Goal: Task Accomplishment & Management: Complete application form

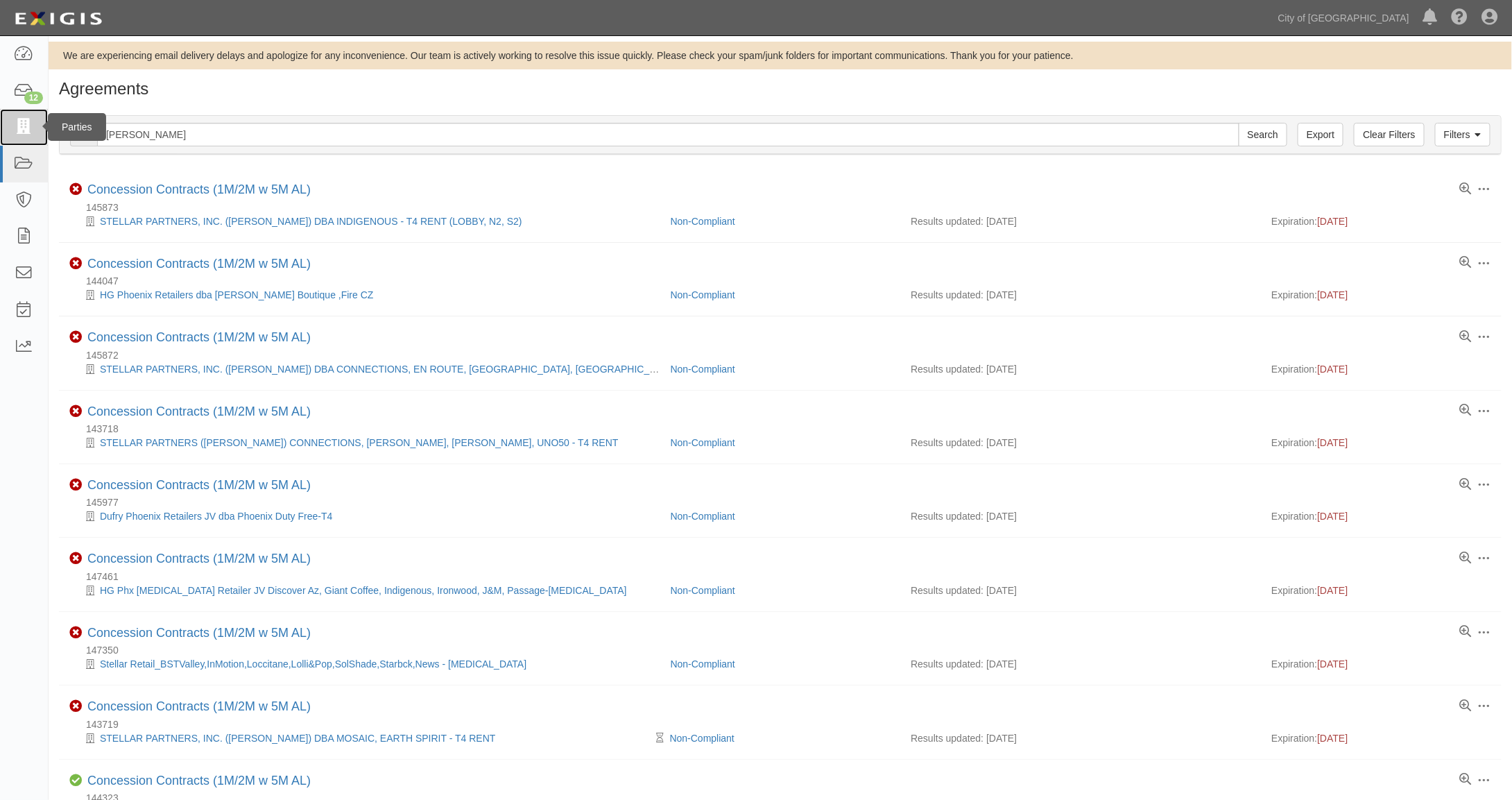
click at [21, 122] on icon at bounding box center [23, 127] width 20 height 16
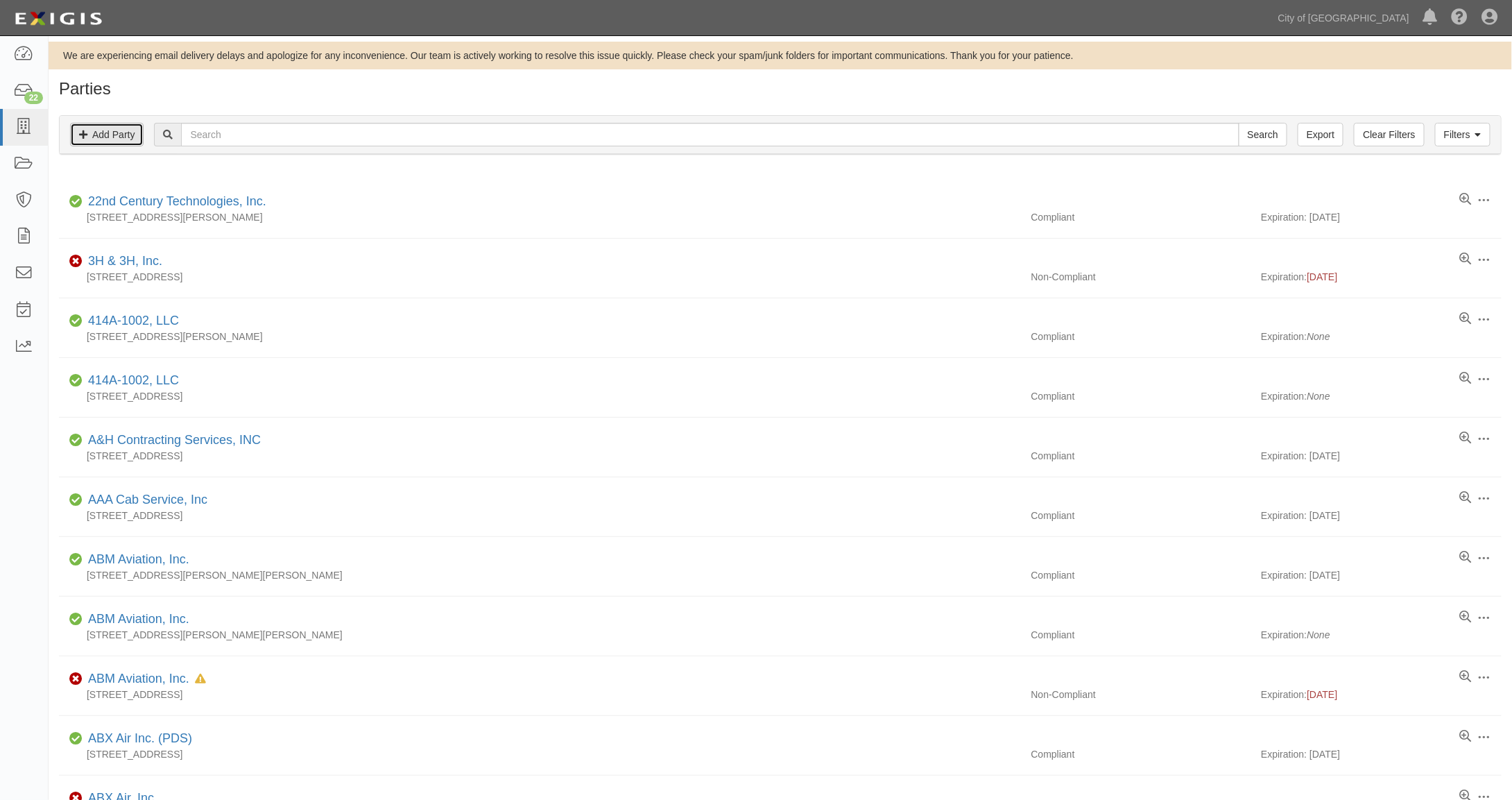
click at [123, 134] on link "Add Party" at bounding box center [107, 134] width 74 height 23
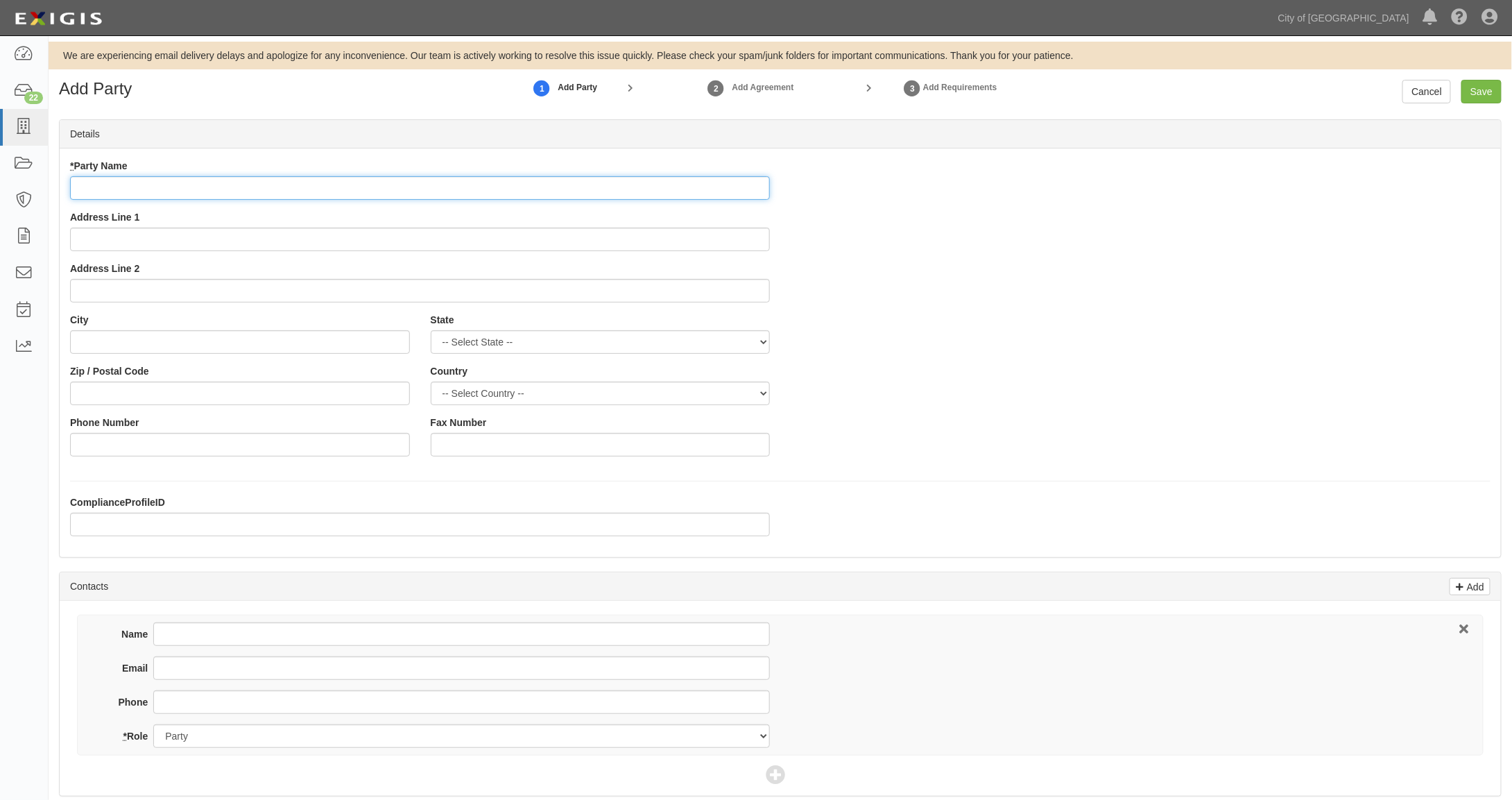
click at [123, 188] on input "* Party Name" at bounding box center [420, 187] width 700 height 23
type input "carpe Dulce, LLC"
click at [89, 232] on input "Address Line 1" at bounding box center [420, 238] width 700 height 23
drag, startPoint x: 111, startPoint y: 238, endPoint x: 120, endPoint y: 241, distance: 9.5
click at [122, 243] on input "1953 Wset Taro" at bounding box center [420, 238] width 700 height 23
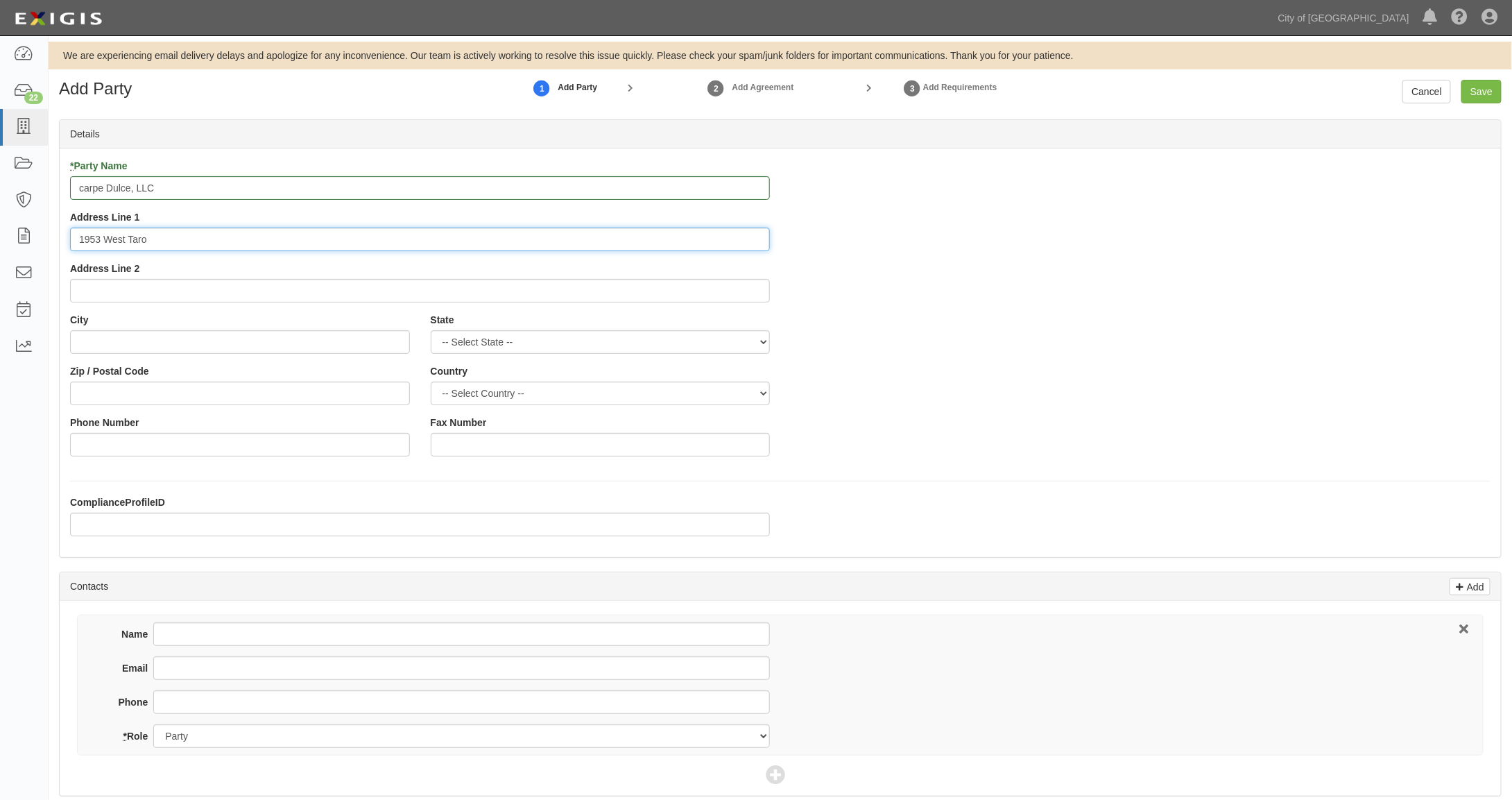
click at [161, 241] on input "1953 West Taro" at bounding box center [420, 238] width 700 height 23
type input "1953 West Taro Lane"
click at [164, 349] on input "City" at bounding box center [240, 341] width 340 height 23
type input "Phoenix"
click at [483, 339] on select "-- Select State -- Alabama Alaska Arizona Arkansas California Colorado Connecti…" at bounding box center [601, 341] width 340 height 23
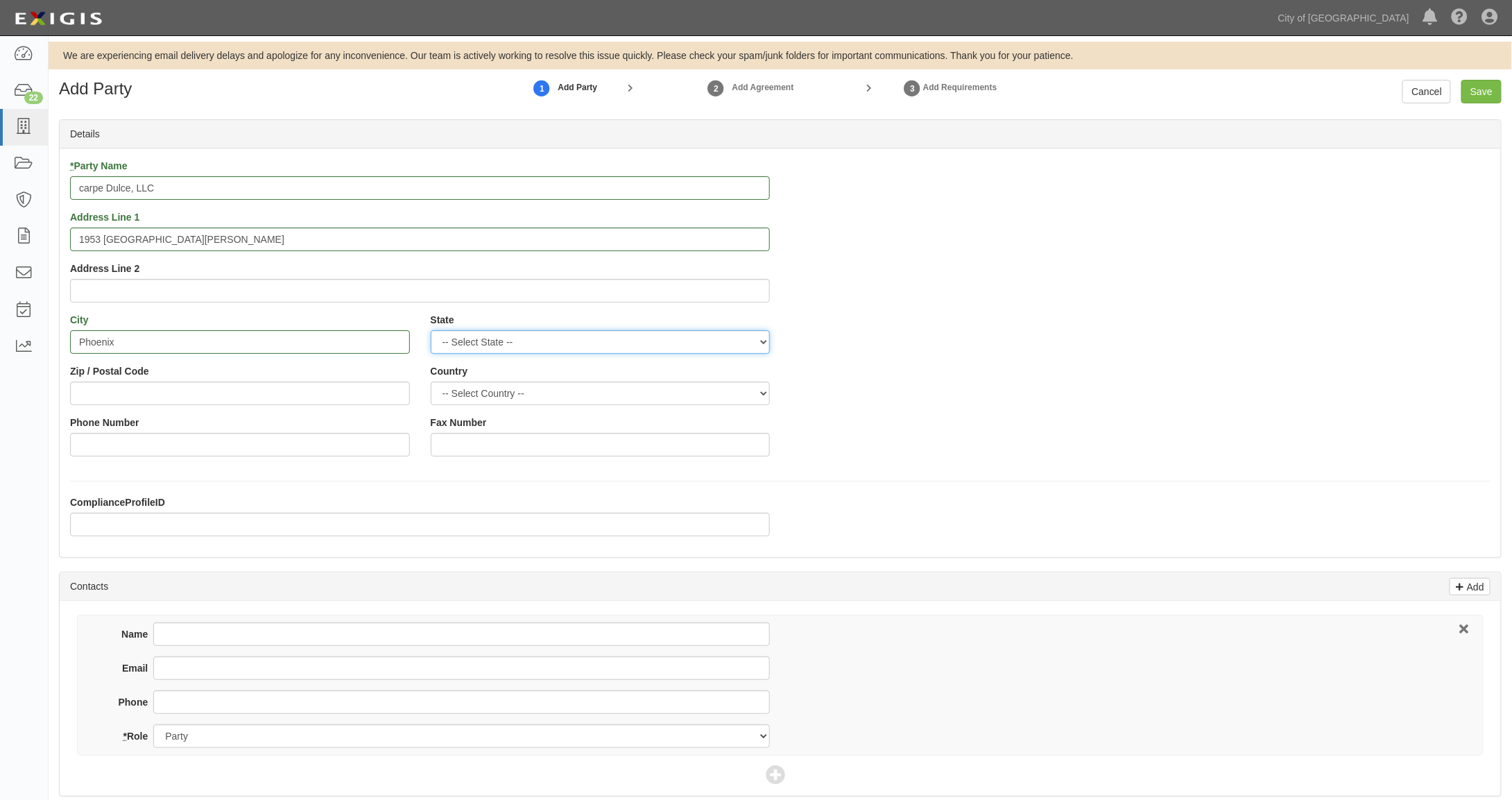
select select "AZ"
click at [431, 330] on select "-- Select State -- Alabama Alaska Arizona Arkansas California Colorado Connecti…" at bounding box center [601, 341] width 340 height 23
click at [134, 390] on input "Zip / Postal Code" at bounding box center [240, 393] width 340 height 23
type input "85027"
click at [477, 394] on select "-- Select Country -- Canada United States --------------- Afghanistan Åland Isl…" at bounding box center [601, 393] width 340 height 23
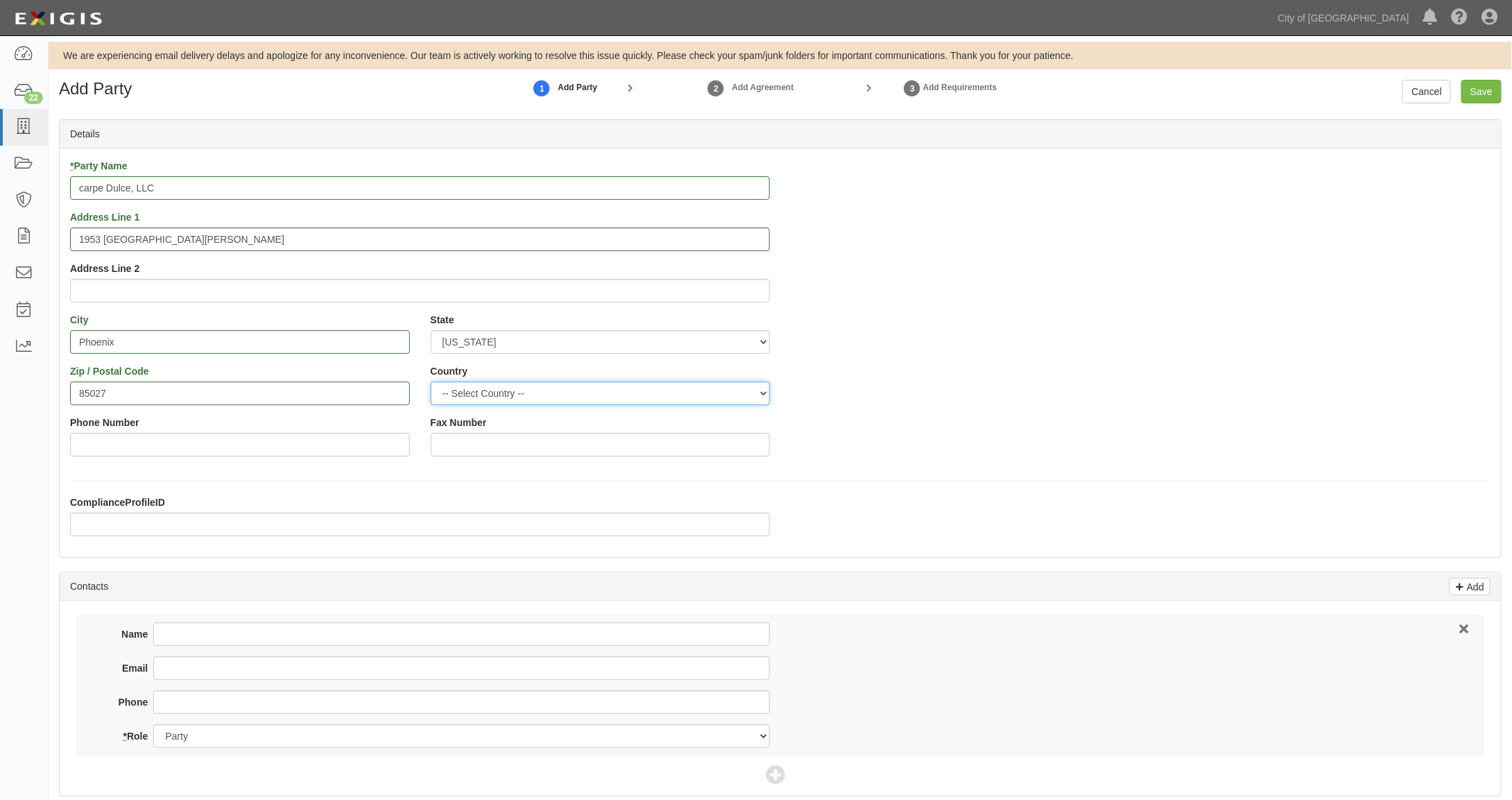
select select "US"
click at [431, 381] on select "-- Select Country -- Canada United States --------------- Afghanistan Åland Isl…" at bounding box center [601, 393] width 340 height 23
click at [80, 441] on input "Phone Number" at bounding box center [240, 444] width 340 height 23
click at [21, 437] on div "Dashboard 22 Inbox Parties Agreements Coverages Documents Messages Tasks Reports" at bounding box center [24, 418] width 49 height 764
drag, startPoint x: 81, startPoint y: 181, endPoint x: 59, endPoint y: 171, distance: 24.2
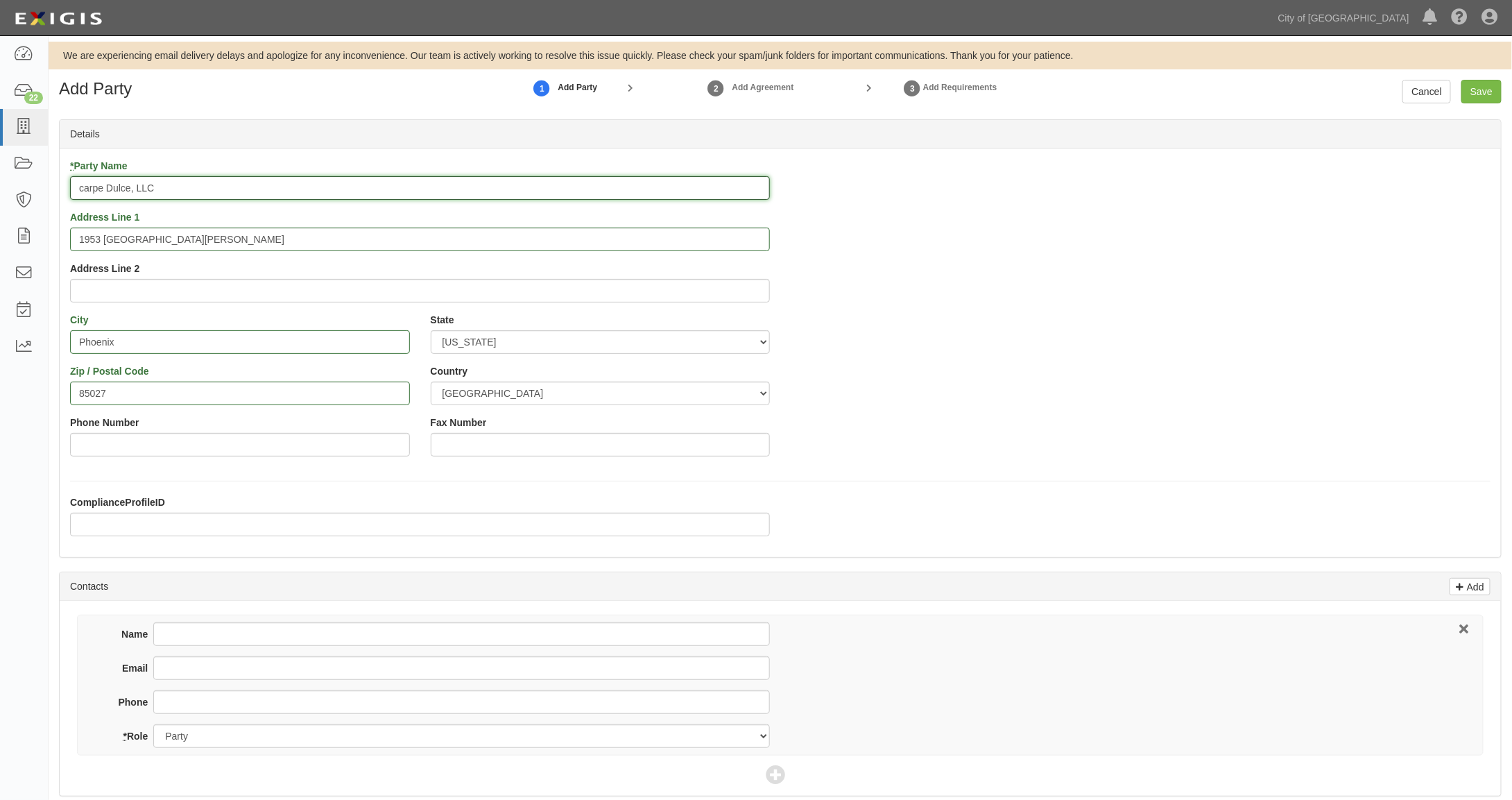
click at [60, 171] on div "* Party Name carpe Dulce, LLC Address Line 1 1953 West Taro Lane Address Line 2" at bounding box center [420, 236] width 720 height 154
type input "Carpe Dulce, LLC"
drag, startPoint x: 177, startPoint y: 635, endPoint x: 189, endPoint y: 636, distance: 12.0
click at [177, 635] on input "Name" at bounding box center [462, 634] width 617 height 23
type input "Kristi Kinney"
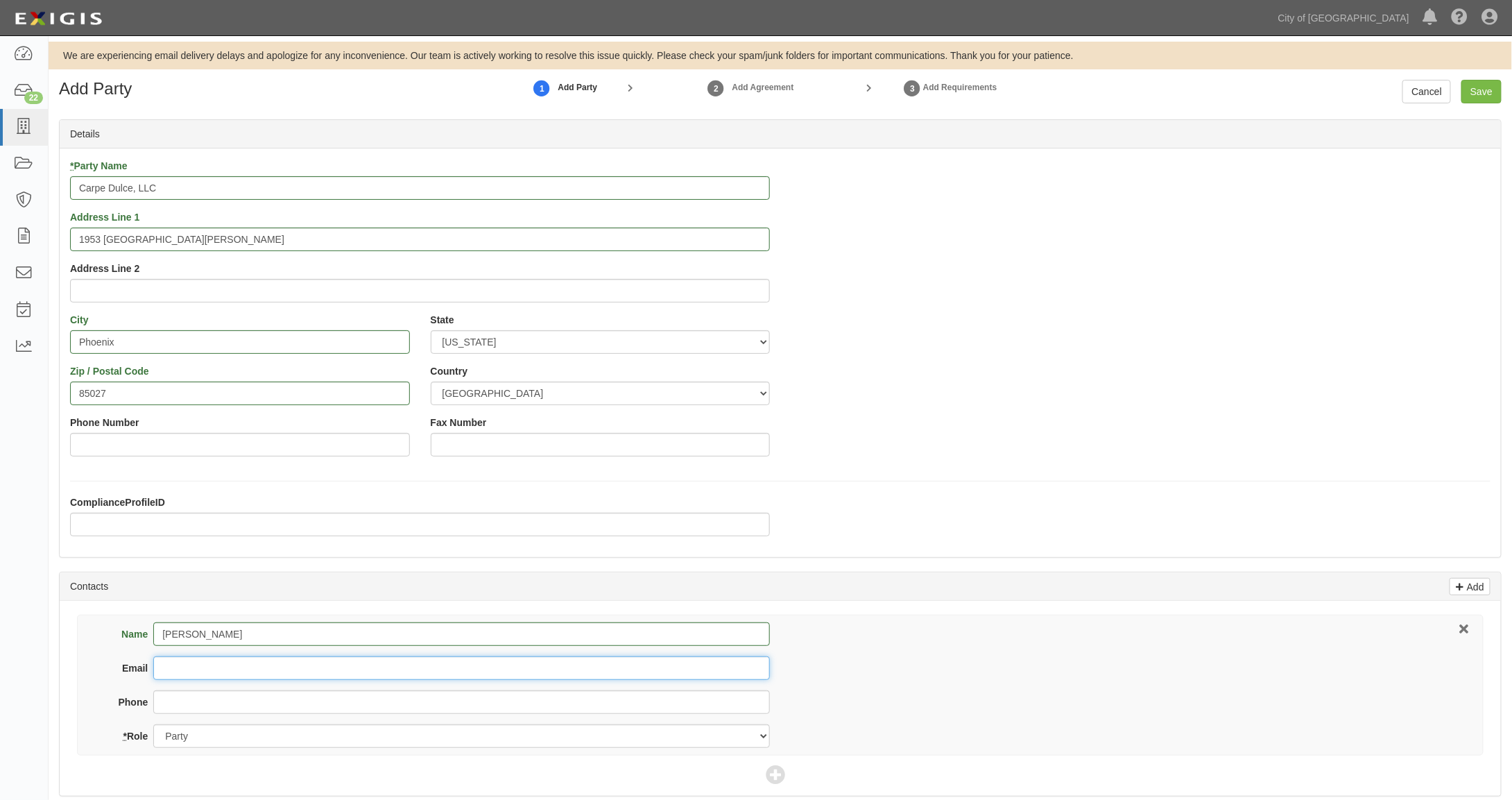
click at [198, 665] on input "Email" at bounding box center [462, 667] width 617 height 23
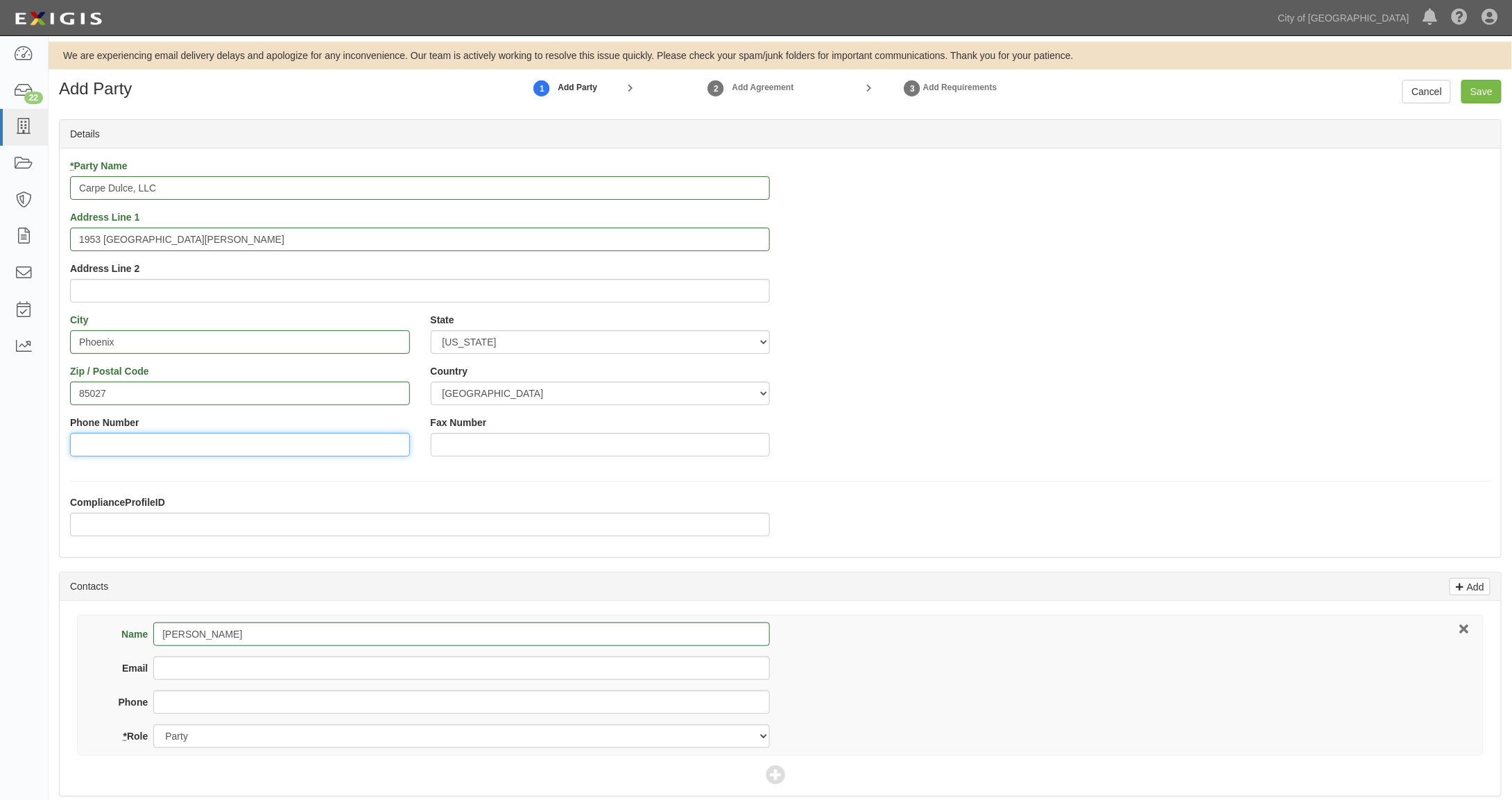
click at [118, 440] on input "Phone Number" at bounding box center [240, 444] width 340 height 23
paste input "602.349.5723"
click at [97, 443] on input "602.349.5723" at bounding box center [240, 444] width 340 height 23
click at [113, 442] on input "602349.5723" at bounding box center [240, 444] width 340 height 23
drag, startPoint x: 153, startPoint y: 442, endPoint x: 42, endPoint y: 429, distance: 111.8
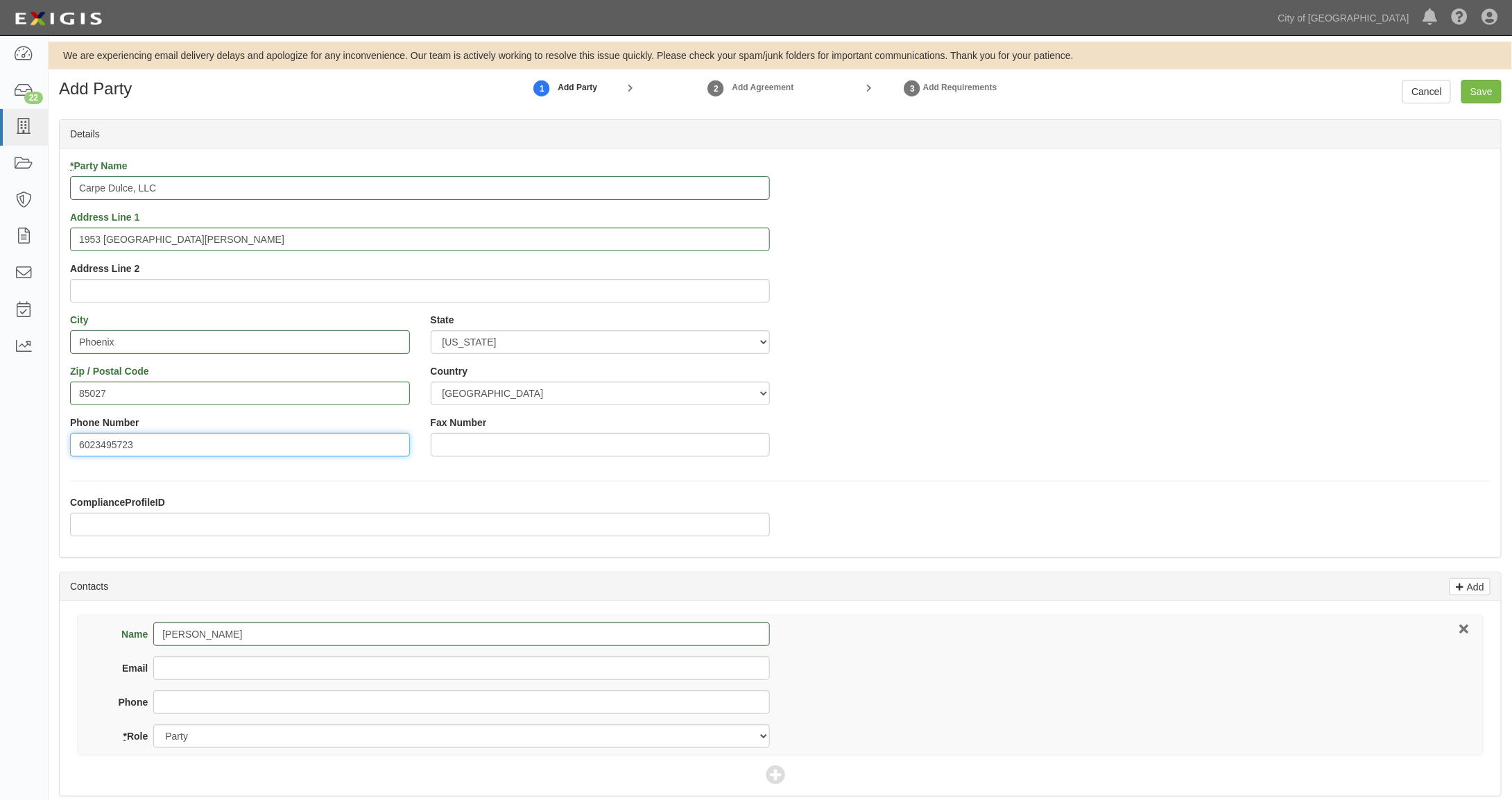
click at [42, 429] on body "Toggle navigation Dashboard 22 Inbox Parties Agreements Coverages Documents Mes…" at bounding box center [756, 572] width 1512 height 1144
type input "6023495723"
click at [190, 695] on input "Phone" at bounding box center [462, 701] width 617 height 23
paste input "6023495723"
type input "6023495723"
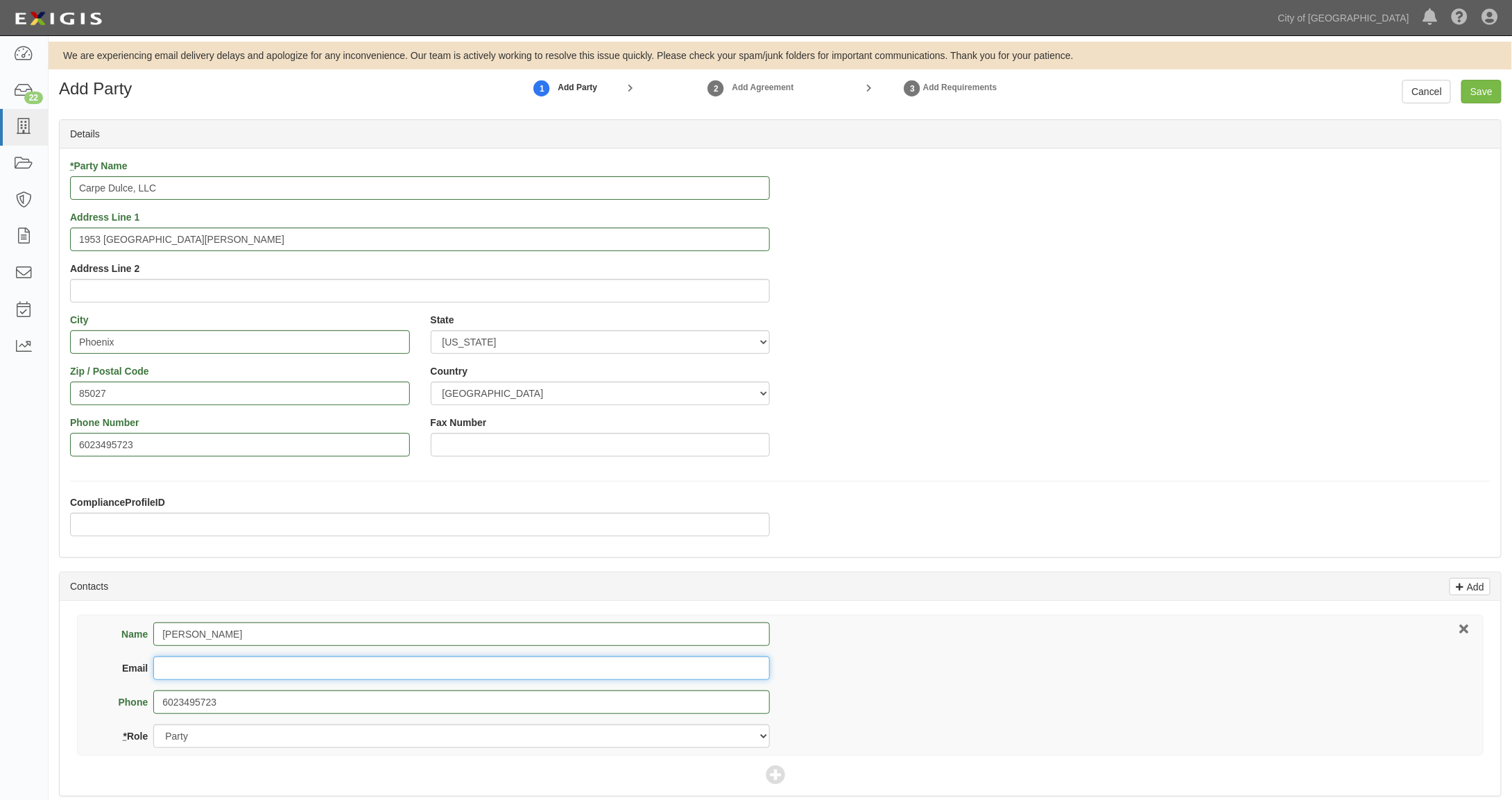
click at [208, 659] on input "Email" at bounding box center [462, 667] width 617 height 23
drag, startPoint x: 160, startPoint y: 665, endPoint x: 197, endPoint y: 667, distance: 37.1
click at [160, 665] on input "Email" at bounding box center [462, 667] width 617 height 23
paste input "carpe.dulce@gmail.com"
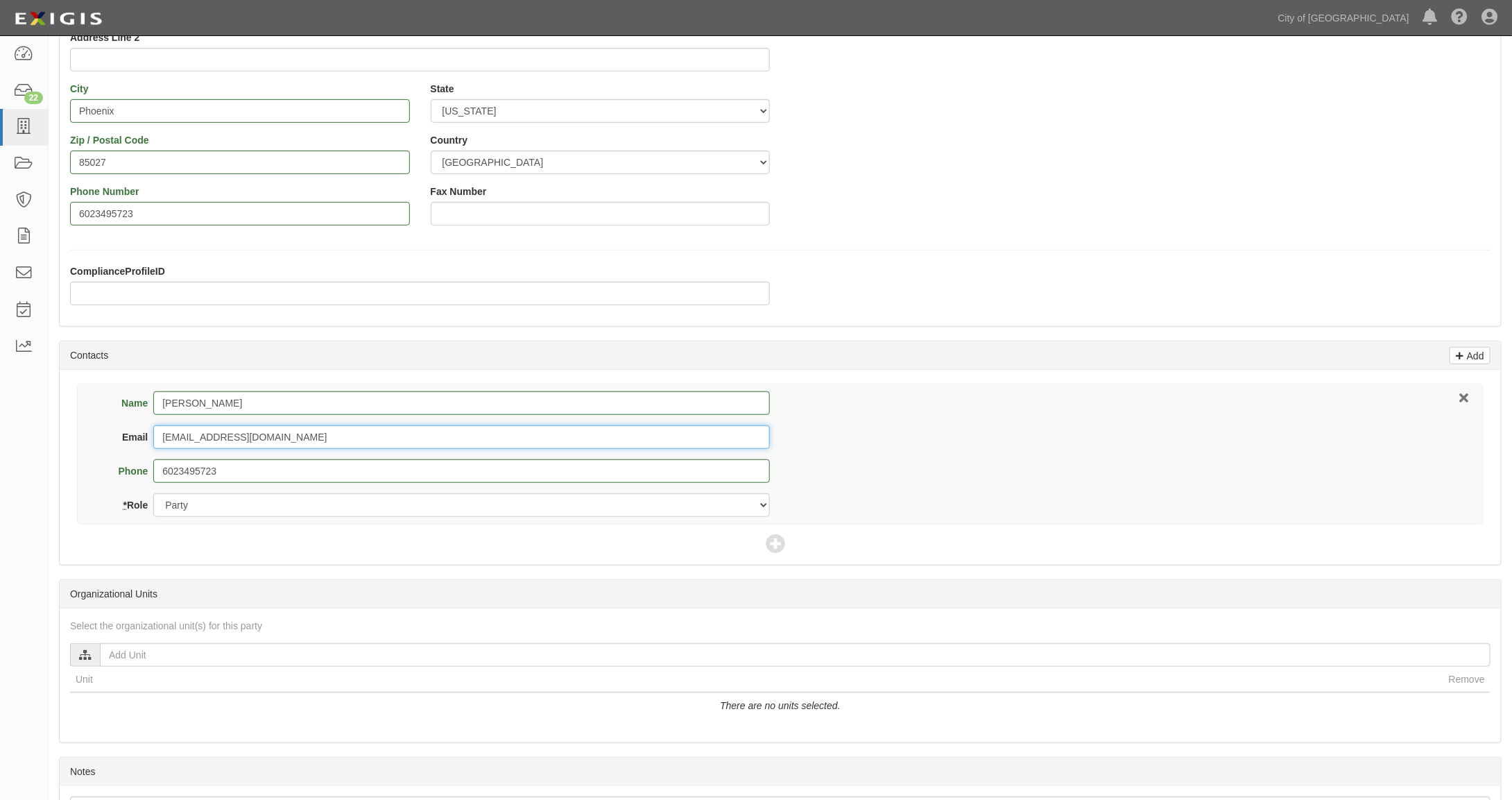
type input "carpe.dulce@gmail.com"
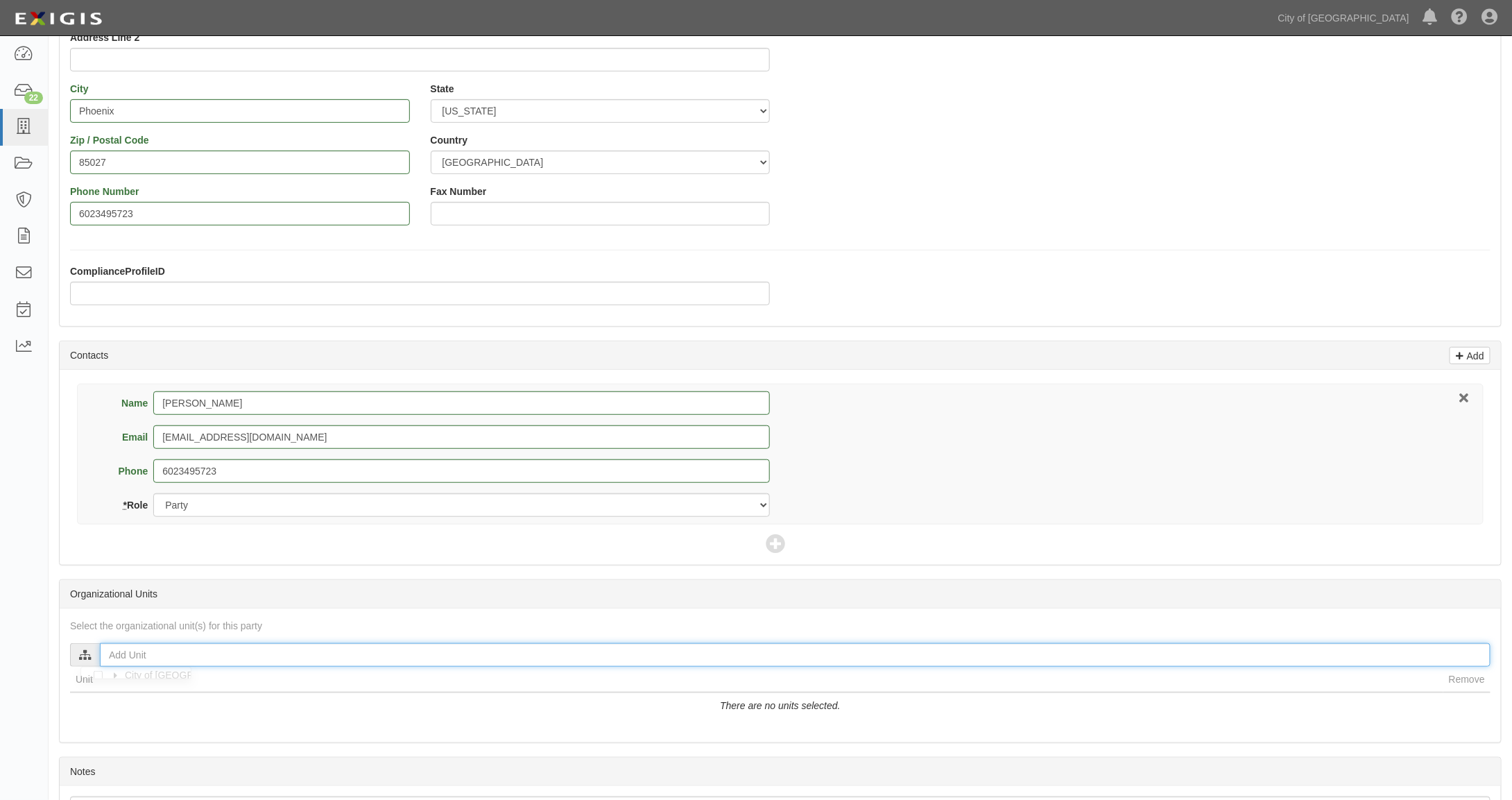
click at [133, 653] on input "text" at bounding box center [795, 654] width 1391 height 23
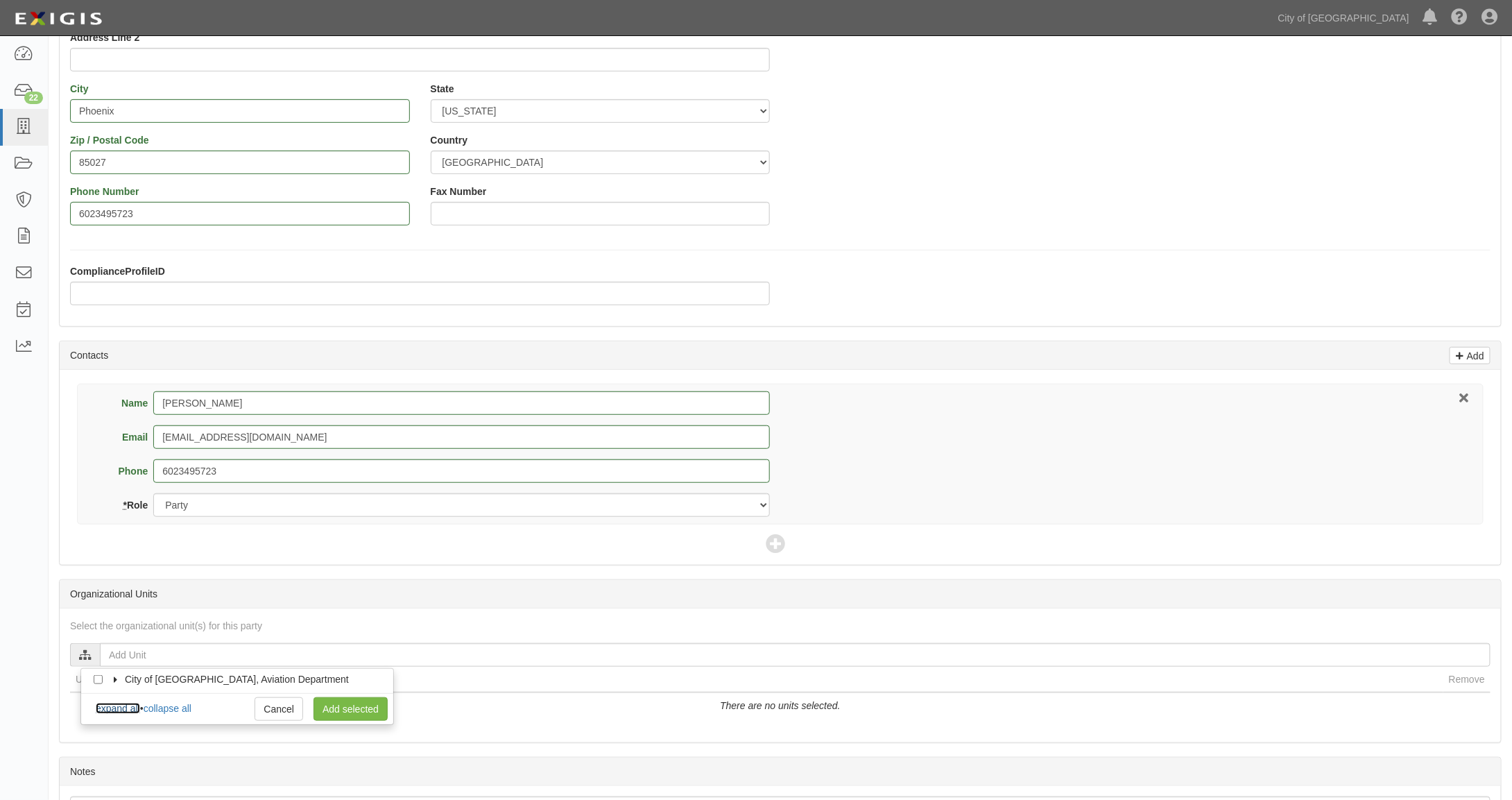
click at [128, 703] on link "expand all" at bounding box center [117, 708] width 44 height 11
click at [122, 717] on input "Concessions" at bounding box center [123, 721] width 9 height 9
checkbox input "true"
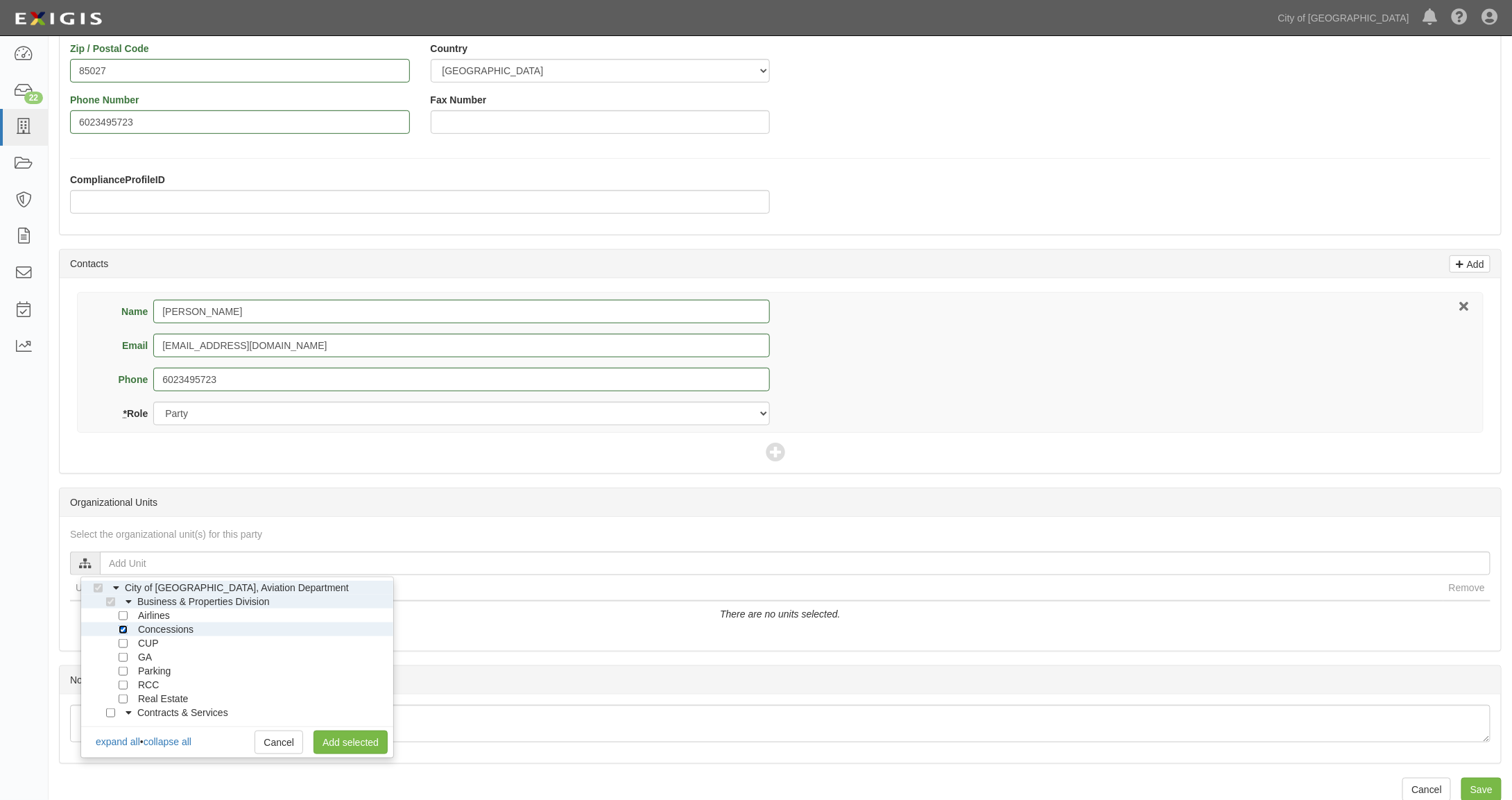
scroll to position [337, 0]
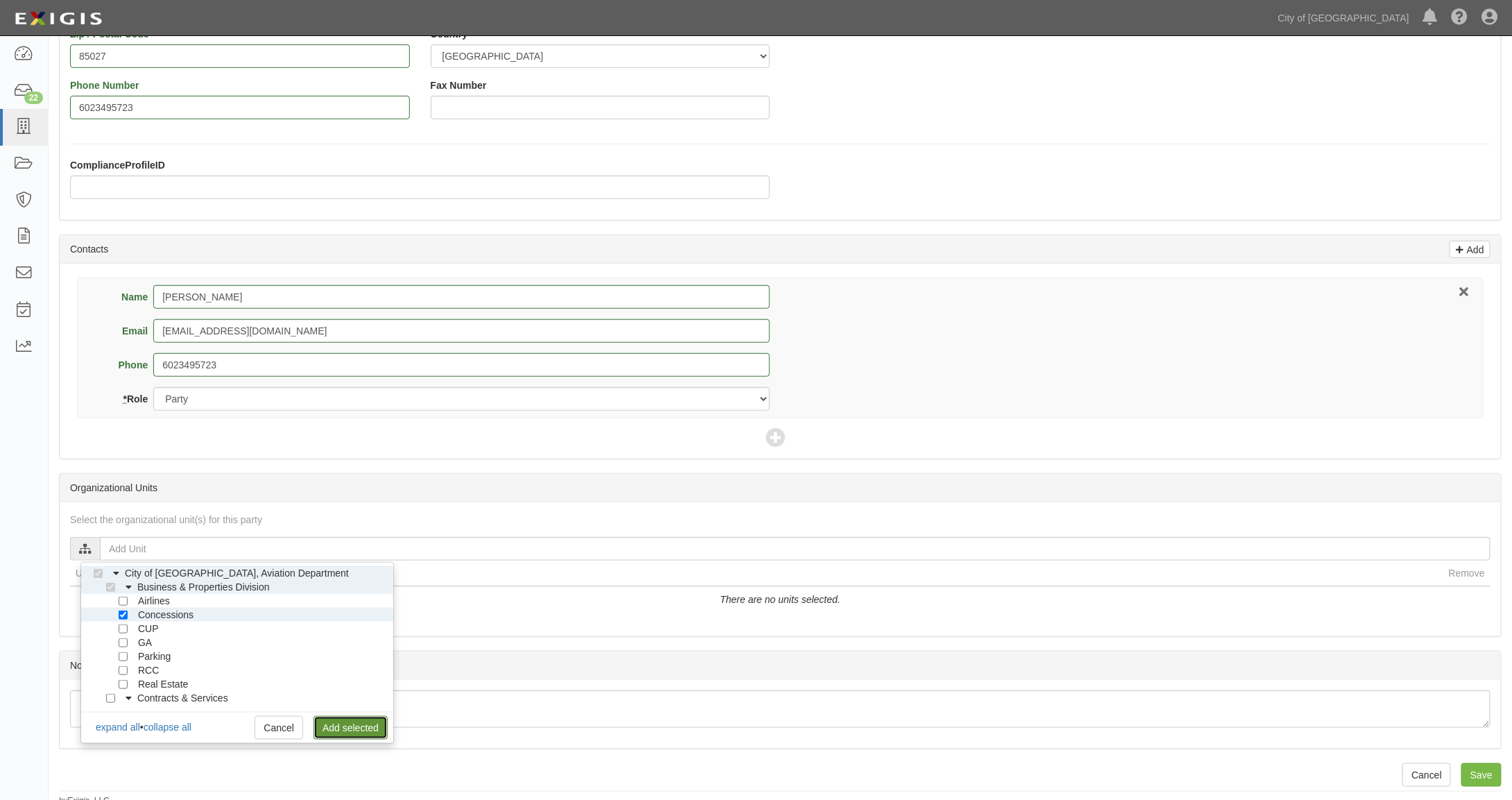
click at [360, 717] on link "Add selected" at bounding box center [349, 727] width 74 height 23
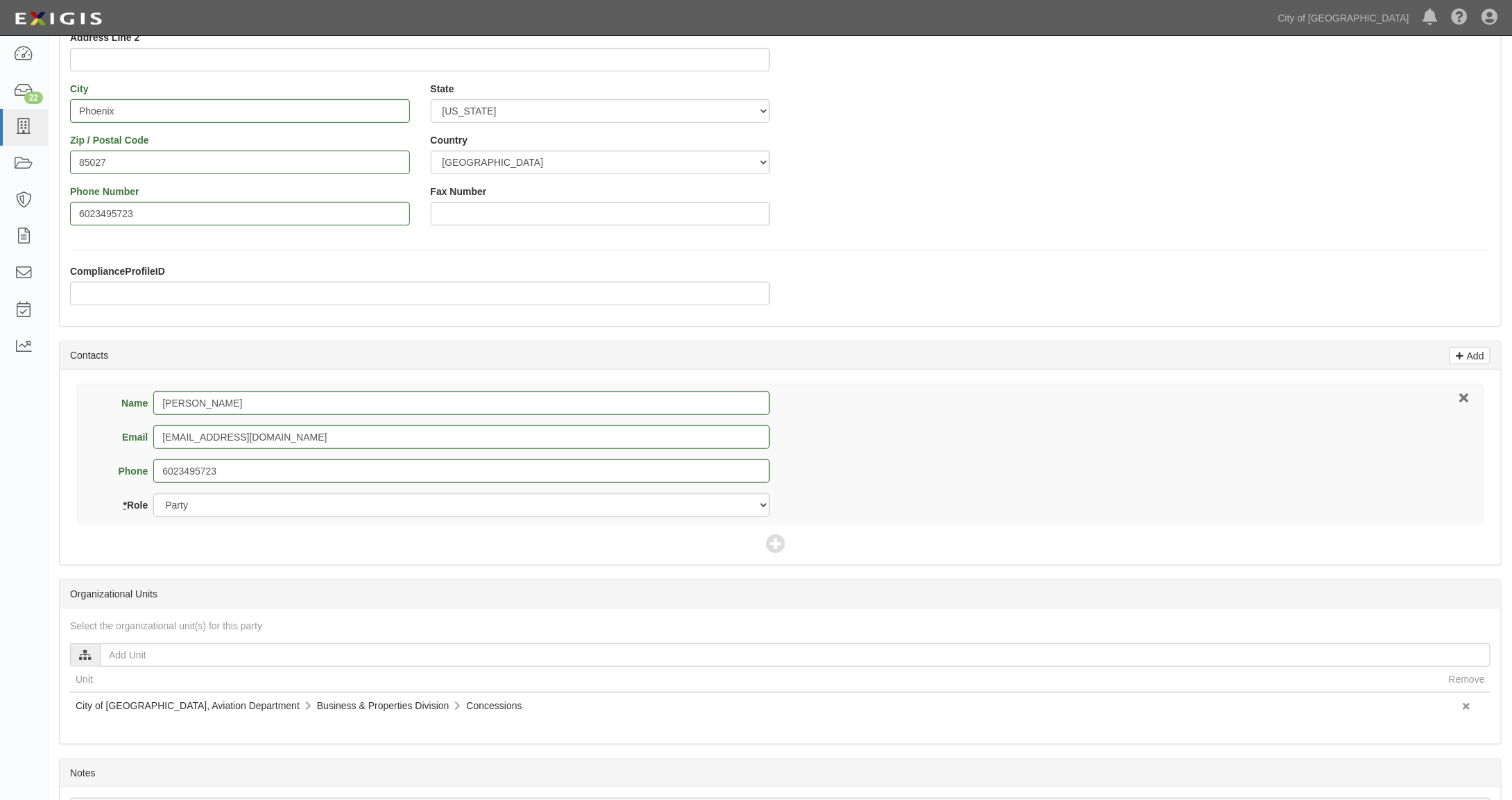
scroll to position [338, 0]
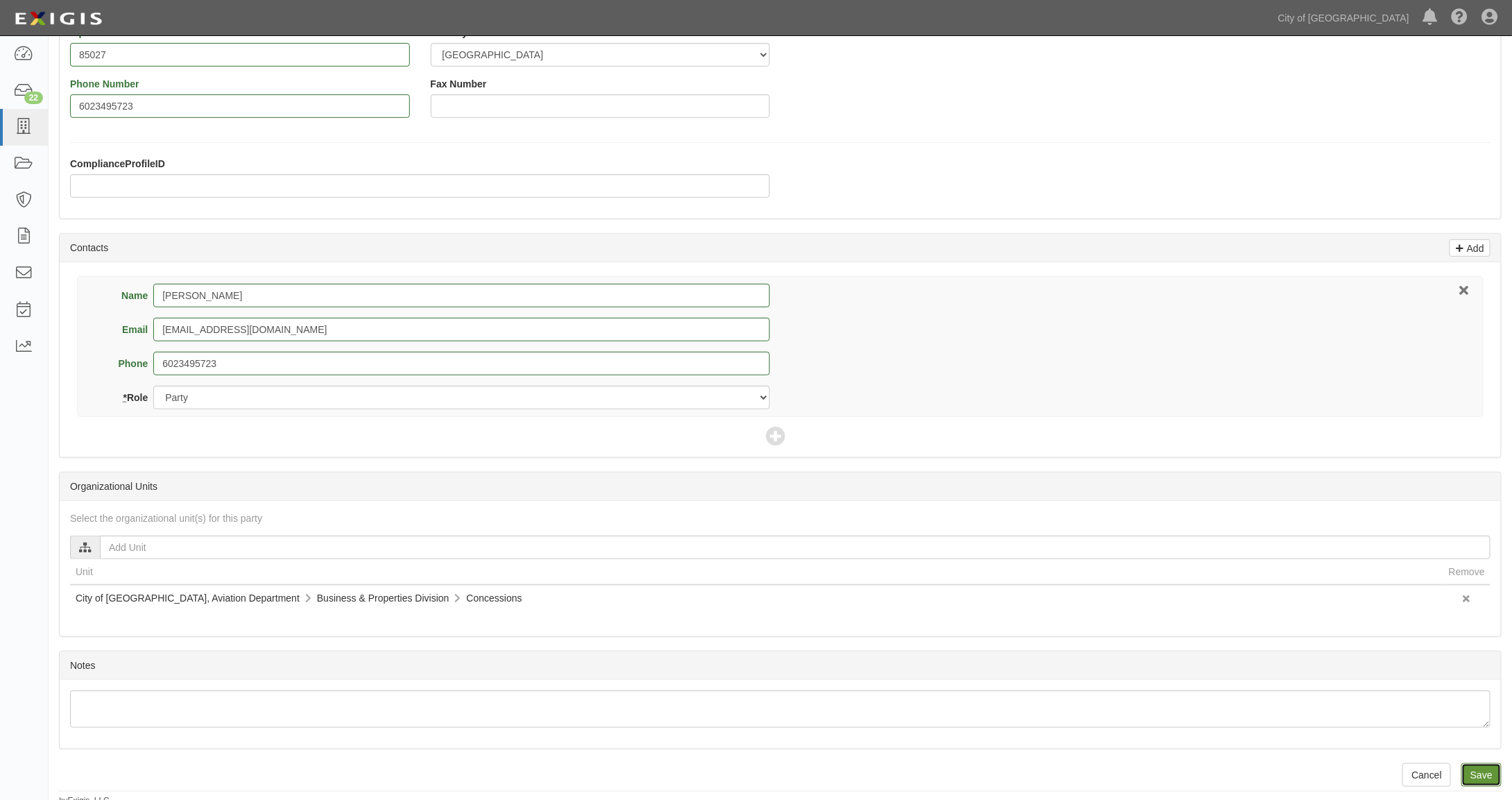
click at [1473, 768] on input "Save" at bounding box center [1481, 774] width 40 height 23
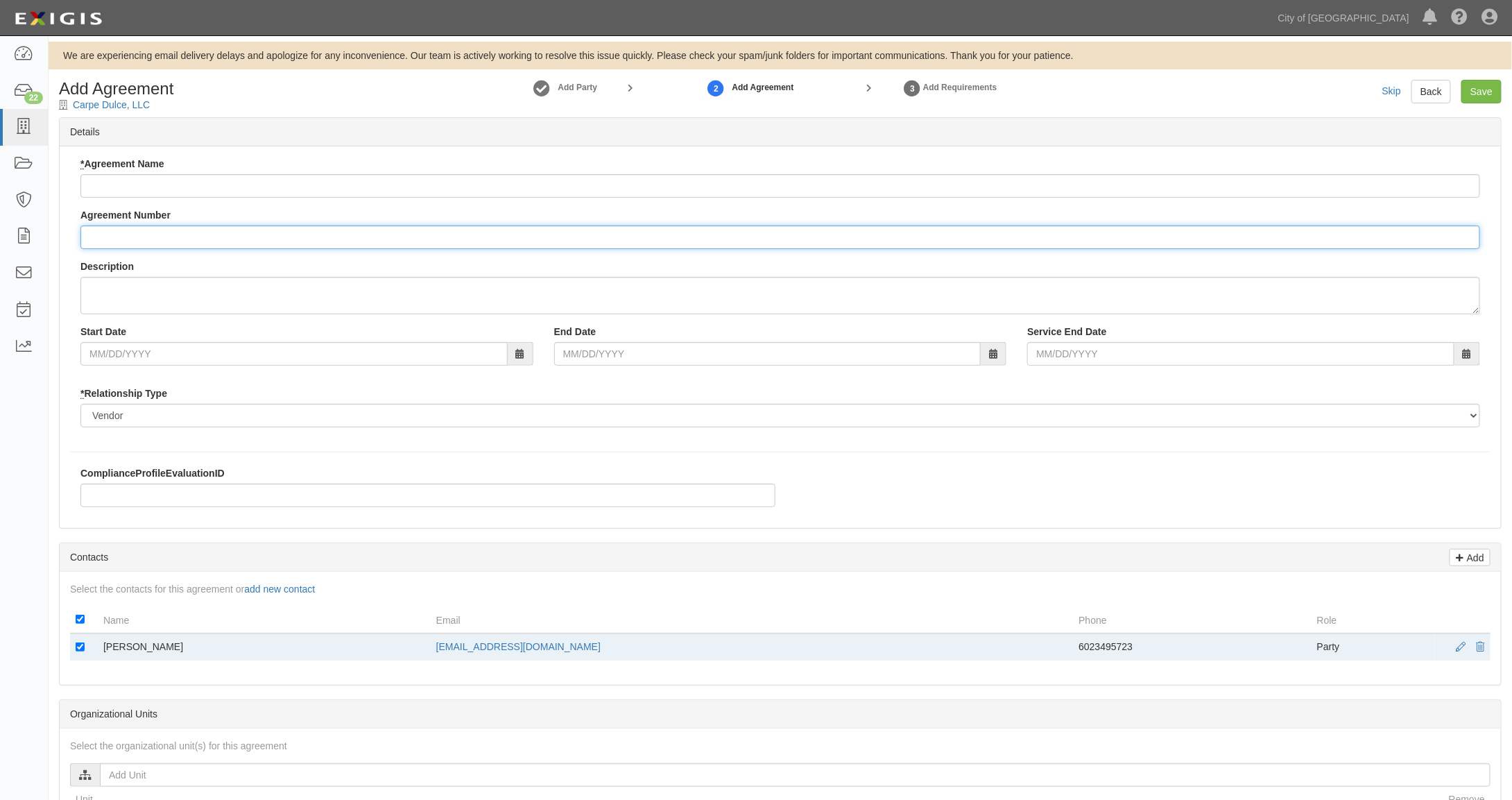
click at [125, 231] on input "Agreement Number" at bounding box center [780, 236] width 1400 height 23
type input "146163"
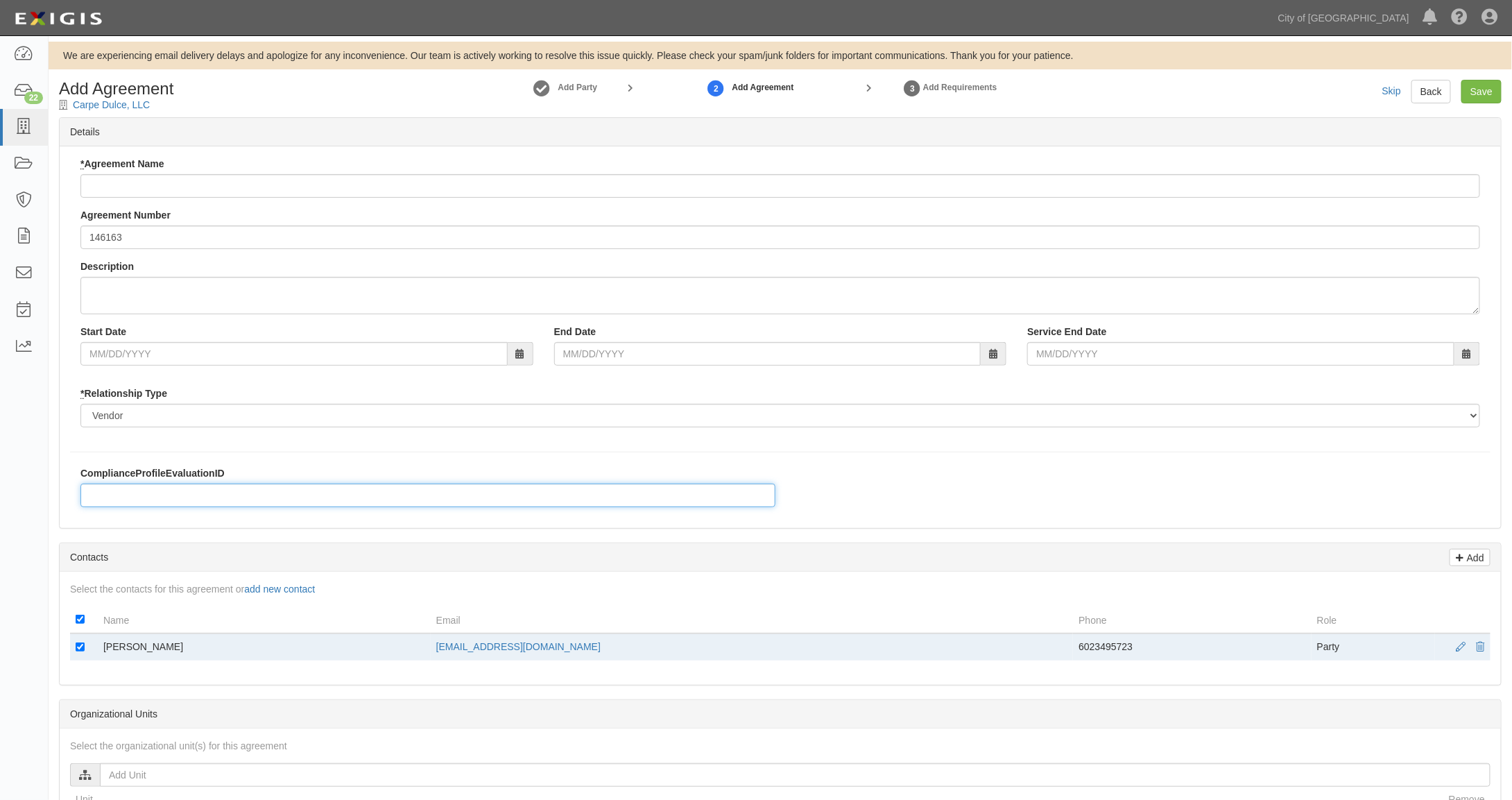
click at [171, 493] on input "ComplianceProfileEvaluationID" at bounding box center [428, 494] width 695 height 23
click at [147, 493] on input "ComplianceProfileEvaluationID" at bounding box center [428, 494] width 695 height 23
paste input "Concession Contracts (1M/2M w 5M AL)"
type input "Concession Contracts (1M/2M w 5M AL)"
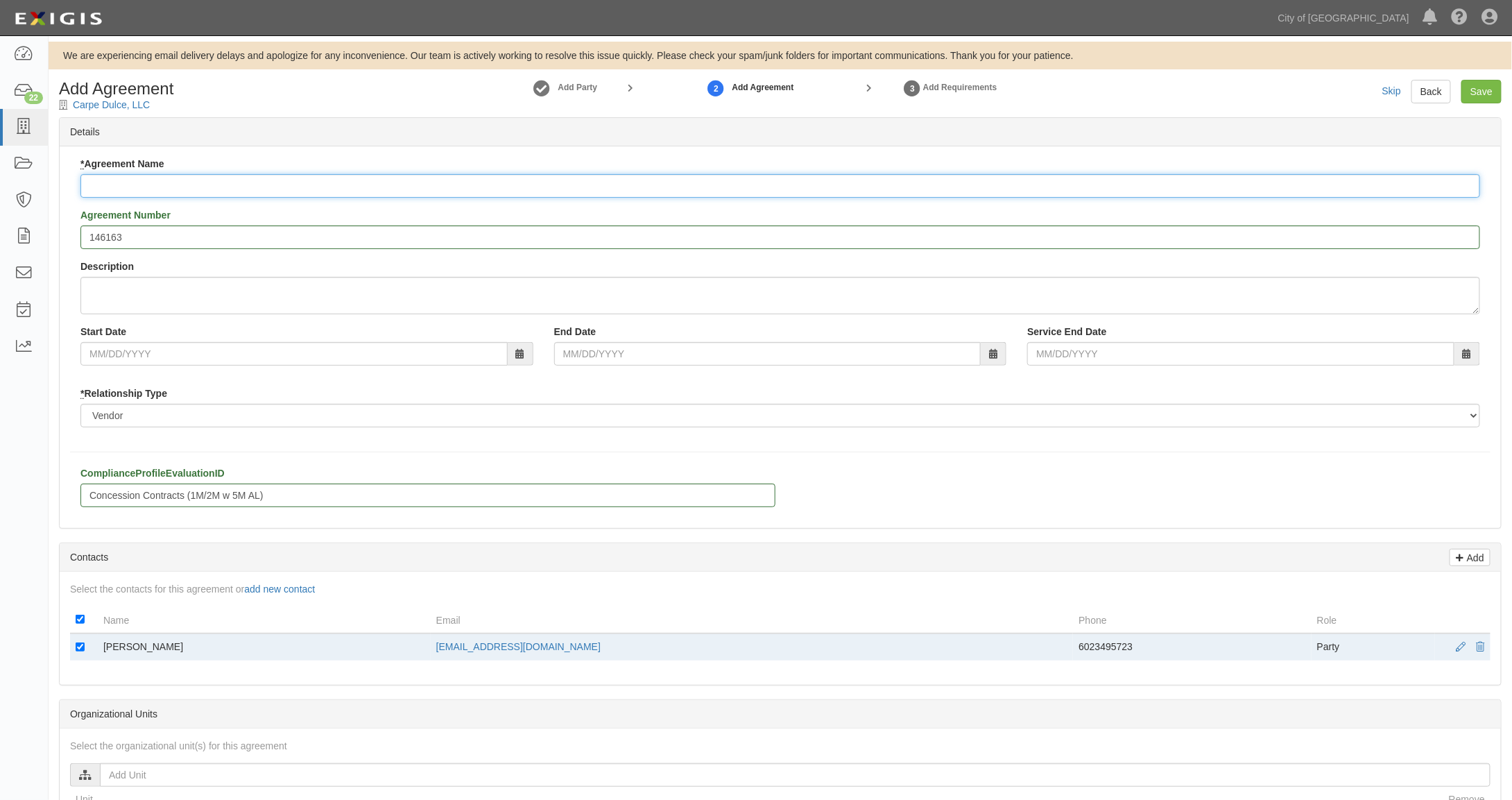
click at [113, 186] on input "* Agreement Name" at bounding box center [780, 185] width 1400 height 23
click at [165, 182] on input "Vending Services Lease" at bounding box center [780, 185] width 1400 height 23
type input "Vending Services Concessions Lease"
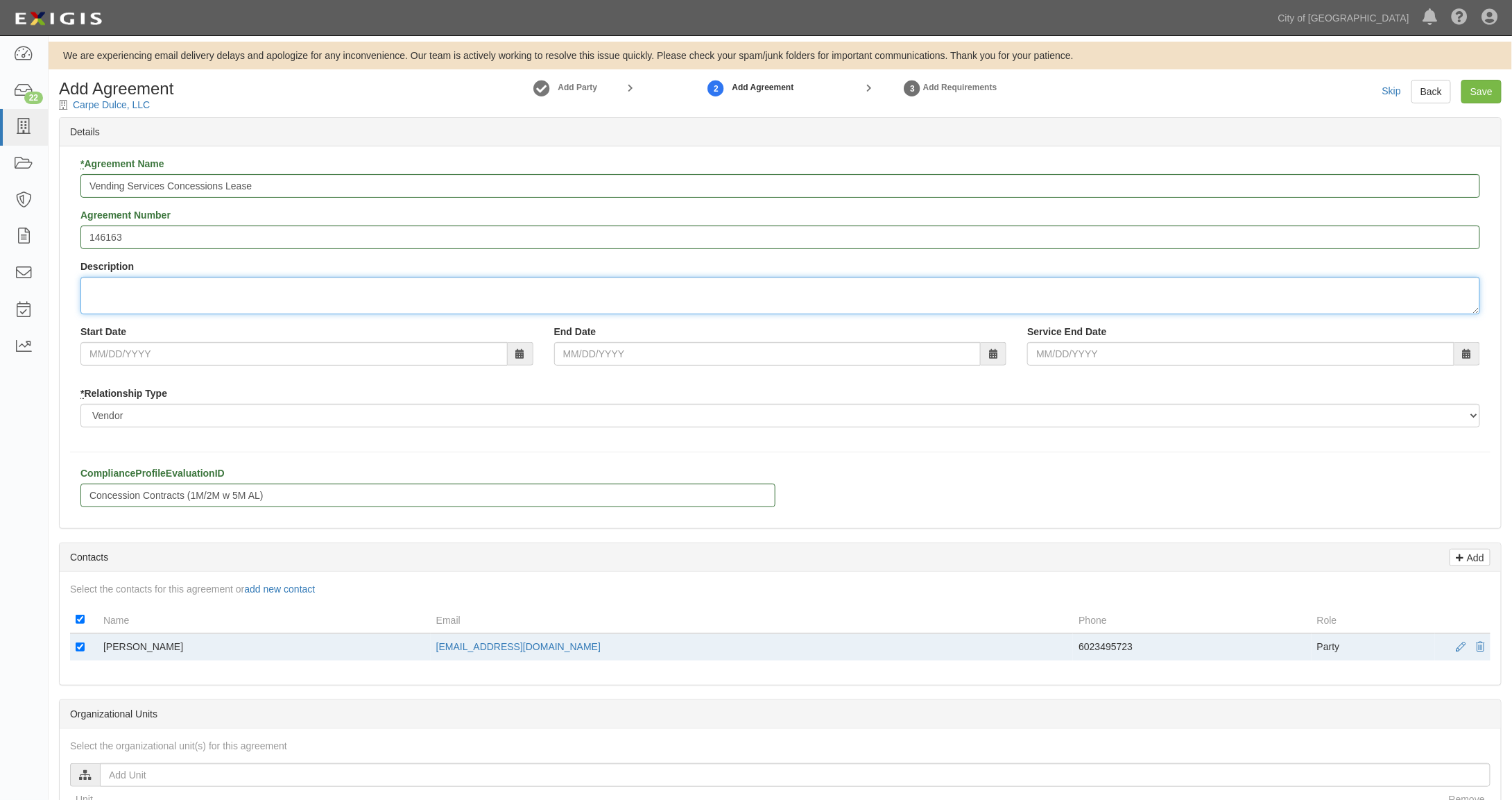
click at [121, 306] on textarea "Description" at bounding box center [780, 295] width 1400 height 37
click at [362, 288] on textarea "Lesse to provide food and beverage vending services in non-punlic areas of the …" at bounding box center [780, 295] width 1400 height 37
click at [365, 287] on textarea "Lesse to provide food and beverage vending services in non-punlic areas of the …" at bounding box center [780, 295] width 1400 height 37
click at [486, 283] on textarea "Lesse to provide food and beverage vending services in non-public areas of the …" at bounding box center [780, 295] width 1400 height 37
click at [499, 283] on textarea "Lesse to provide food and beverage vending services in non-public areas of the …" at bounding box center [780, 295] width 1400 height 37
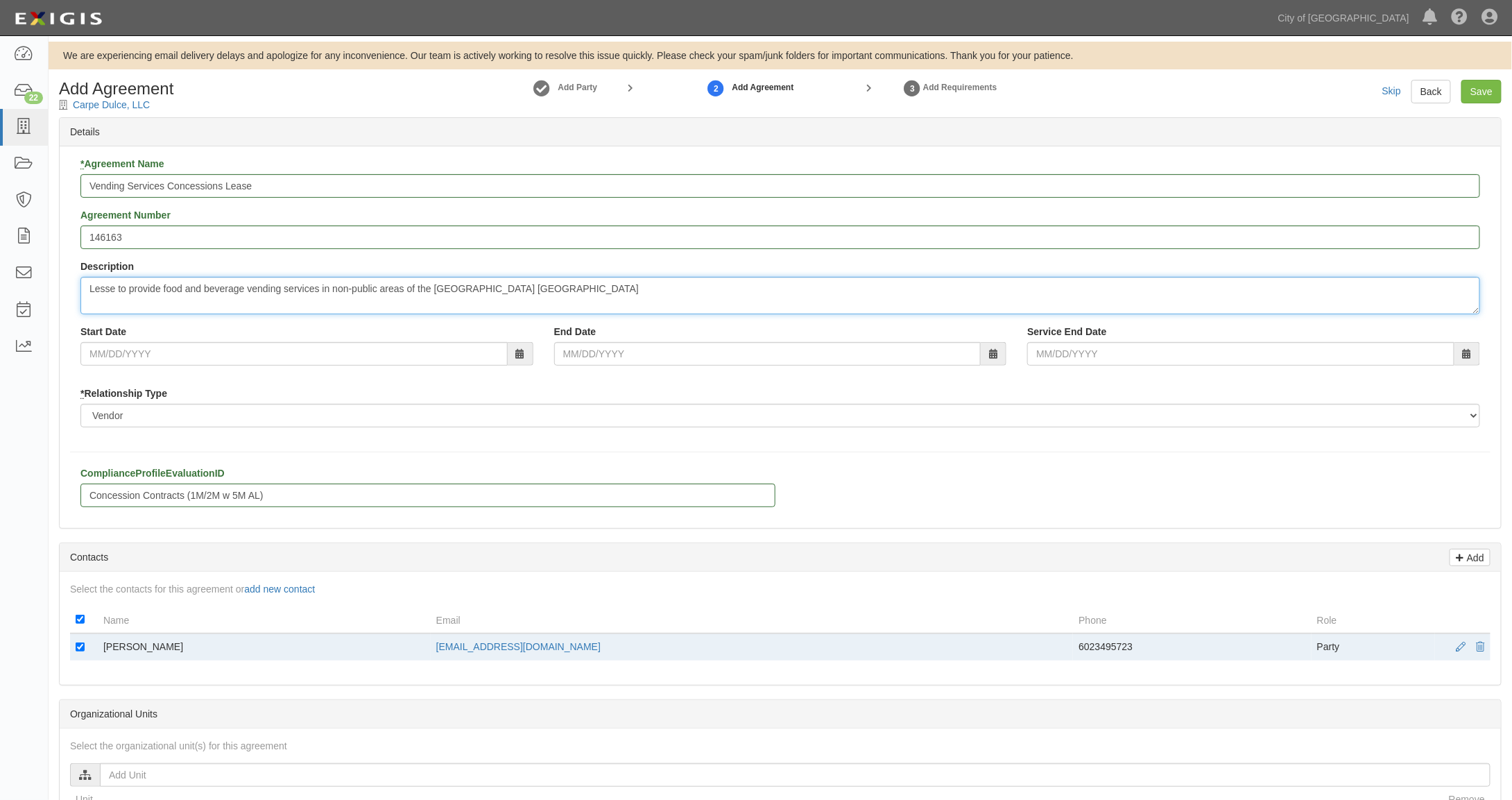
click at [510, 284] on textarea "Lesse to provide food and beverage vending services in non-public areas of the …" at bounding box center [780, 295] width 1400 height 37
click at [520, 286] on textarea "Lesse to provide food and beverage vending services in non-public areas of the …" at bounding box center [780, 295] width 1400 height 37
click at [539, 285] on textarea "Lesse to provide food and beverage vending services in non-public areas of the …" at bounding box center [780, 295] width 1400 height 37
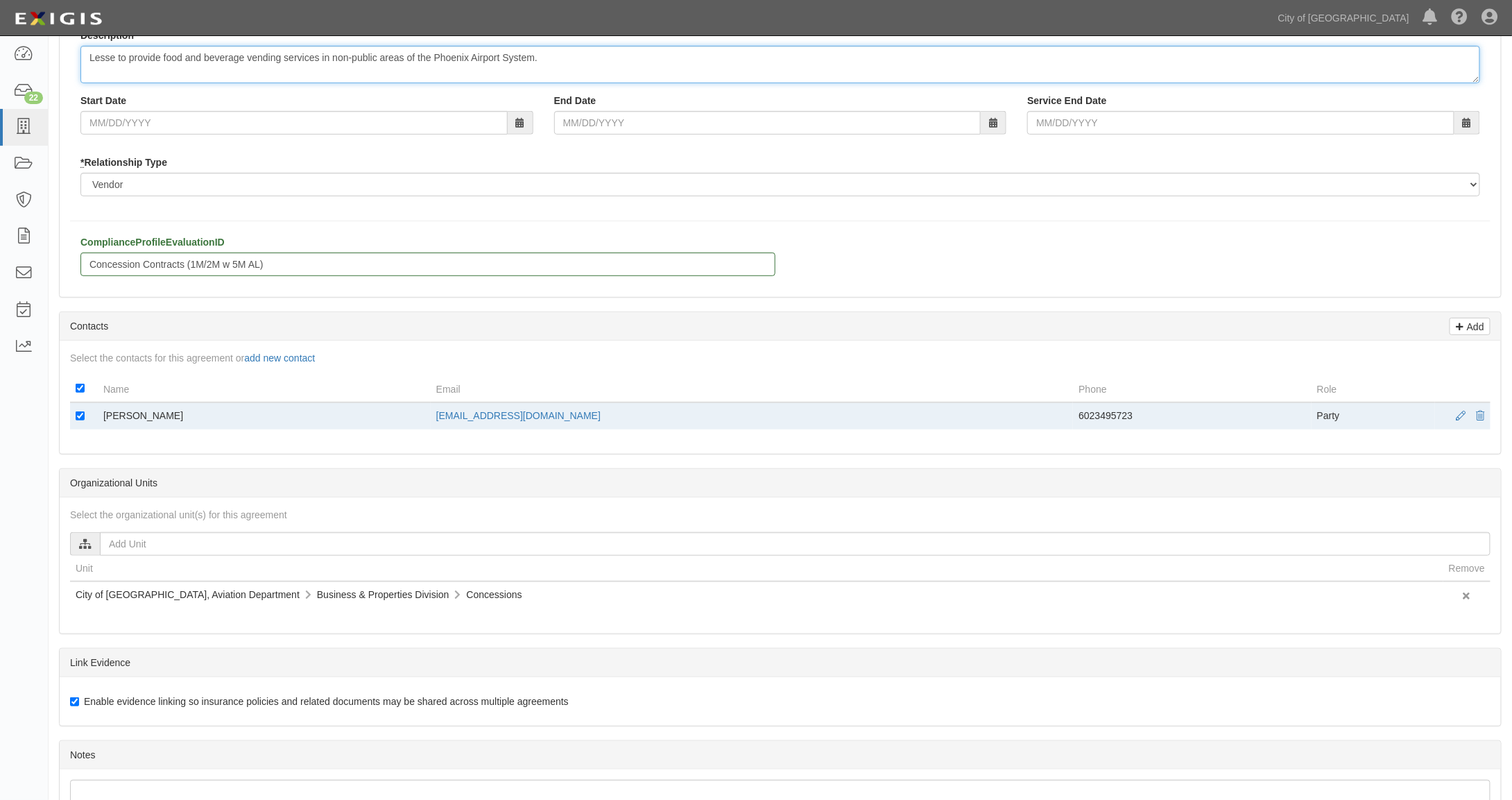
scroll to position [434, 0]
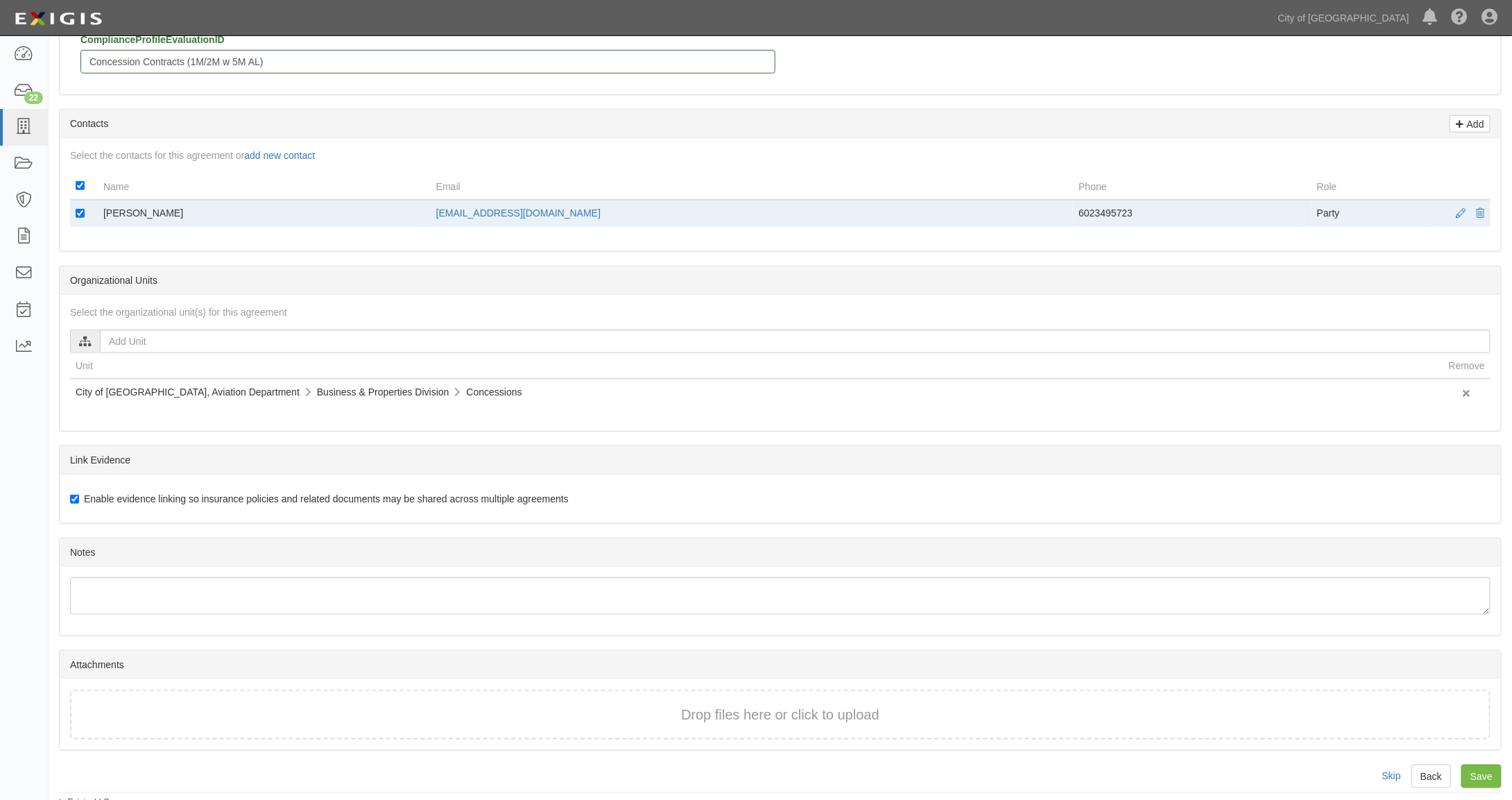
type textarea "Lesse to provide food and beverage vending services in non-public areas of the …"
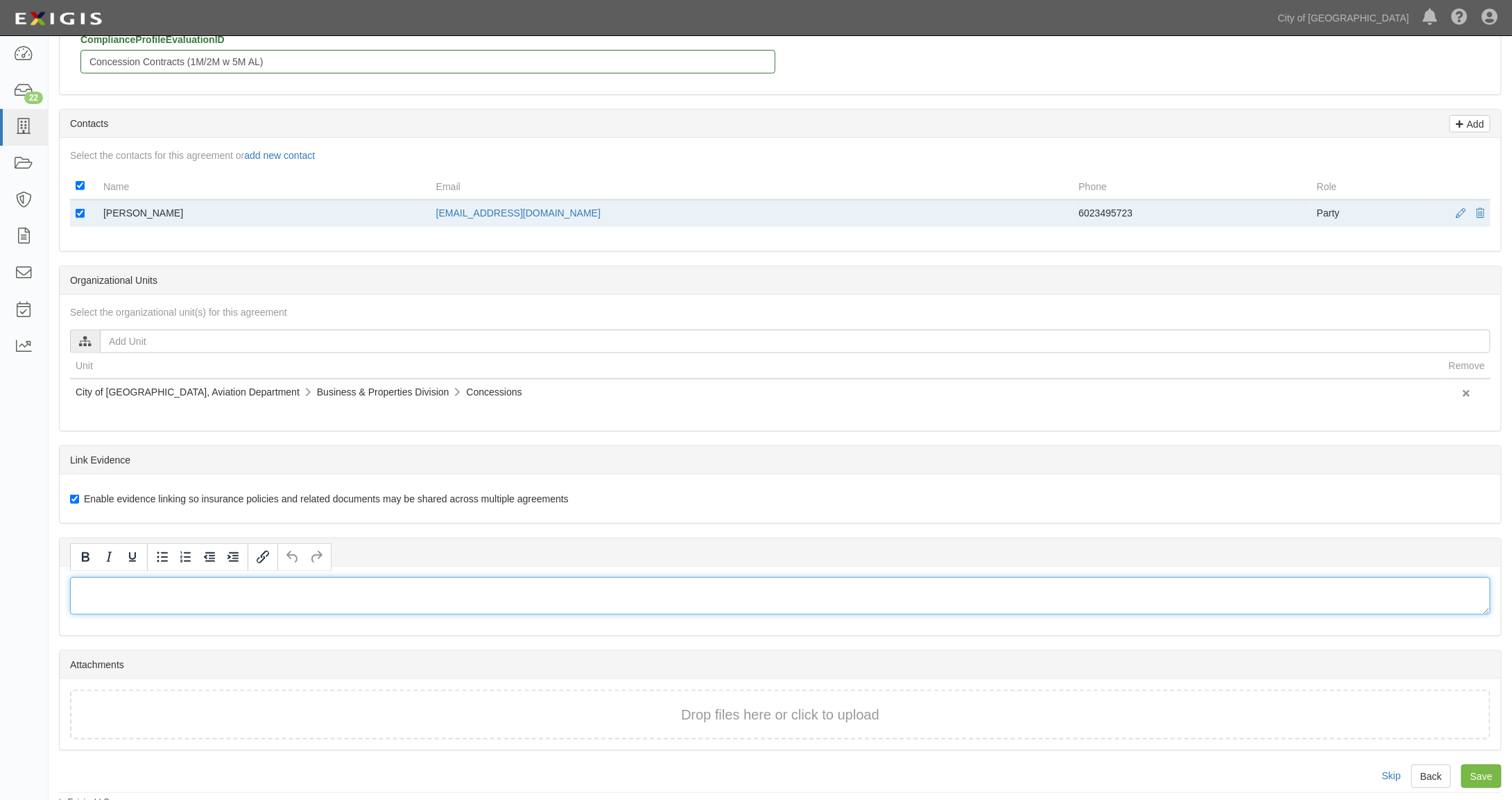
click at [81, 577] on div at bounding box center [780, 595] width 1420 height 37
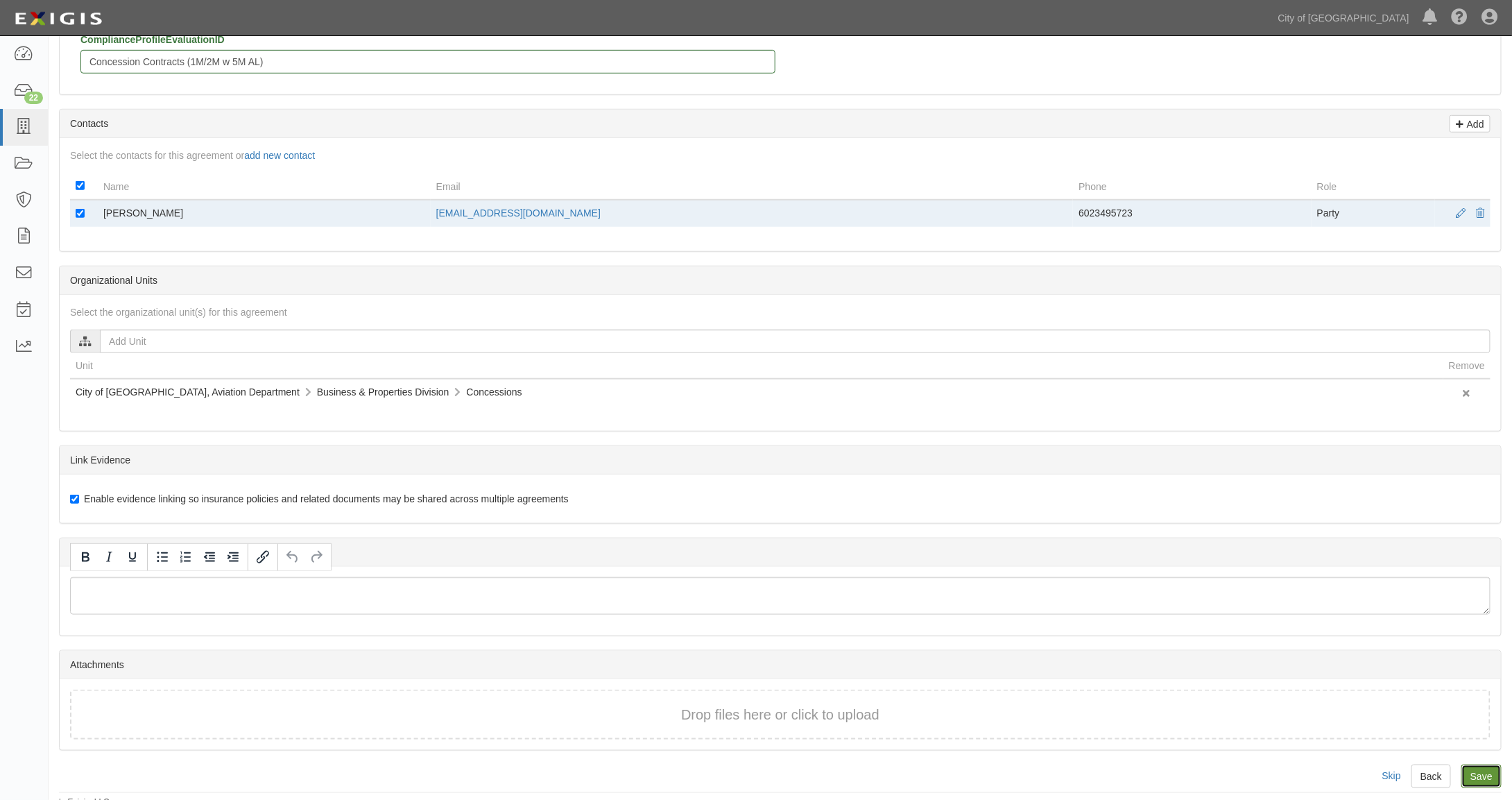
click at [1483, 767] on input "Save" at bounding box center [1481, 776] width 40 height 23
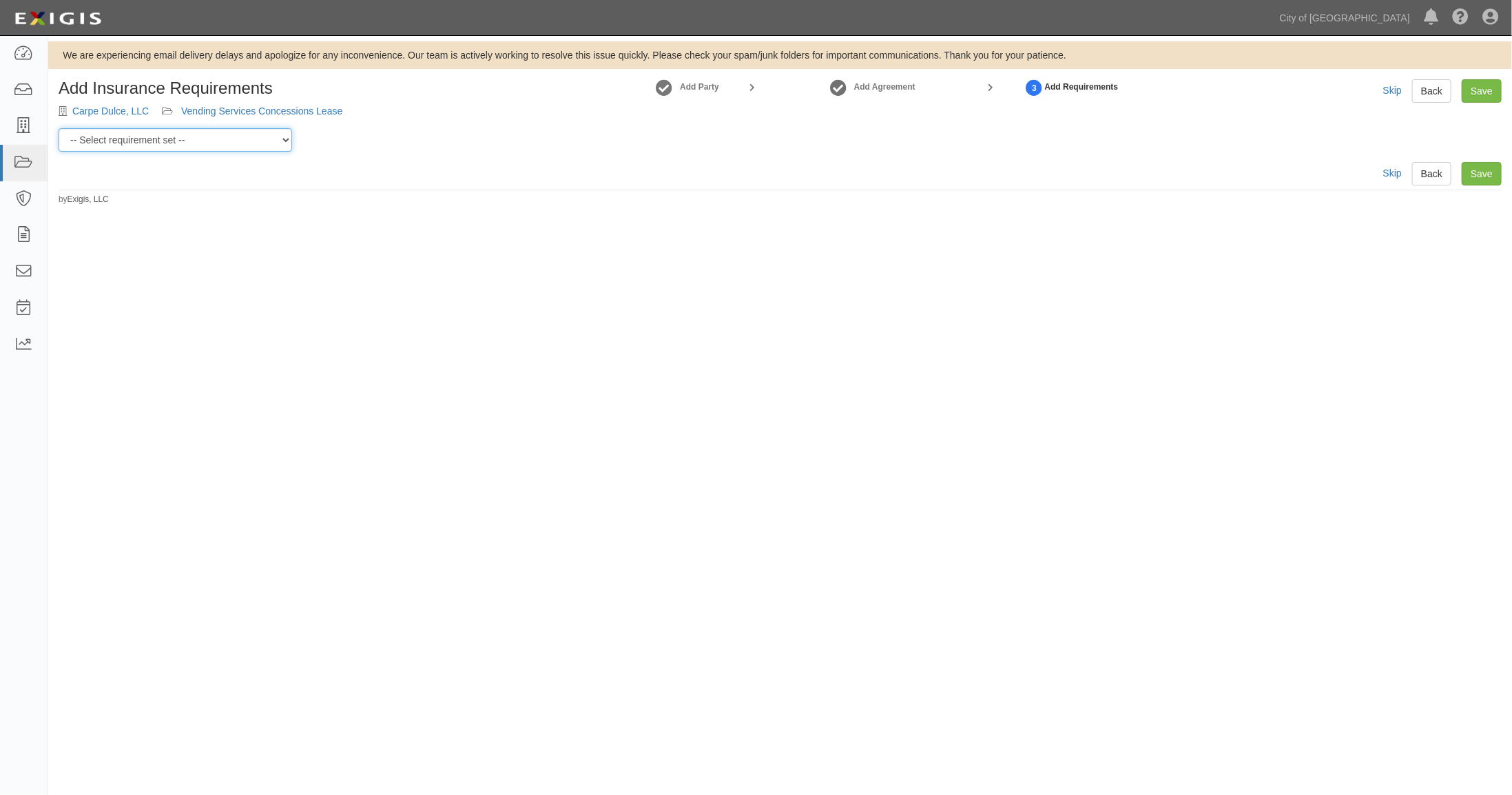
click at [180, 139] on select "-- Select requirement set -- Aircraft Charter 10M Aircraft Charter 3M Aircraft …" at bounding box center [175, 139] width 234 height 23
select select "37366"
click at [58, 128] on select "-- Select requirement set -- Aircraft Charter 10M Aircraft Charter 3M Aircraft …" at bounding box center [175, 139] width 234 height 23
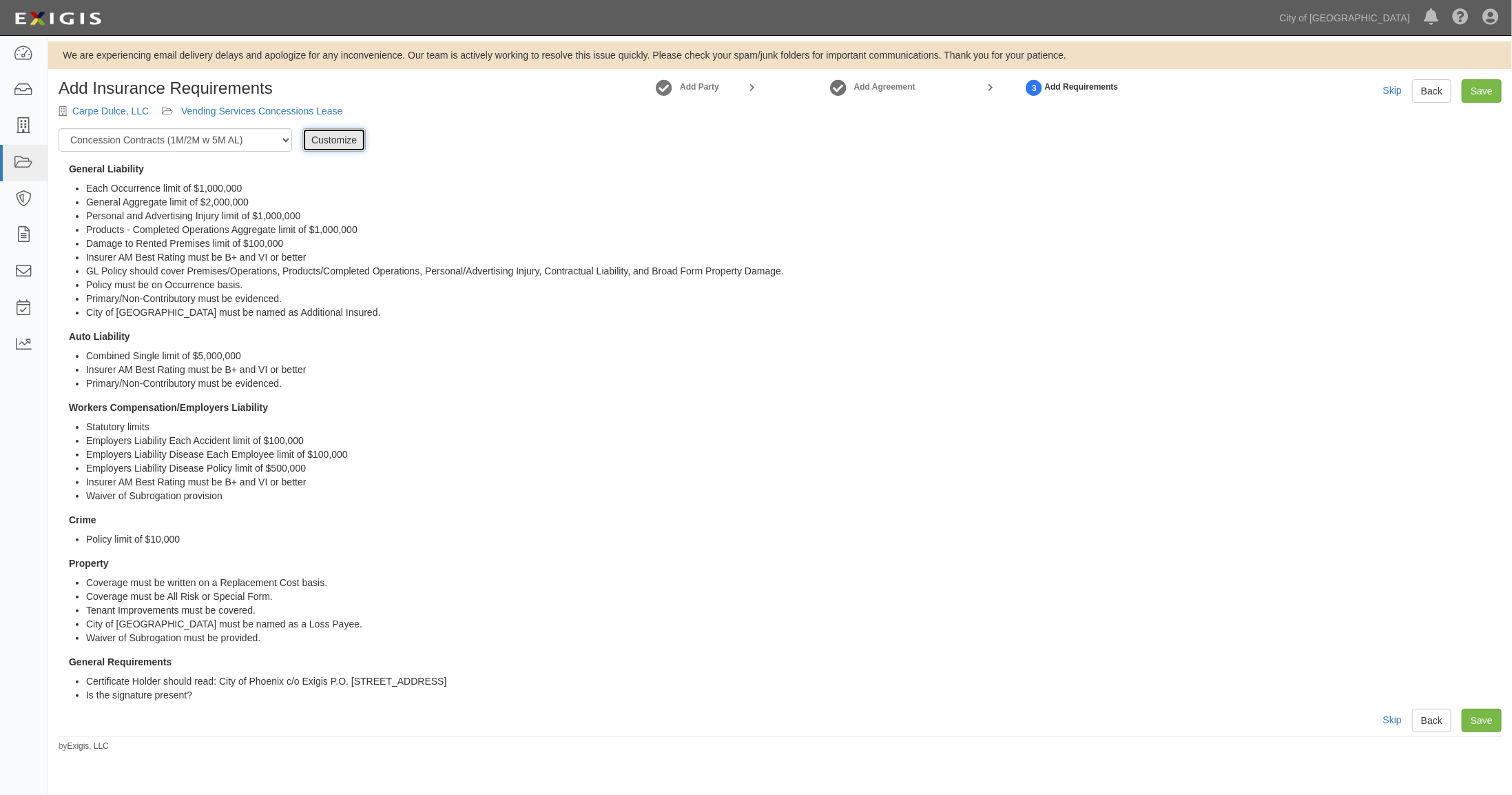
click at [321, 135] on link "Customize" at bounding box center [334, 139] width 63 height 23
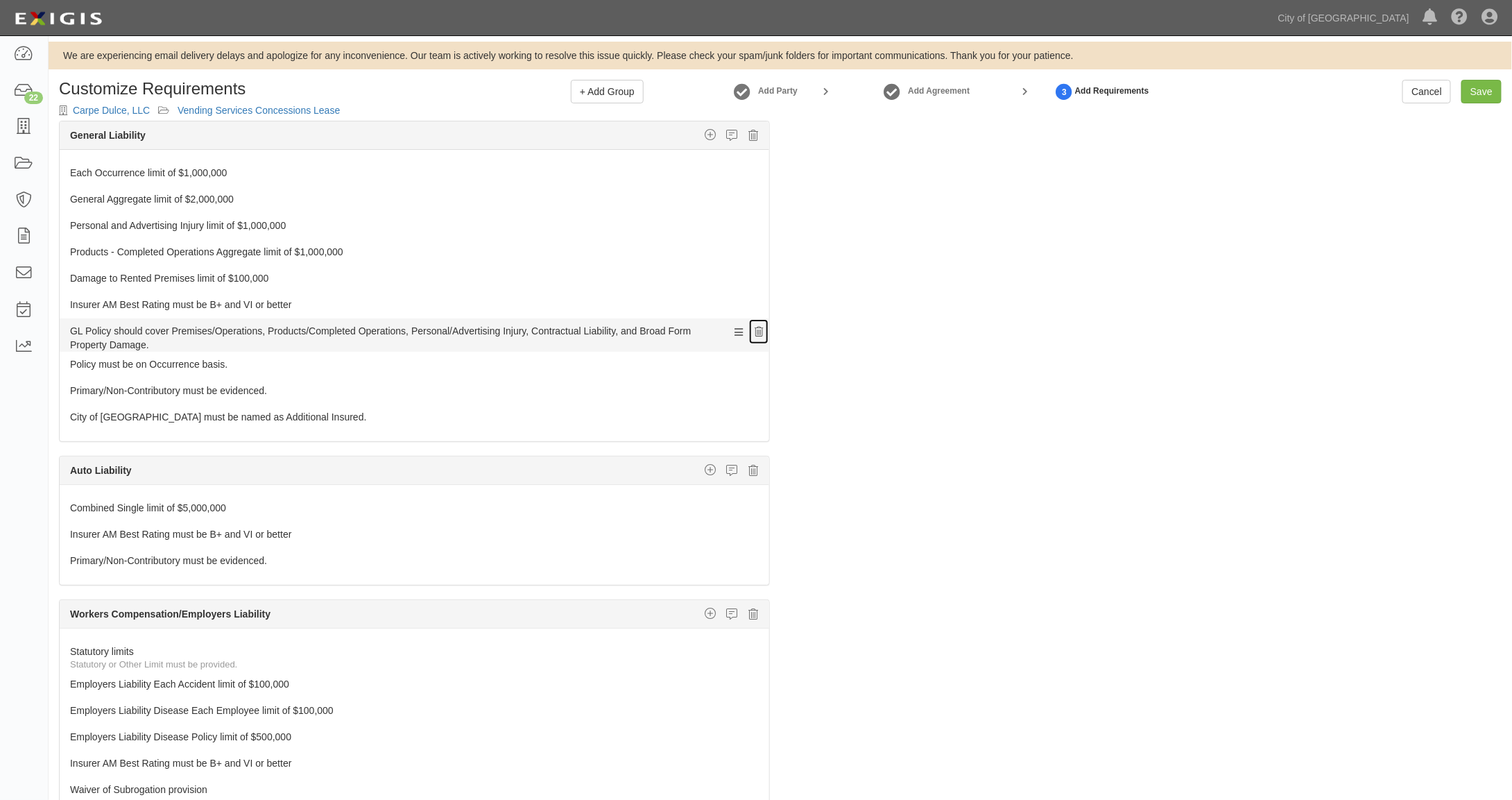
click at [754, 327] on icon at bounding box center [758, 332] width 8 height 9
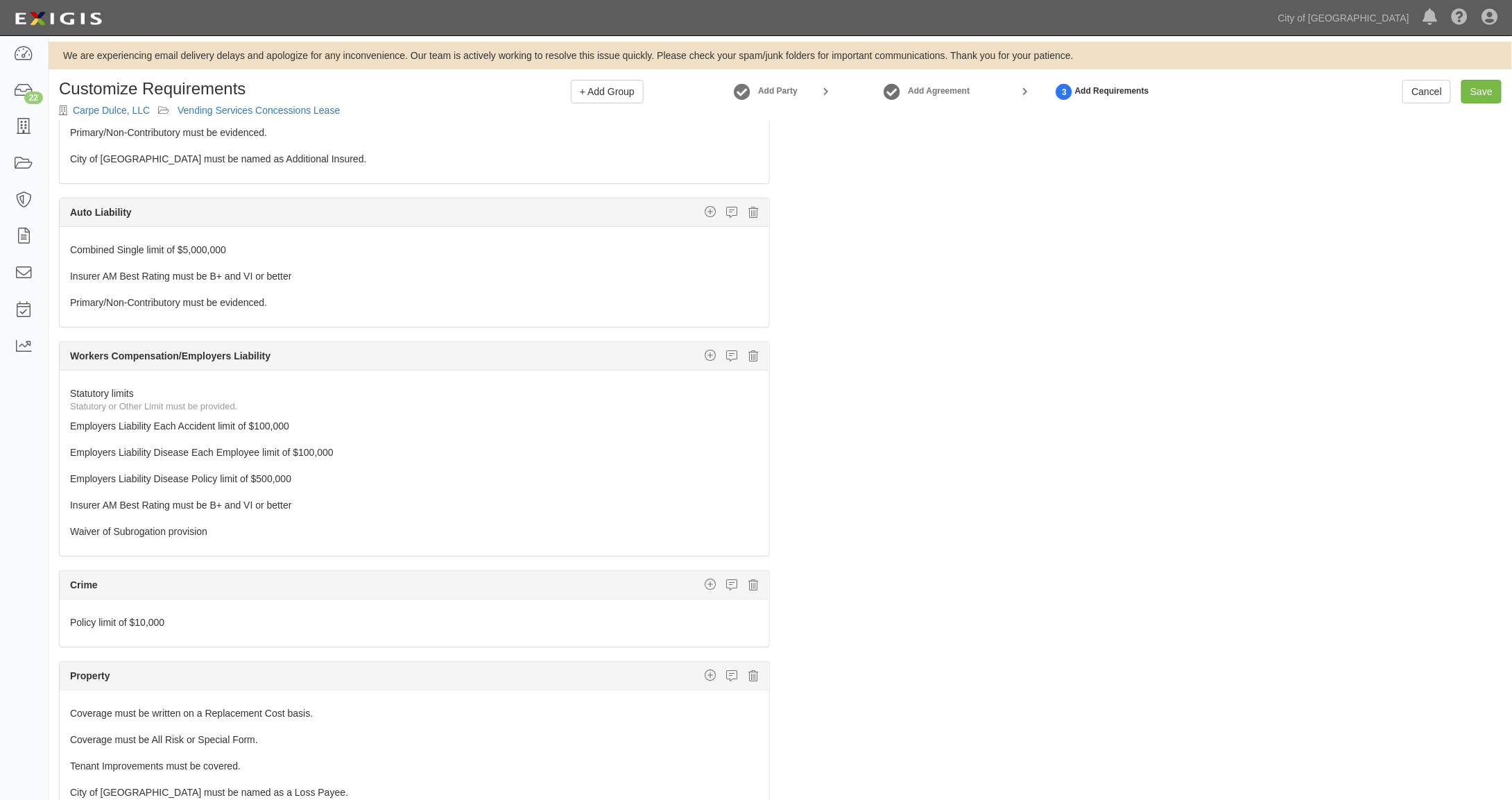
scroll to position [263, 0]
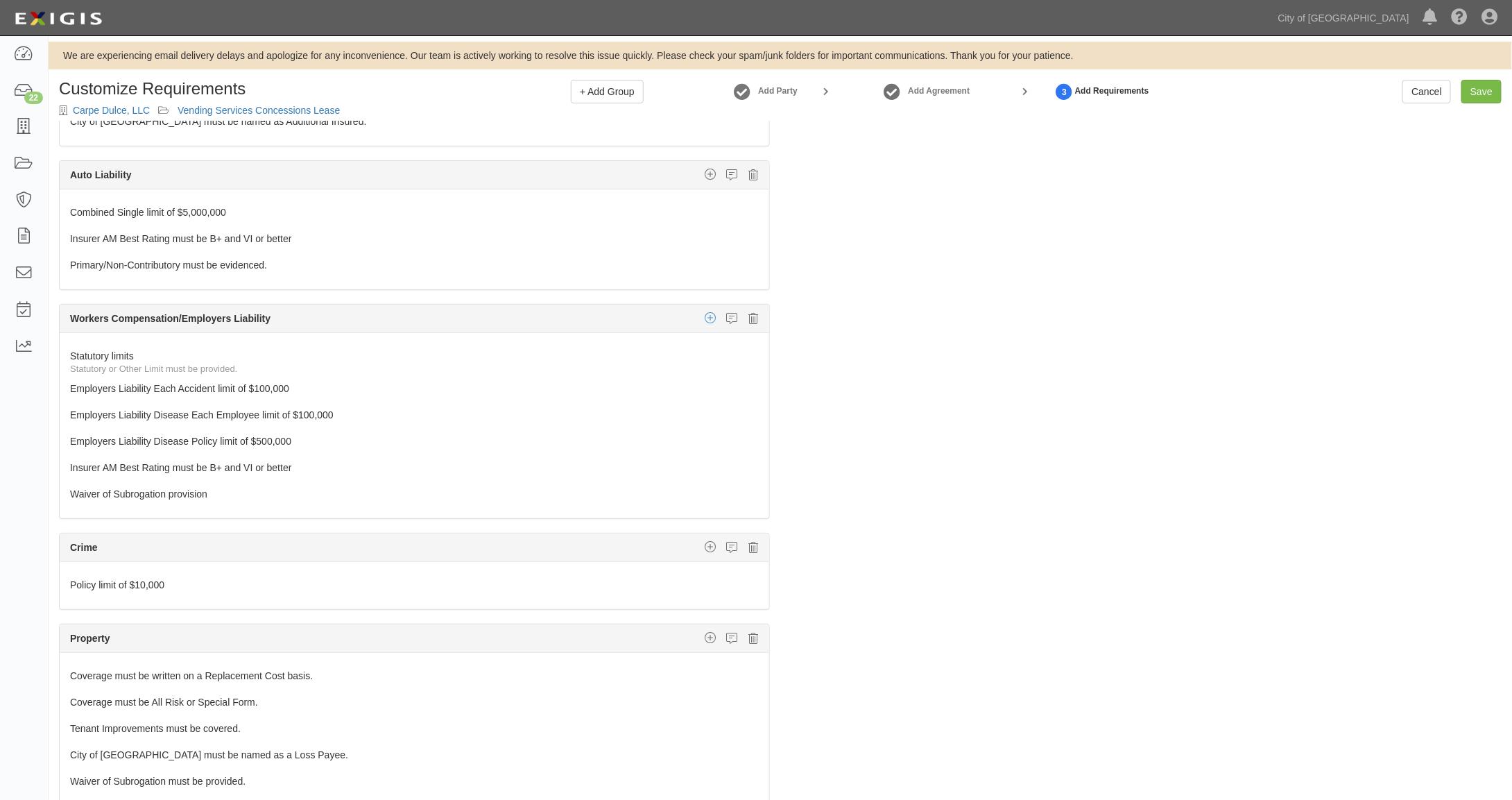
click at [705, 311] on icon "button" at bounding box center [710, 317] width 11 height 12
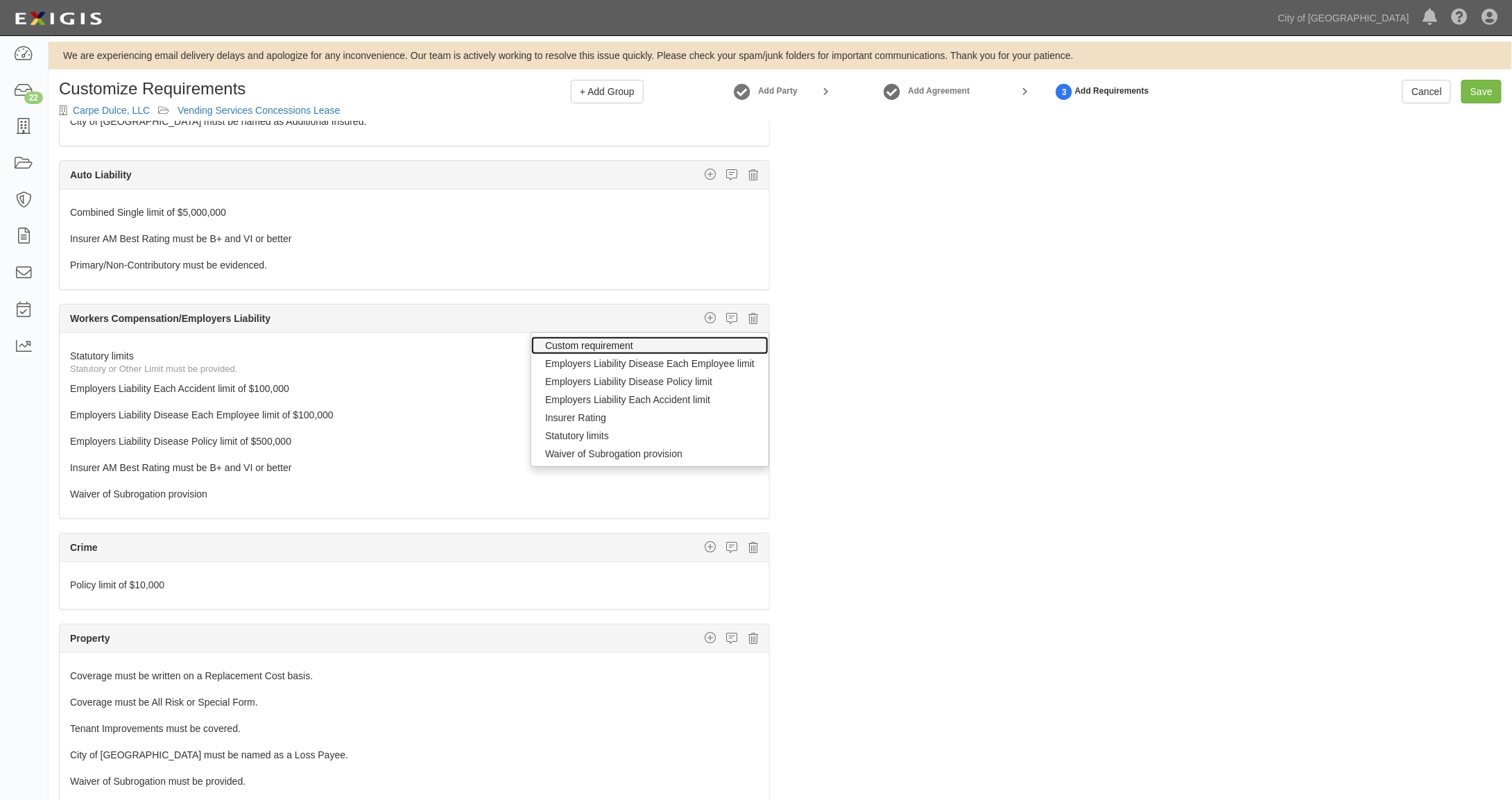
click at [606, 336] on link "Custom requirement" at bounding box center [649, 345] width 237 height 18
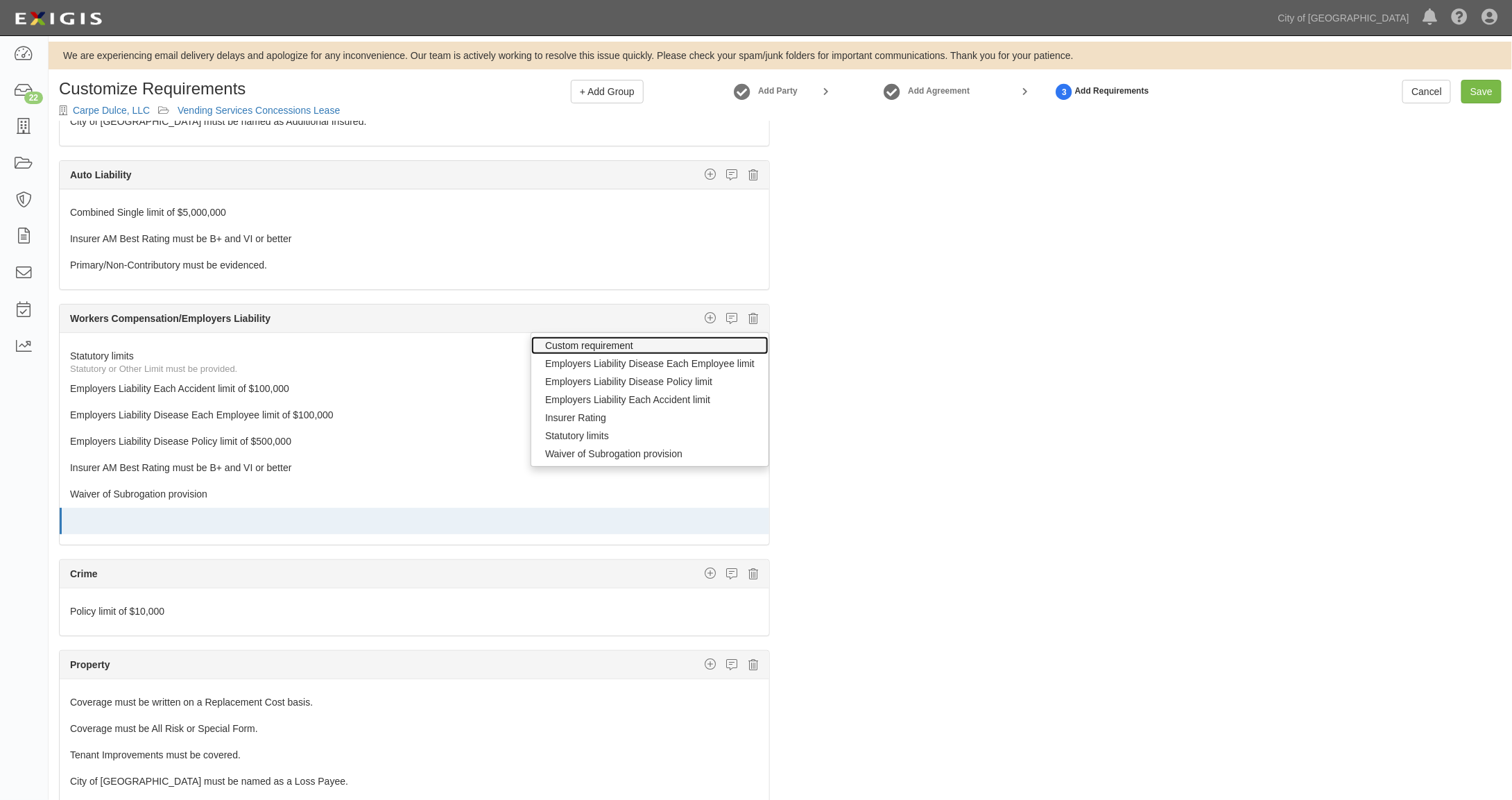
click at [596, 336] on link "Custom requirement" at bounding box center [649, 345] width 237 height 18
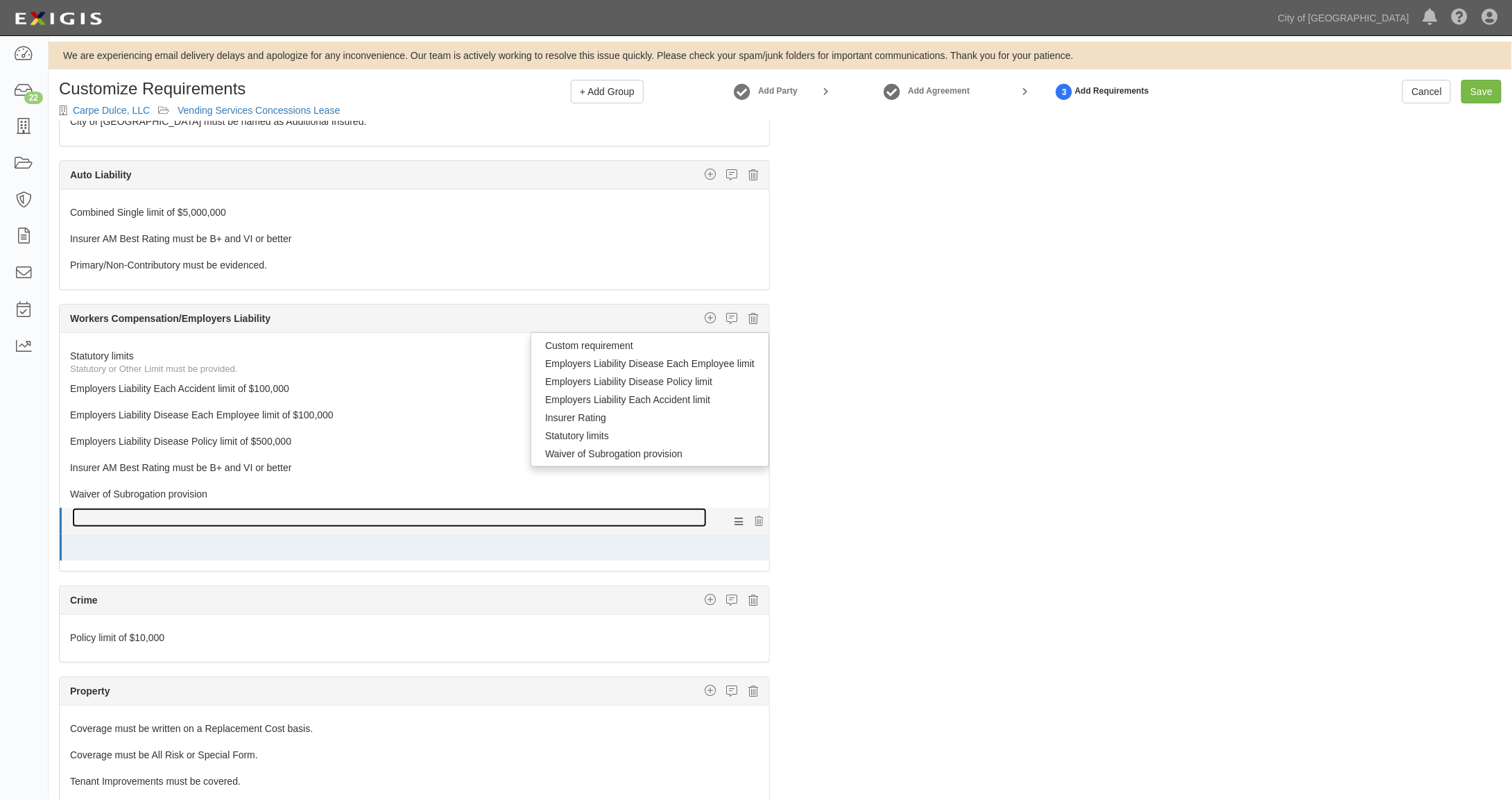
click at [78, 507] on link at bounding box center [389, 517] width 635 height 20
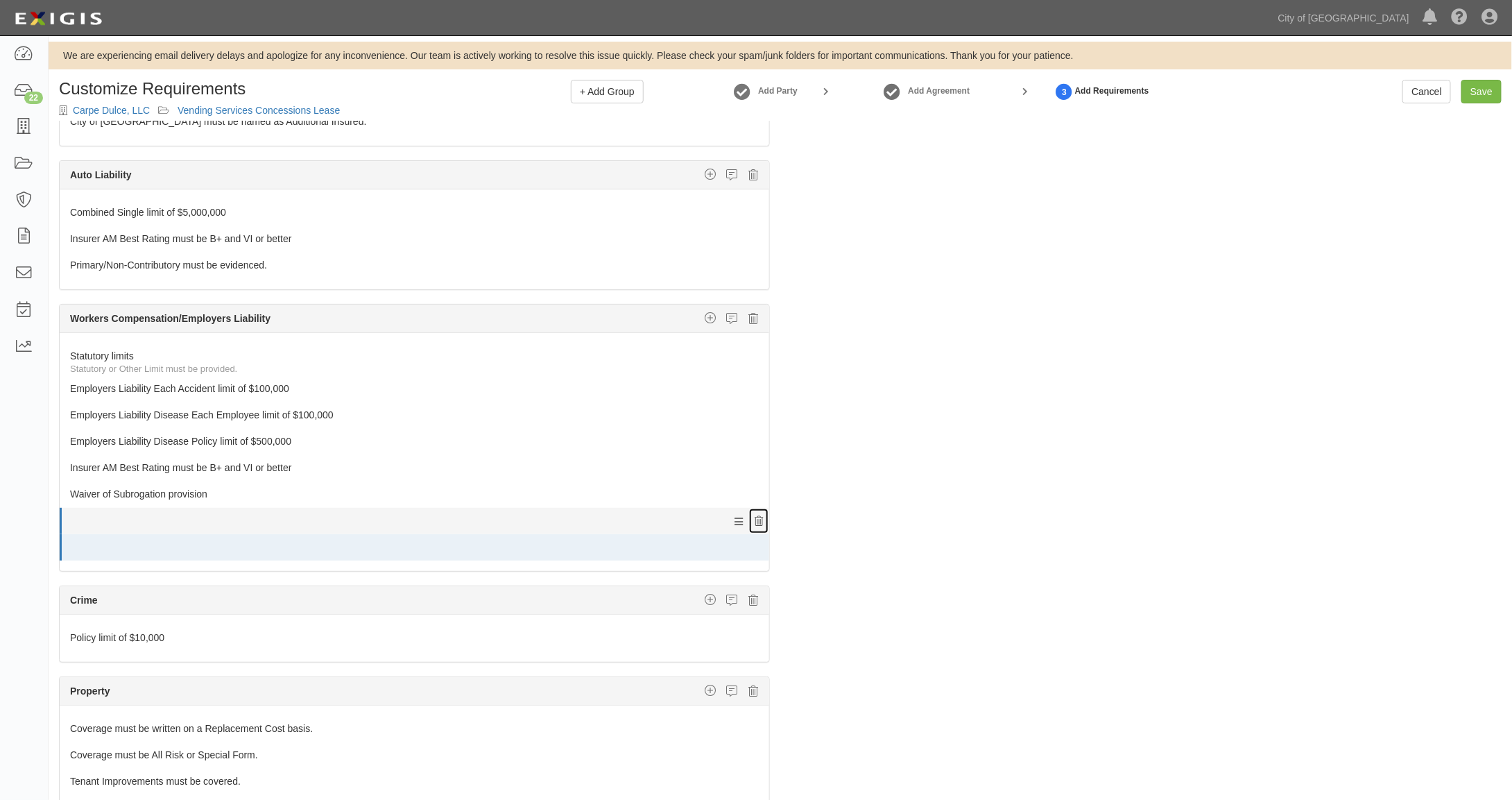
click at [754, 517] on icon at bounding box center [758, 521] width 8 height 9
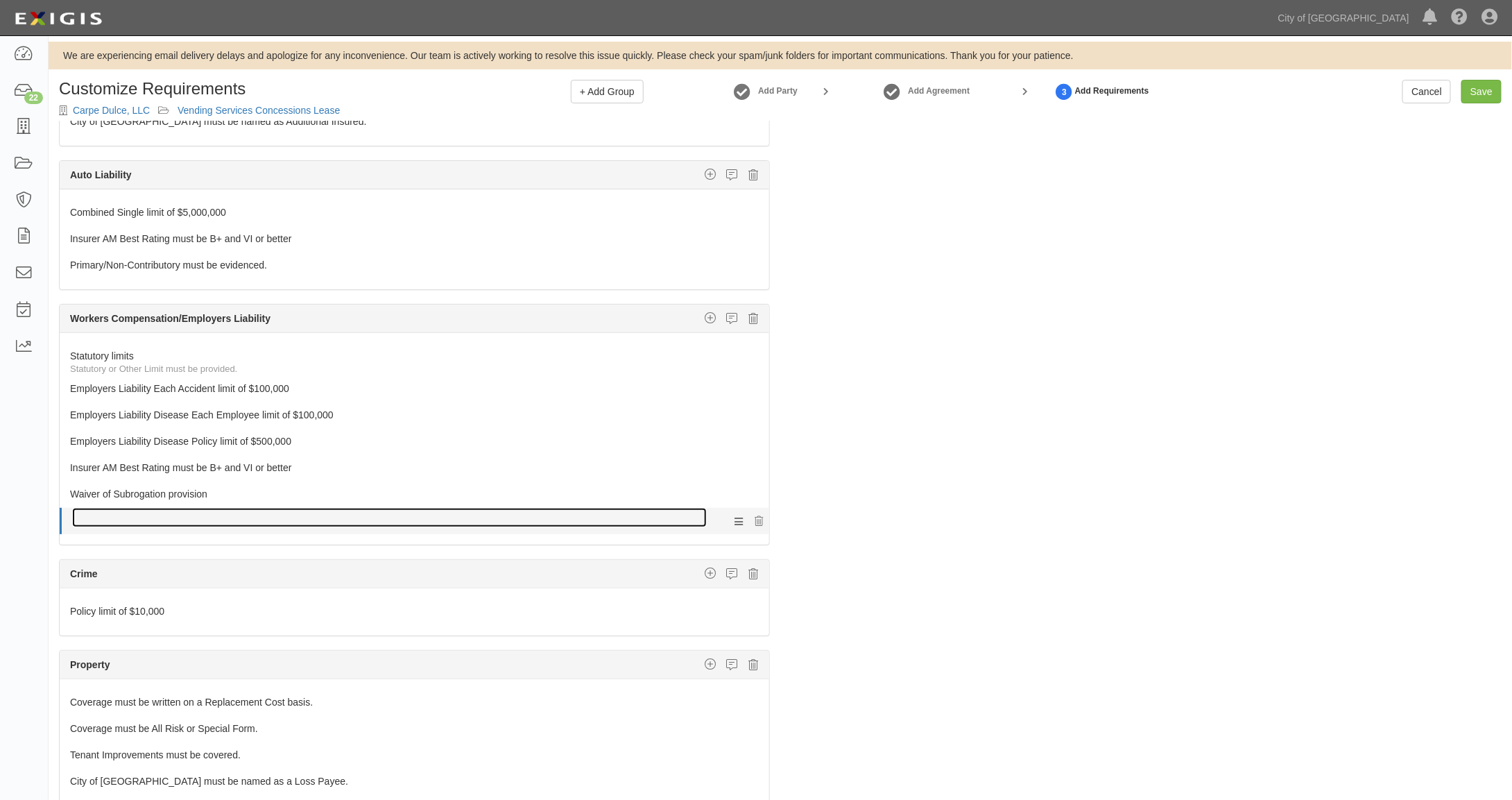
click at [122, 507] on link at bounding box center [389, 517] width 635 height 20
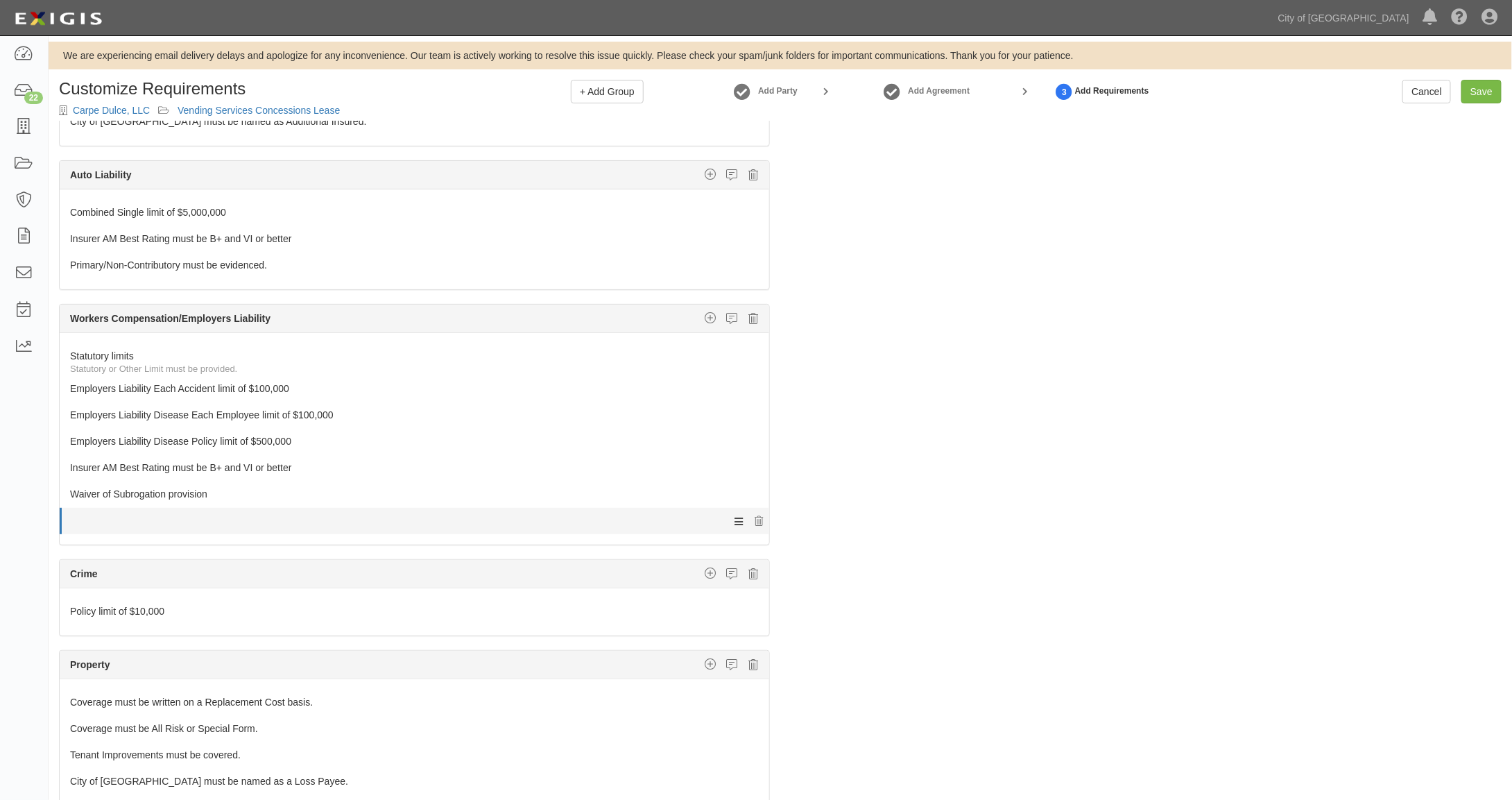
click at [735, 515] on icon at bounding box center [738, 521] width 8 height 12
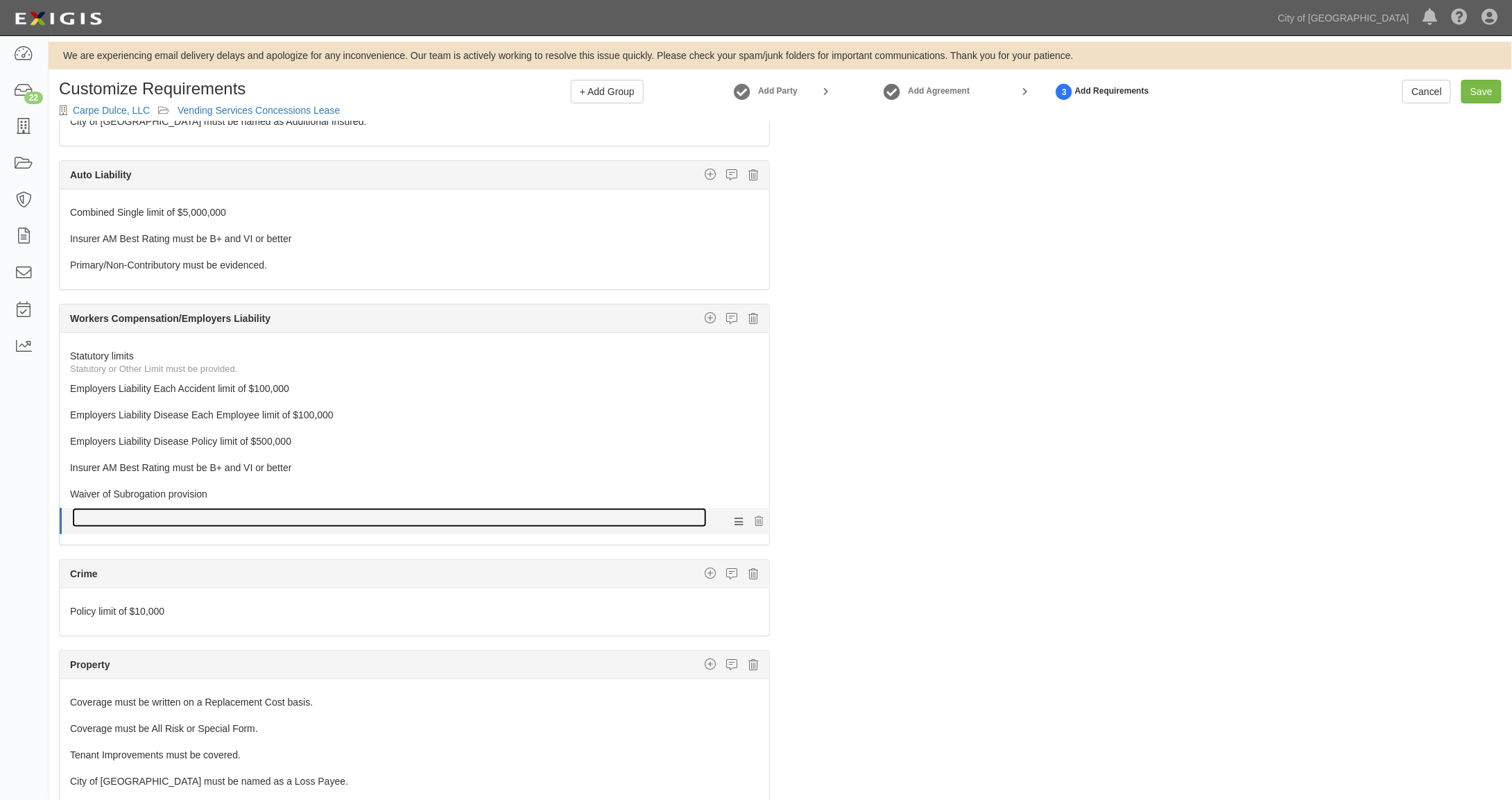
click at [121, 507] on link at bounding box center [389, 517] width 635 height 20
click at [109, 507] on link at bounding box center [389, 517] width 635 height 20
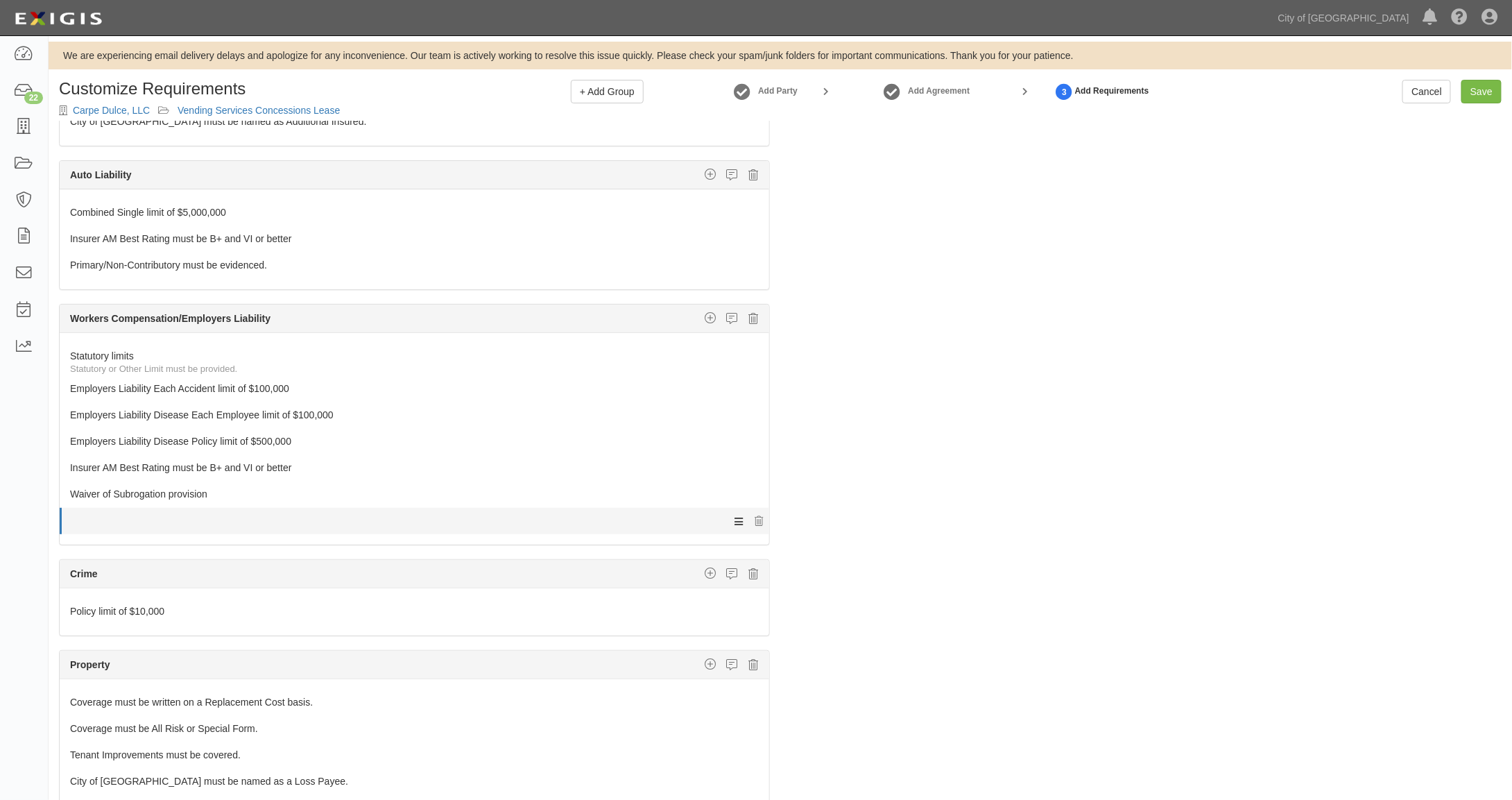
click at [735, 515] on icon at bounding box center [738, 521] width 8 height 12
drag, startPoint x: 730, startPoint y: 508, endPoint x: 708, endPoint y: 507, distance: 22.0
click at [708, 507] on div at bounding box center [421, 517] width 697 height 20
click at [754, 517] on icon at bounding box center [758, 521] width 8 height 9
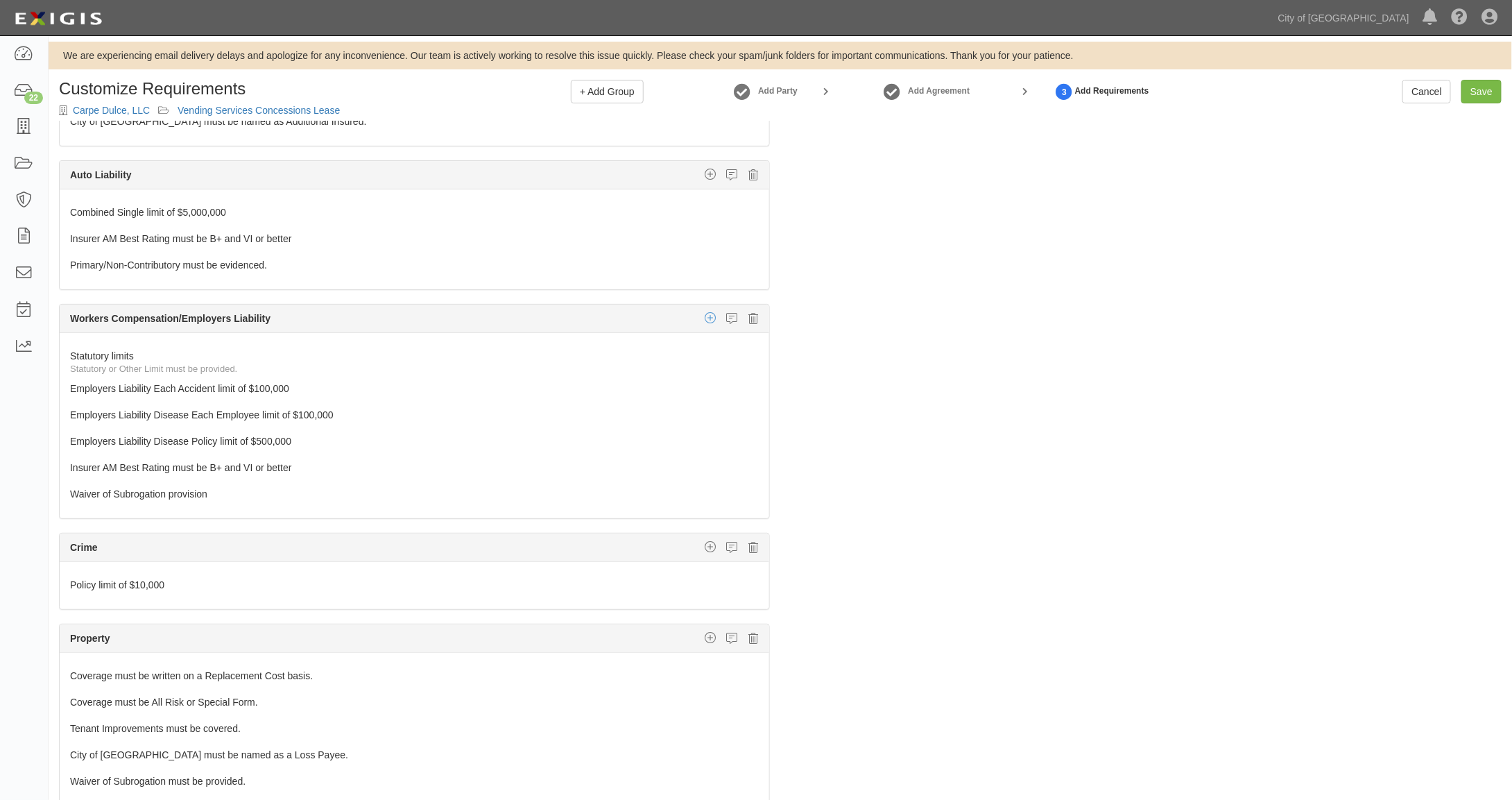
click at [705, 311] on icon "button" at bounding box center [710, 317] width 11 height 12
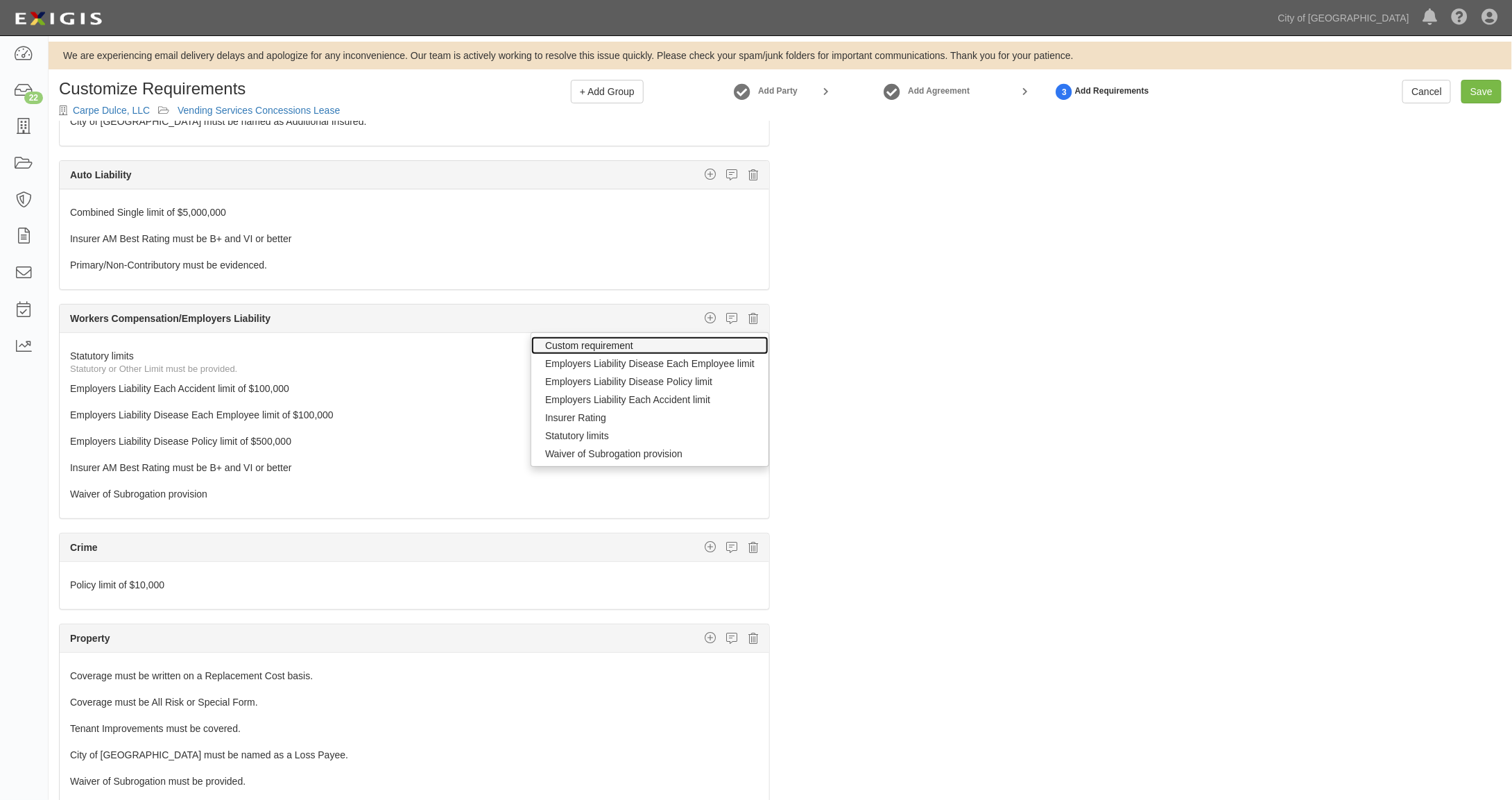
click at [593, 337] on link "Custom requirement" at bounding box center [649, 345] width 237 height 18
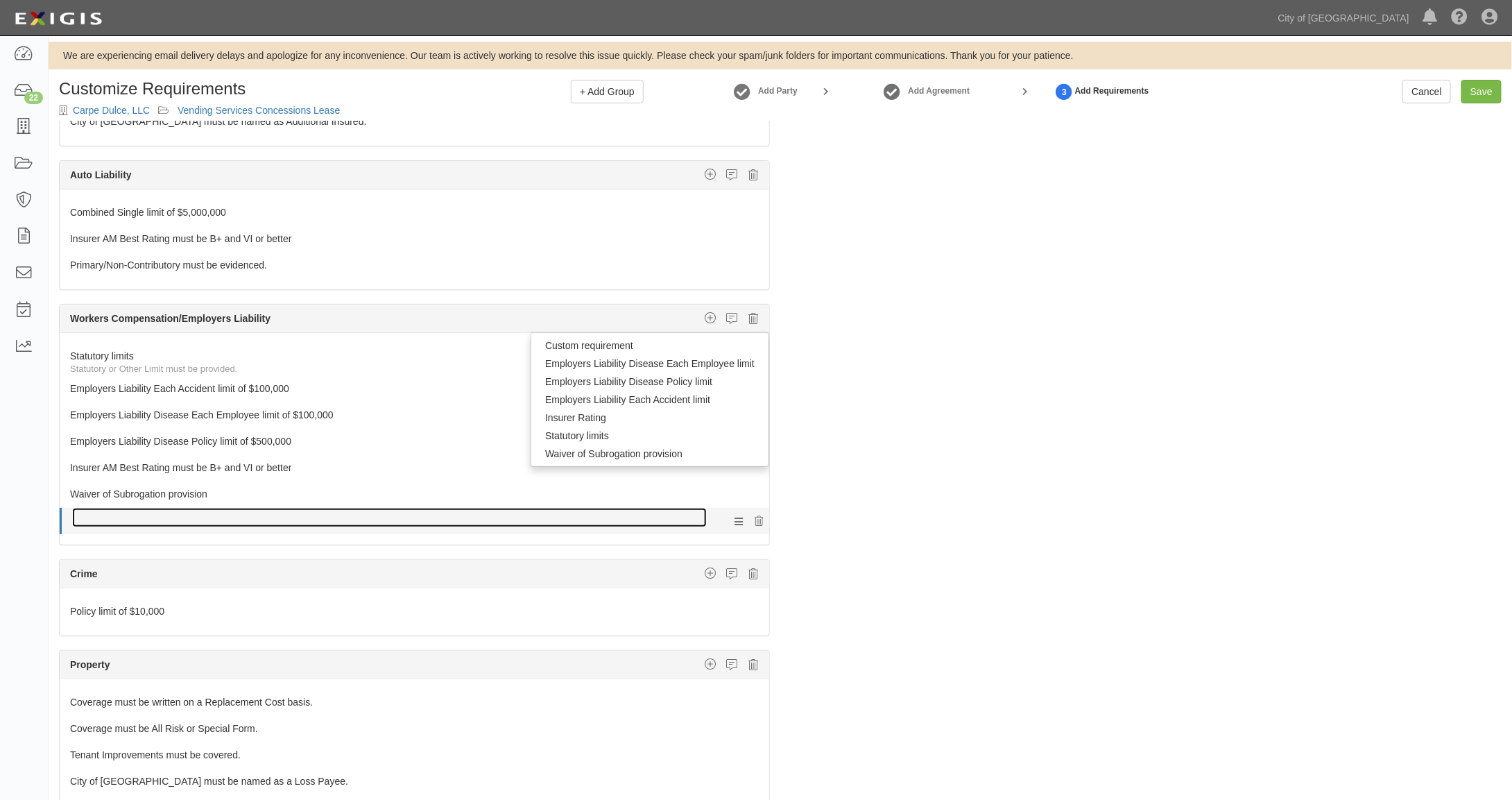
click at [344, 507] on link at bounding box center [389, 517] width 635 height 20
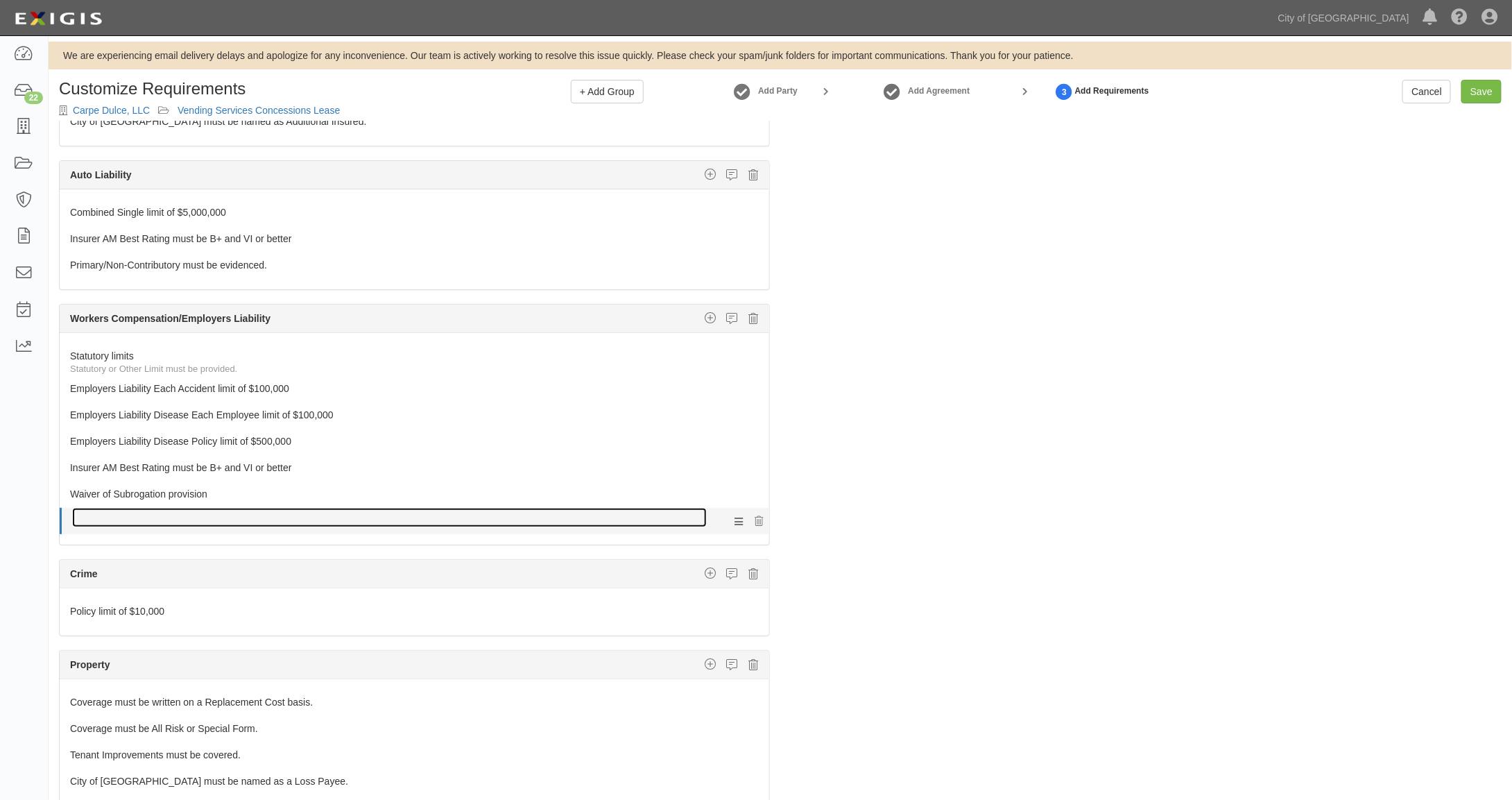
click at [344, 507] on link at bounding box center [389, 517] width 635 height 20
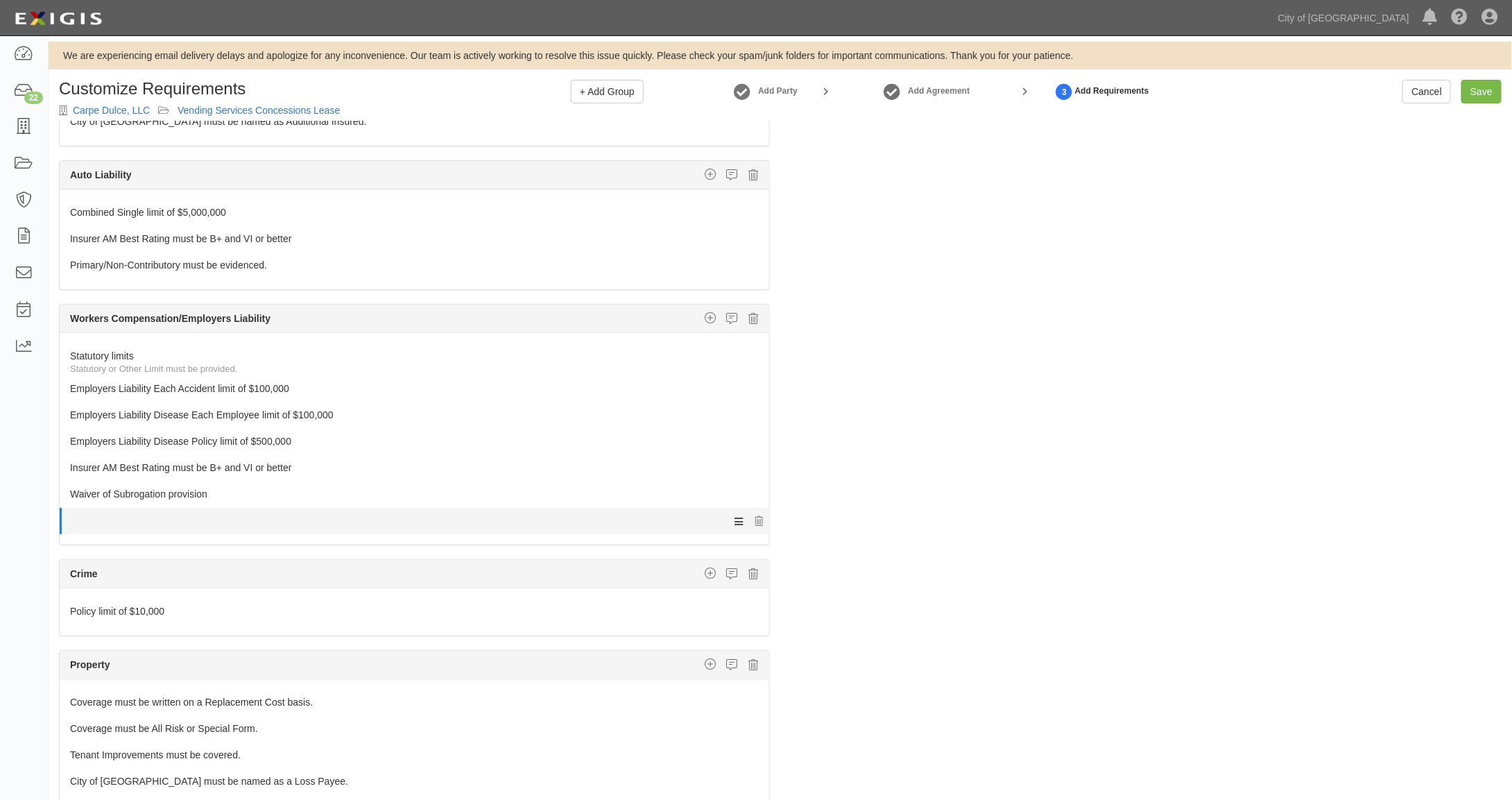
click at [735, 515] on icon at bounding box center [738, 521] width 8 height 12
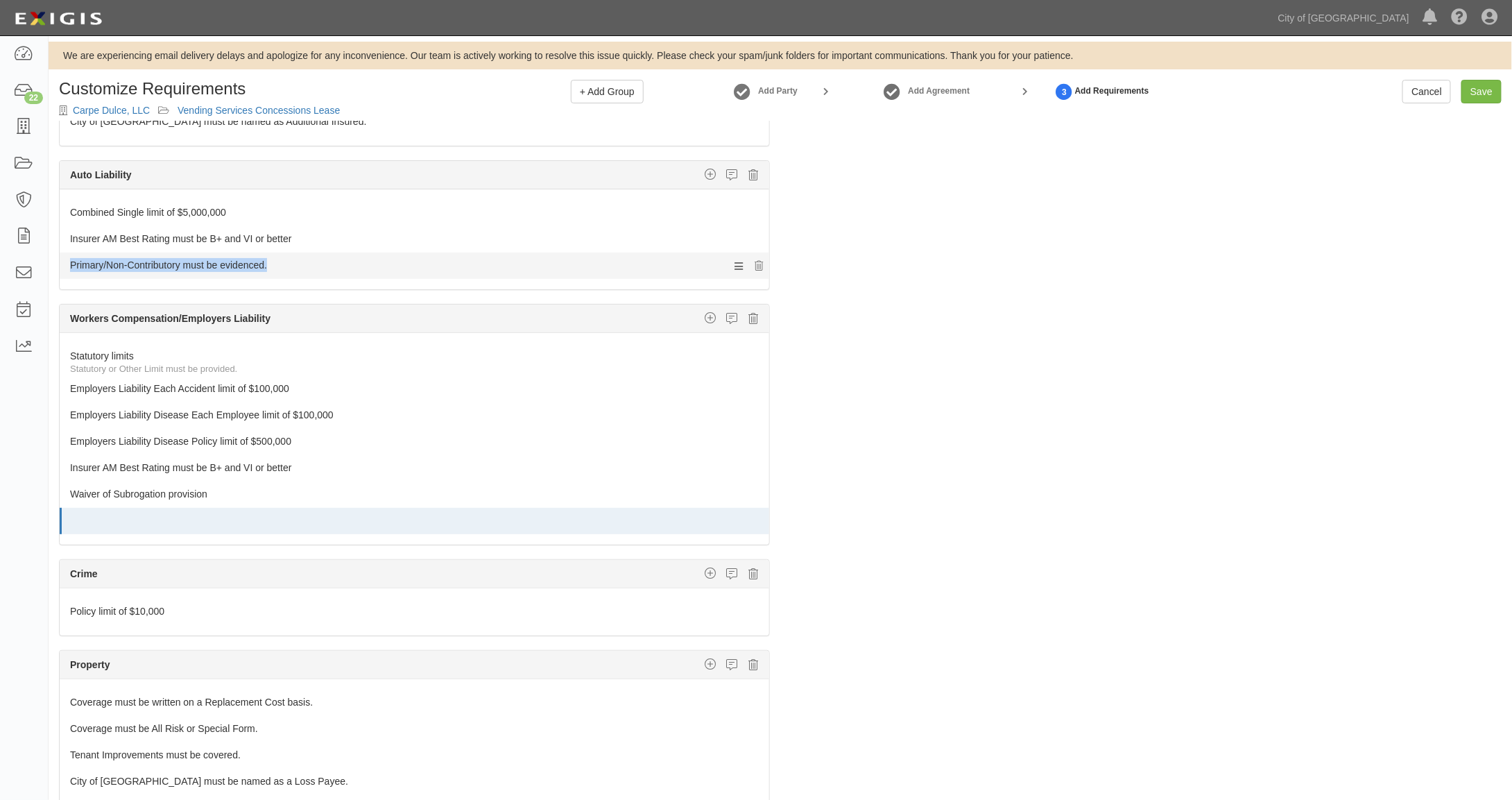
drag, startPoint x: 68, startPoint y: 254, endPoint x: 252, endPoint y: 263, distance: 184.2
click at [252, 263] on li "Primary/Non-Contributory must be evidenced. 98 Additional Insured coverage Cert…" at bounding box center [414, 265] width 709 height 26
copy div "Primary/Non-Contributory must be evidenced."
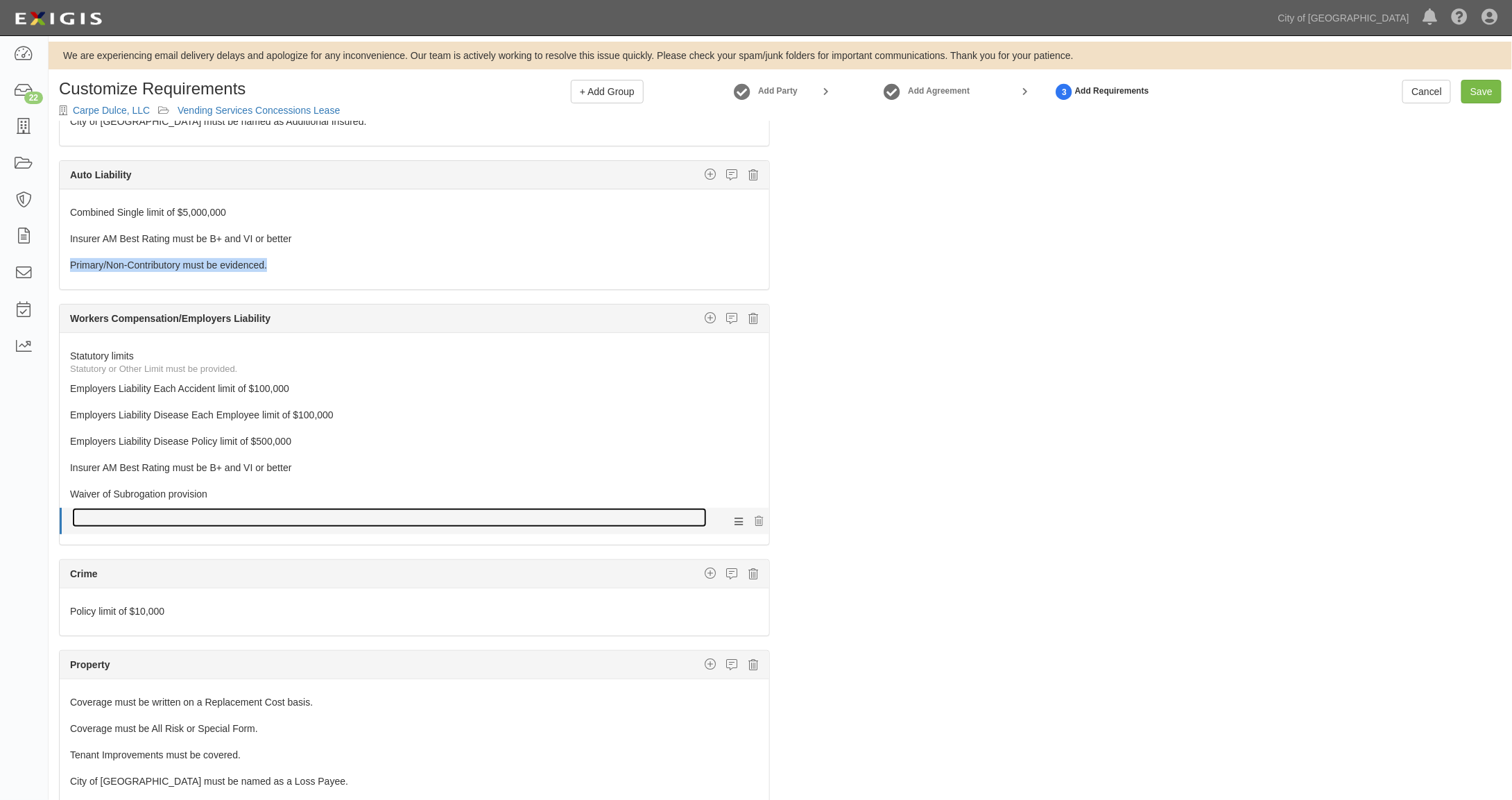
click at [106, 507] on link at bounding box center [389, 517] width 635 height 20
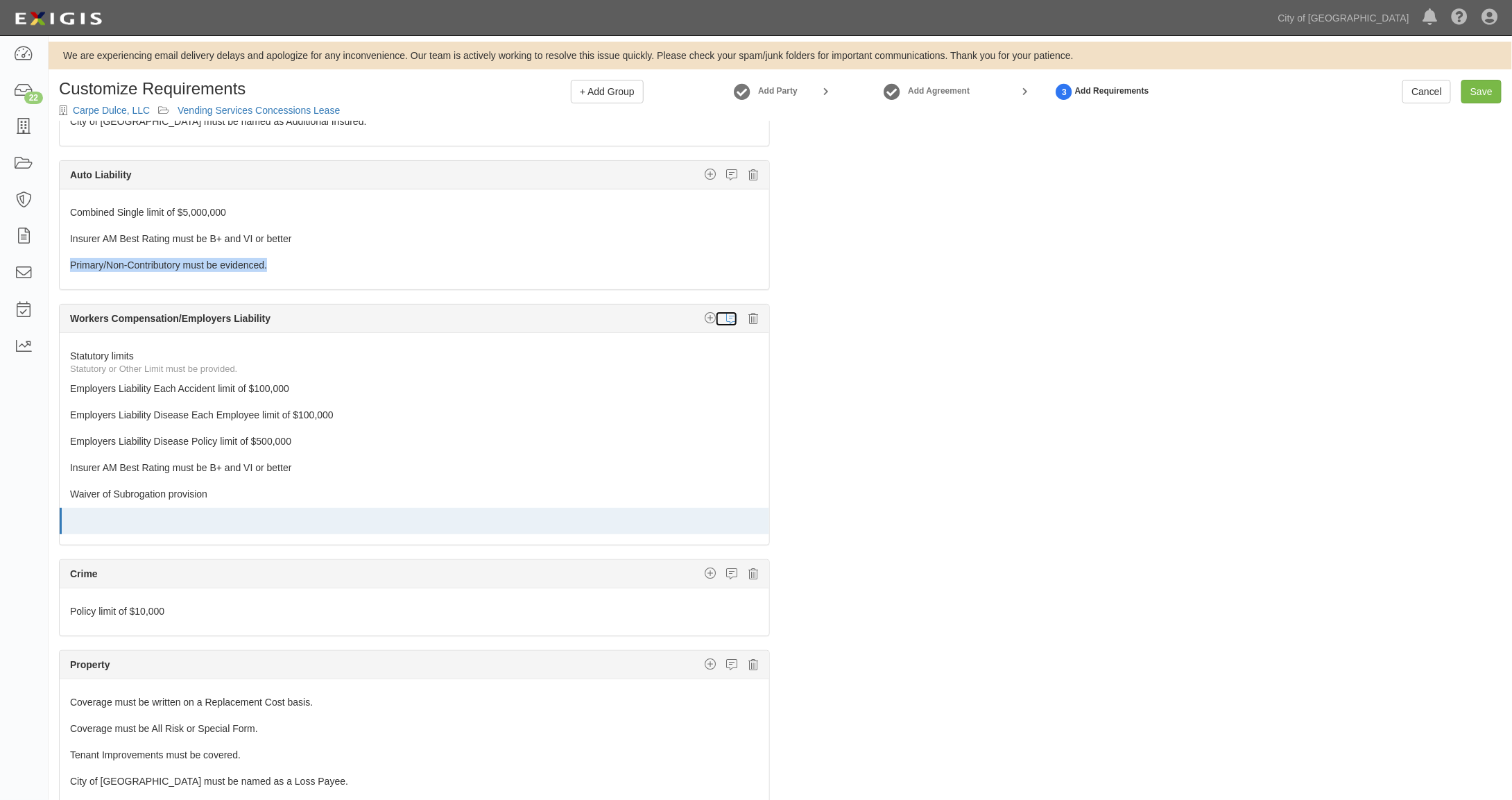
click at [726, 312] on icon at bounding box center [732, 318] width 11 height 12
click at [754, 517] on icon at bounding box center [758, 521] width 8 height 9
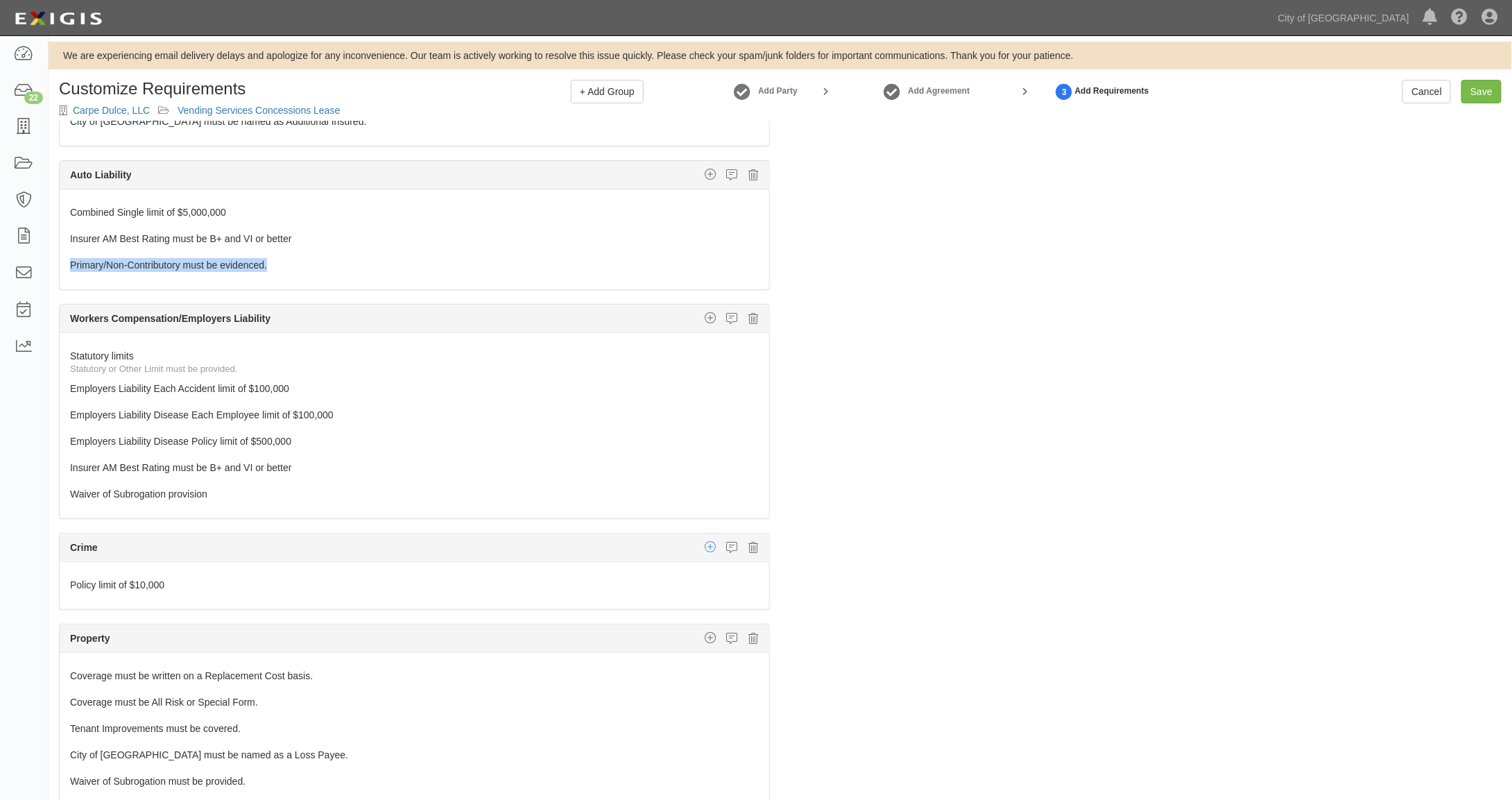
click at [705, 540] on icon "button" at bounding box center [710, 546] width 11 height 12
click at [603, 583] on link "Insurer Rating" at bounding box center [664, 592] width 207 height 18
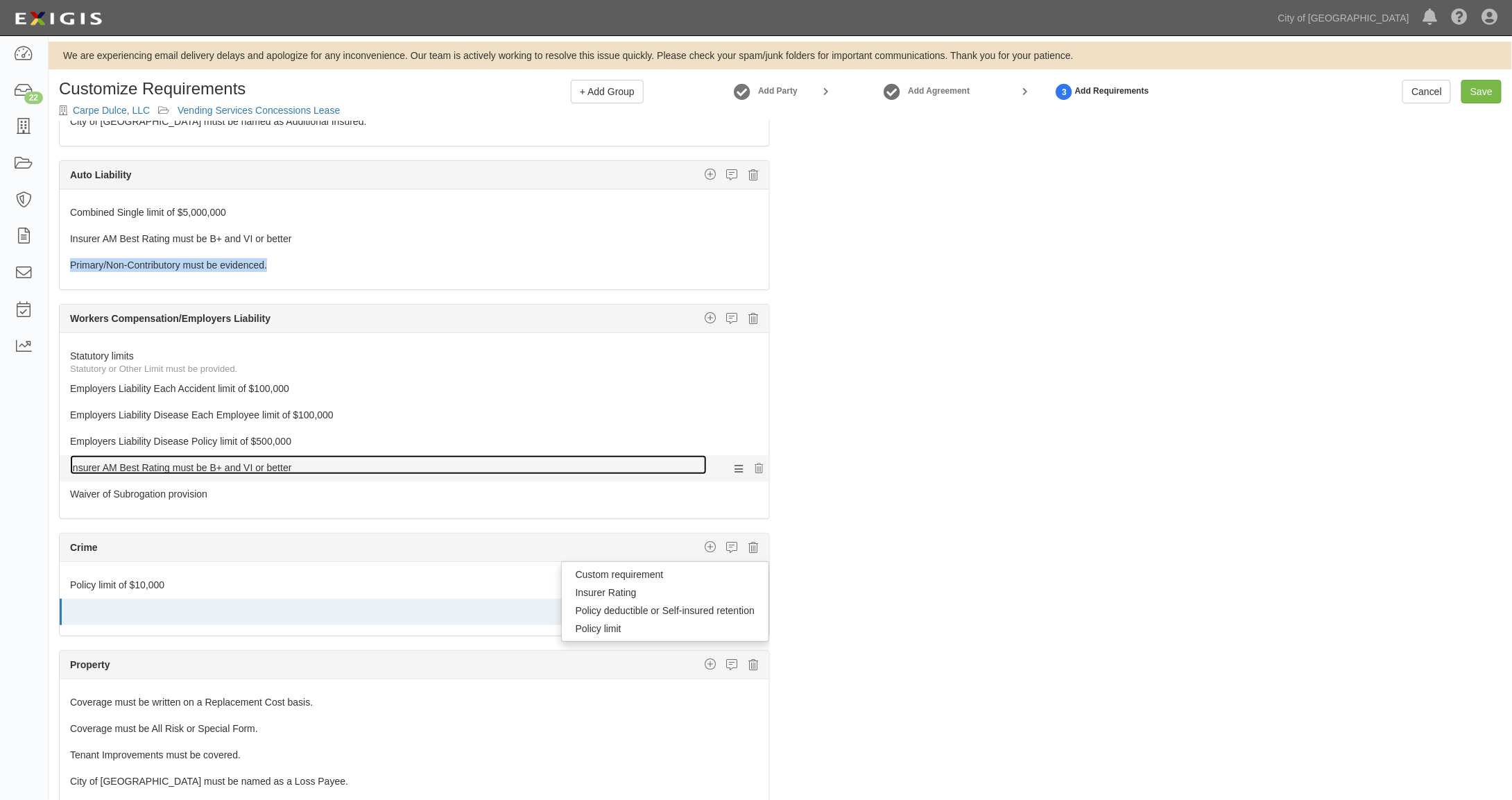
click at [90, 455] on link "Insurer AM Best Rating must be B+ and VI or better" at bounding box center [388, 464] width 636 height 20
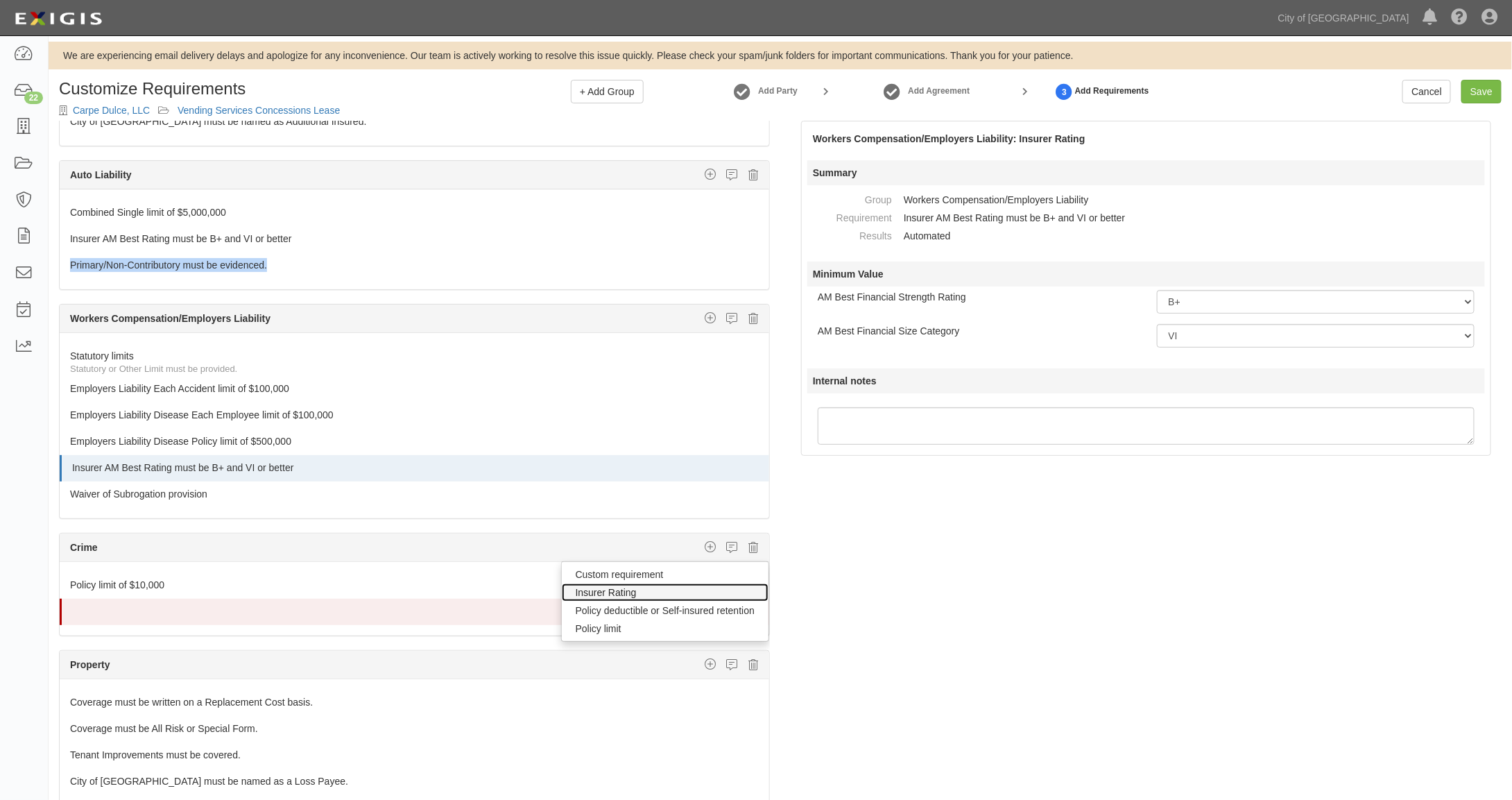
click at [577, 583] on link "Insurer Rating" at bounding box center [664, 592] width 207 height 18
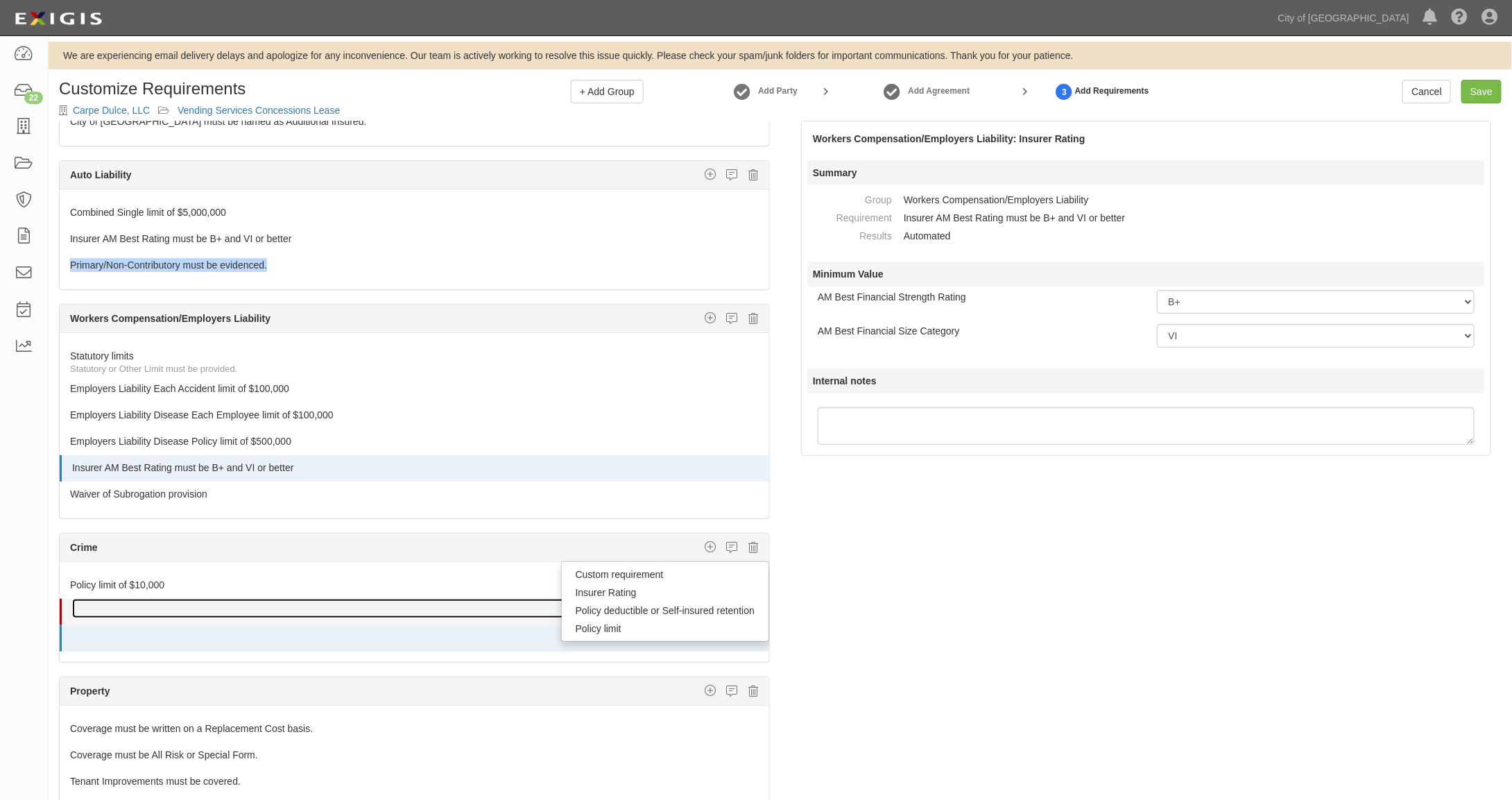
click at [310, 598] on link at bounding box center [389, 607] width 635 height 20
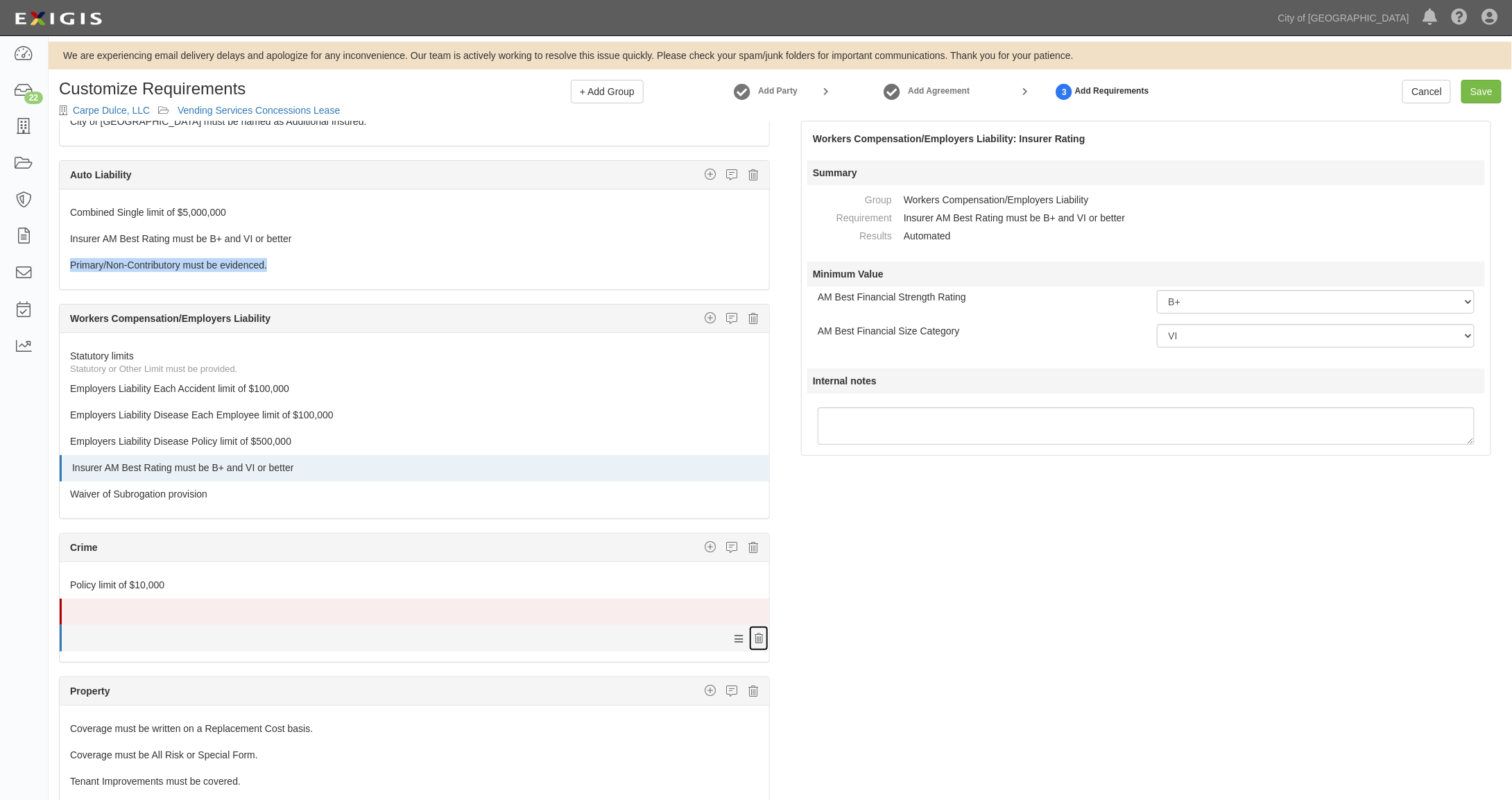
click at [754, 634] on icon at bounding box center [758, 638] width 8 height 9
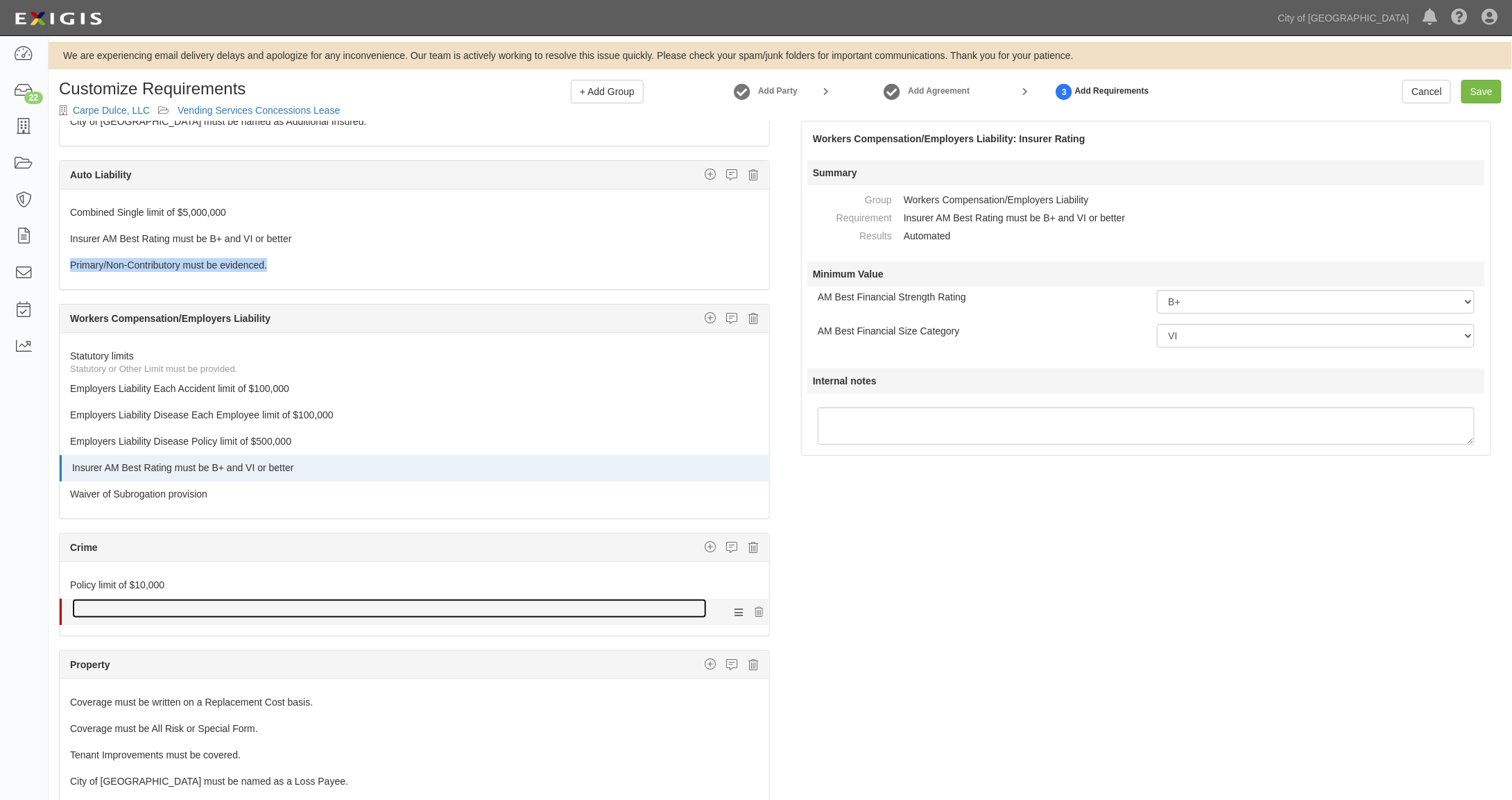
click at [397, 598] on link at bounding box center [389, 607] width 635 height 20
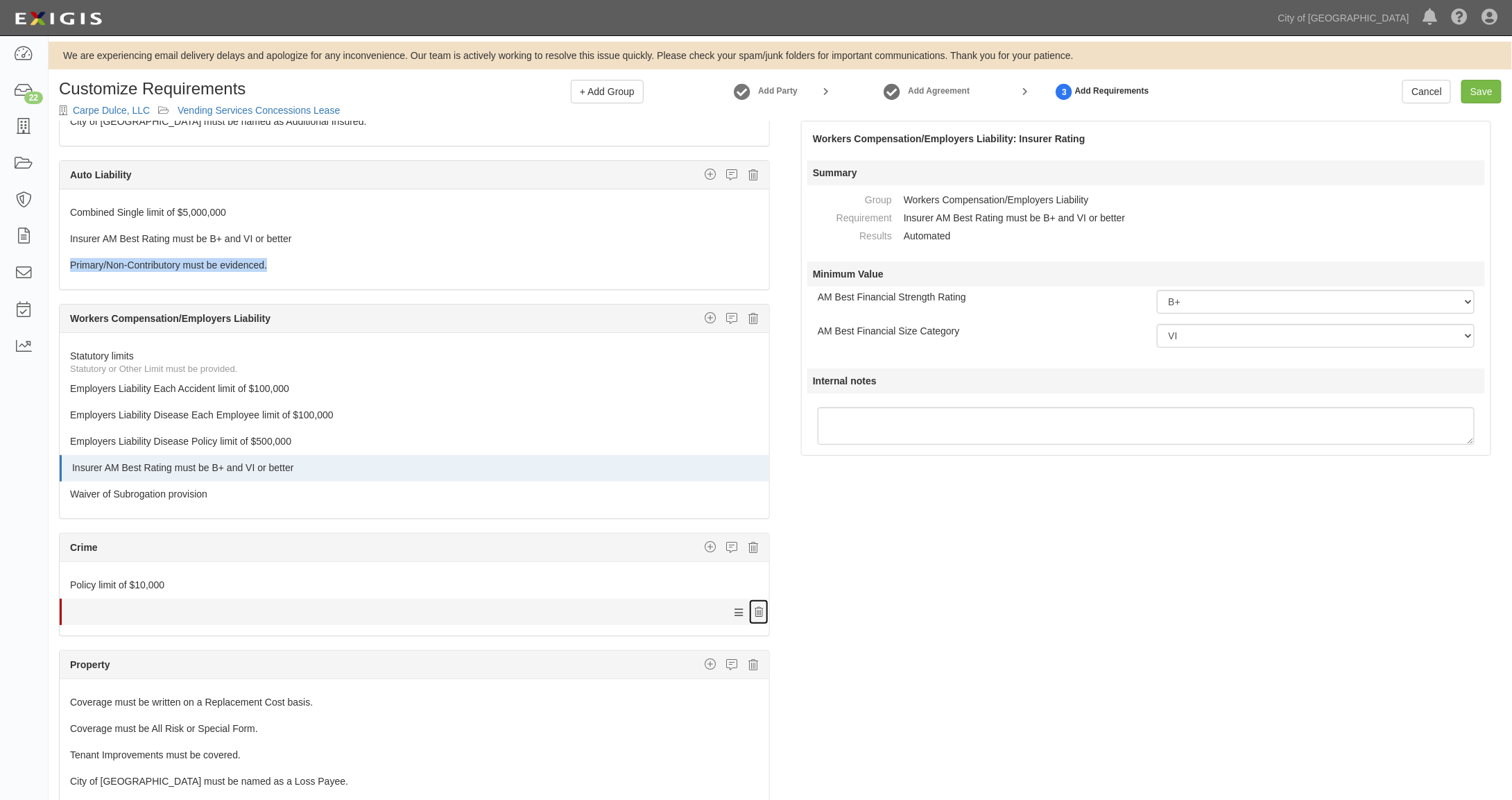
click at [754, 607] on icon at bounding box center [758, 612] width 8 height 9
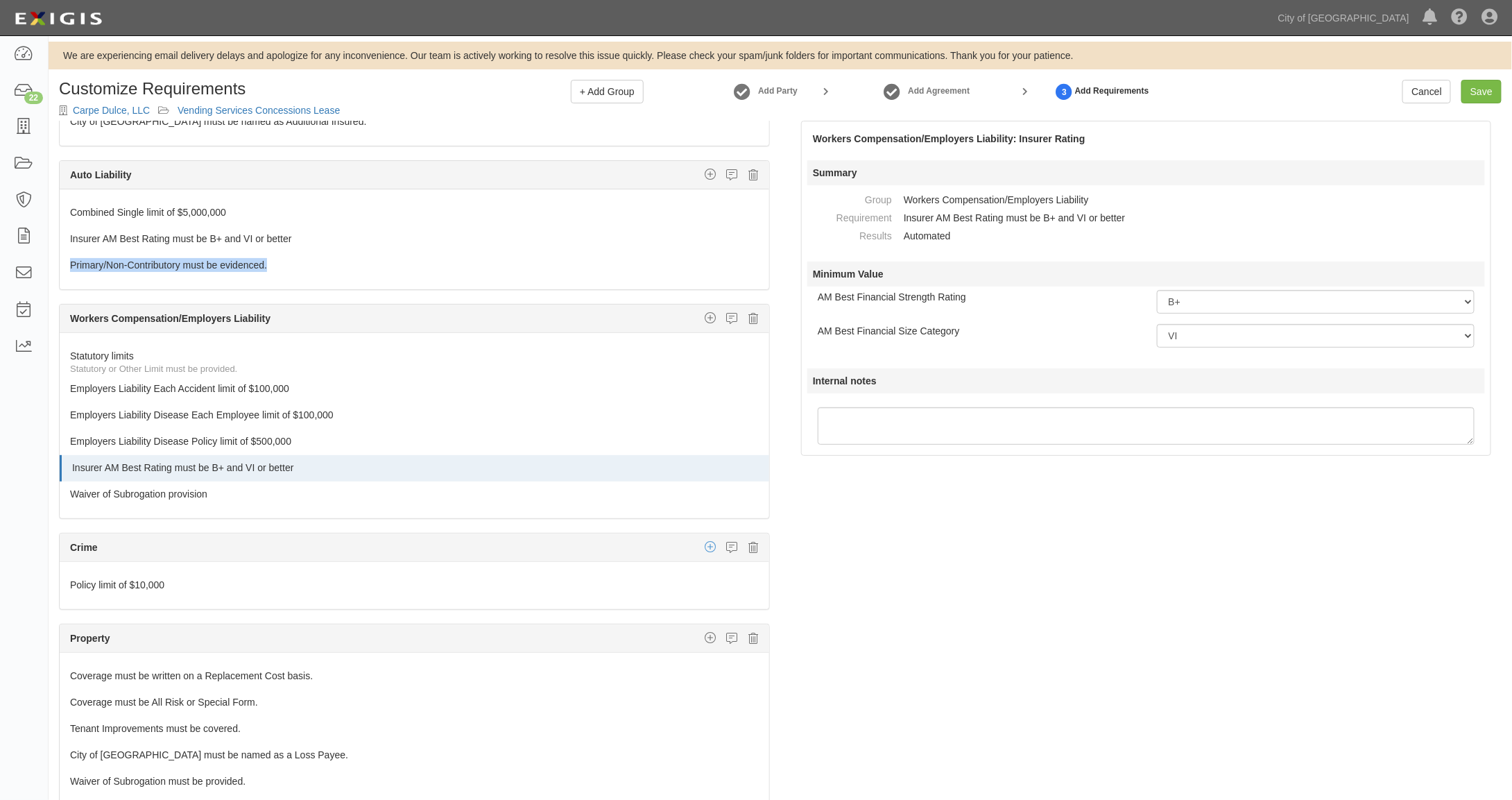
click at [705, 540] on icon "button" at bounding box center [710, 546] width 11 height 12
click at [1421, 92] on link "Cancel" at bounding box center [1427, 91] width 49 height 23
click at [705, 540] on icon "button" at bounding box center [710, 546] width 11 height 12
click at [598, 583] on link "Insurer Rating" at bounding box center [664, 592] width 207 height 18
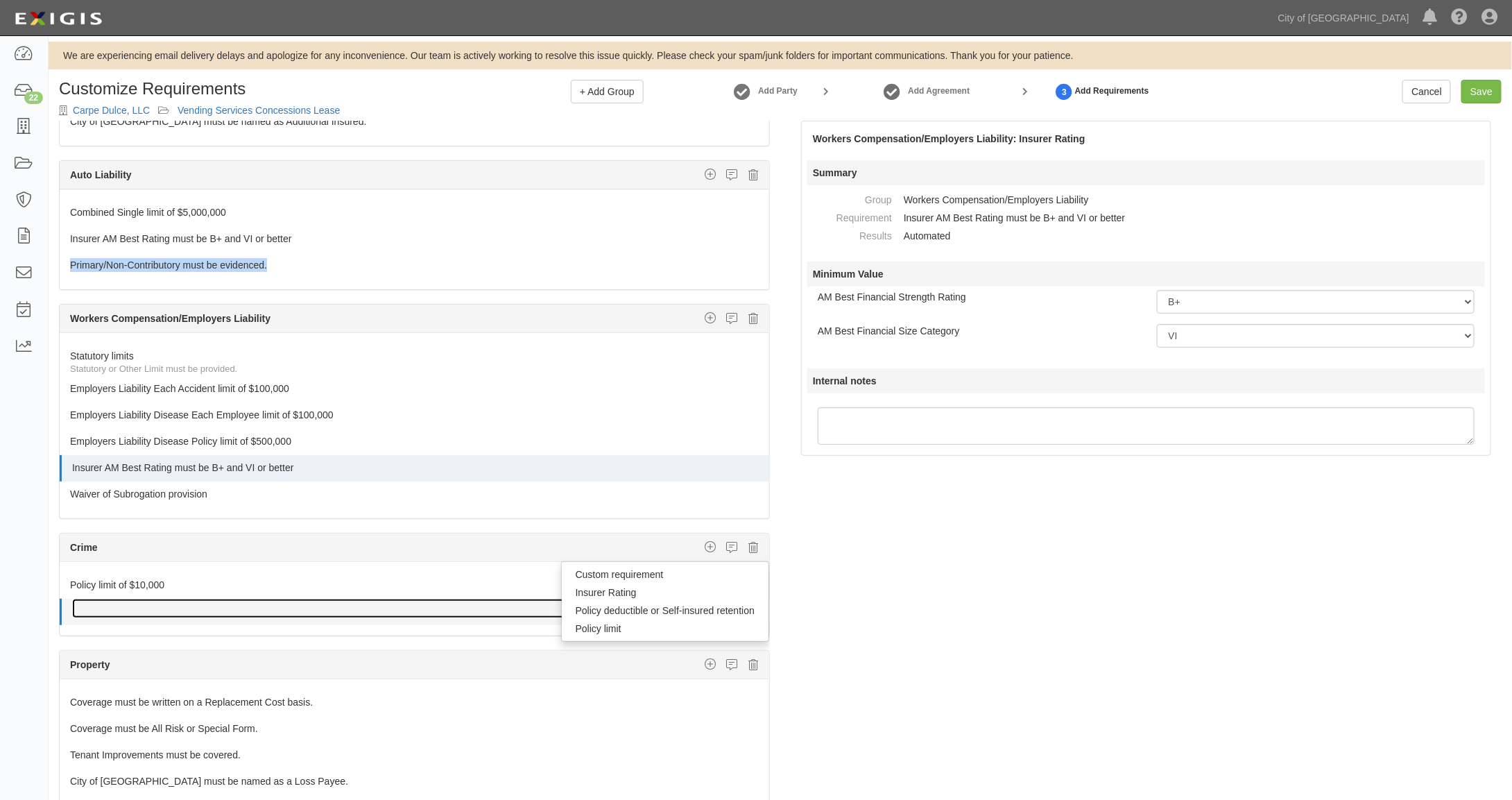
click at [200, 598] on link at bounding box center [389, 607] width 635 height 20
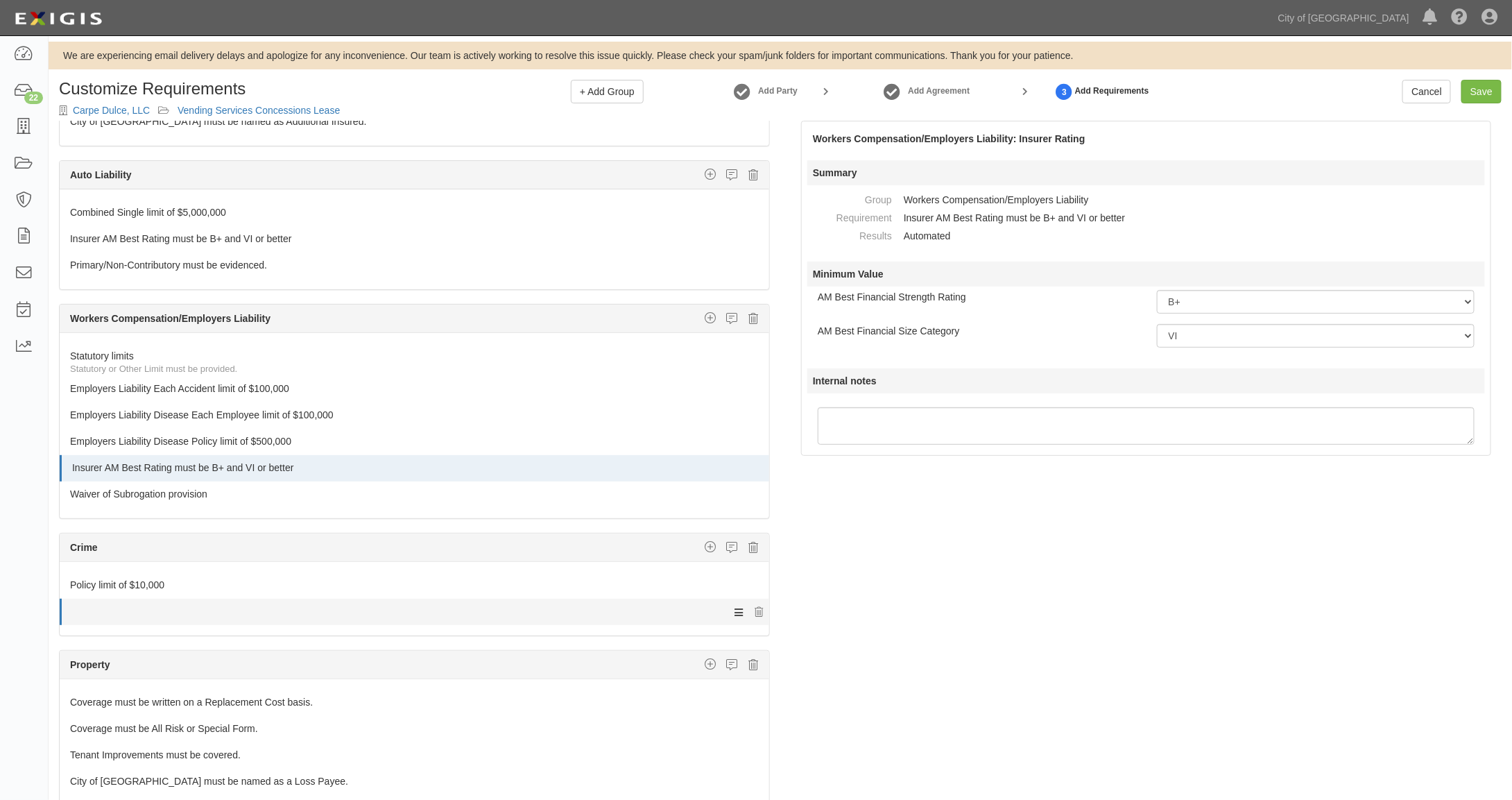
click at [735, 606] on icon at bounding box center [738, 611] width 8 height 12
click at [937, 585] on div "The requirements in red require changes in order to save. General Liability Add…" at bounding box center [780, 510] width 1463 height 780
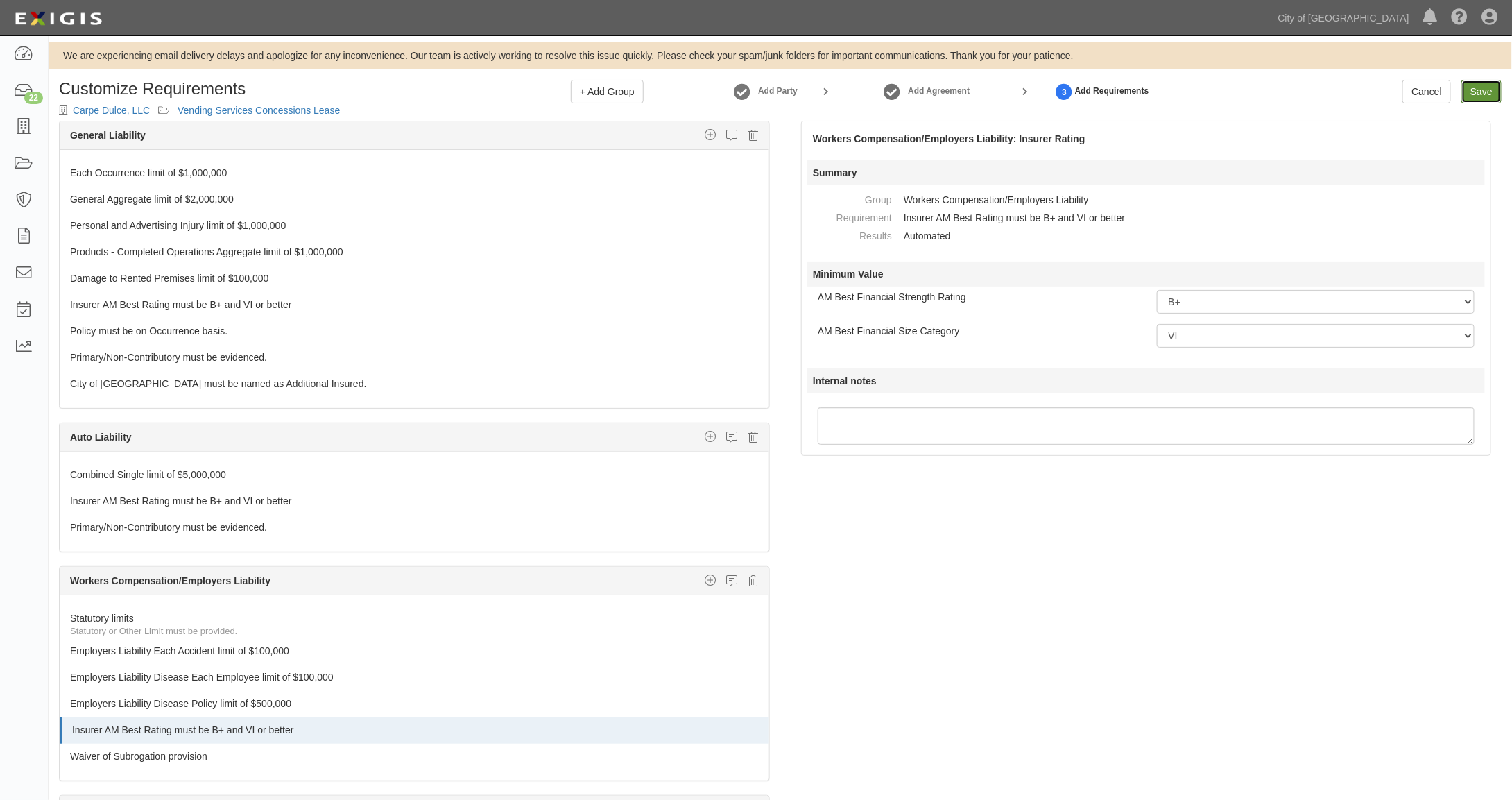
click at [1480, 89] on link "Save" at bounding box center [1481, 91] width 40 height 23
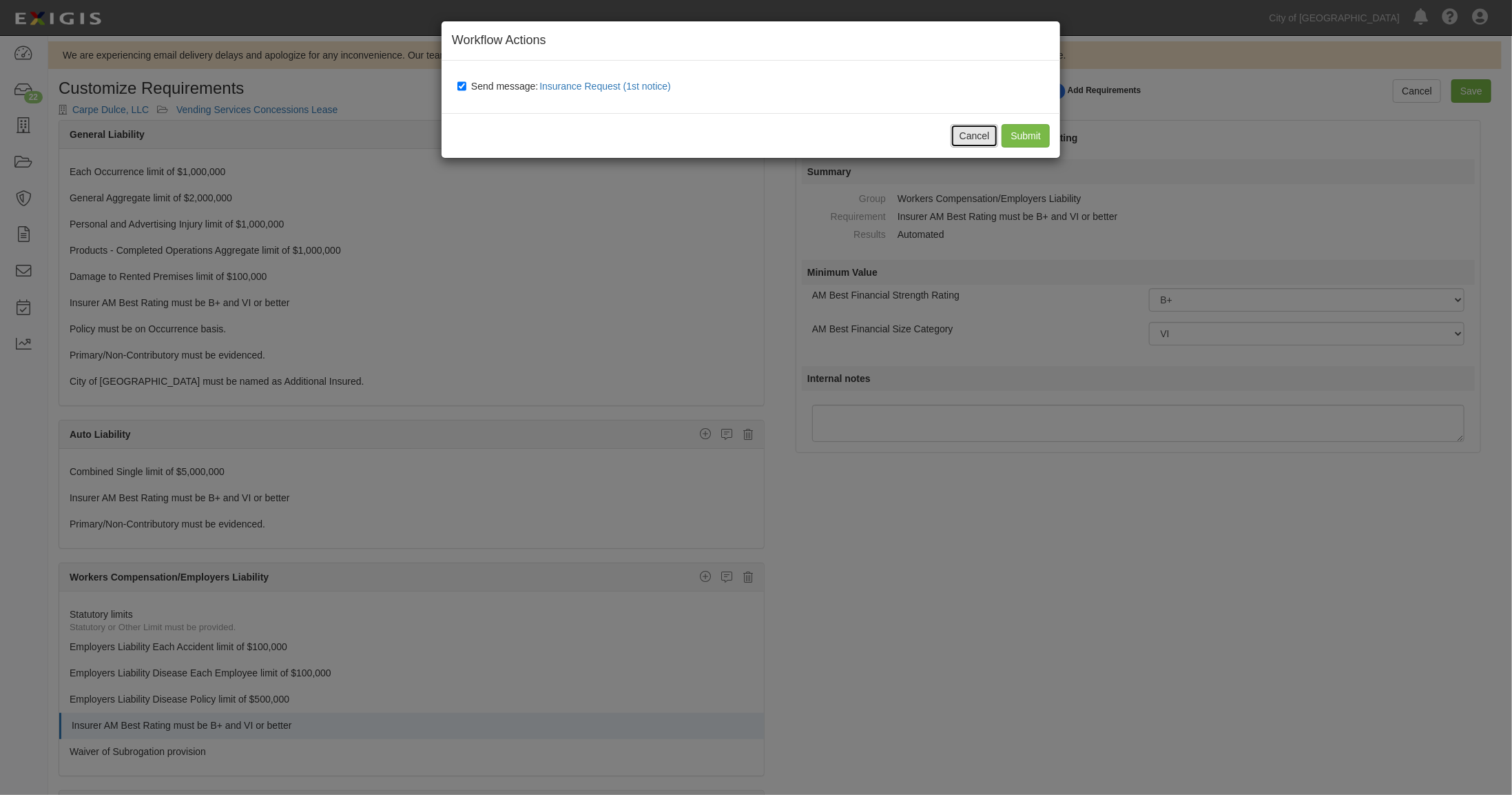
click at [968, 132] on button "Cancel" at bounding box center [975, 136] width 48 height 23
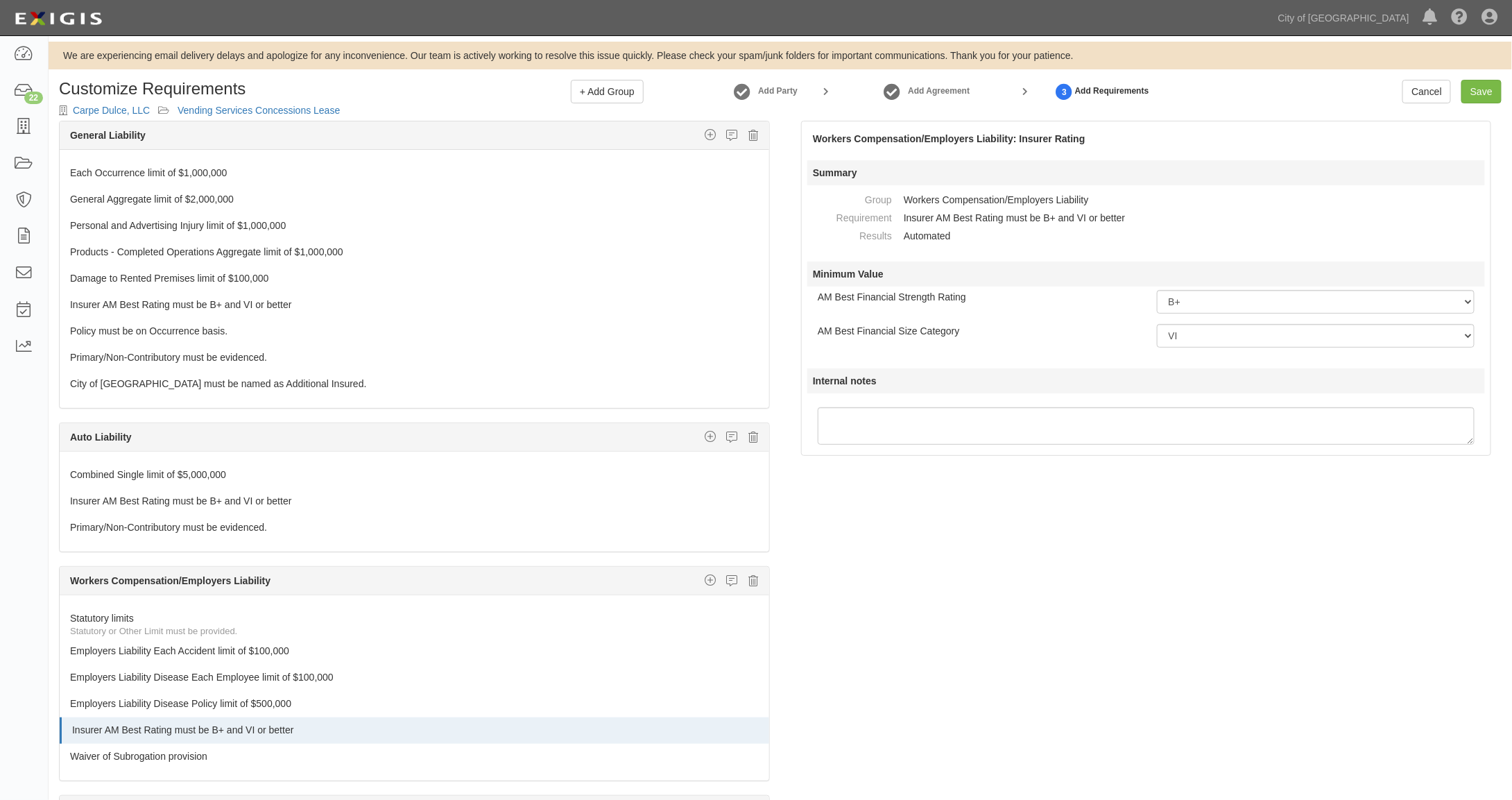
click at [1077, 484] on div "The requirements in red require changes in order to save. General Liability Add…" at bounding box center [780, 510] width 1463 height 780
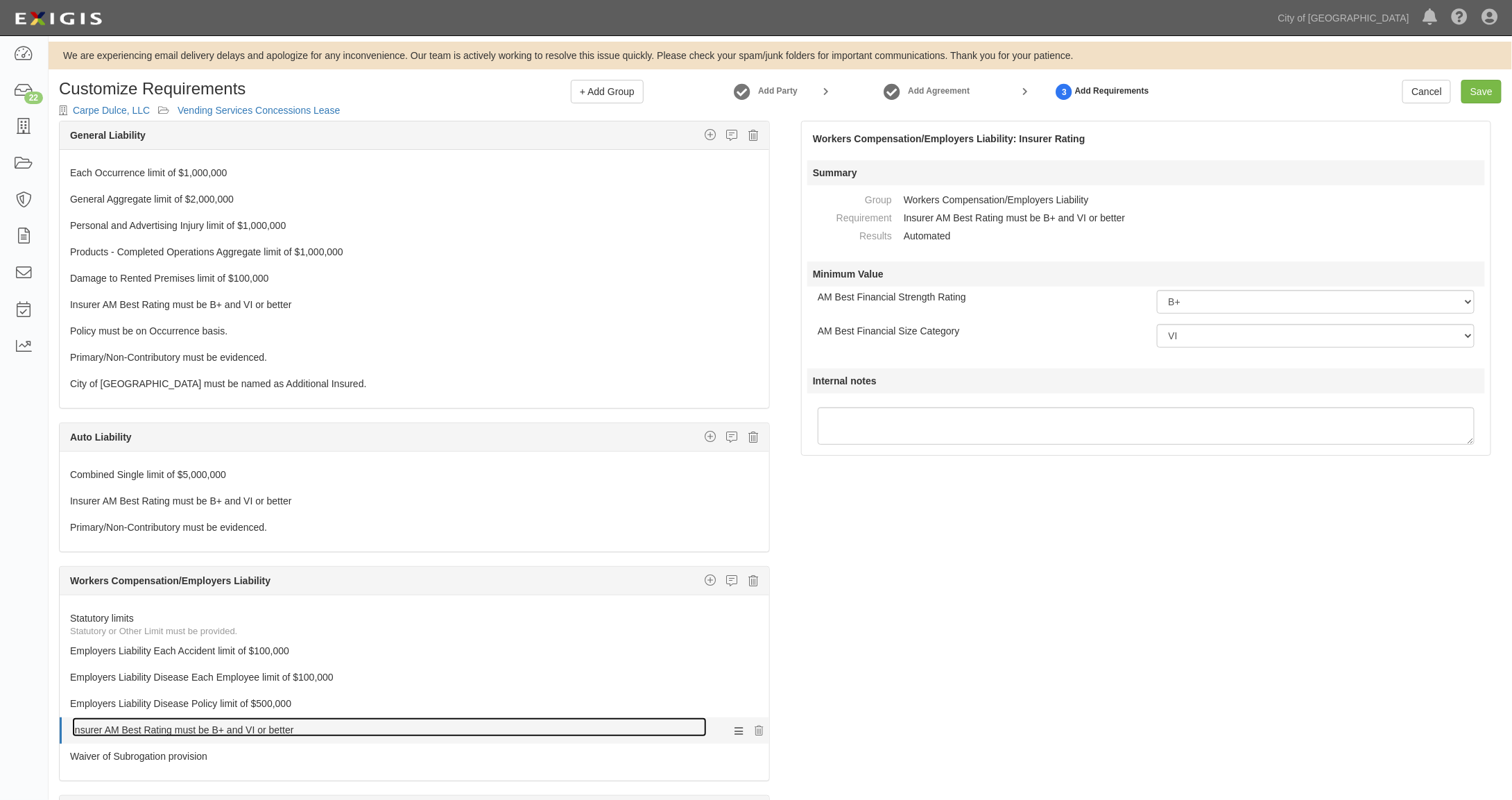
click at [166, 719] on link "Insurer AM Best Rating must be B+ and VI or better" at bounding box center [389, 726] width 635 height 20
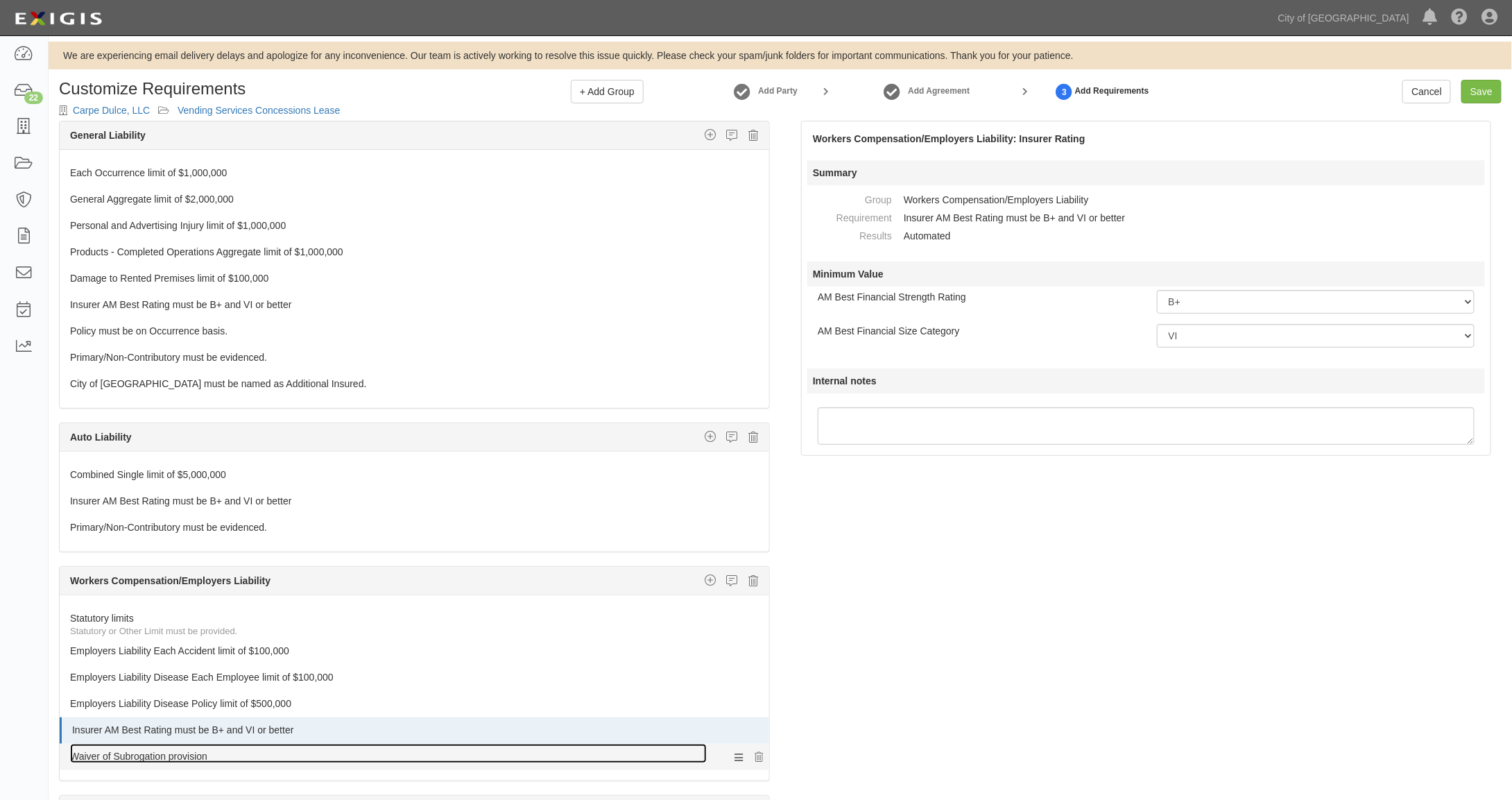
click at [264, 747] on link "Waiver of Subrogation provision" at bounding box center [388, 753] width 636 height 20
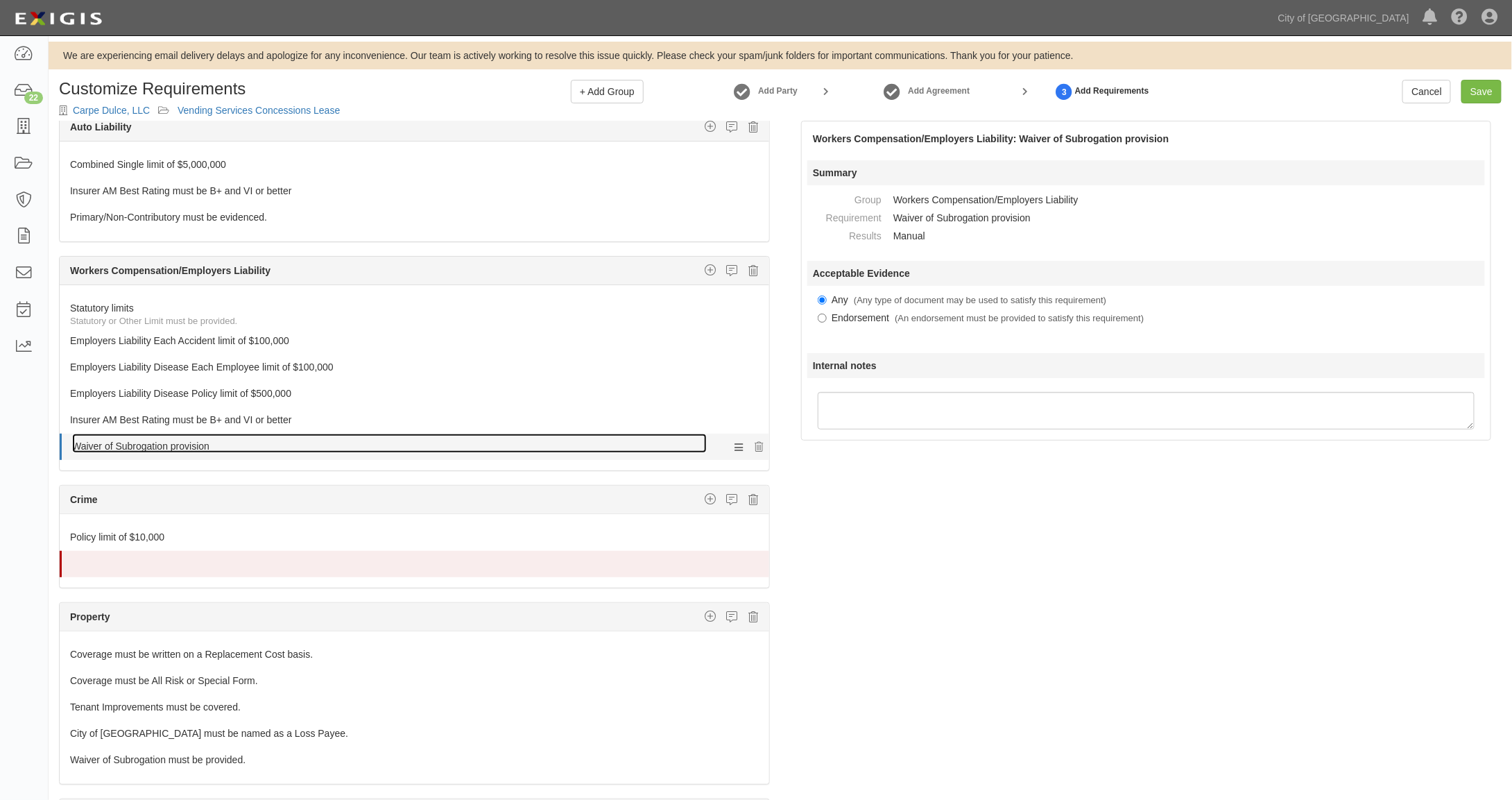
scroll to position [324, 0]
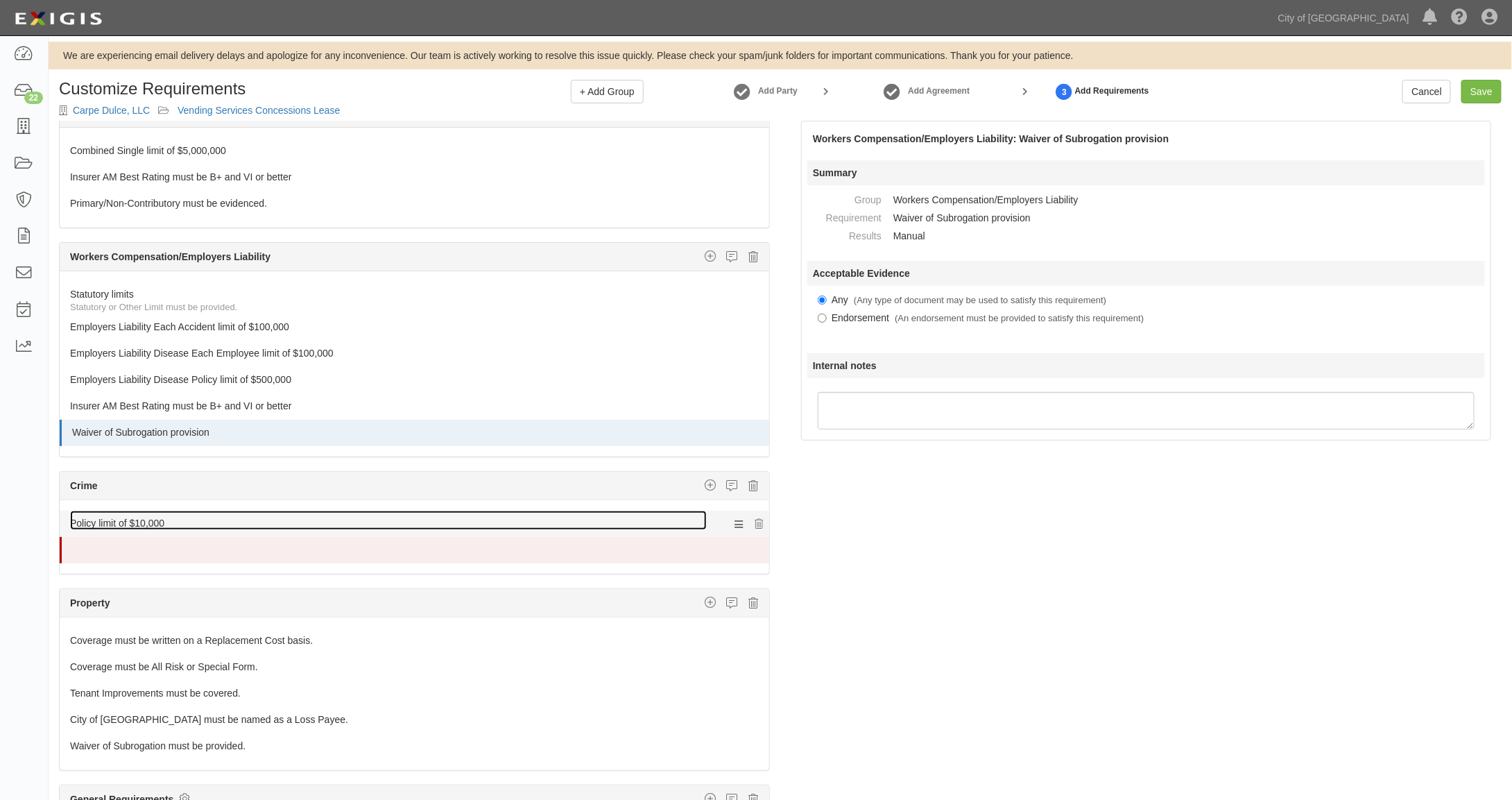
click at [147, 514] on link "Policy limit of $10,000" at bounding box center [388, 520] width 636 height 20
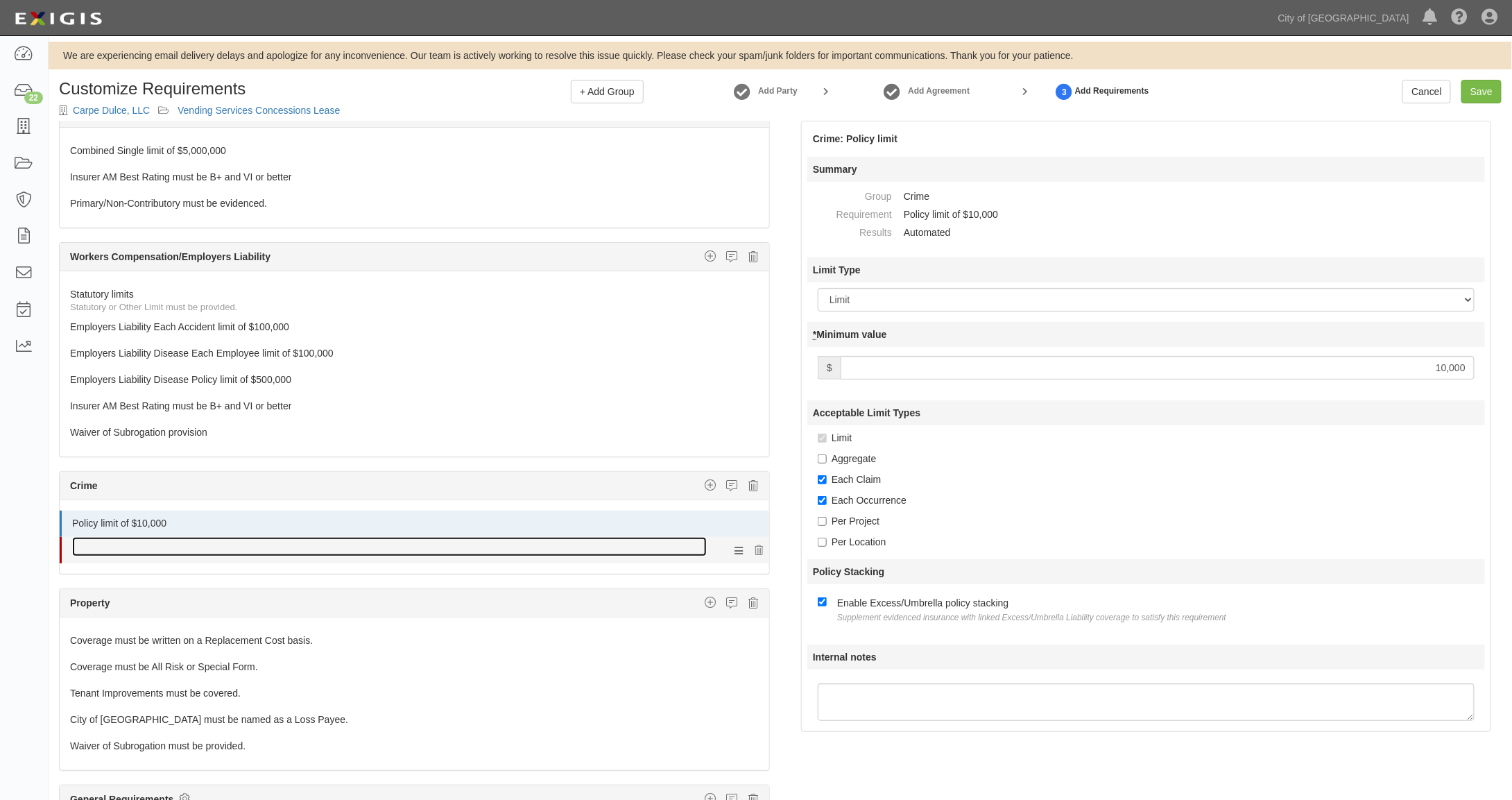
click at [151, 536] on link at bounding box center [389, 546] width 635 height 20
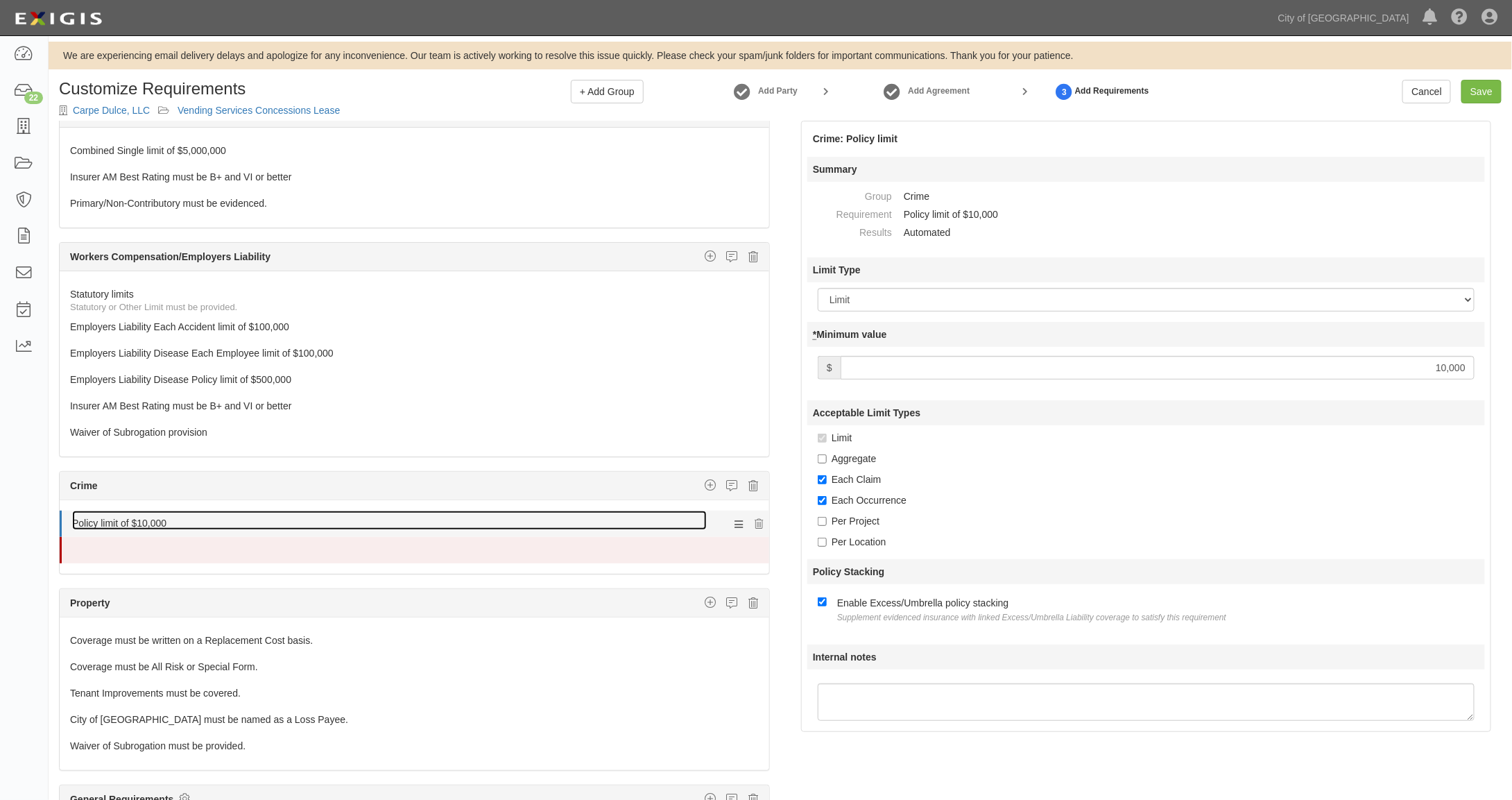
click at [151, 510] on link "Policy limit of $10,000" at bounding box center [389, 520] width 635 height 20
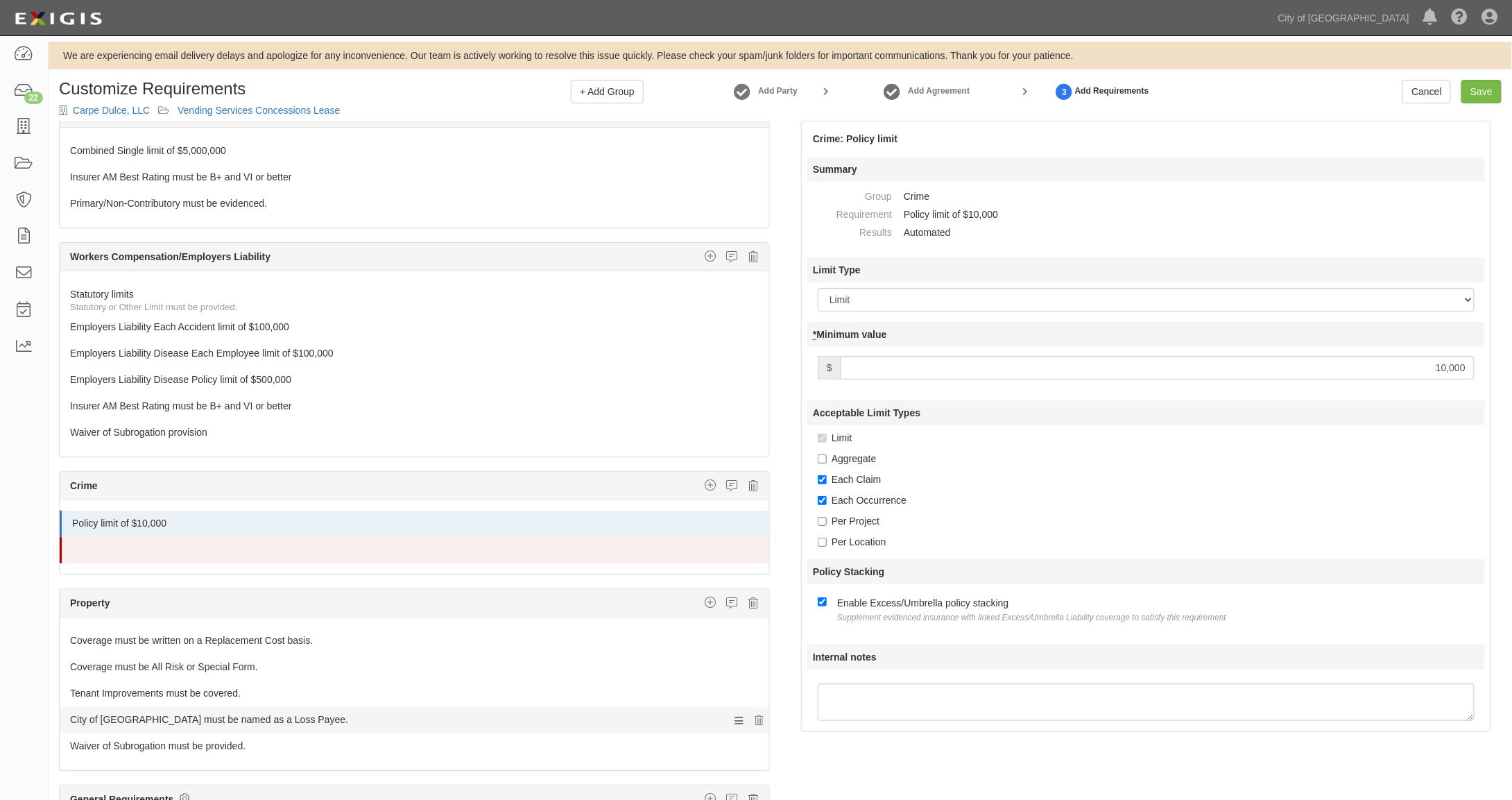
scroll to position [121, 0]
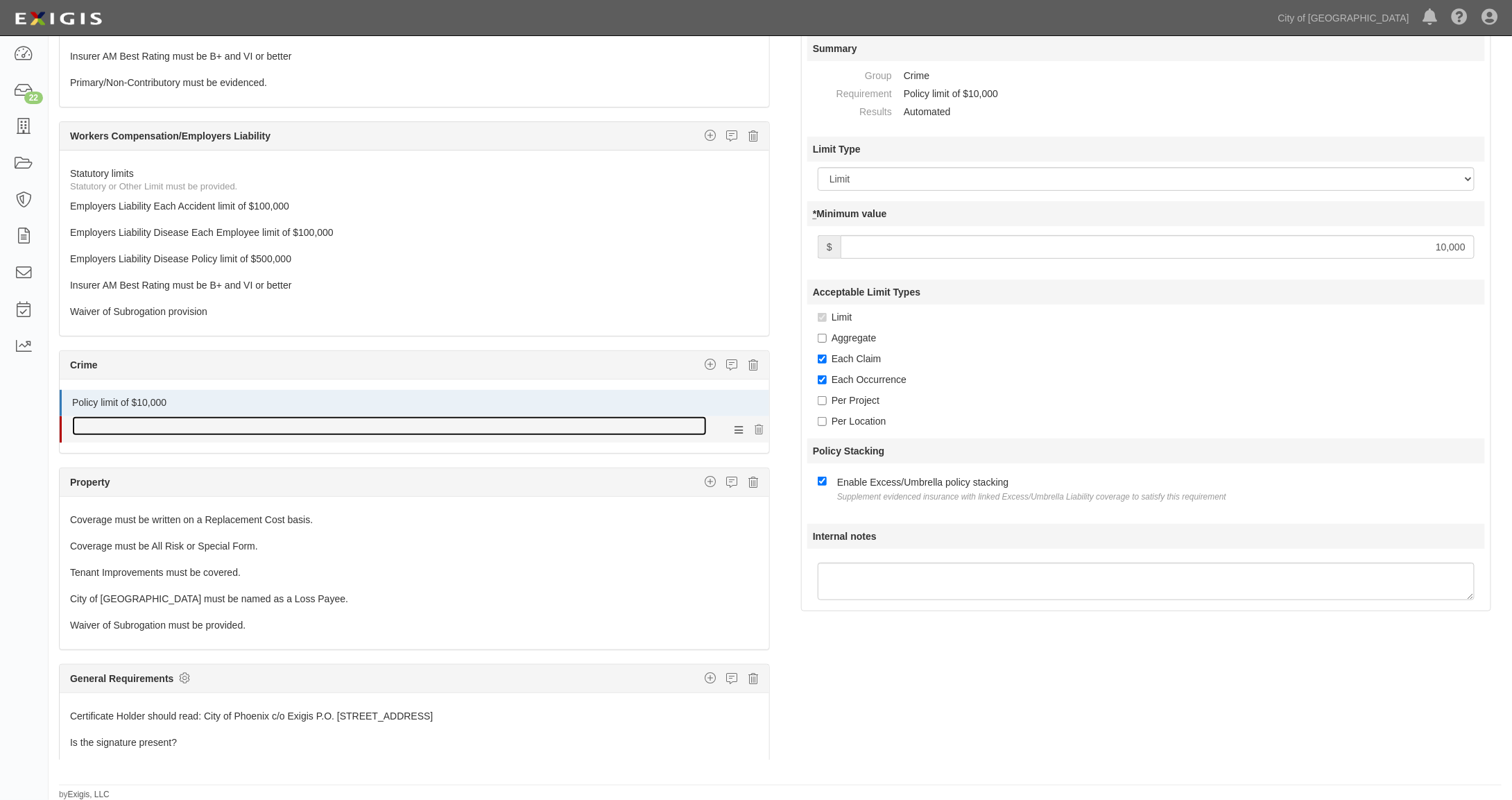
click at [264, 416] on link at bounding box center [389, 425] width 635 height 20
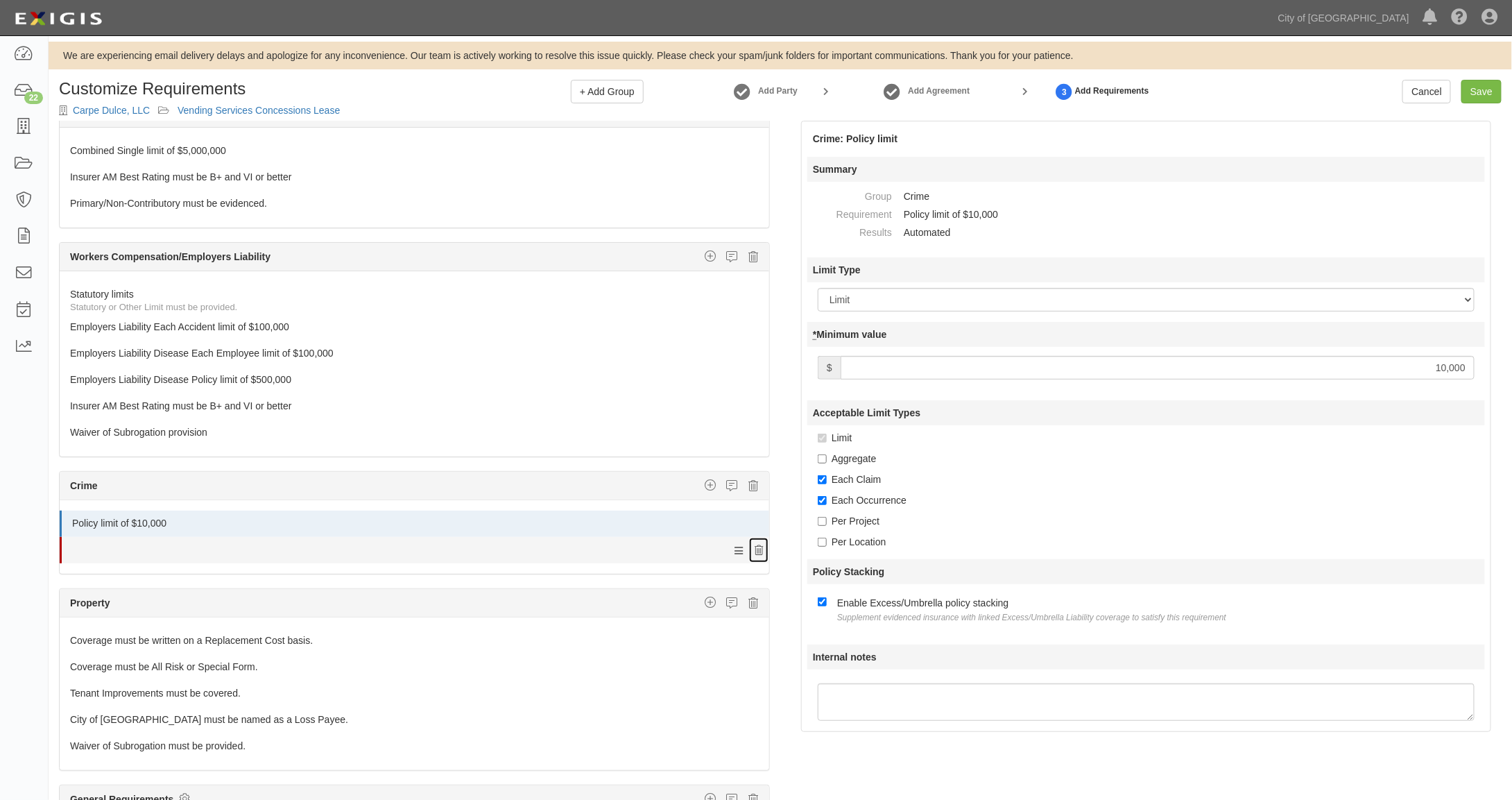
click at [754, 546] on icon at bounding box center [758, 550] width 8 height 9
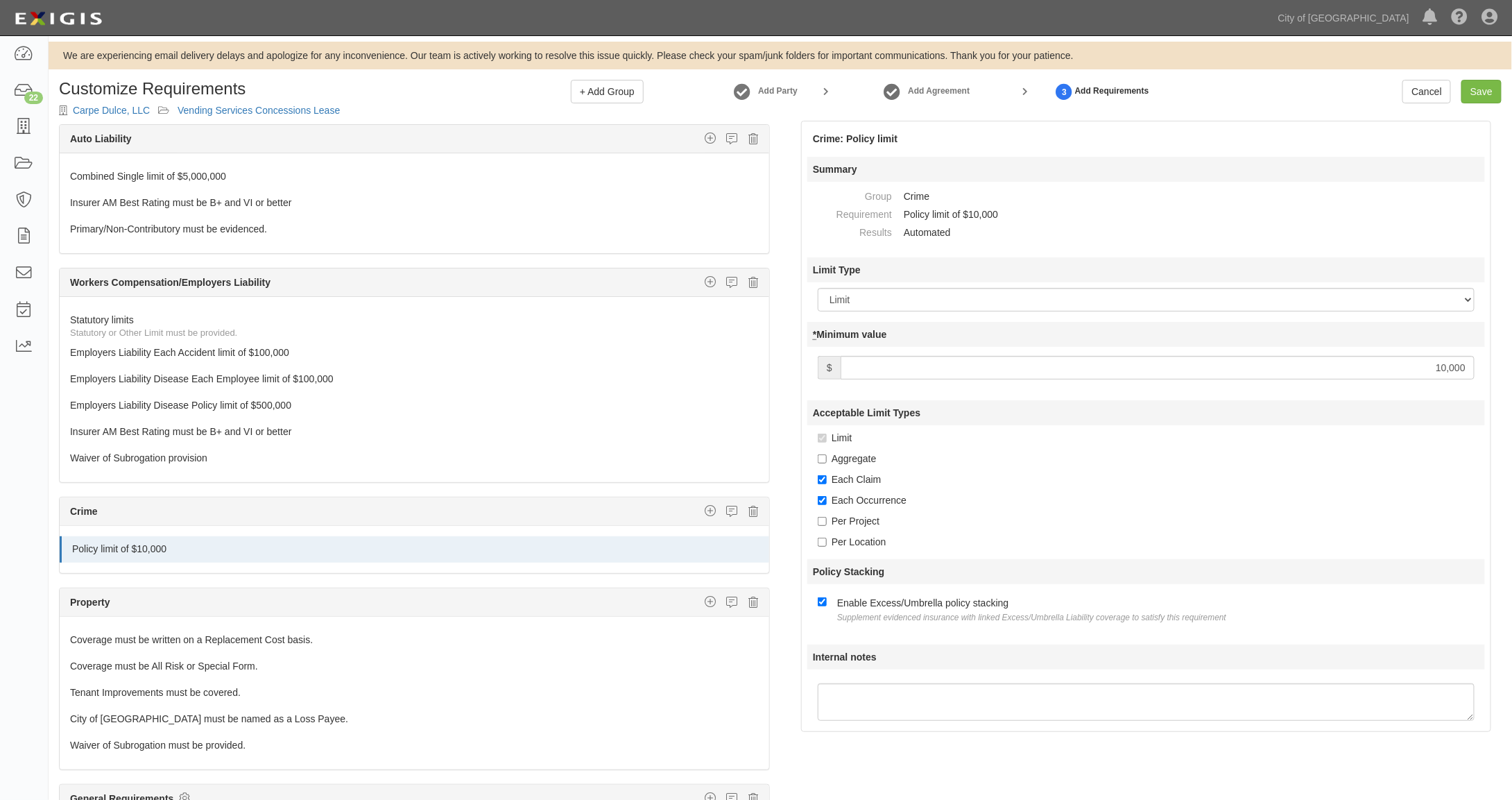
click at [77, 596] on strong "Property" at bounding box center [90, 602] width 40 height 11
click at [78, 506] on strong "Crime" at bounding box center [84, 511] width 28 height 11
click at [105, 596] on strong "Property" at bounding box center [90, 602] width 40 height 11
click at [705, 595] on icon "button" at bounding box center [710, 601] width 11 height 12
click at [606, 638] on link "Insurer Rating" at bounding box center [664, 647] width 207 height 18
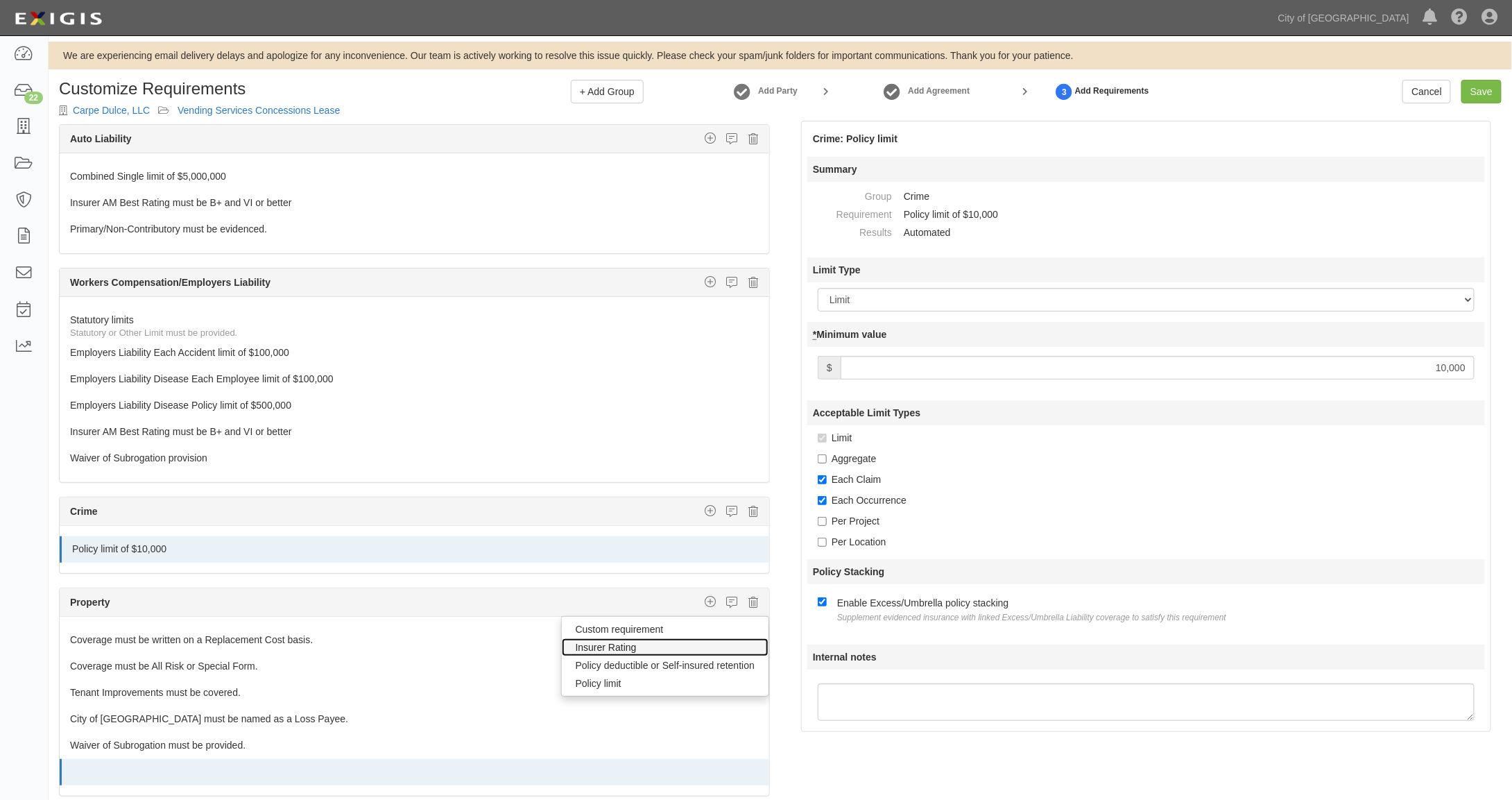
click at [606, 638] on link "Insurer Rating" at bounding box center [664, 647] width 207 height 18
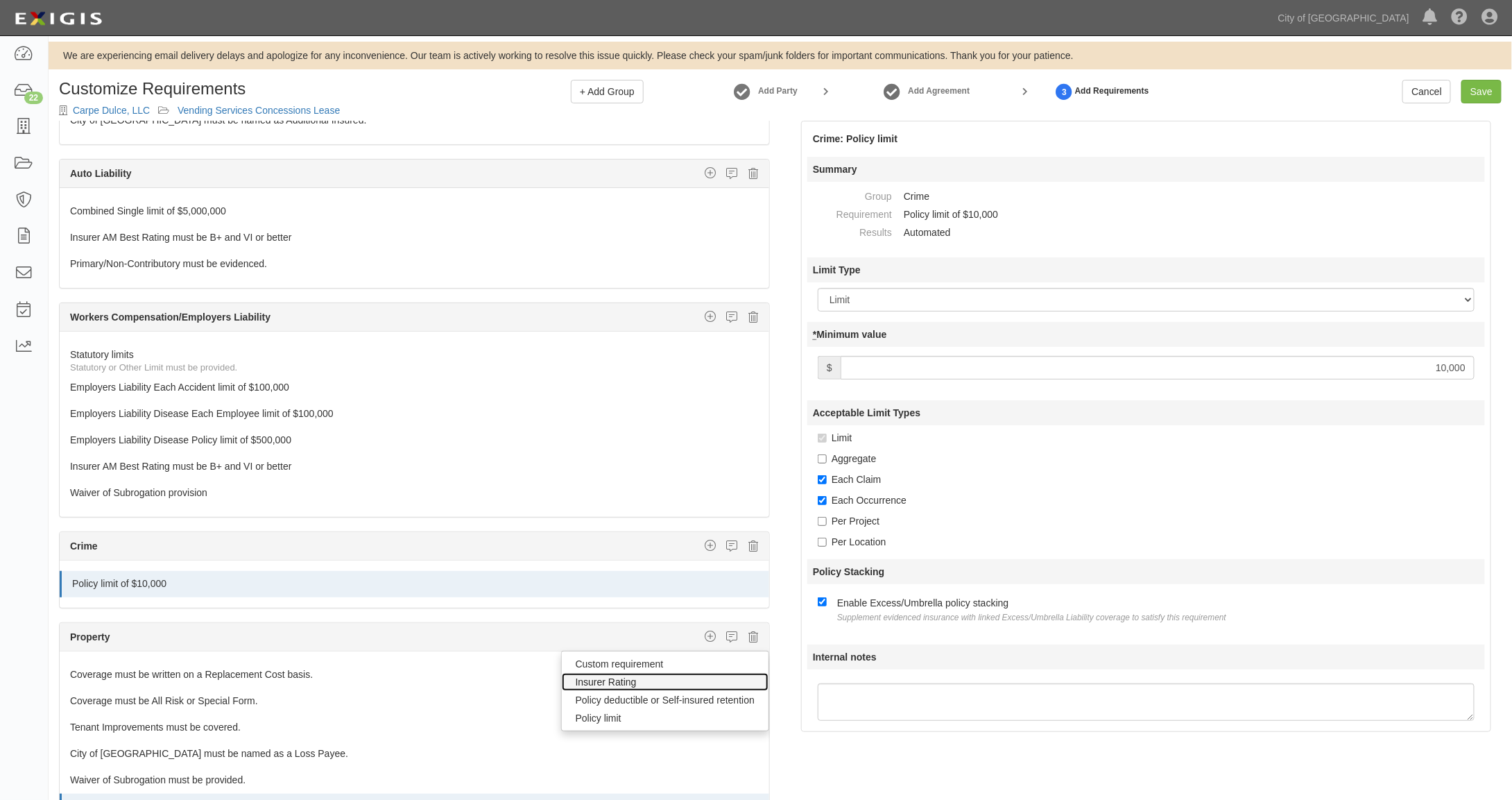
scroll to position [375, 0]
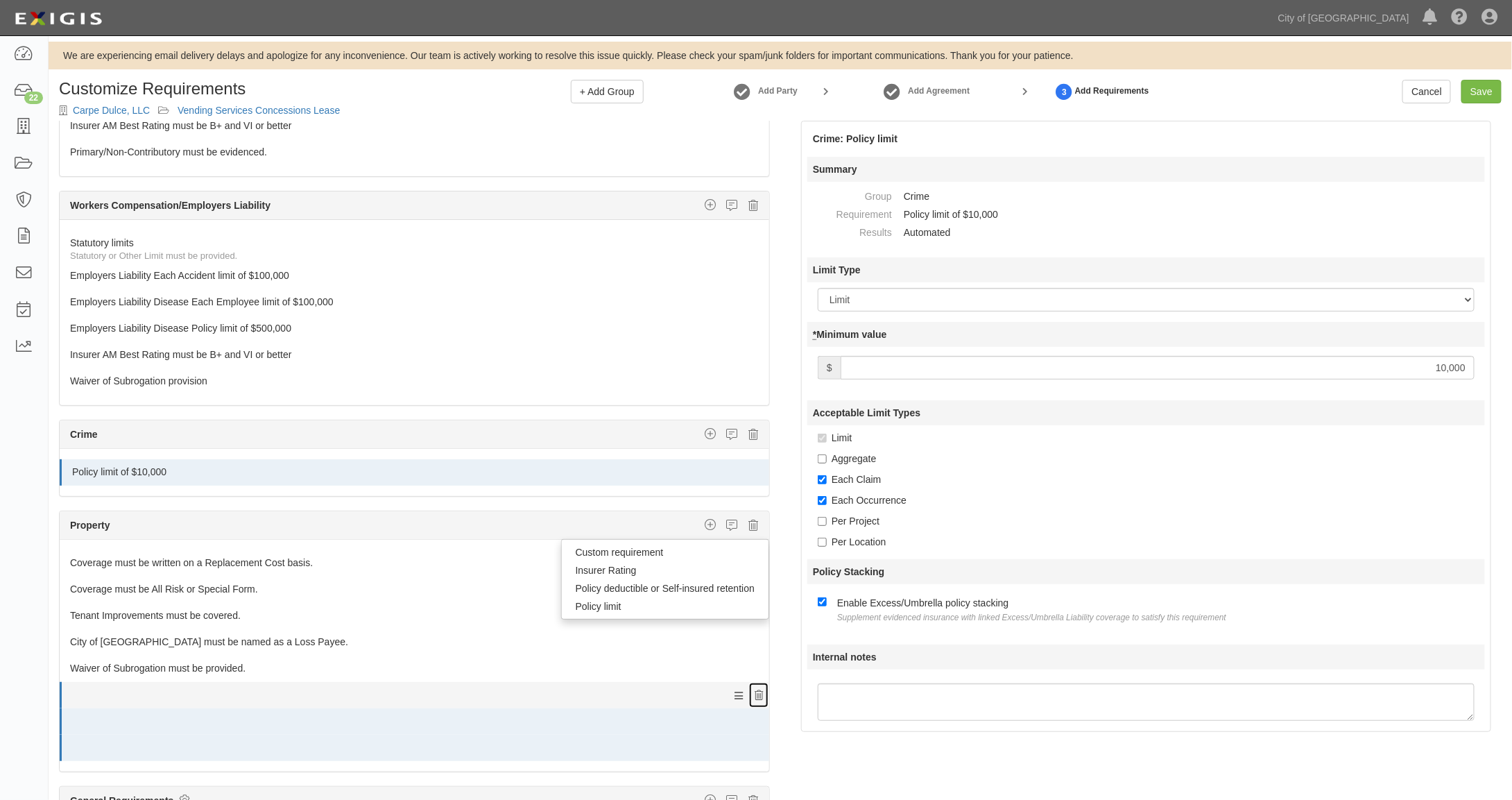
click at [754, 691] on icon at bounding box center [758, 695] width 8 height 9
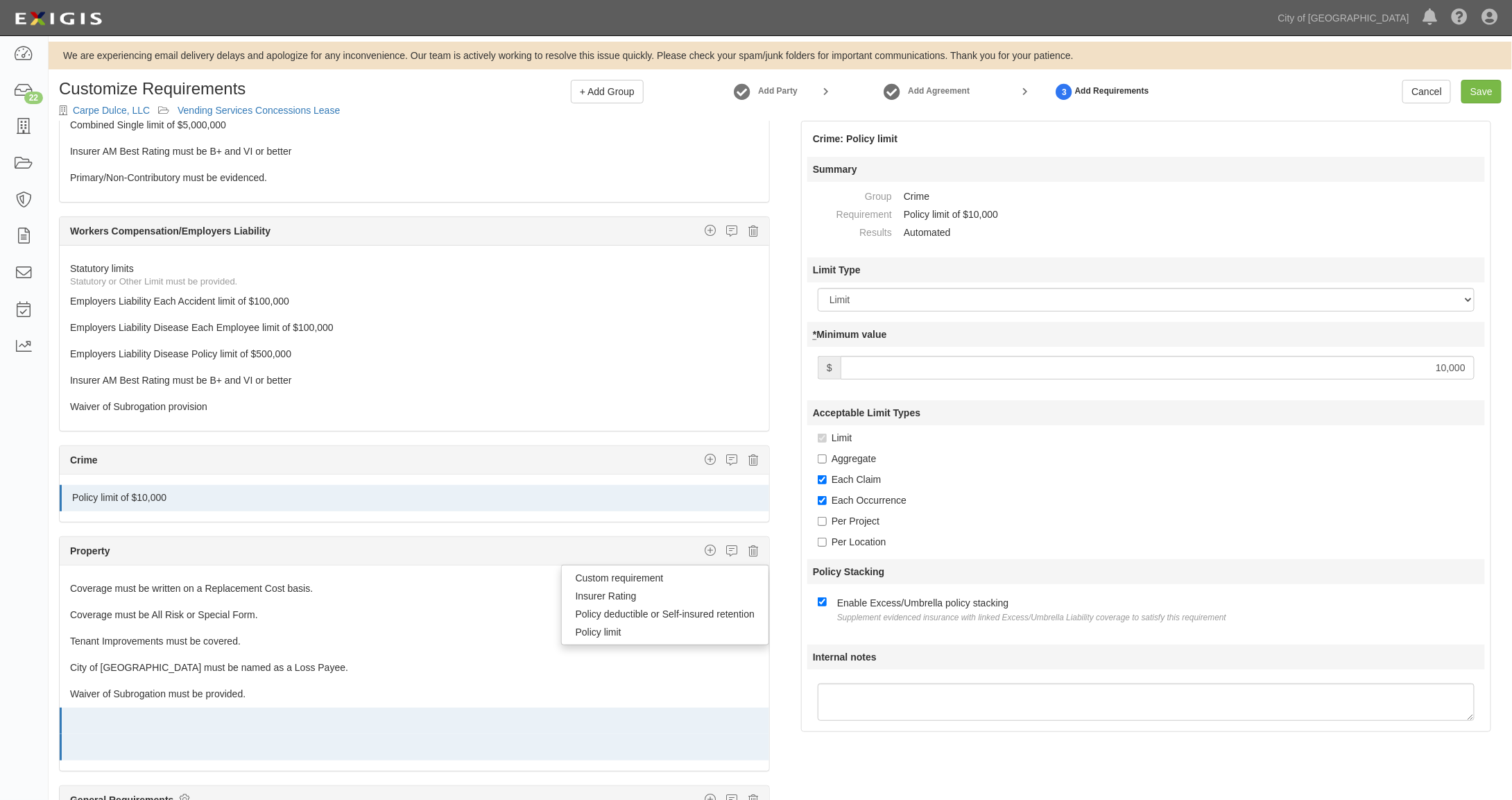
click at [754, 690] on icon at bounding box center [758, 694] width 8 height 9
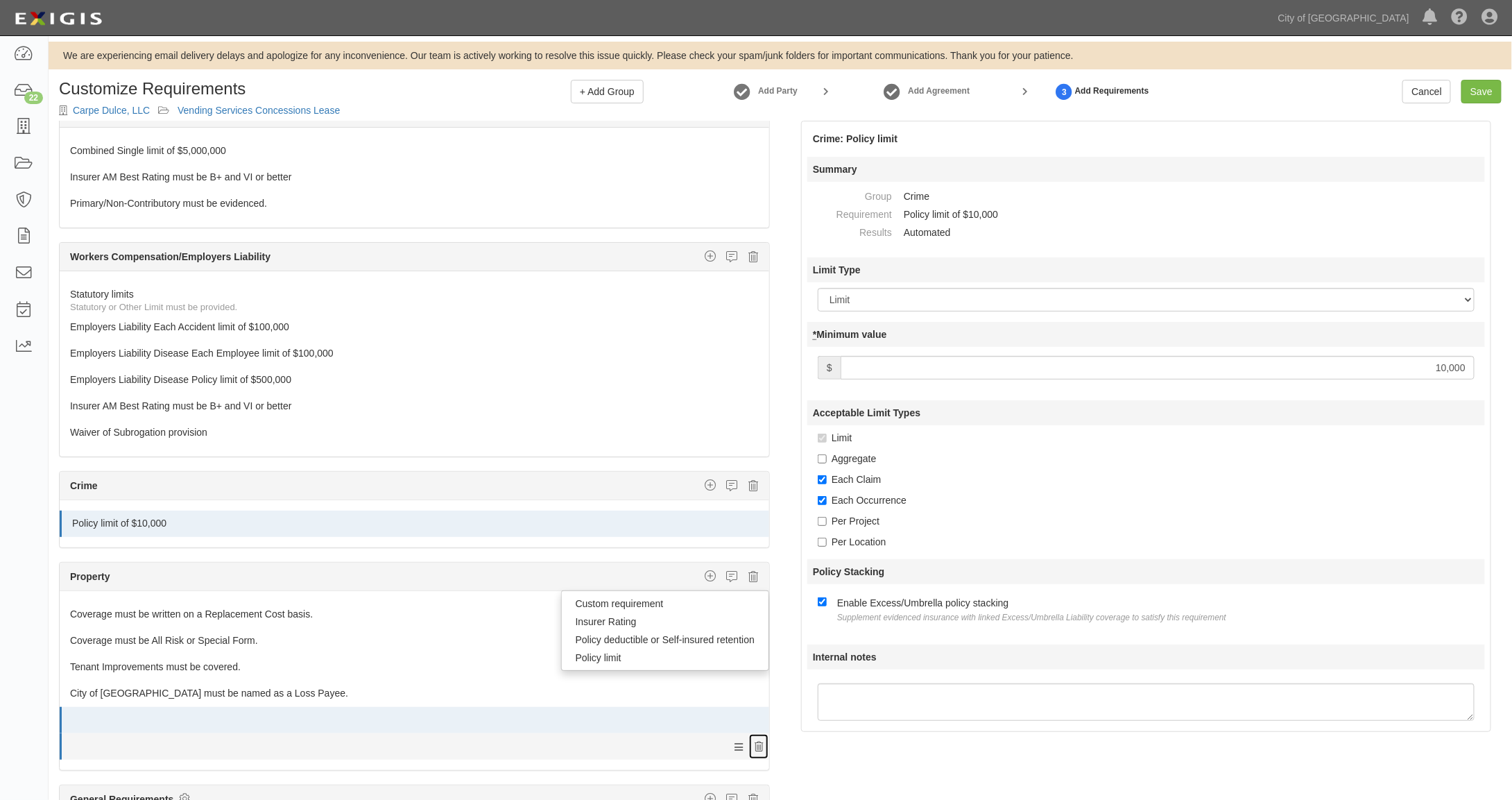
click at [754, 724] on icon at bounding box center [758, 721] width 8 height 9
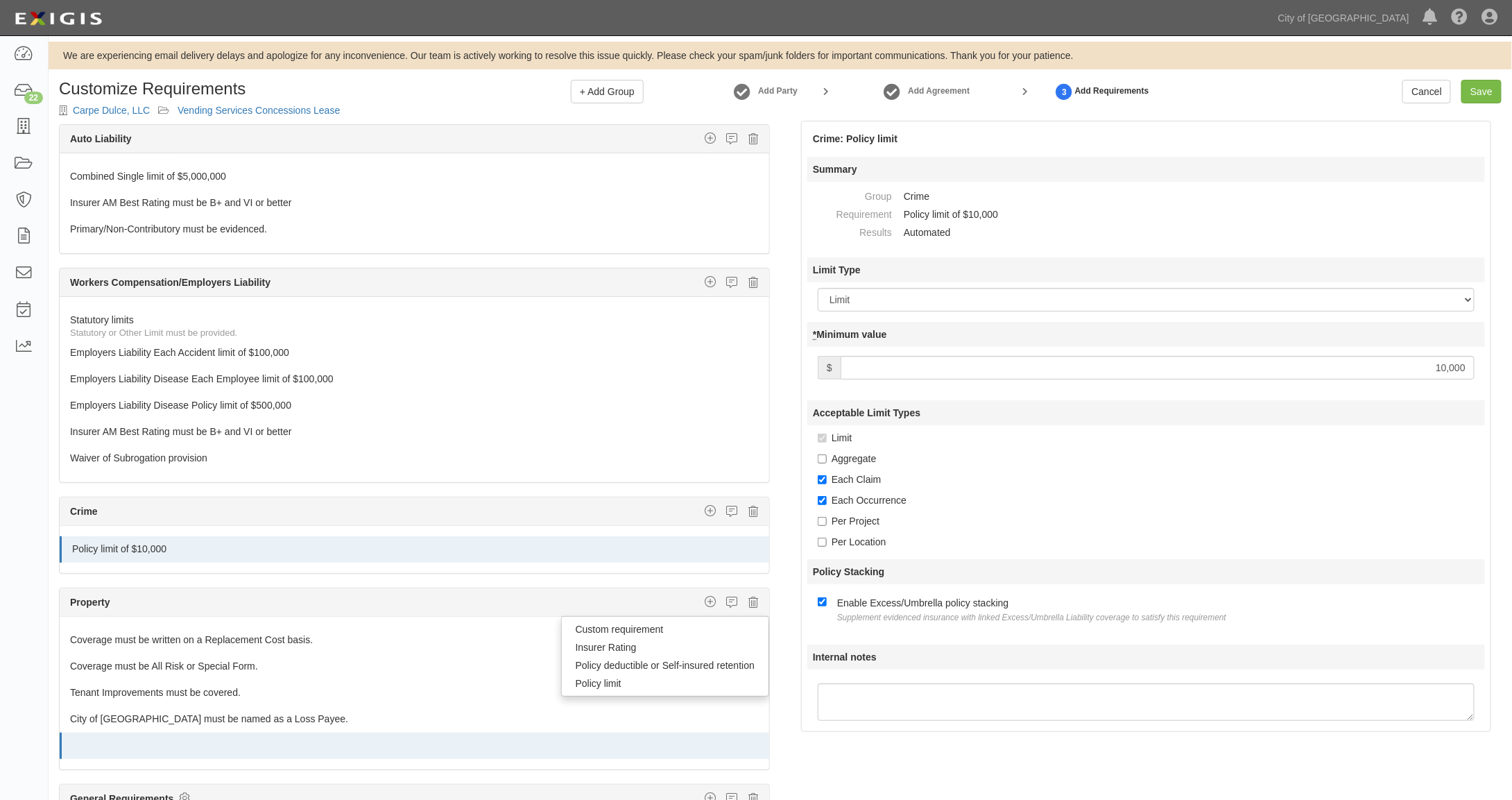
click at [754, 741] on icon at bounding box center [758, 746] width 8 height 9
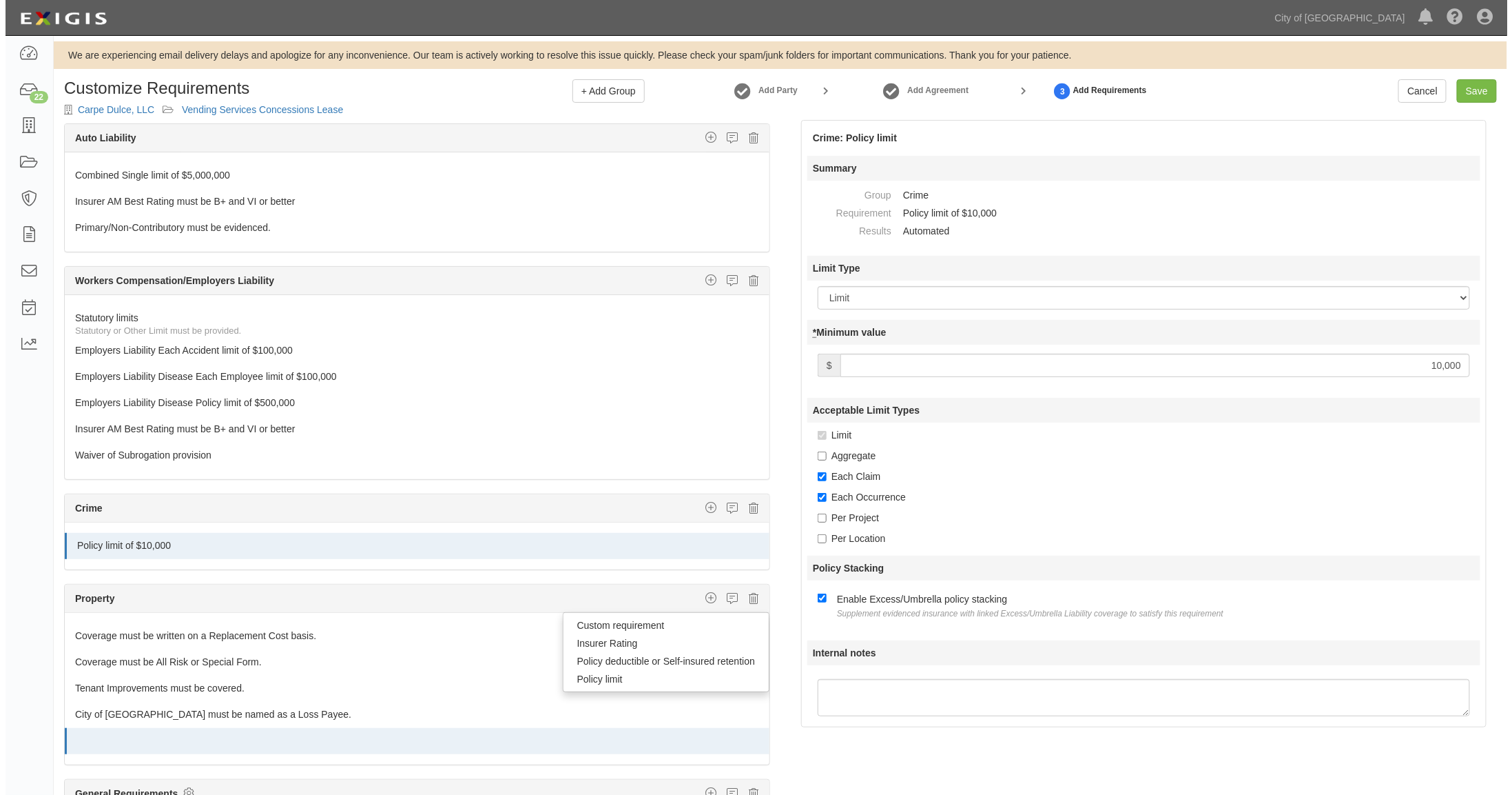
scroll to position [271, 0]
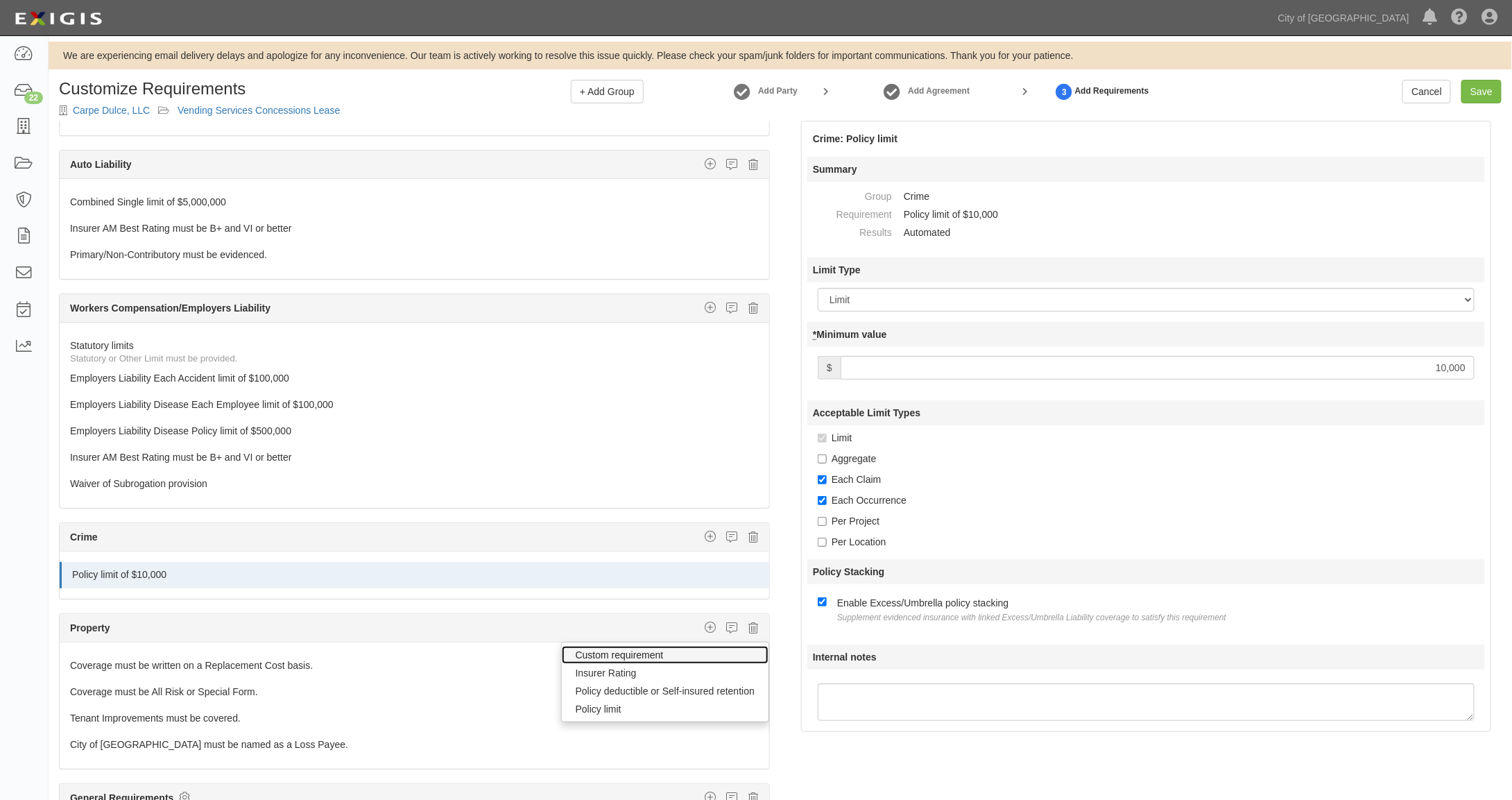
click at [607, 646] on link "Custom requirement" at bounding box center [664, 654] width 207 height 18
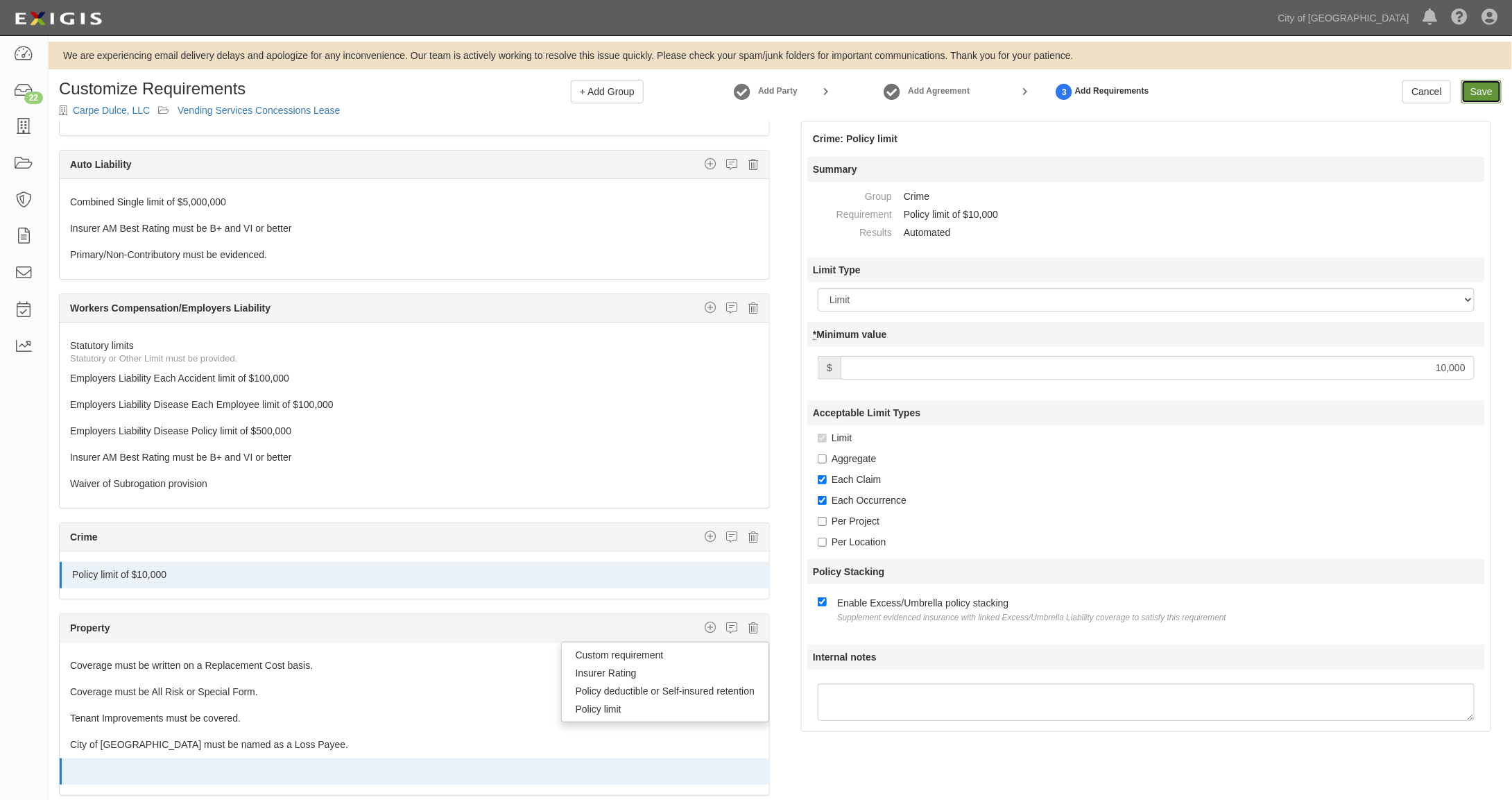
click at [1486, 90] on link "Save" at bounding box center [1481, 91] width 40 height 23
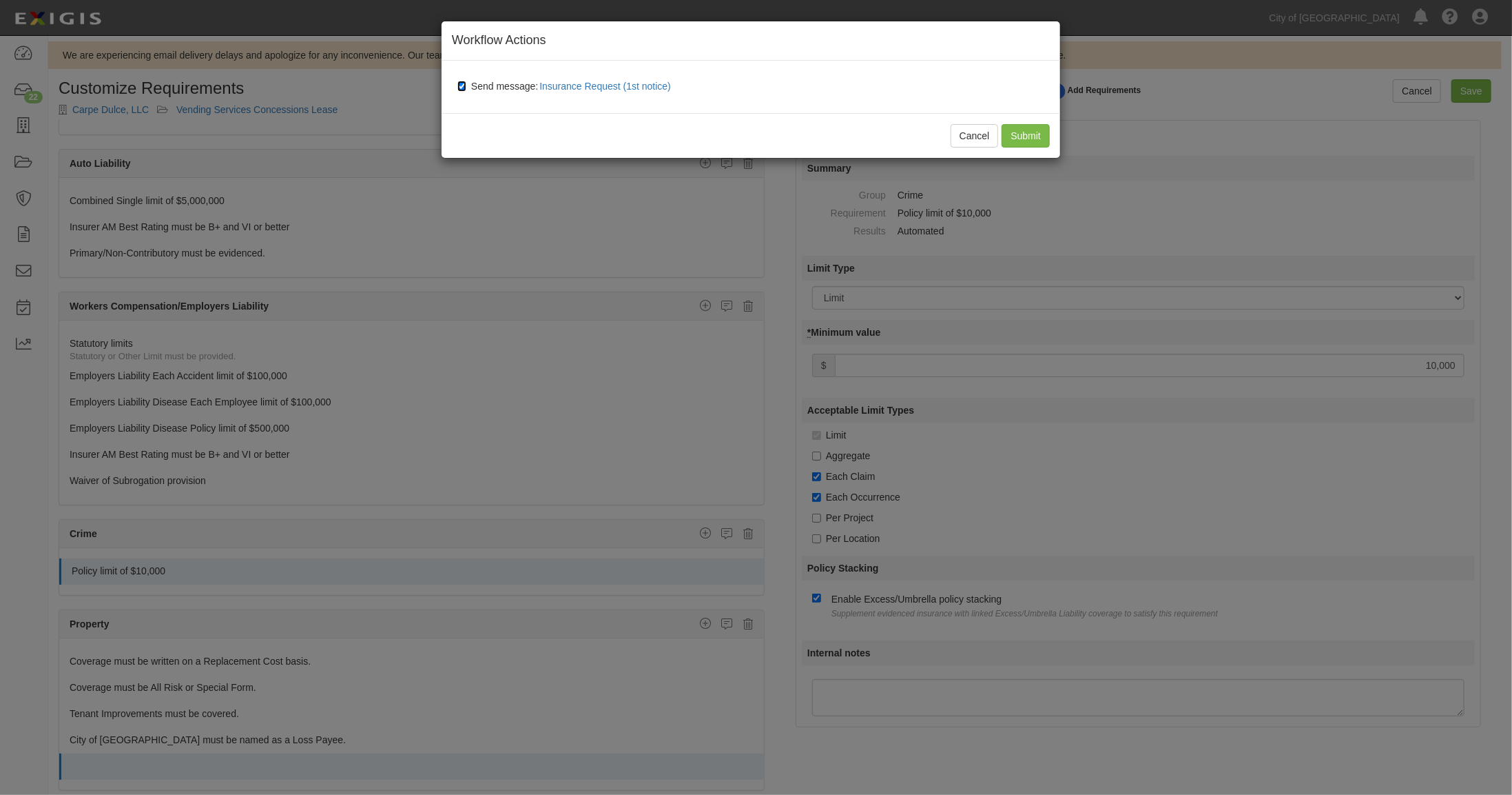
click at [458, 85] on input "Send message: Insurance Request (1st notice)" at bounding box center [462, 86] width 9 height 11
checkbox input "false"
click at [1019, 134] on input "Submit" at bounding box center [1026, 136] width 48 height 23
type input "10000"
click at [1030, 134] on div "Cancel Submit" at bounding box center [751, 136] width 618 height 45
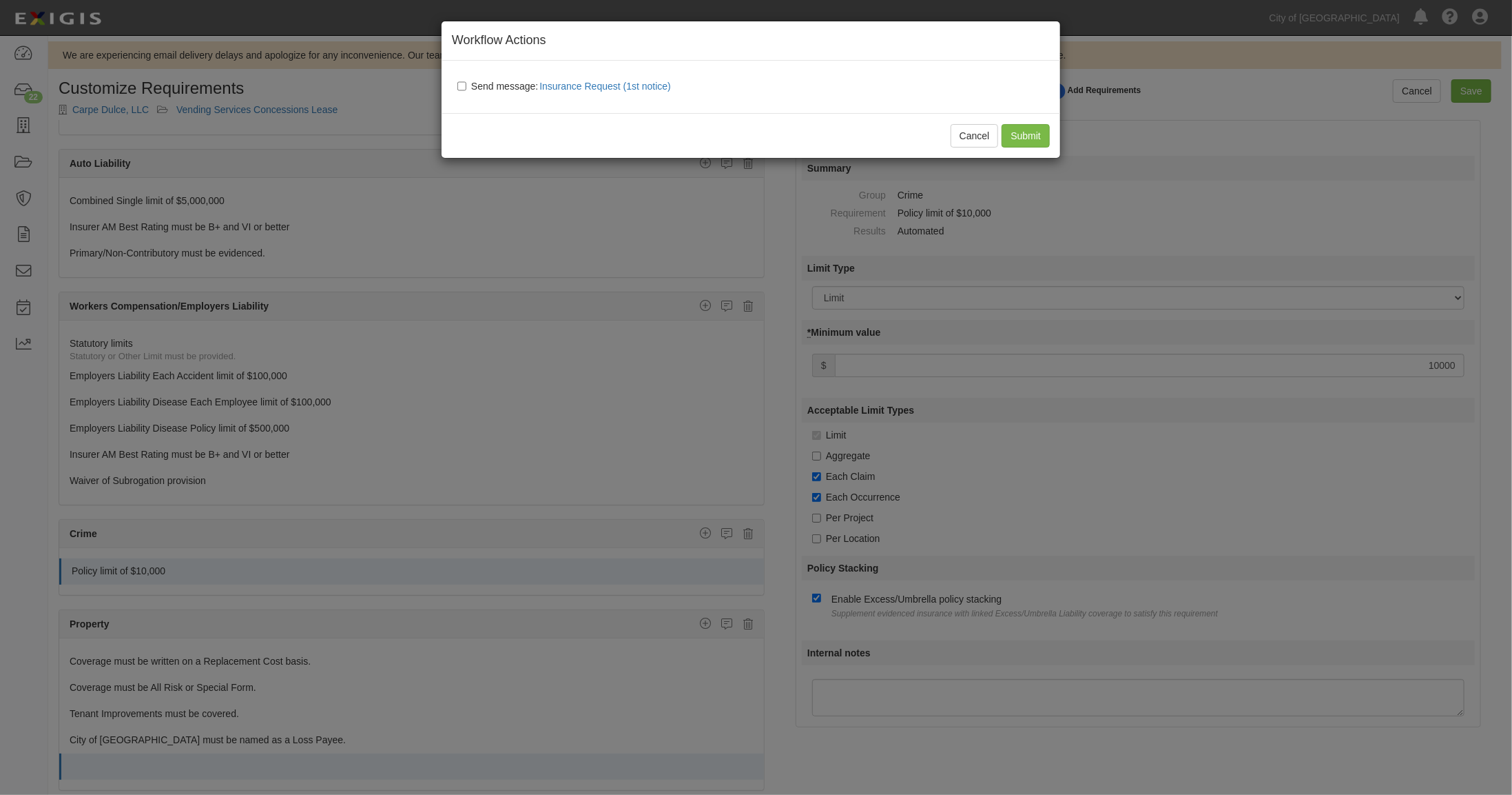
click at [1031, 135] on div "Cancel Submit" at bounding box center [751, 136] width 618 height 45
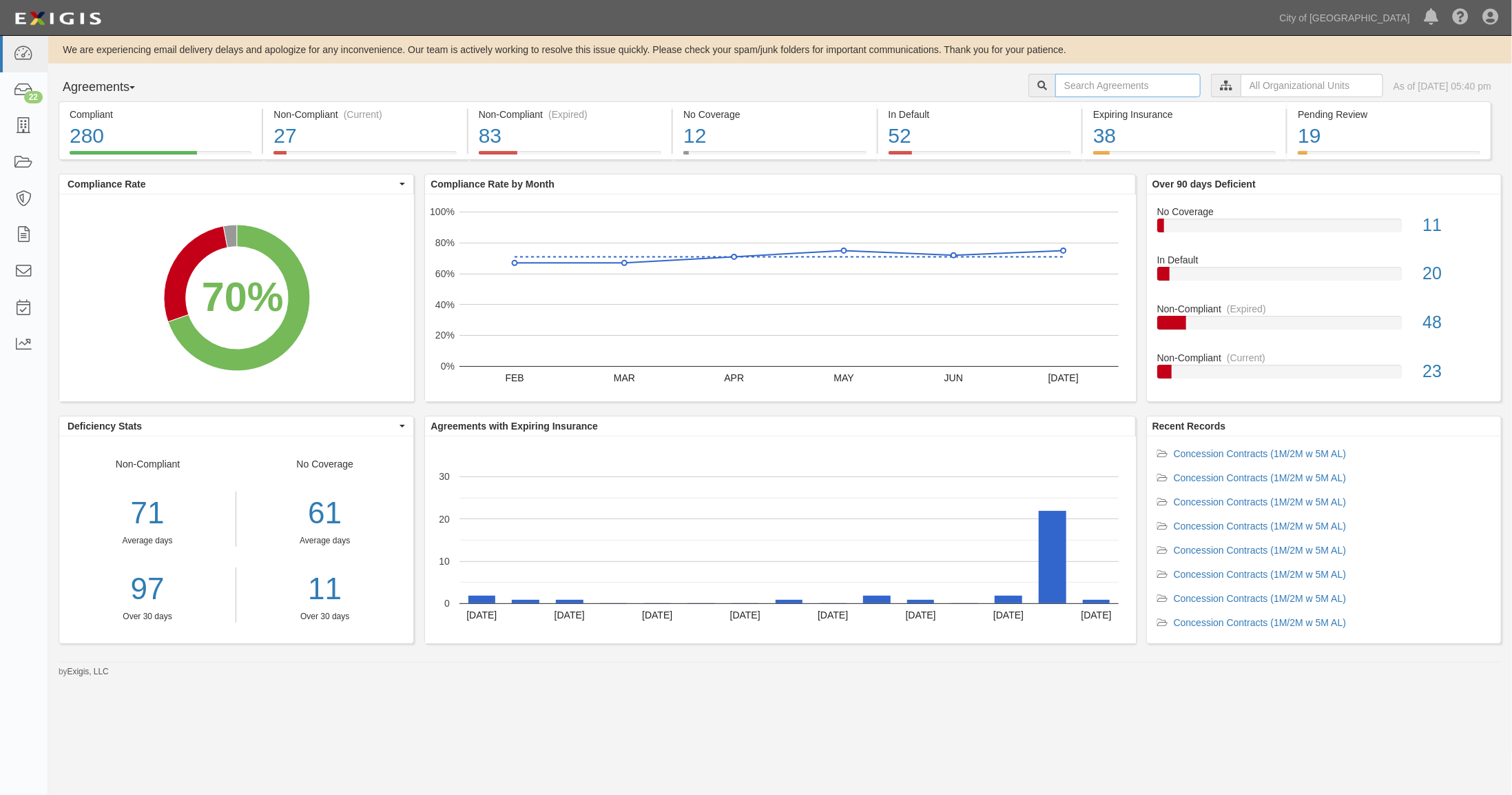
click at [1074, 79] on input "text" at bounding box center [1128, 85] width 146 height 23
type input "carpe"
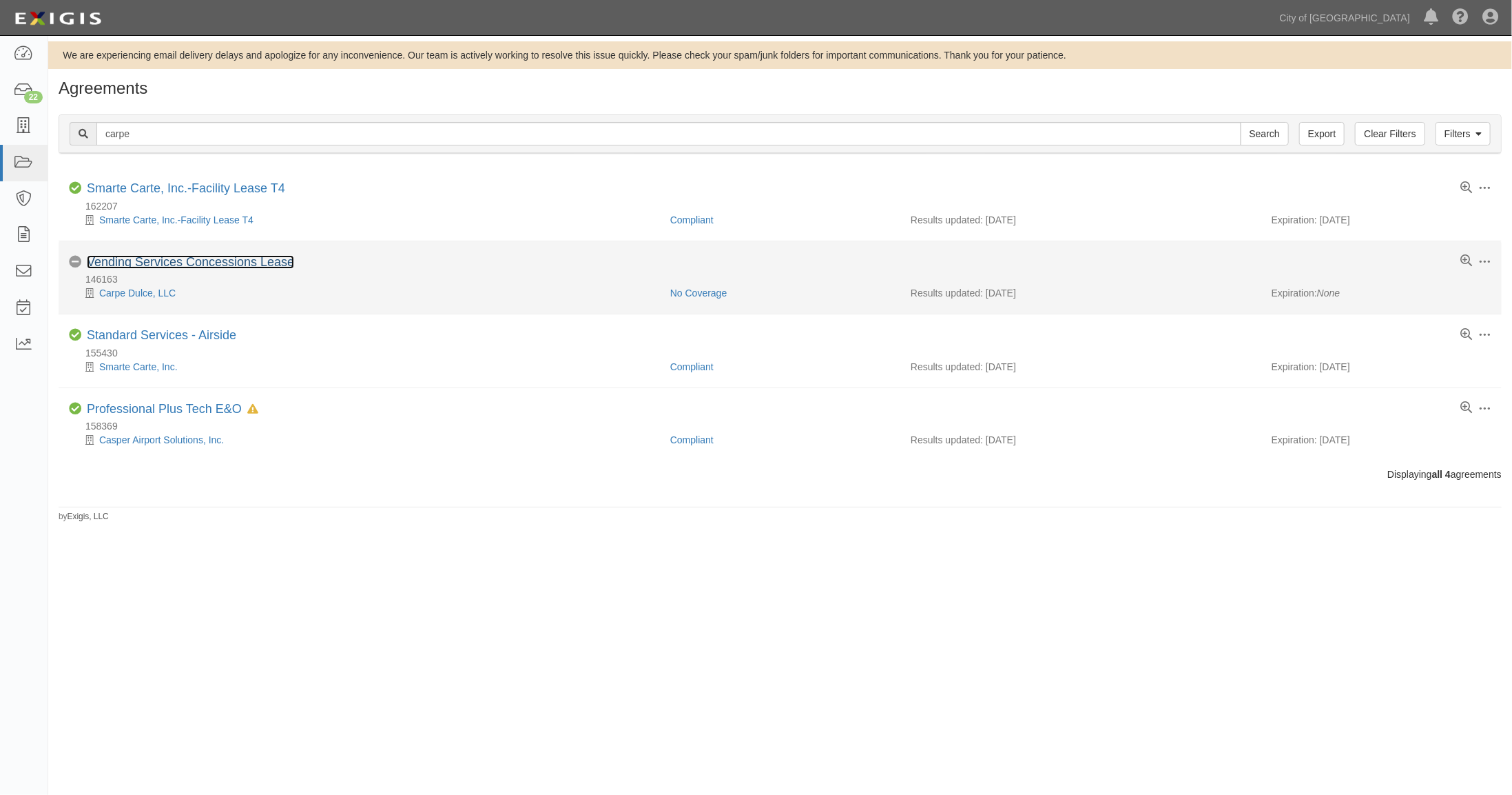
click at [183, 265] on link "Vending Services Concessions Lease" at bounding box center [190, 262] width 207 height 14
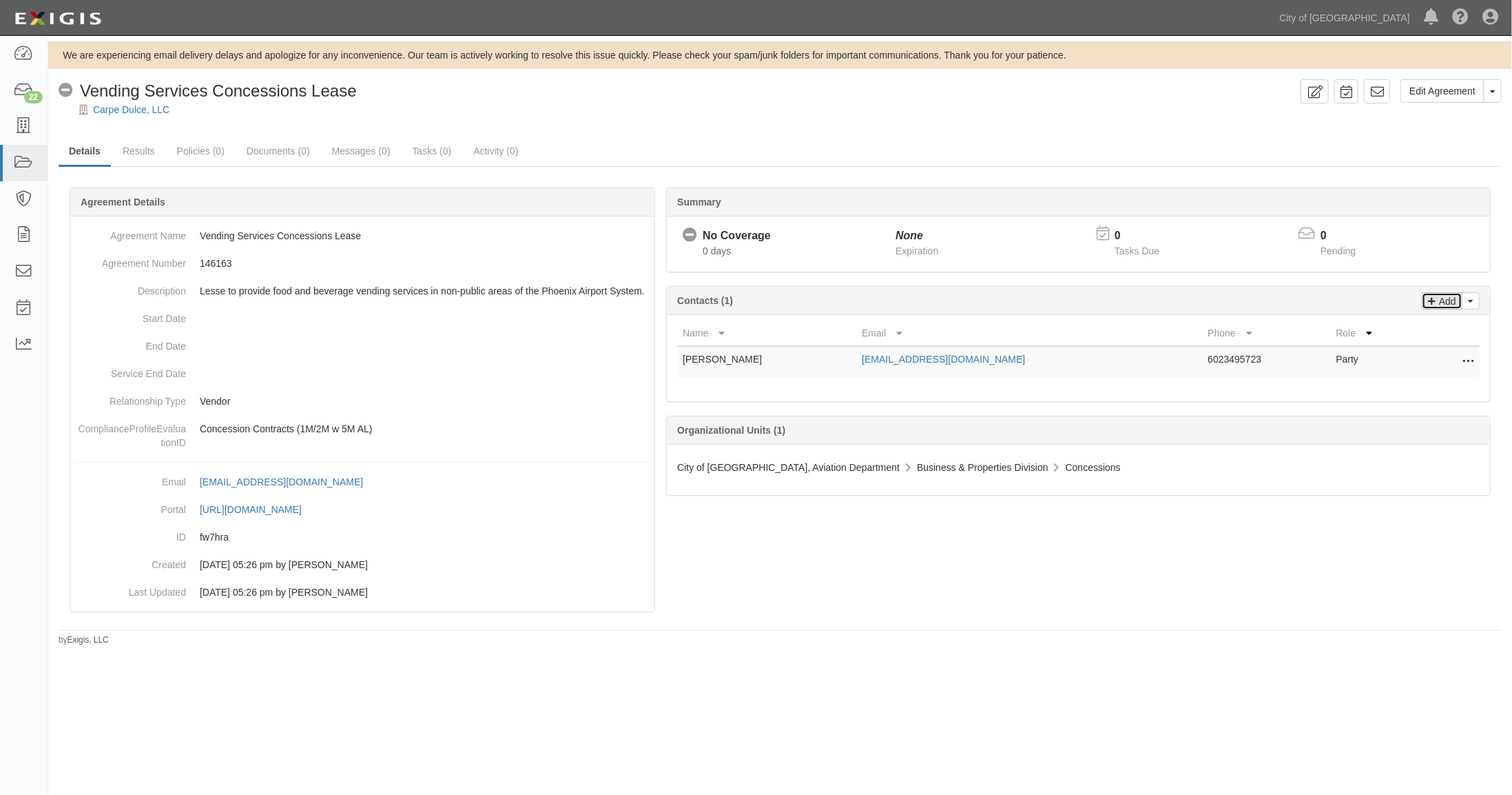
click at [1449, 301] on p "Add" at bounding box center [1446, 300] width 20 height 16
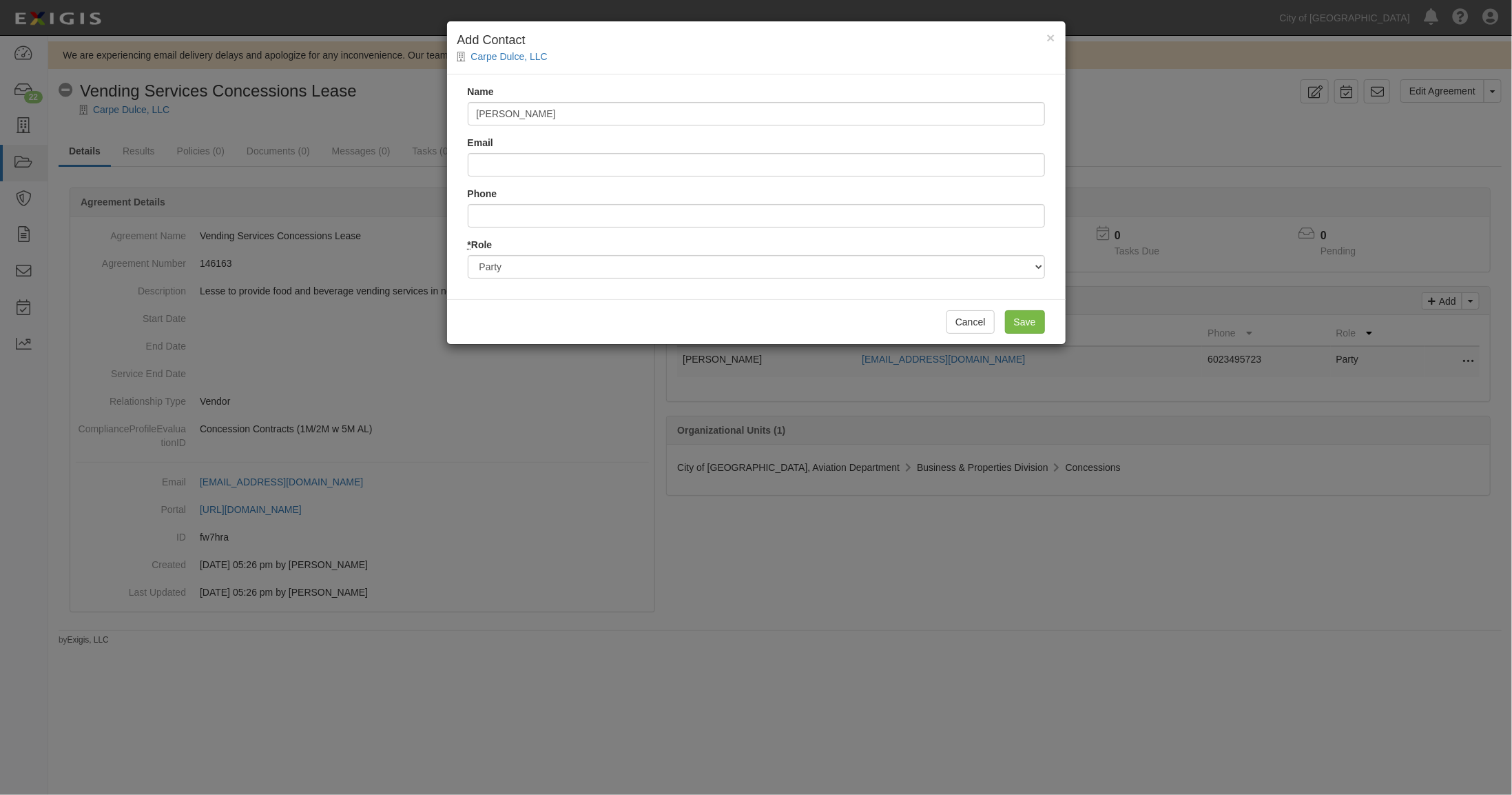
type input "John Ojeda (COP)"
type input "john.ojeda@phoenix.go"
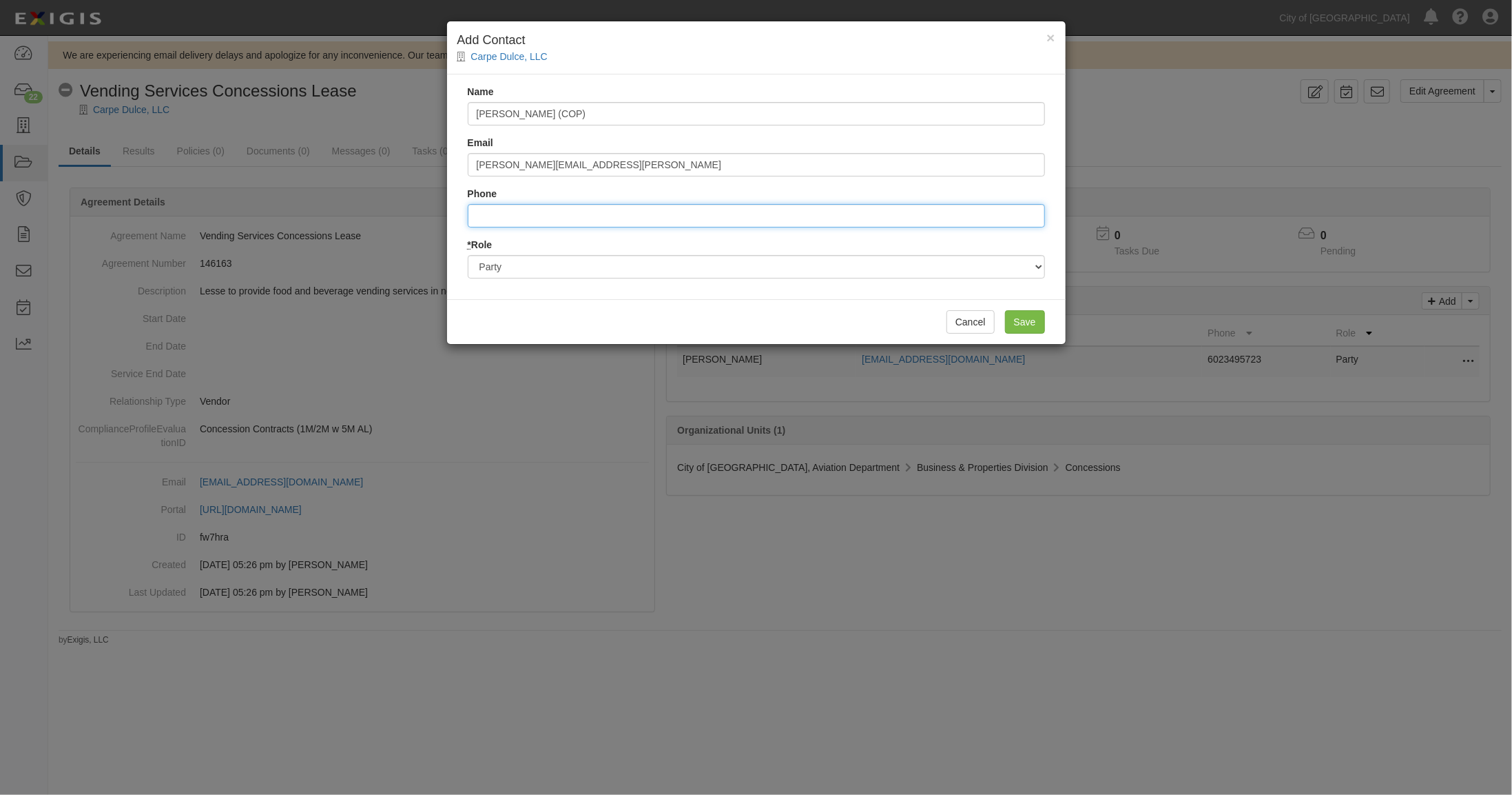
type input "6023700821"
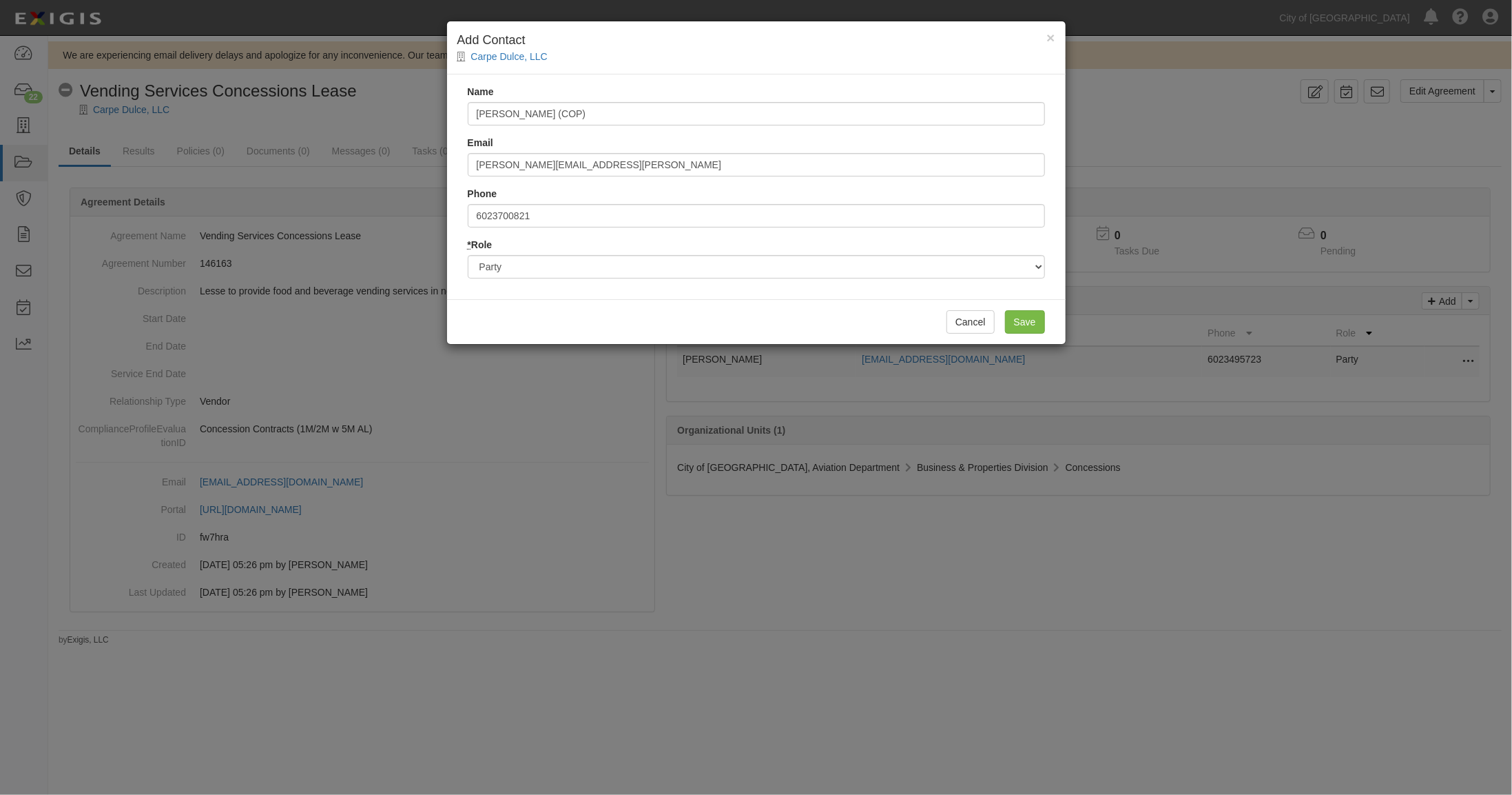
click at [859, 279] on div "Name John Ojeda (COP) Email john.ojeda@phoenix.go Phone 6023700821 * Role Party…" at bounding box center [756, 187] width 618 height 225
click at [858, 269] on select "Party Broker Other" at bounding box center [756, 267] width 577 height 23
select select "Other"
click at [468, 255] on select "Party Broker Other" at bounding box center [756, 267] width 577 height 23
click at [1016, 316] on input "Save" at bounding box center [1025, 321] width 40 height 23
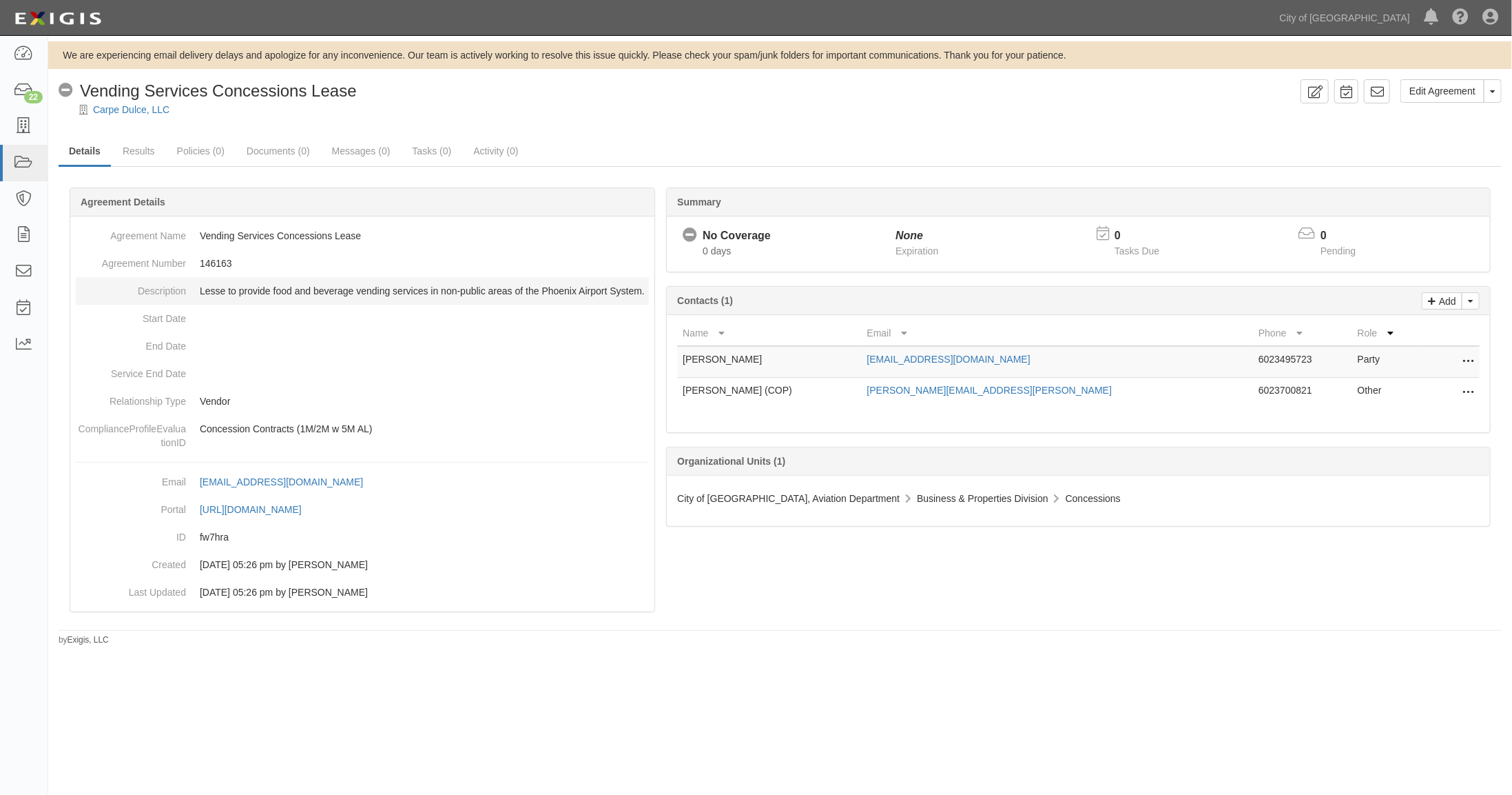
click at [221, 288] on p "Lesse to provide food and beverage vending services in non-public areas of the …" at bounding box center [424, 291] width 449 height 14
click at [148, 151] on link "Results" at bounding box center [138, 152] width 53 height 30
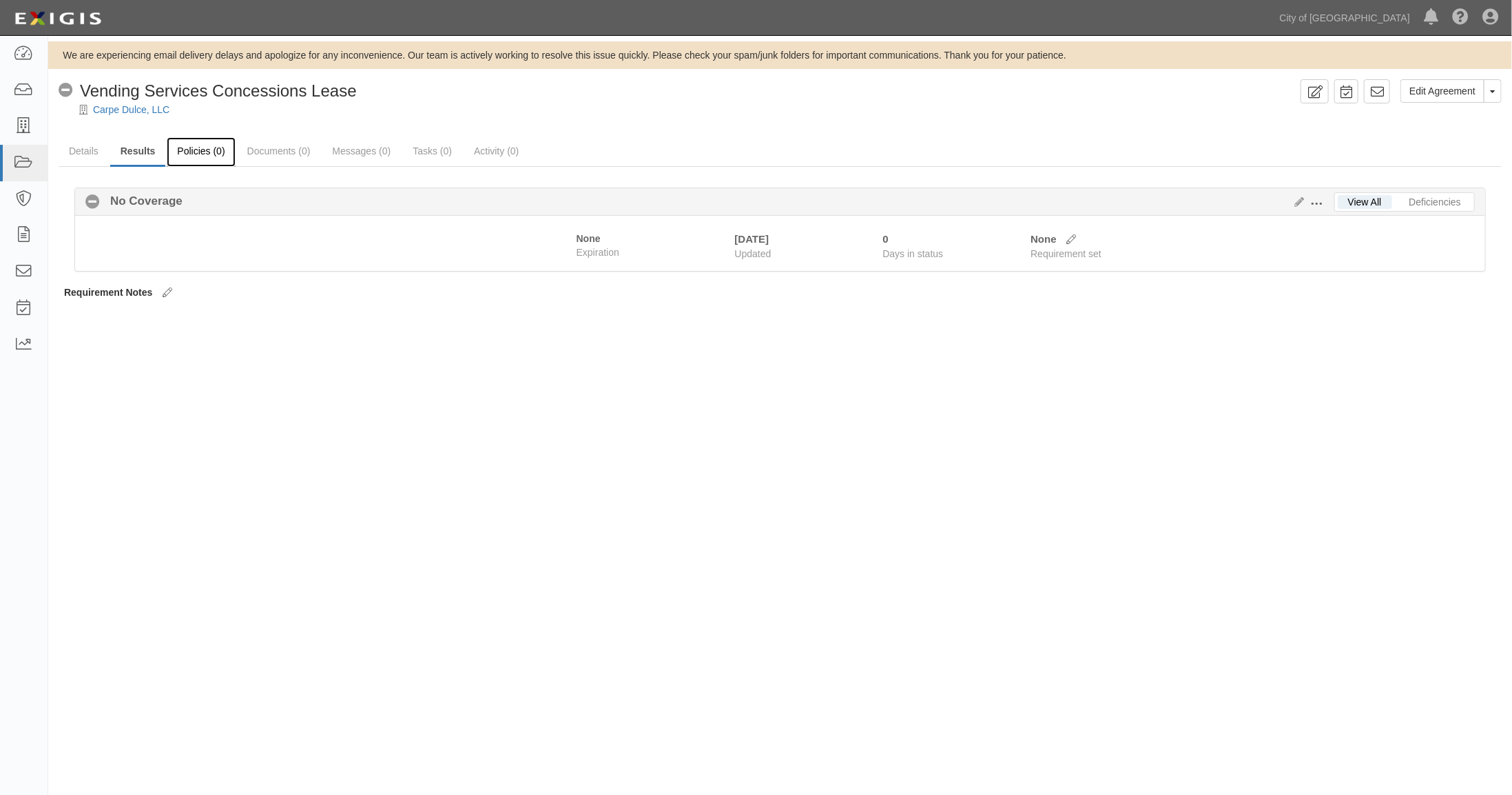
drag, startPoint x: 0, startPoint y: 0, endPoint x: 193, endPoint y: 151, distance: 245.1
click at [193, 151] on link "Policies (0)" at bounding box center [200, 152] width 68 height 30
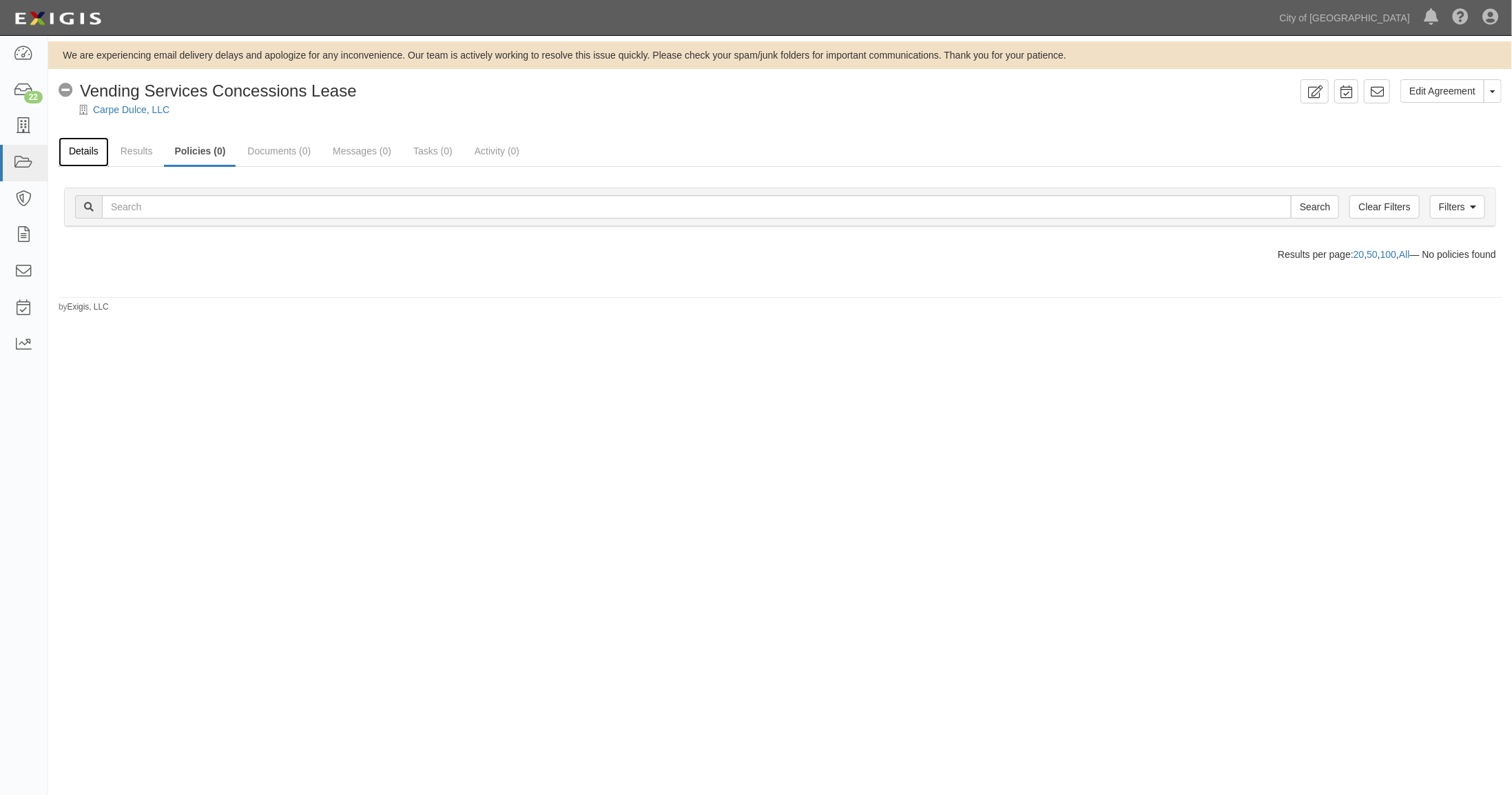
click at [86, 152] on link "Details" at bounding box center [84, 152] width 50 height 30
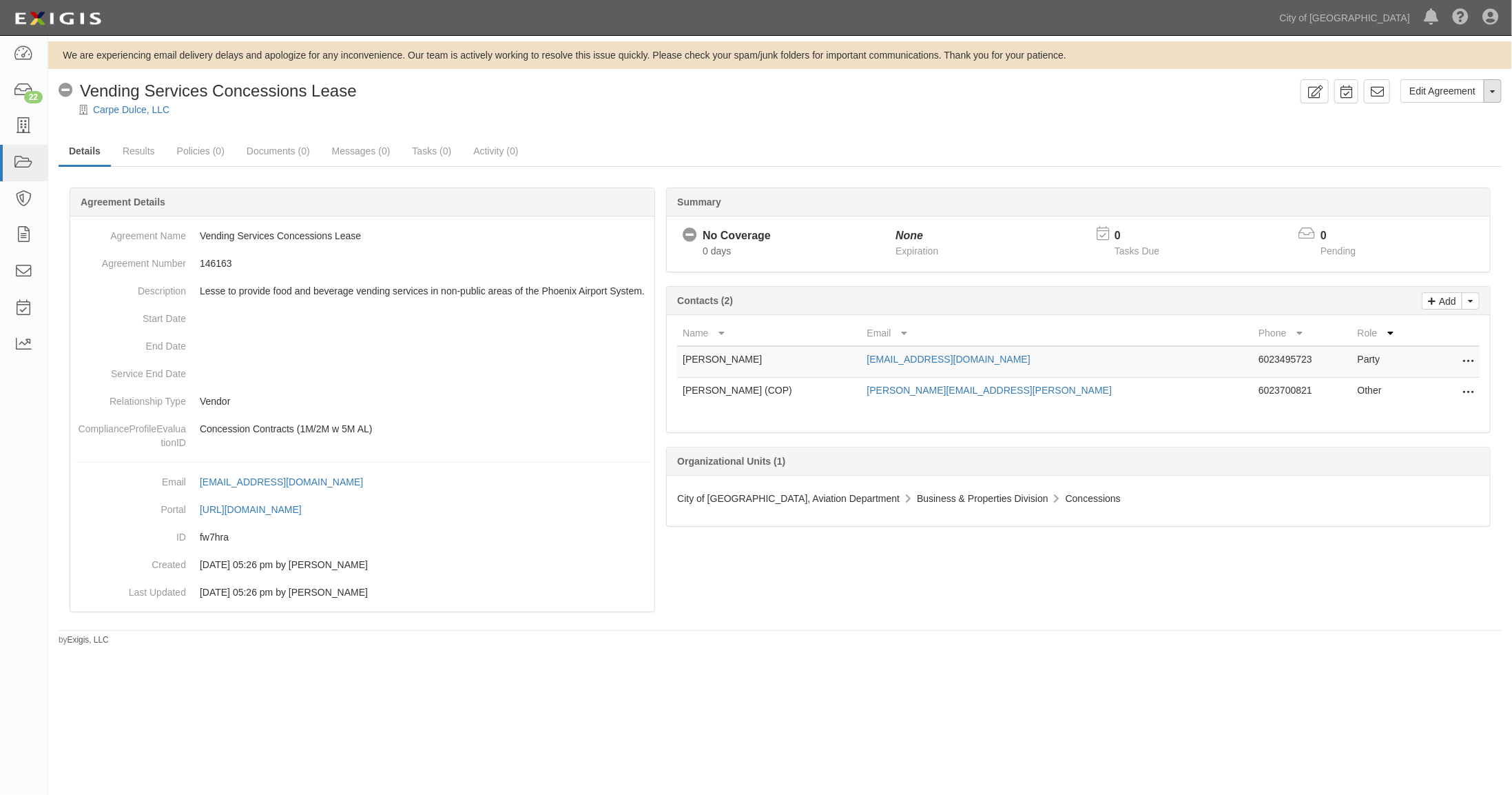
click at [1493, 90] on span "button" at bounding box center [1493, 91] width 6 height 3
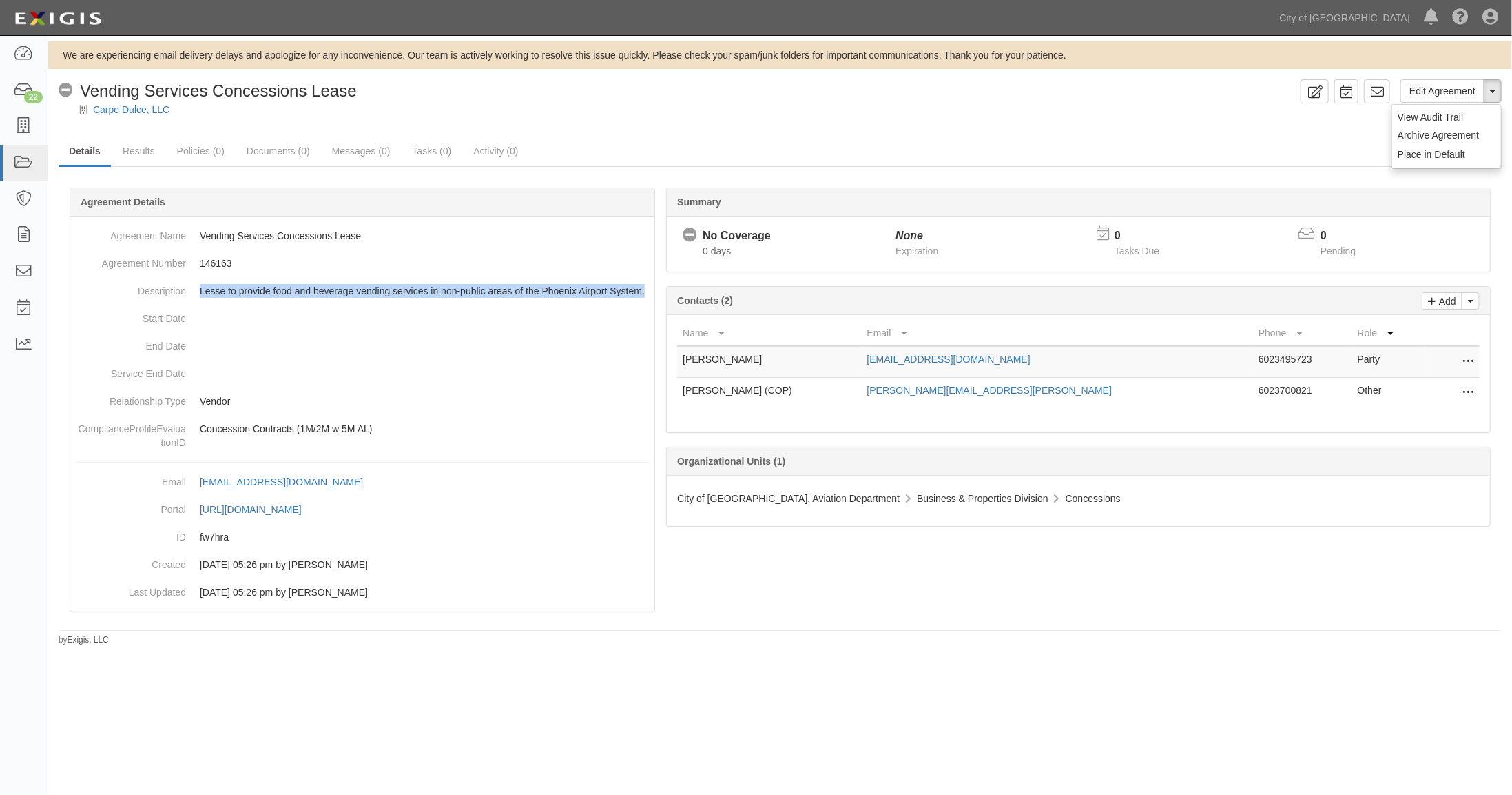
drag, startPoint x: 199, startPoint y: 288, endPoint x: 651, endPoint y: 293, distance: 452.0
click at [651, 293] on div "Agreement Name Vending Services Concessions Lease Agreement Number 146163 Descr…" at bounding box center [362, 413] width 584 height 395
copy p "Lesse to provide food and beverage vending services in non-public areas of the …"
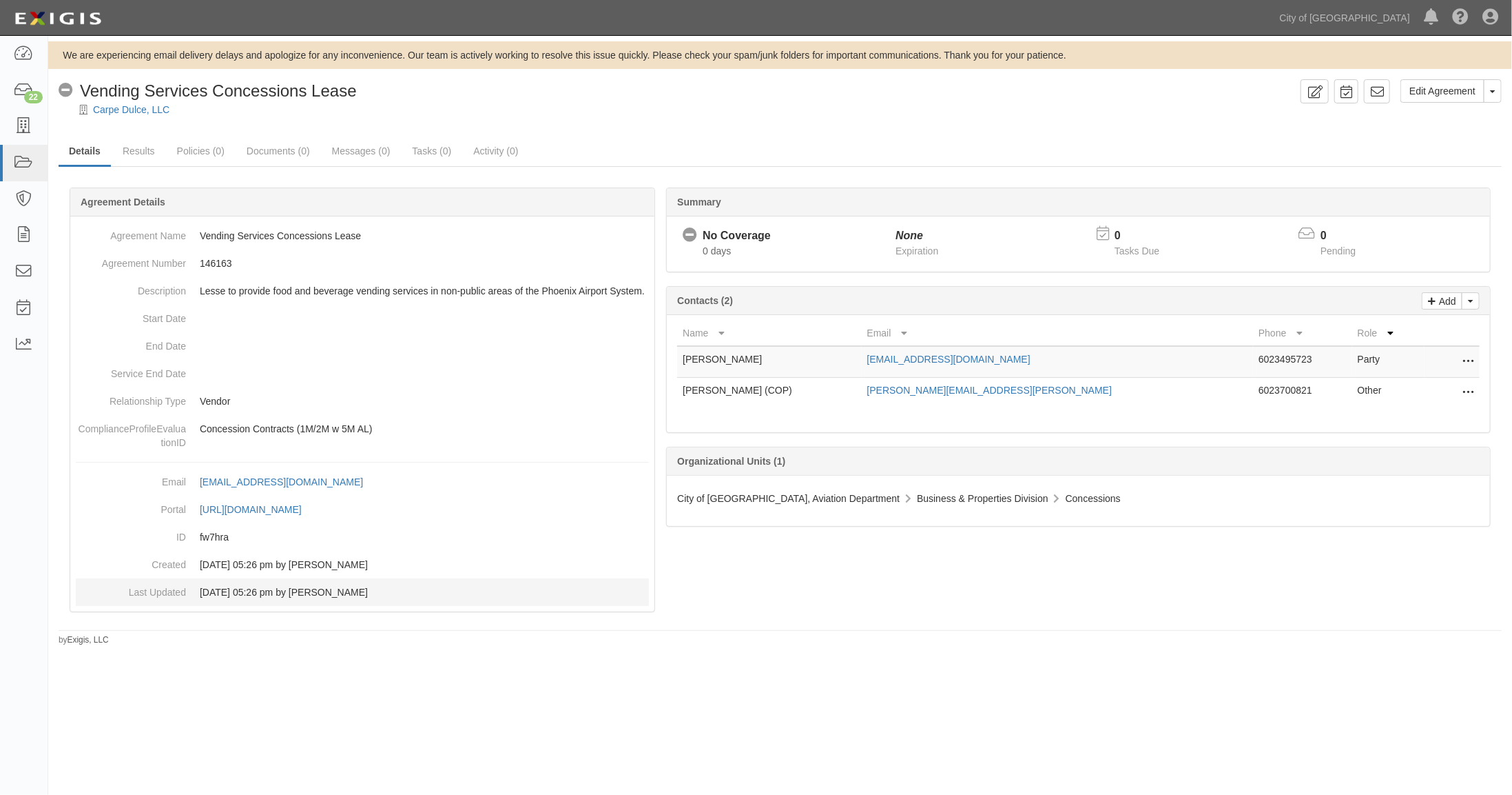
click at [601, 580] on dd "08/18/2025 05:26 pm by Mike Happ" at bounding box center [362, 593] width 573 height 28
click at [426, 149] on link "Tasks (0)" at bounding box center [432, 152] width 60 height 30
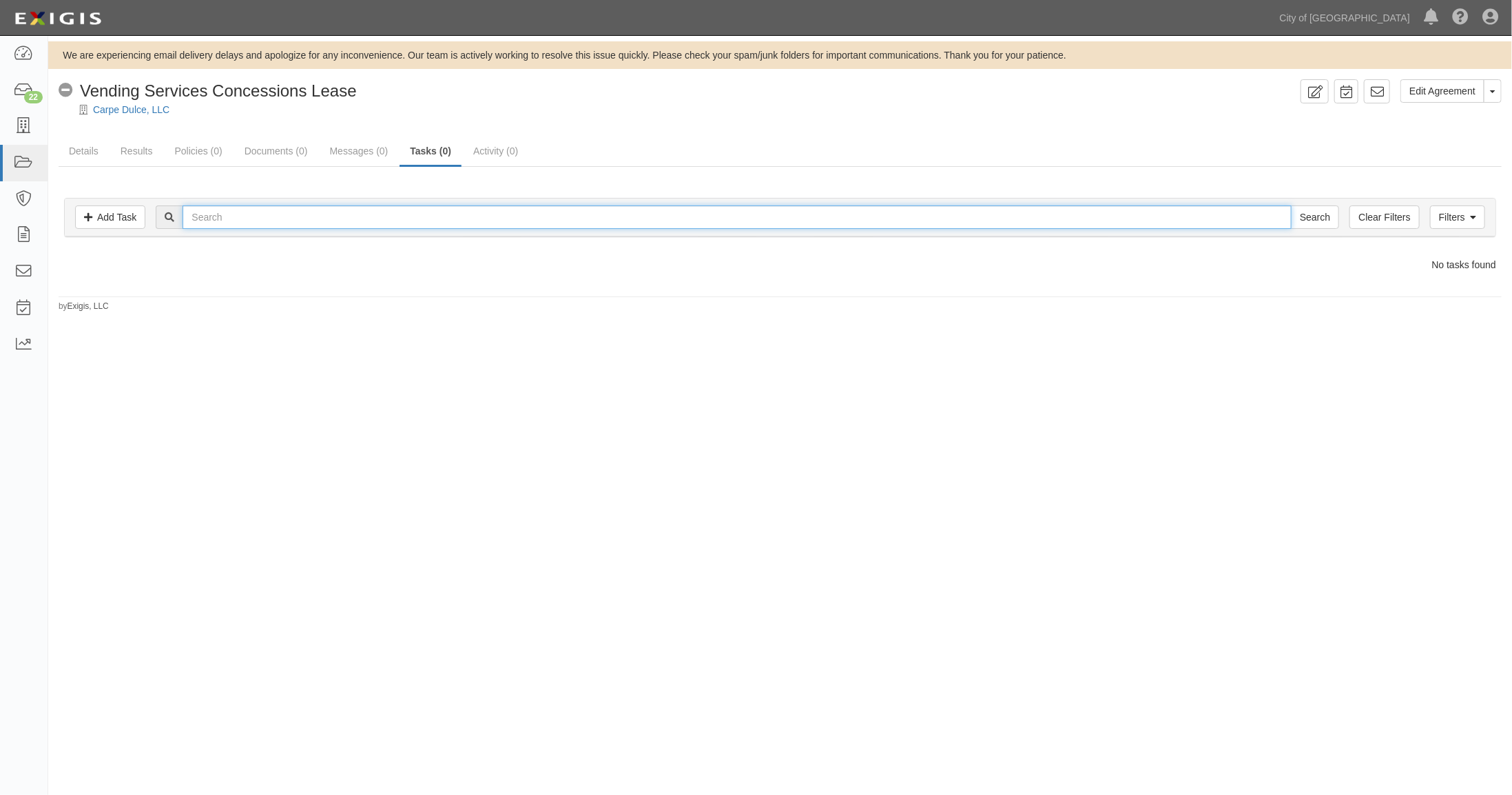
click at [240, 215] on input "text" at bounding box center [737, 216] width 1109 height 23
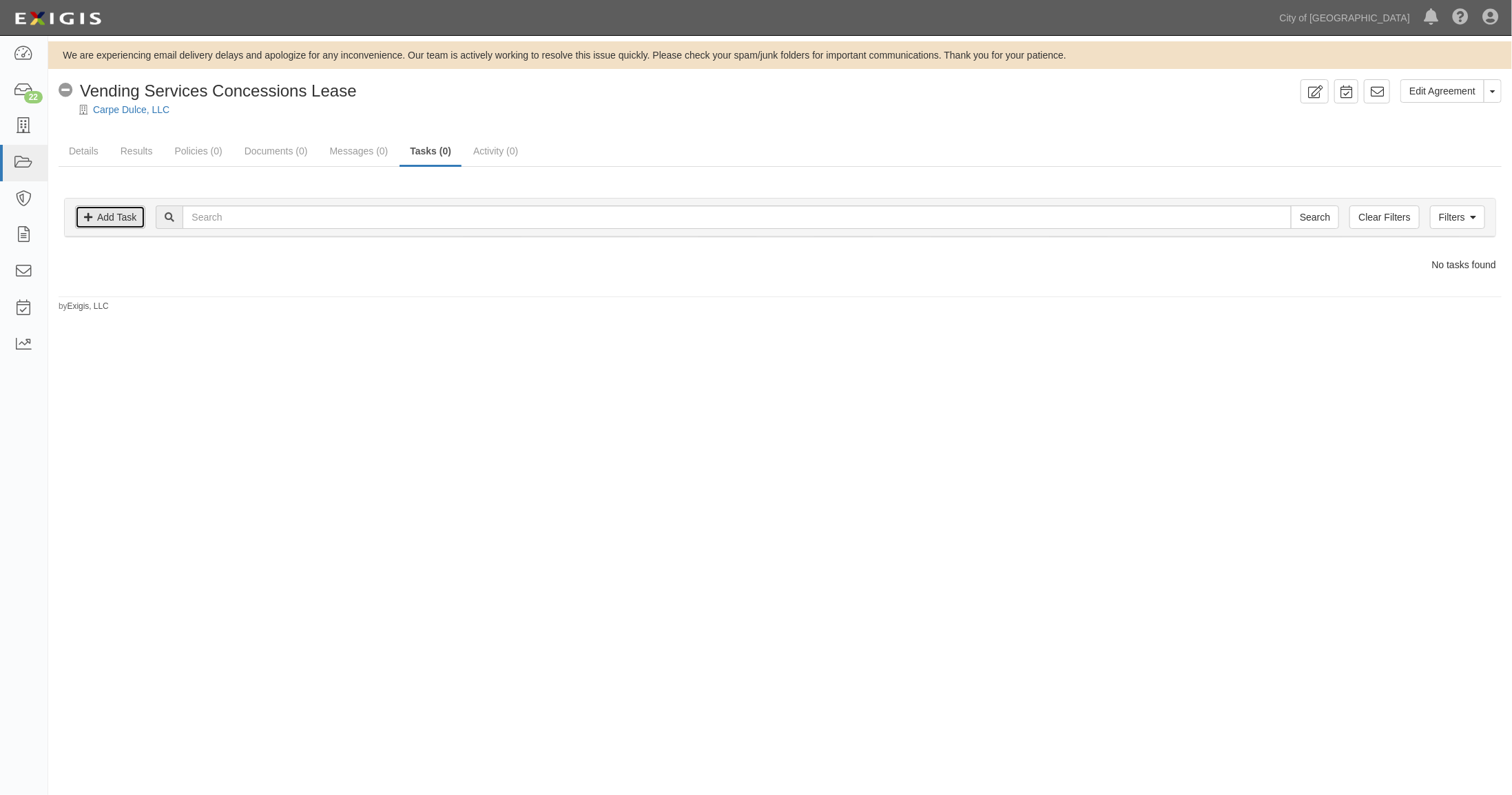
click at [109, 215] on link "Add Task" at bounding box center [110, 216] width 71 height 23
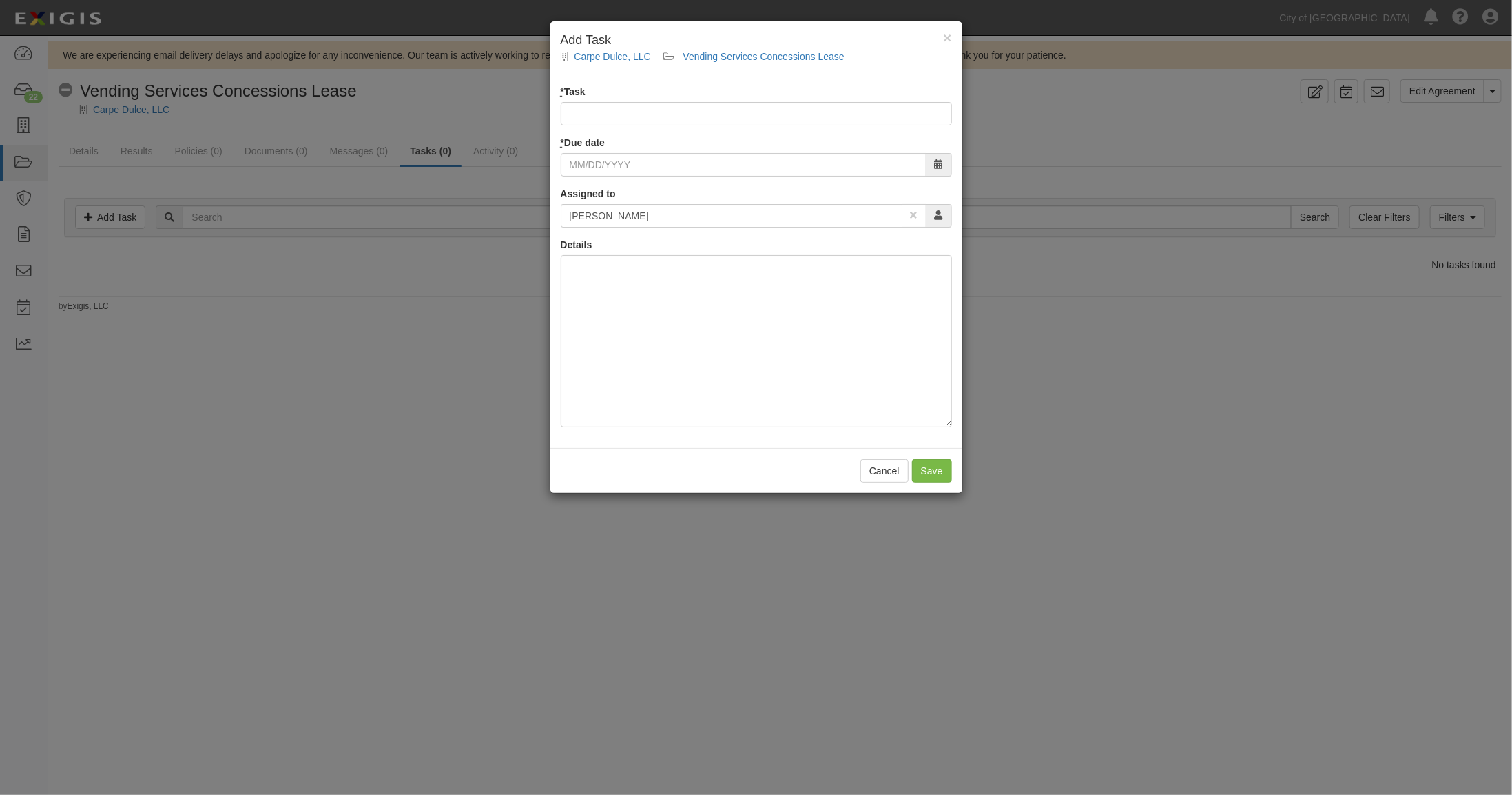
click at [917, 215] on icon at bounding box center [913, 215] width 6 height 9
click at [941, 215] on icon at bounding box center [938, 215] width 8 height 9
click at [910, 215] on span at bounding box center [914, 215] width 24 height 23
click at [749, 218] on input "text" at bounding box center [731, 215] width 342 height 23
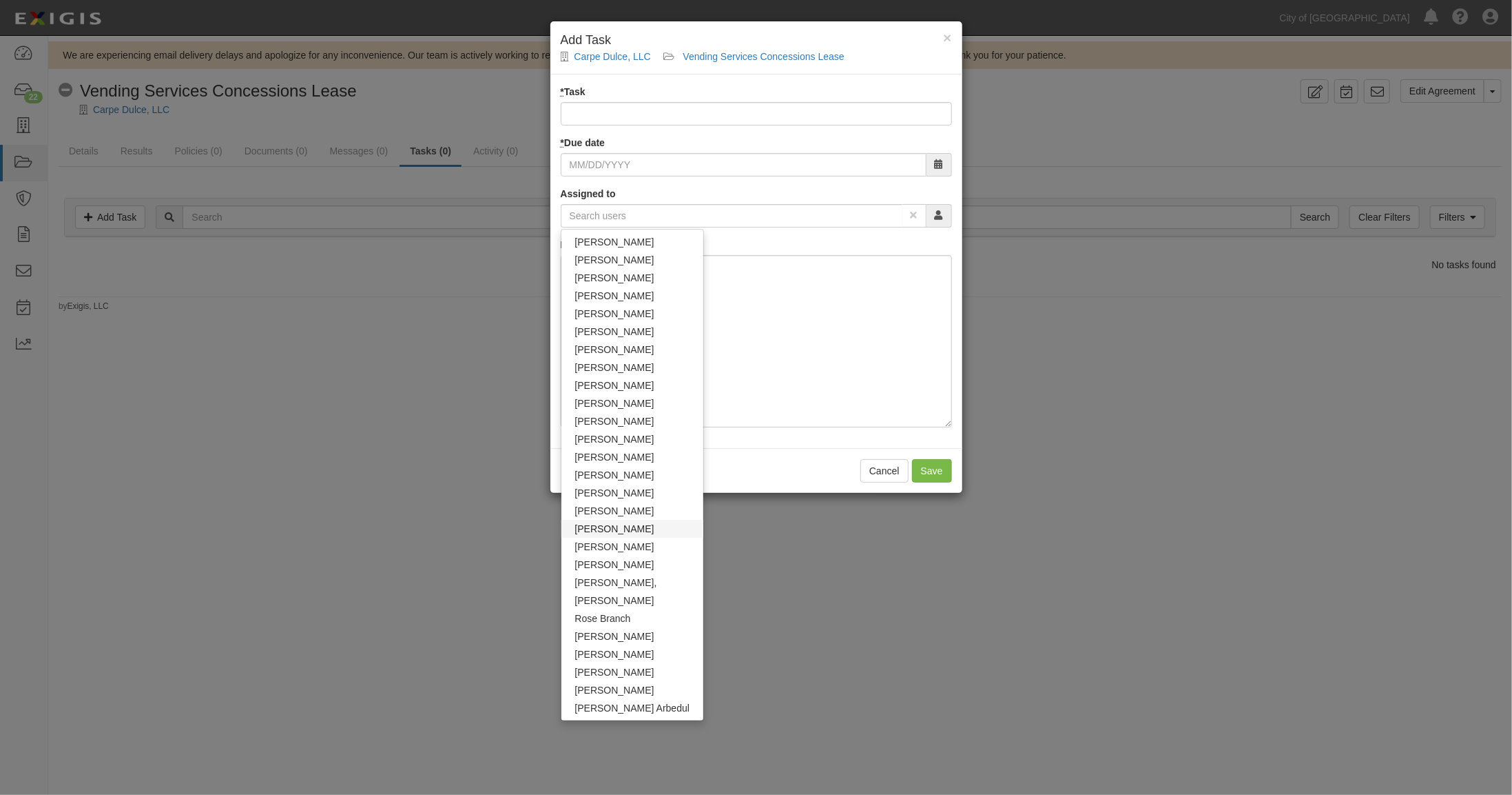
click at [585, 526] on link "[PERSON_NAME]" at bounding box center [633, 528] width 143 height 18
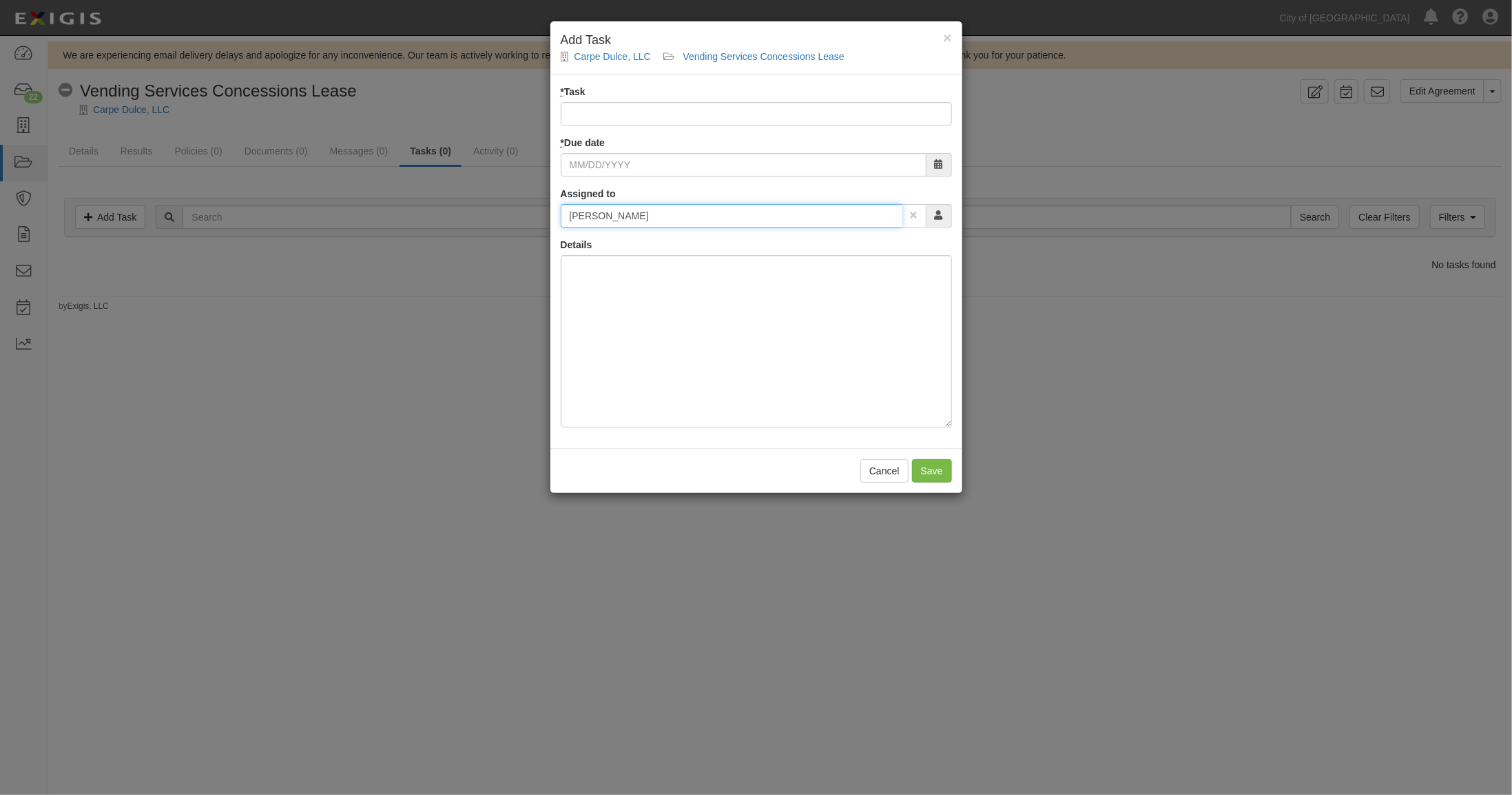
click at [634, 216] on input "[PERSON_NAME]" at bounding box center [731, 215] width 342 height 23
click at [678, 212] on input "[PERSON_NAME]" at bounding box center [731, 215] width 342 height 23
click at [581, 241] on link "[PERSON_NAME]" at bounding box center [615, 241] width 109 height 18
type input "[PERSON_NAME]"
click at [581, 277] on div at bounding box center [756, 342] width 392 height 173
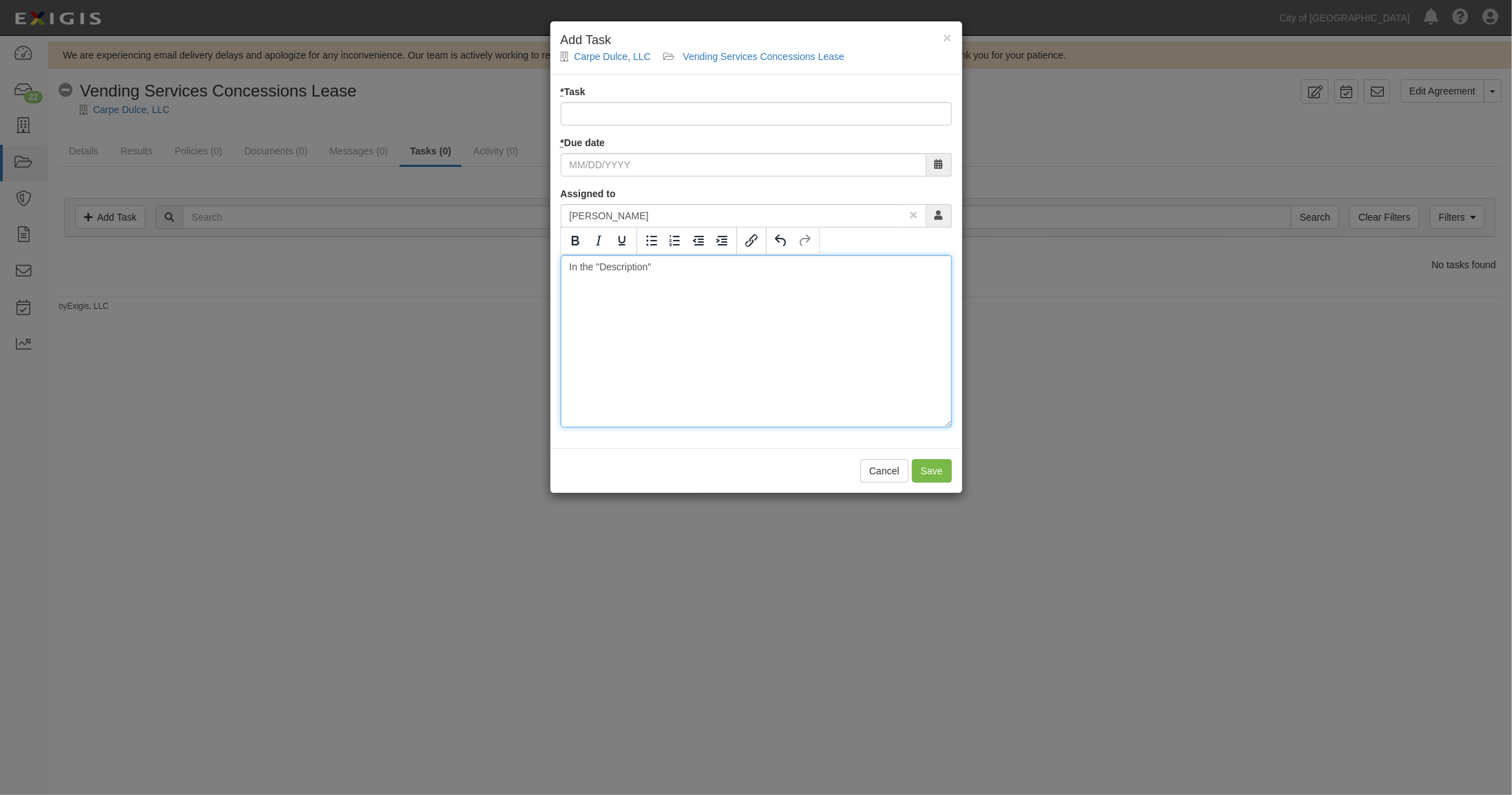
click at [666, 265] on div "In the "Description"" at bounding box center [756, 342] width 392 height 173
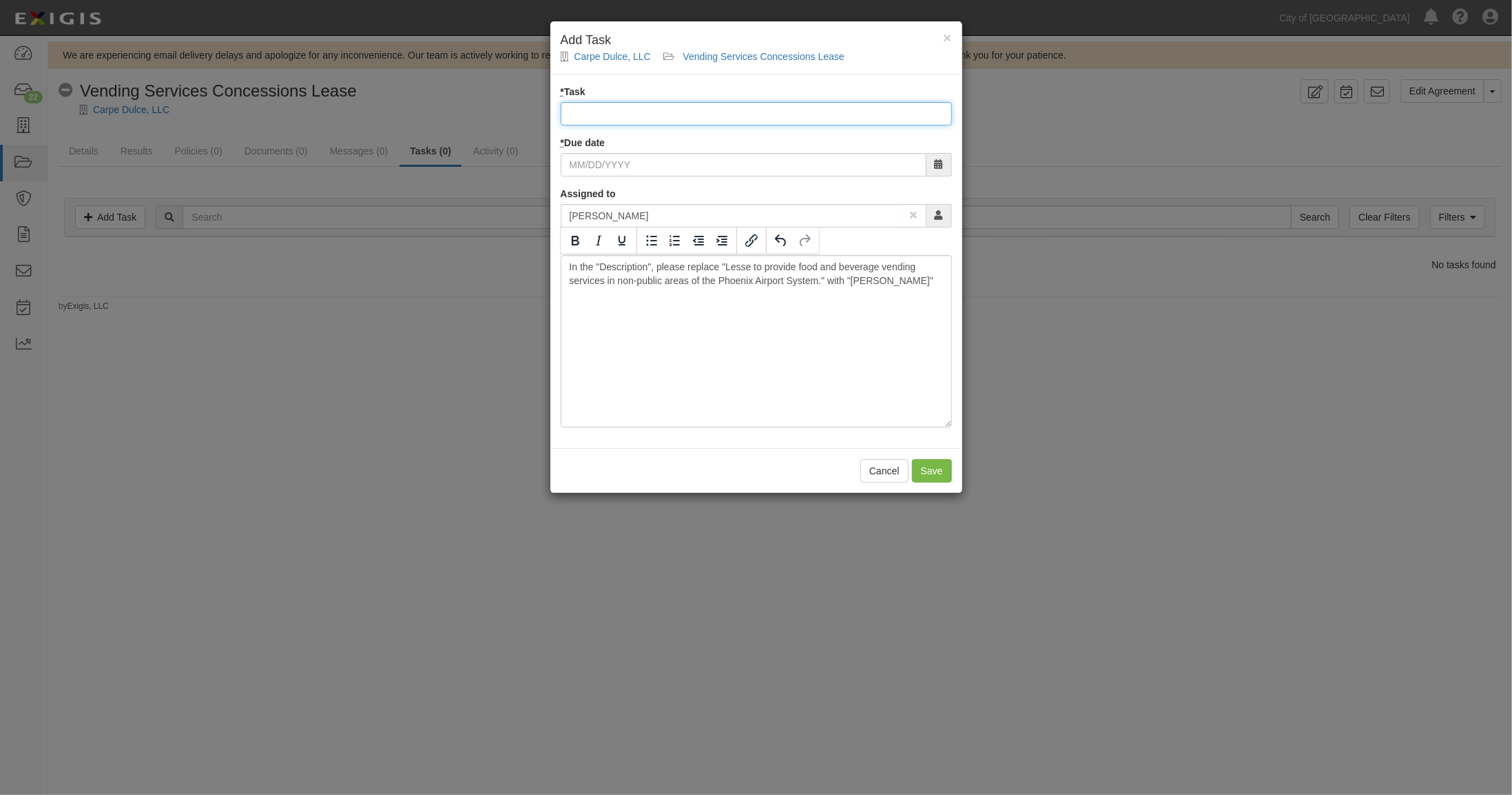
click at [581, 111] on input "* Task" at bounding box center [756, 113] width 392 height 23
click at [605, 108] on input "* Task" at bounding box center [756, 113] width 392 height 23
click at [628, 375] on div "In the "Description", please replace "Lesse to provide food and beverage vendin…" at bounding box center [756, 342] width 392 height 173
click at [587, 163] on input "* Due date" at bounding box center [743, 164] width 366 height 23
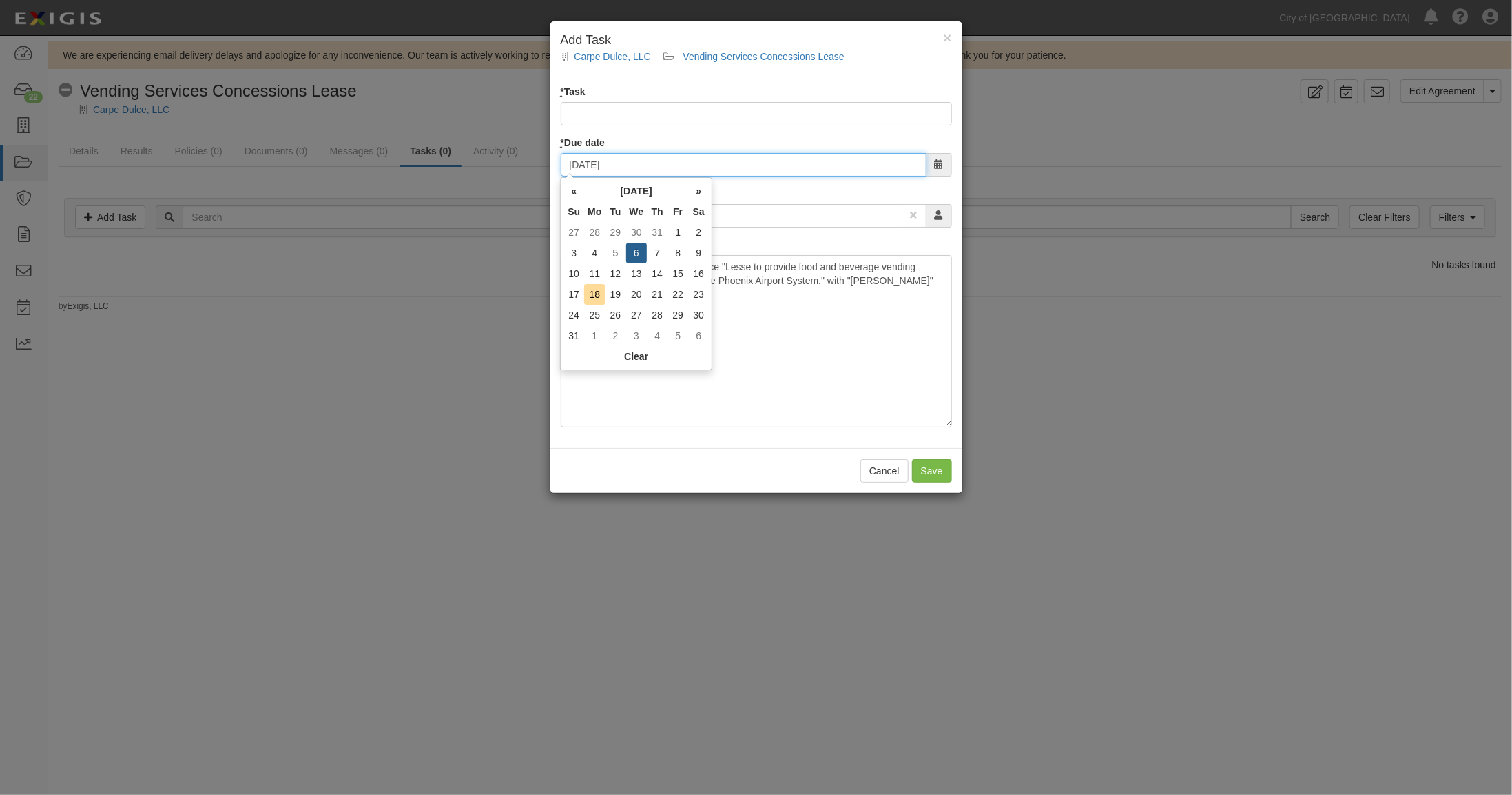
click at [587, 162] on input "08/06/2025" at bounding box center [743, 164] width 366 height 23
click at [591, 166] on input "08/06/2025" at bounding box center [743, 164] width 366 height 23
type input "08/19/2025"
click at [643, 410] on div "In the "Description", please replace "Lesse to provide food and beverage vendin…" at bounding box center [756, 342] width 392 height 173
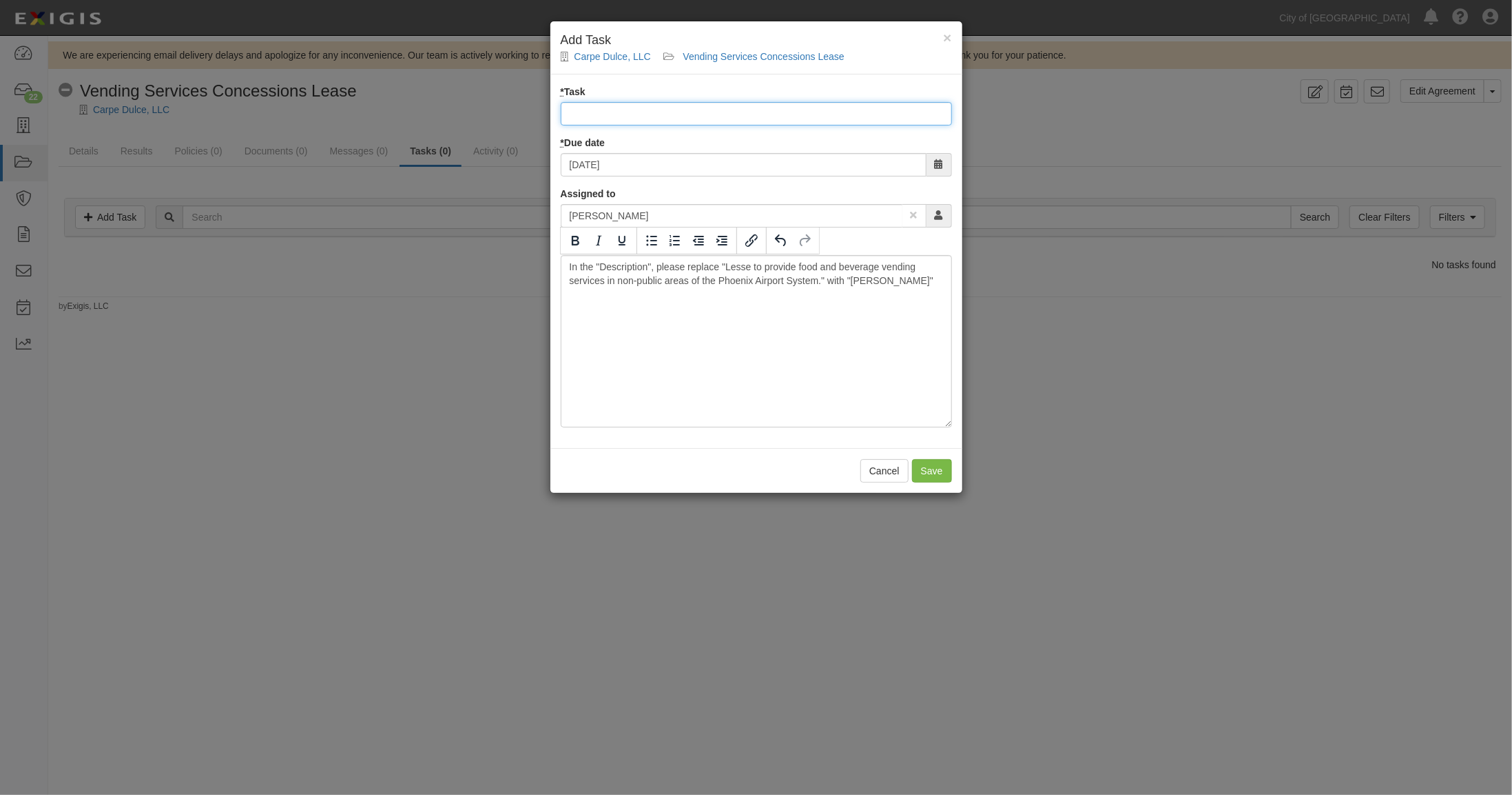
click at [601, 110] on input "* Task" at bounding box center [756, 113] width 392 height 23
click at [636, 109] on input "Change Field data" at bounding box center [756, 113] width 392 height 23
type input "Change Field Data"
click at [733, 358] on div "In the "Description", please replace "Lesse to provide food and beverage vendin…" at bounding box center [756, 342] width 392 height 173
click at [932, 281] on div "In the "Description", please replace "Lesse to provide food and beverage vendin…" at bounding box center [756, 342] width 392 height 173
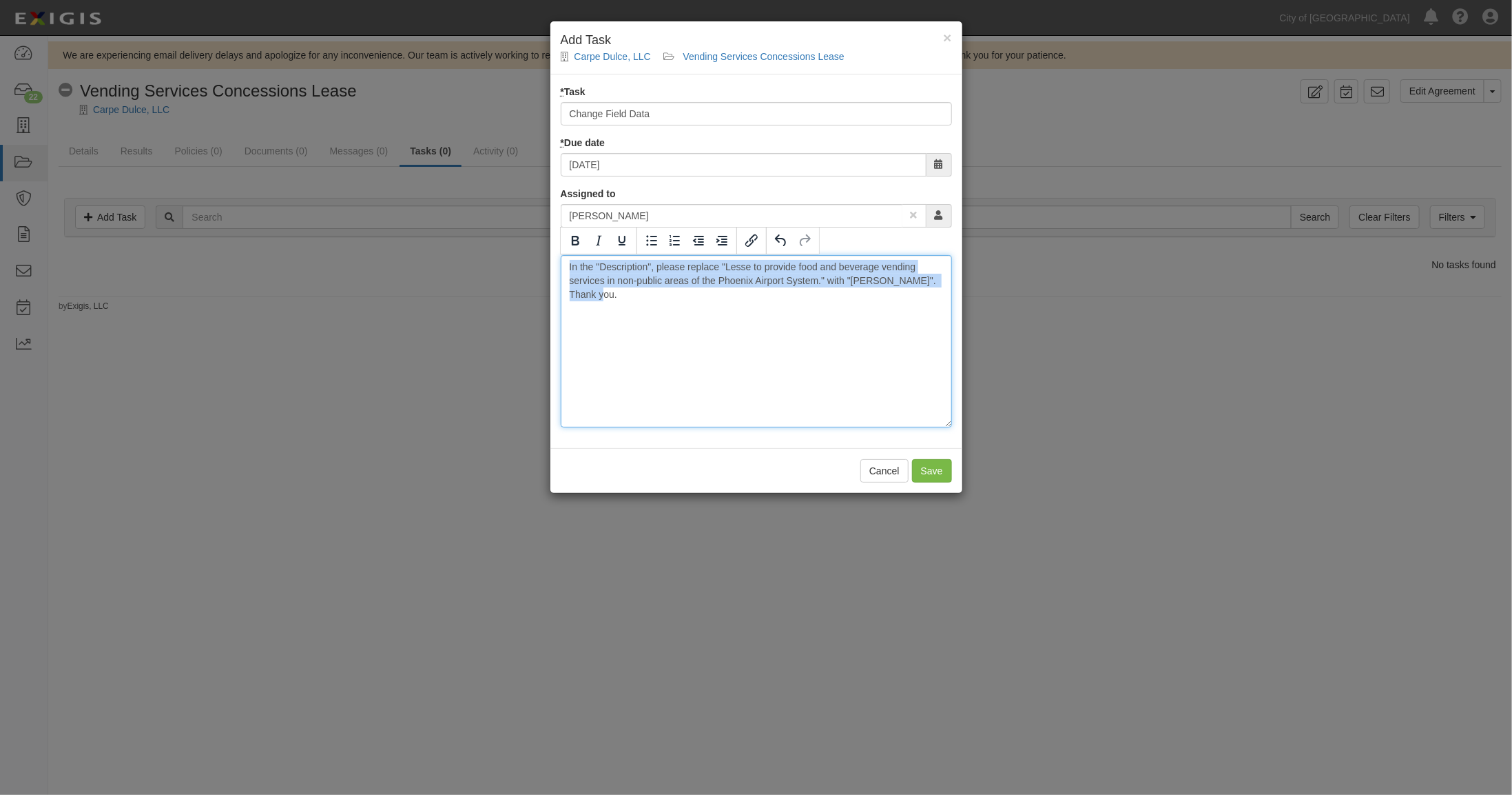
drag, startPoint x: 621, startPoint y: 306, endPoint x: 523, endPoint y: 247, distance: 114.4
click at [523, 247] on div "× Add Task Carpe Dulce, LLC Vending Services Concessions Lease * Task Change Fi…" at bounding box center [756, 398] width 1512 height 795
copy div "In the "Description", please replace "Lesse to provide food and beverage vendin…"
click at [881, 470] on button "Cancel" at bounding box center [885, 470] width 48 height 23
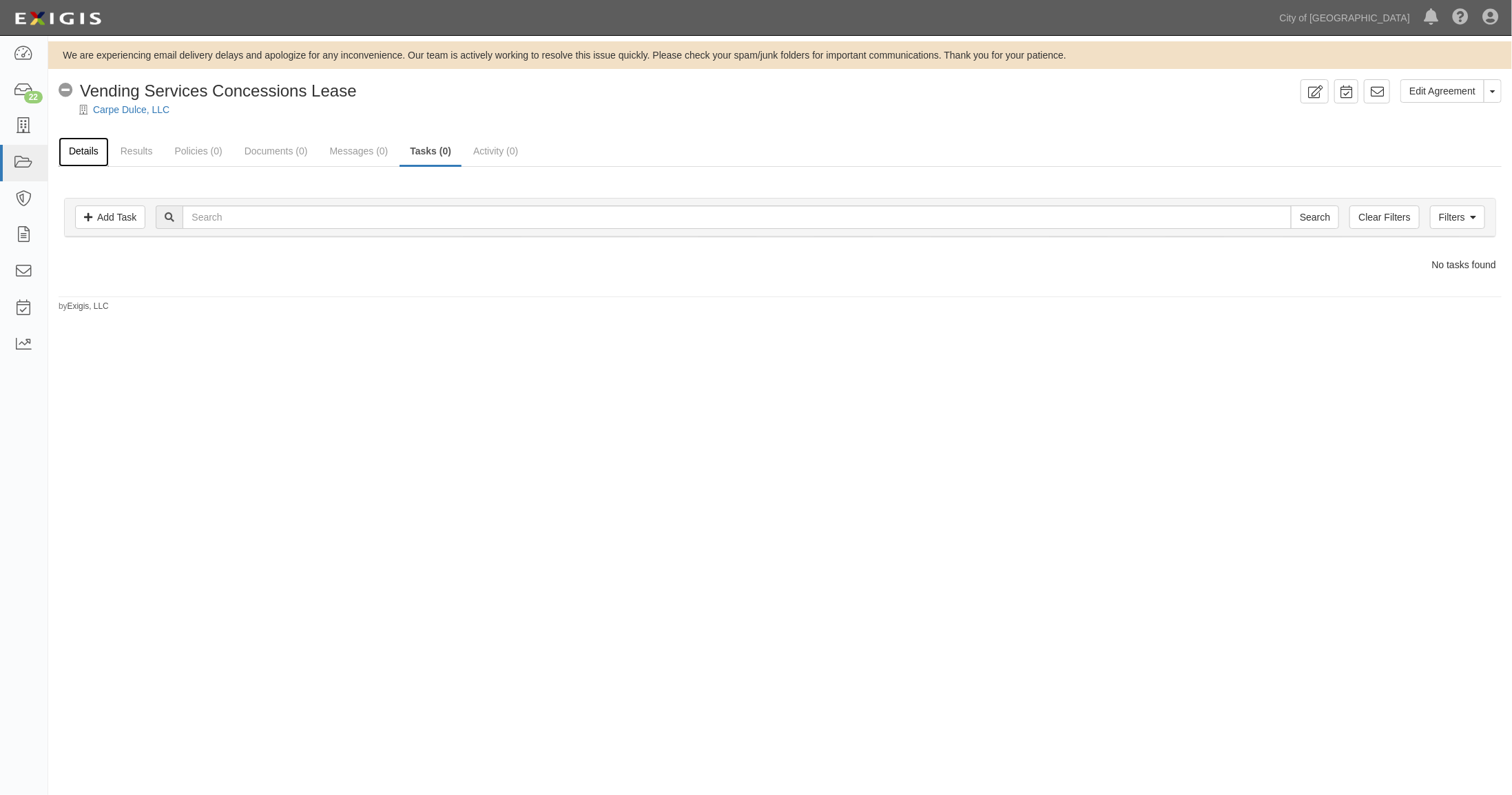
click at [82, 149] on link "Details" at bounding box center [84, 152] width 50 height 30
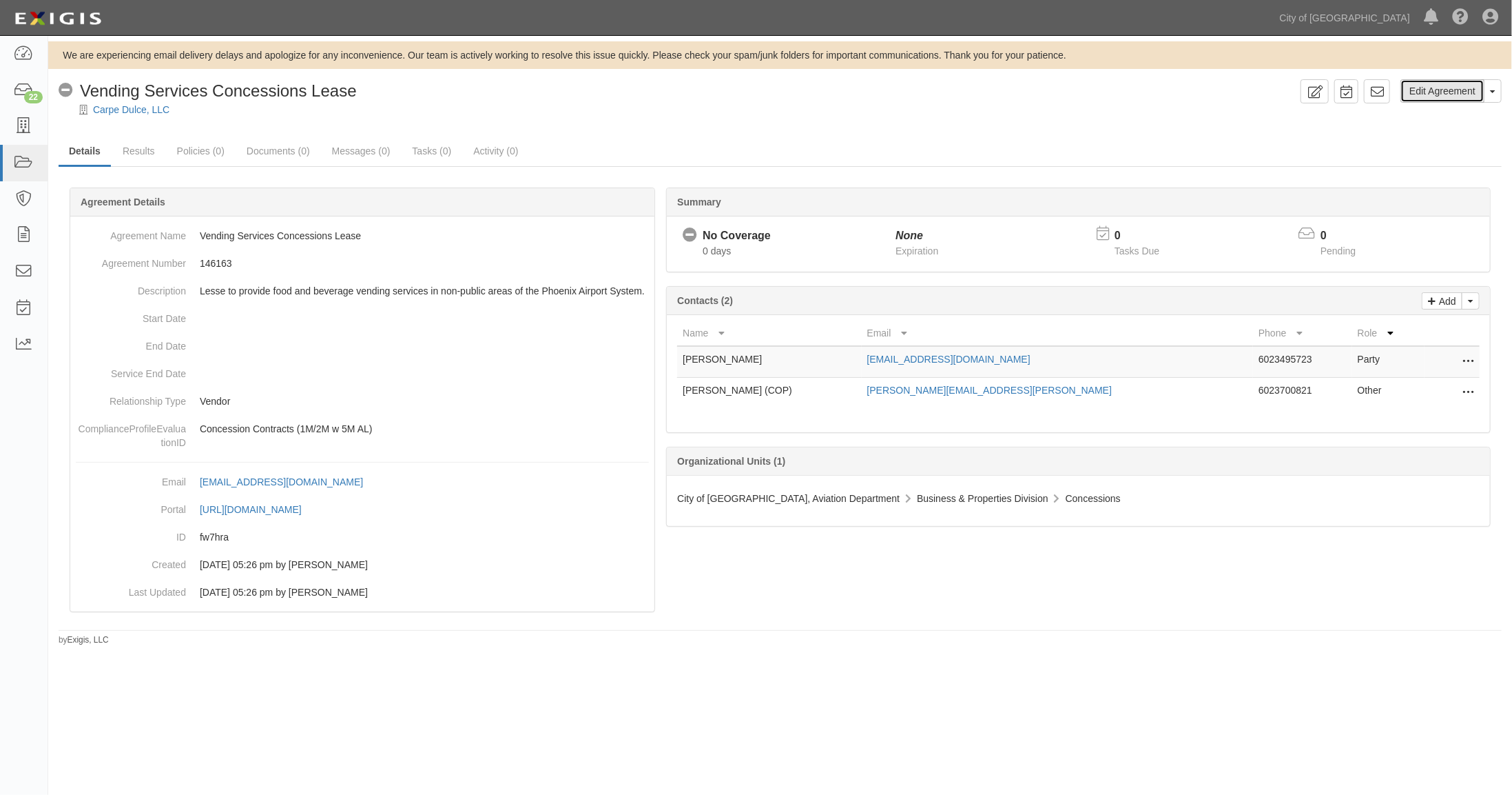
click at [1448, 93] on link "Edit Agreement" at bounding box center [1442, 90] width 84 height 23
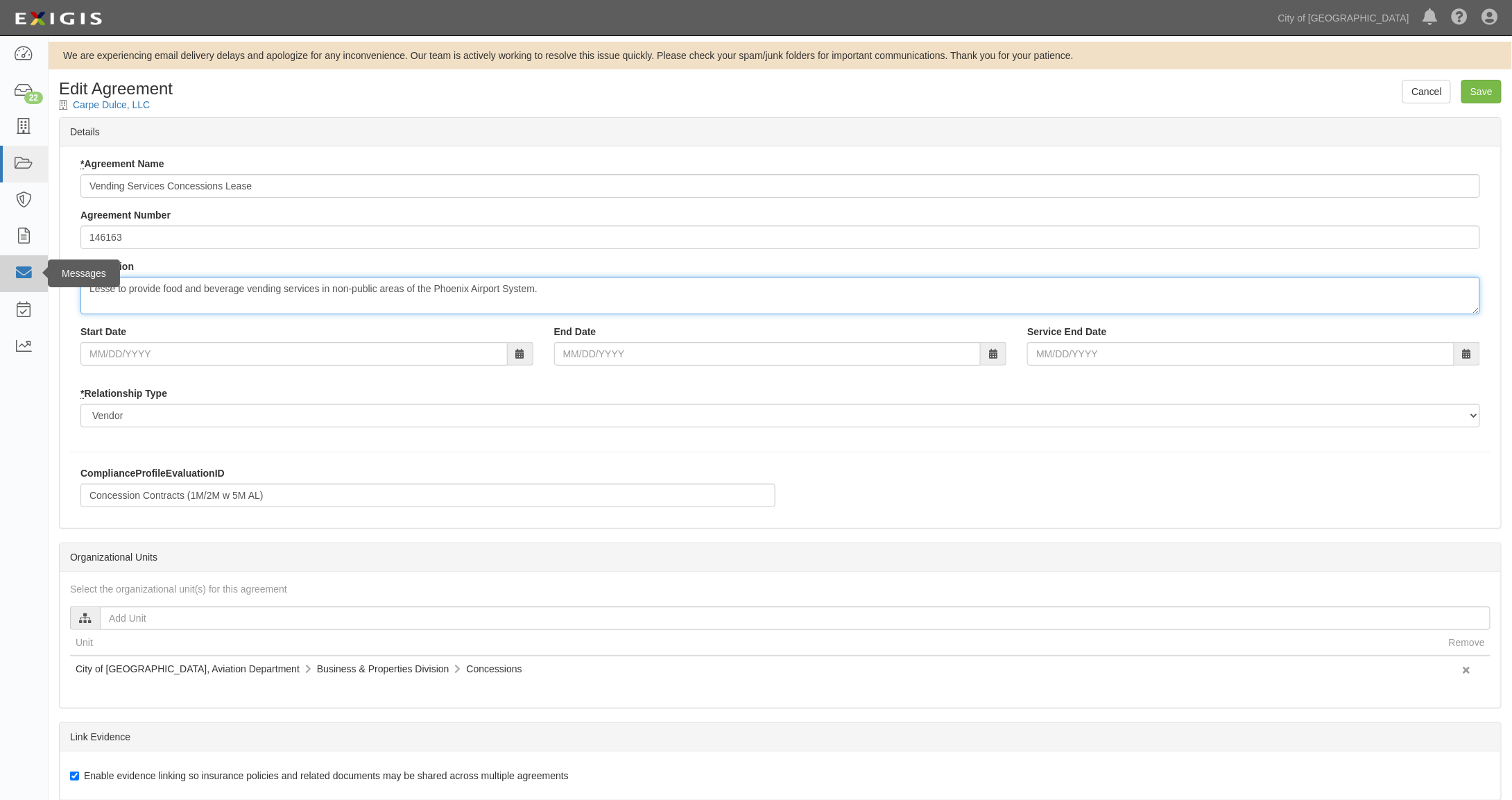
drag, startPoint x: 596, startPoint y: 292, endPoint x: 20, endPoint y: 278, distance: 576.2
click at [20, 278] on body "Toggle navigation Dashboard 22 Inbox Parties Agreements Coverages Documents Mes…" at bounding box center [756, 485] width 1512 height 970
type textarea "[PERSON_NAME]"
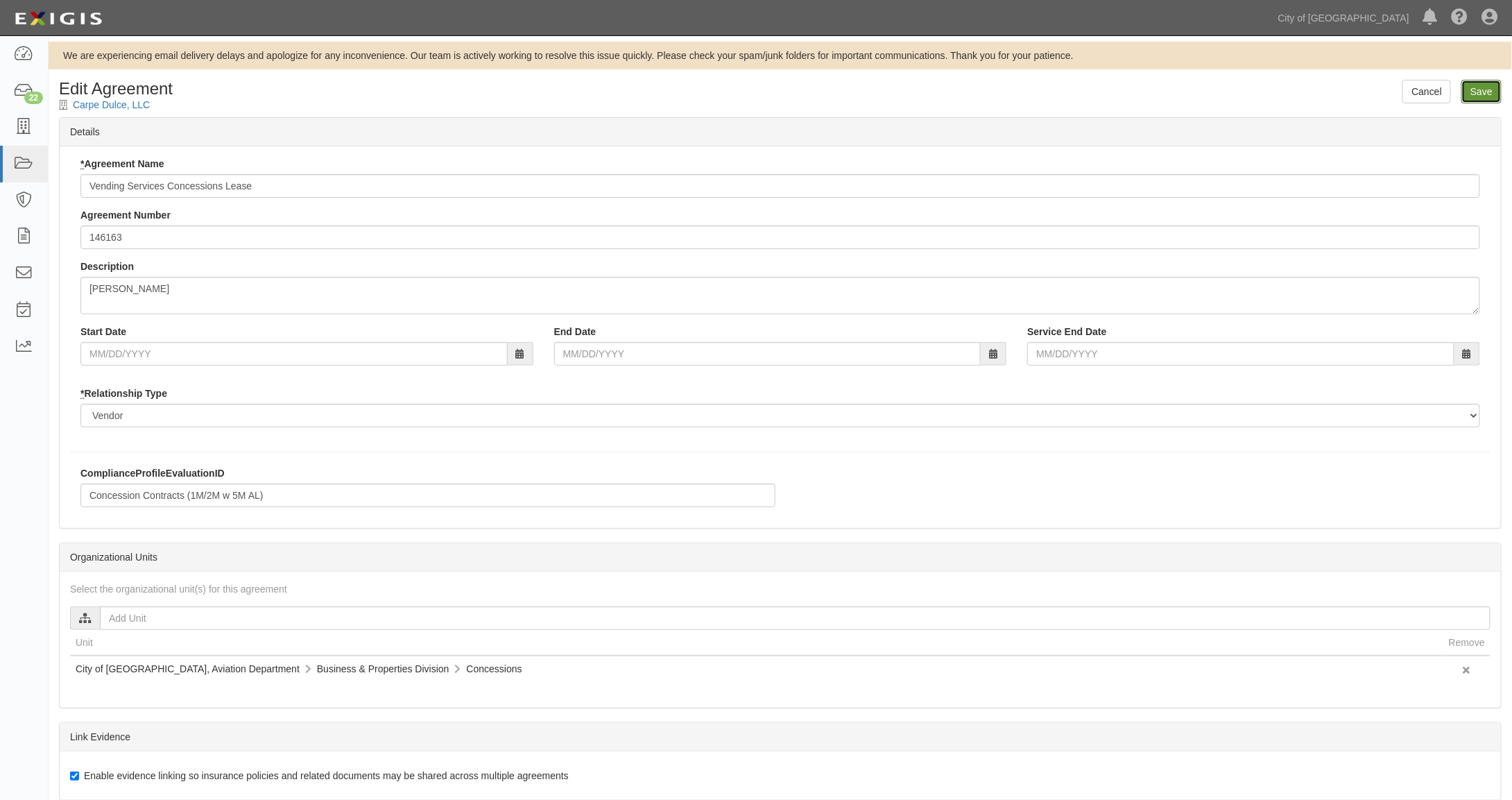
click at [1485, 90] on input "Save" at bounding box center [1481, 91] width 40 height 23
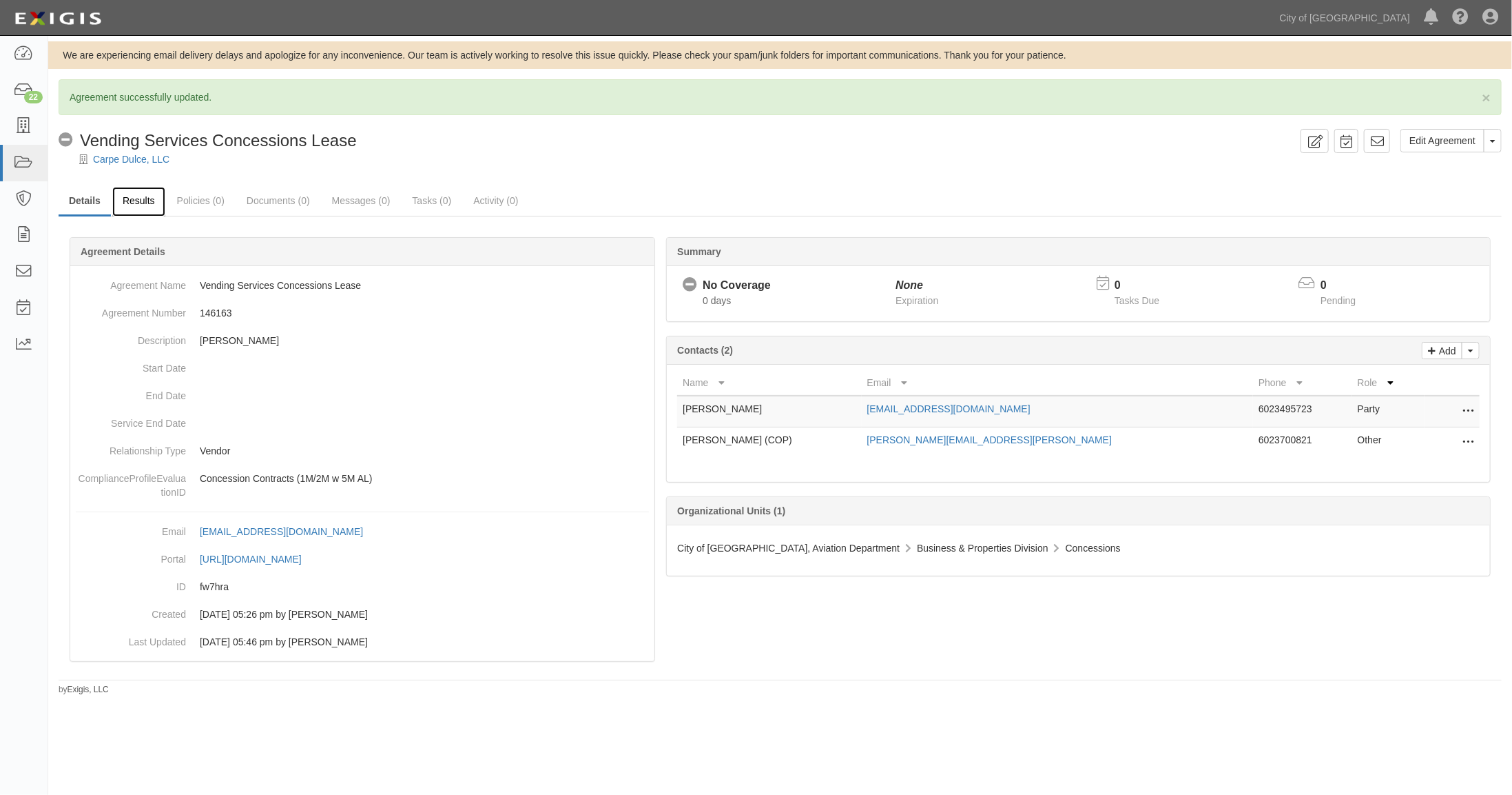
click at [142, 199] on link "Results" at bounding box center [138, 202] width 53 height 30
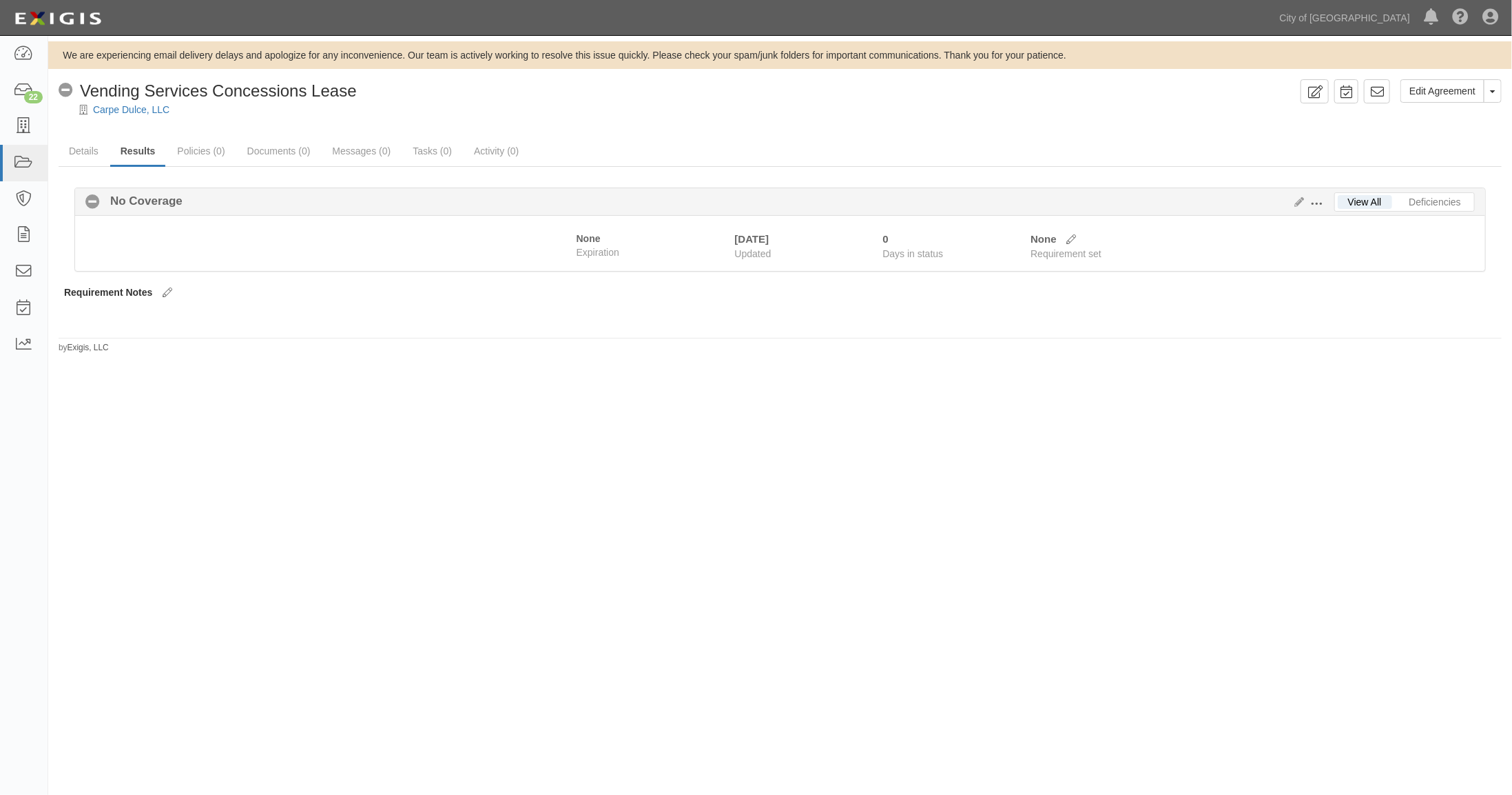
click at [1321, 202] on span at bounding box center [1316, 203] width 12 height 12
click at [1353, 200] on link "Edit Requirements" at bounding box center [1380, 201] width 109 height 25
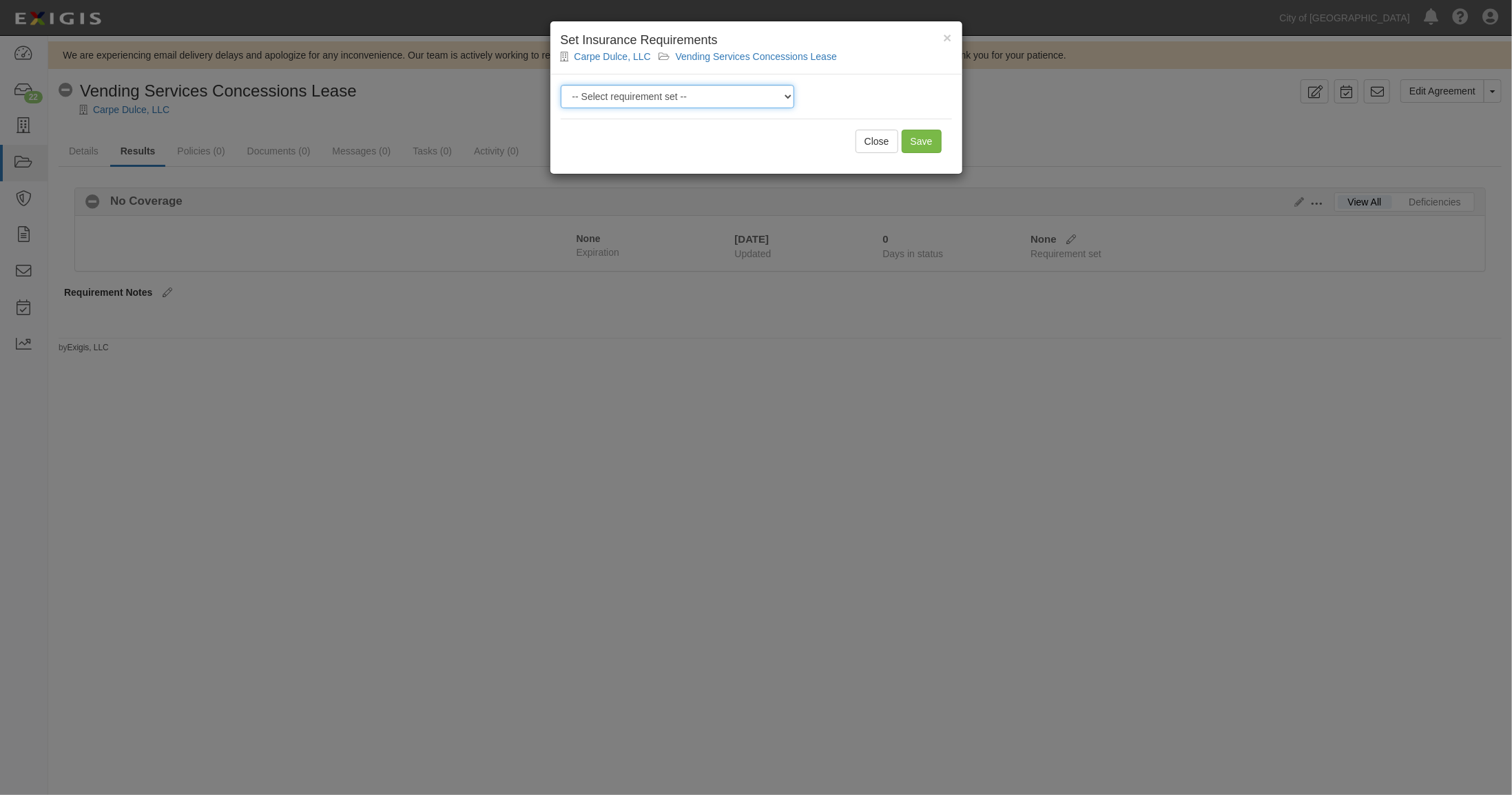
click at [709, 95] on select "-- Select requirement set -- Aircraft Charter 10M Aircraft Charter 3M Aircraft …" at bounding box center [678, 96] width 234 height 23
select select "37366"
click at [561, 85] on select "-- Select requirement set -- Aircraft Charter 10M Aircraft Charter 3M Aircraft …" at bounding box center [678, 96] width 234 height 23
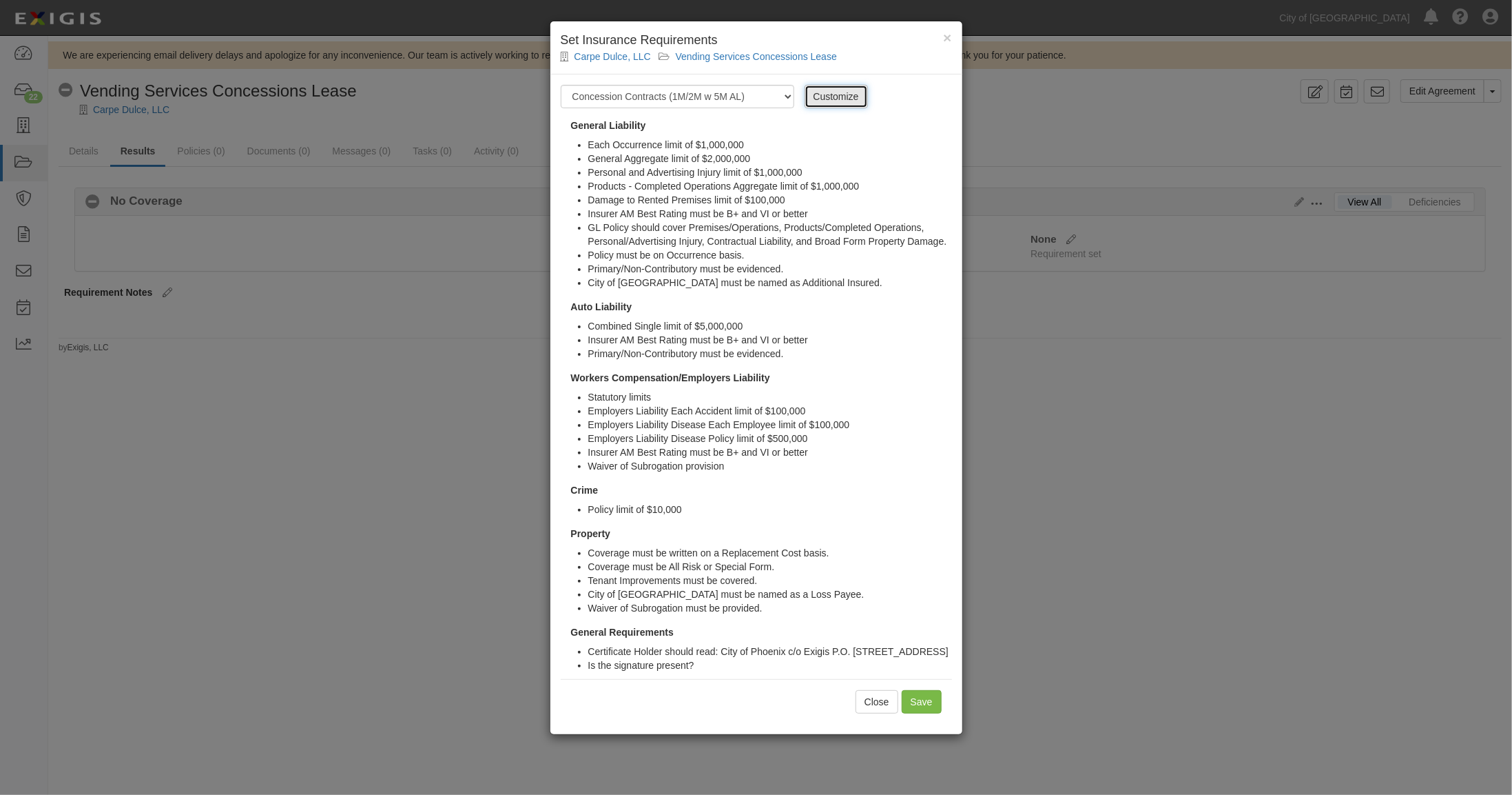
click at [821, 97] on link "Customize" at bounding box center [836, 96] width 63 height 23
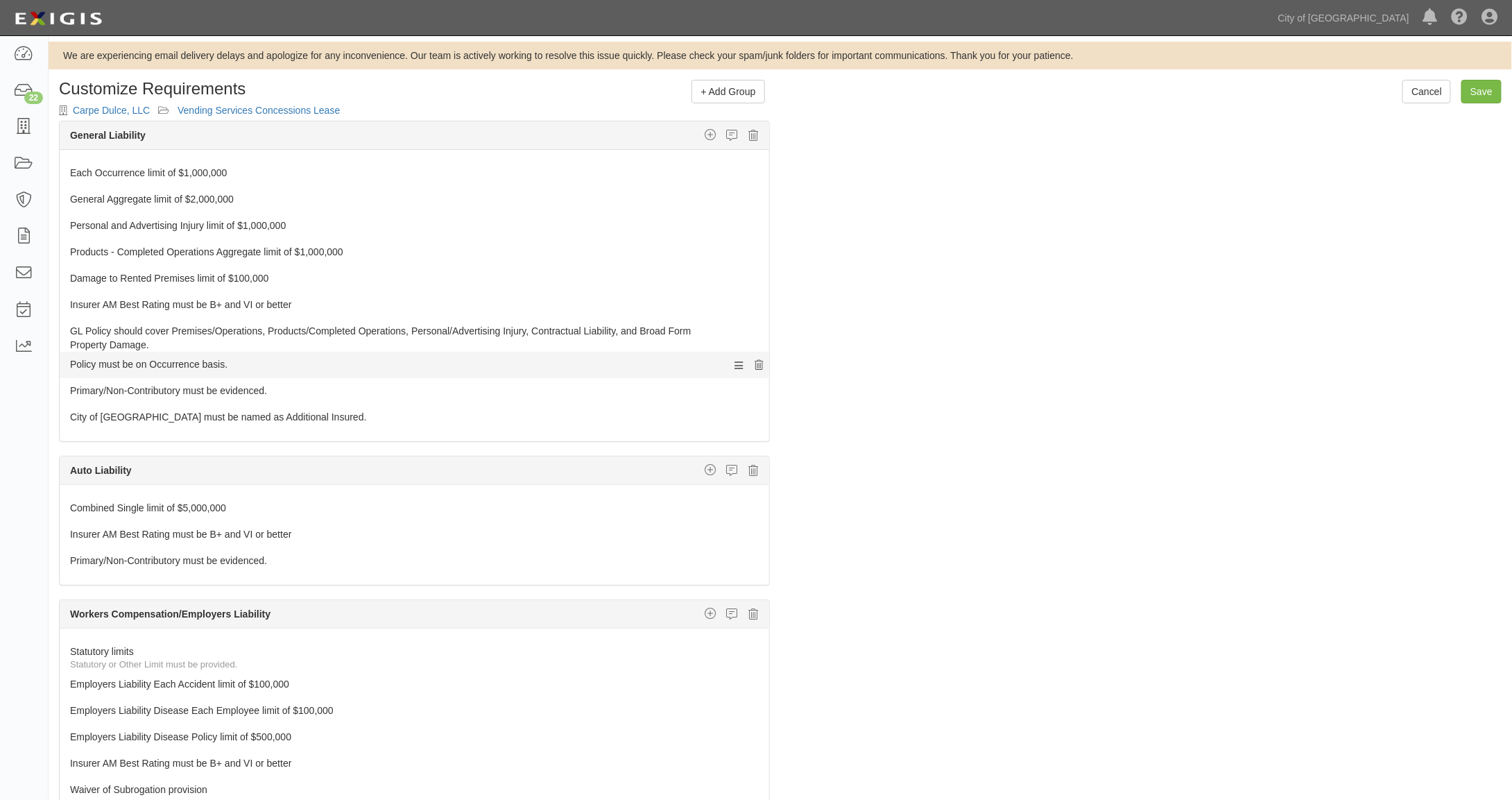
click at [754, 330] on icon at bounding box center [758, 332] width 8 height 9
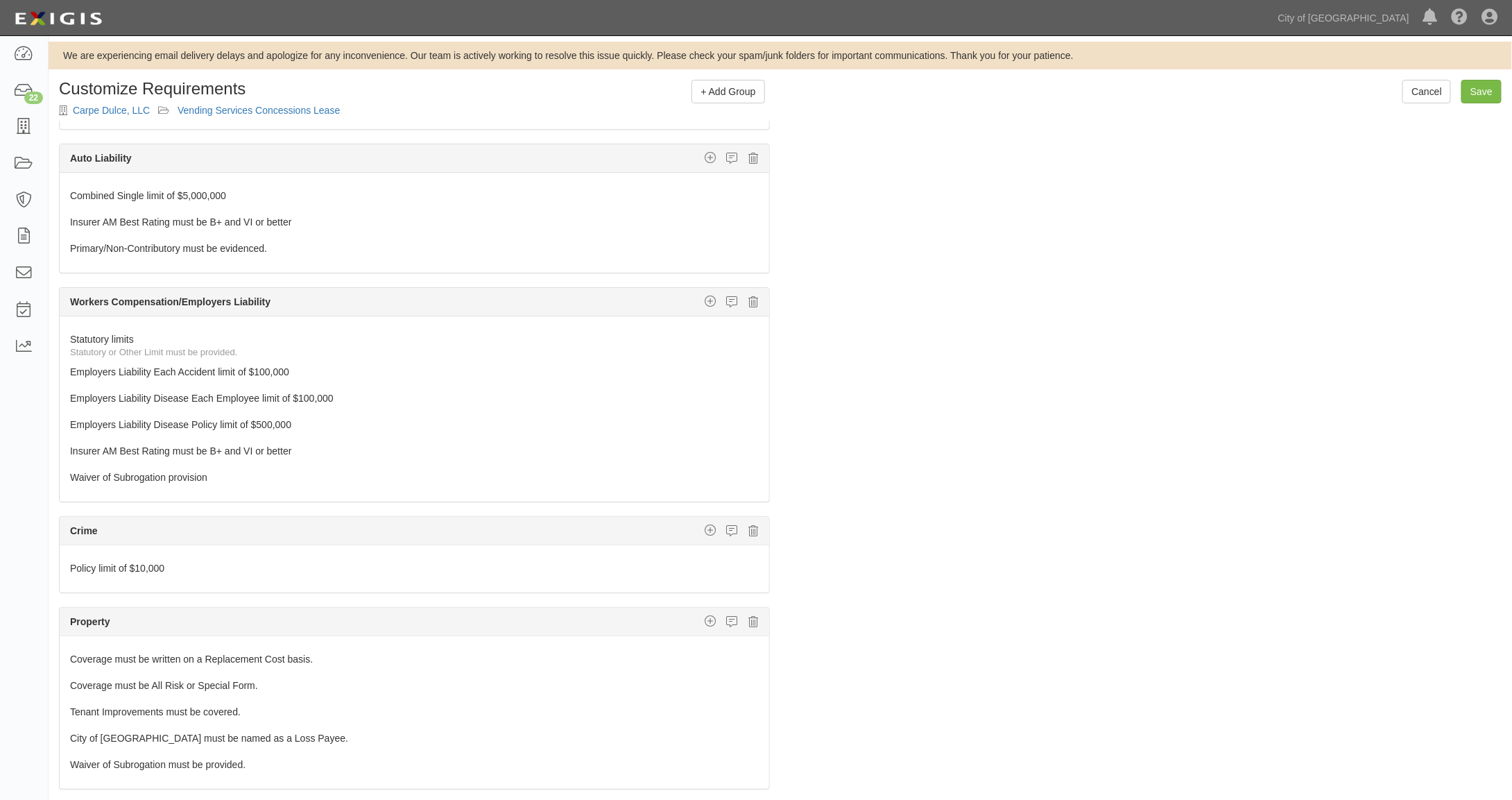
scroll to position [298, 0]
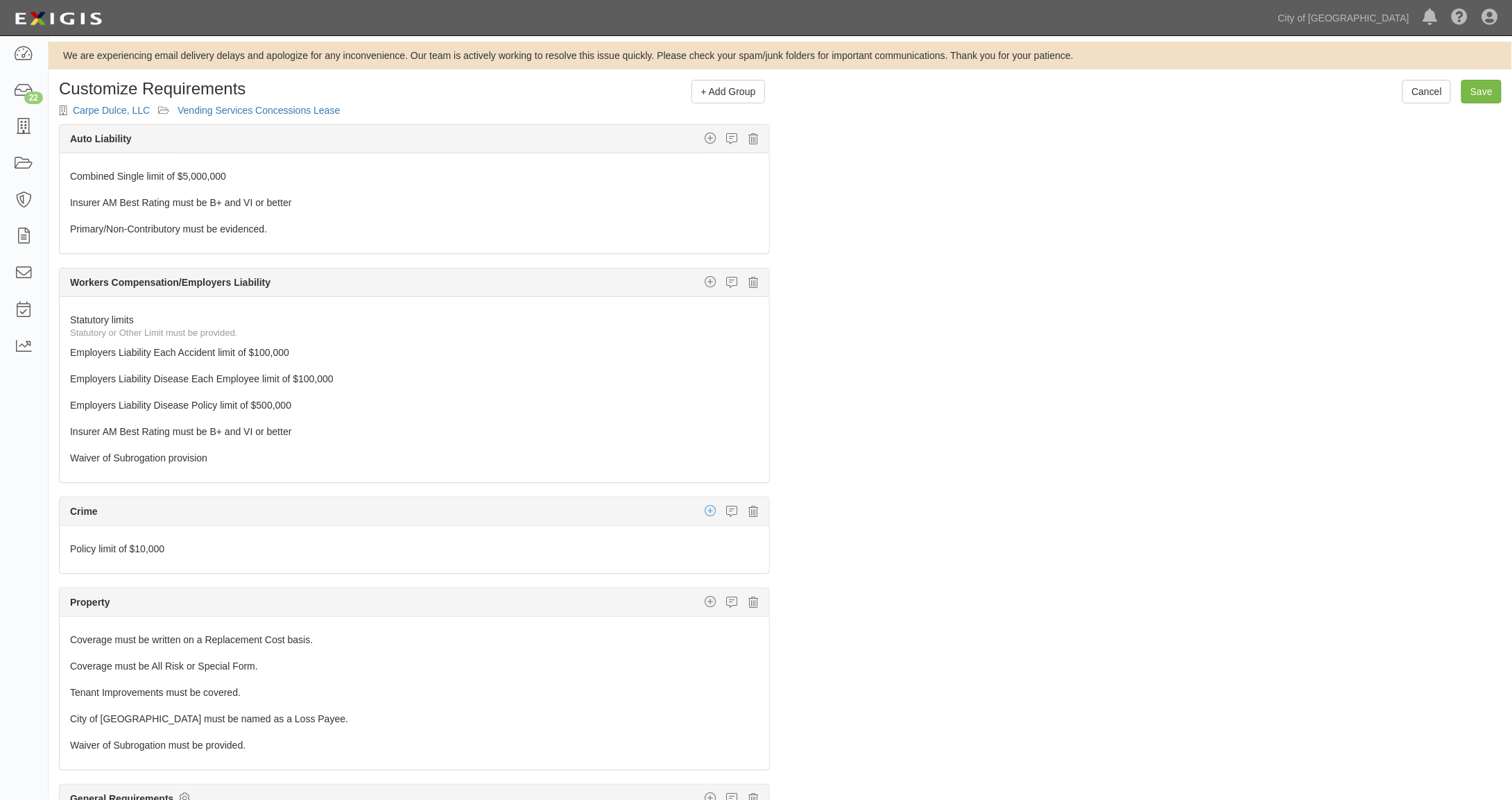
click at [705, 505] on icon "button" at bounding box center [710, 510] width 11 height 12
click at [617, 548] on link "Insurer Rating" at bounding box center [664, 556] width 207 height 18
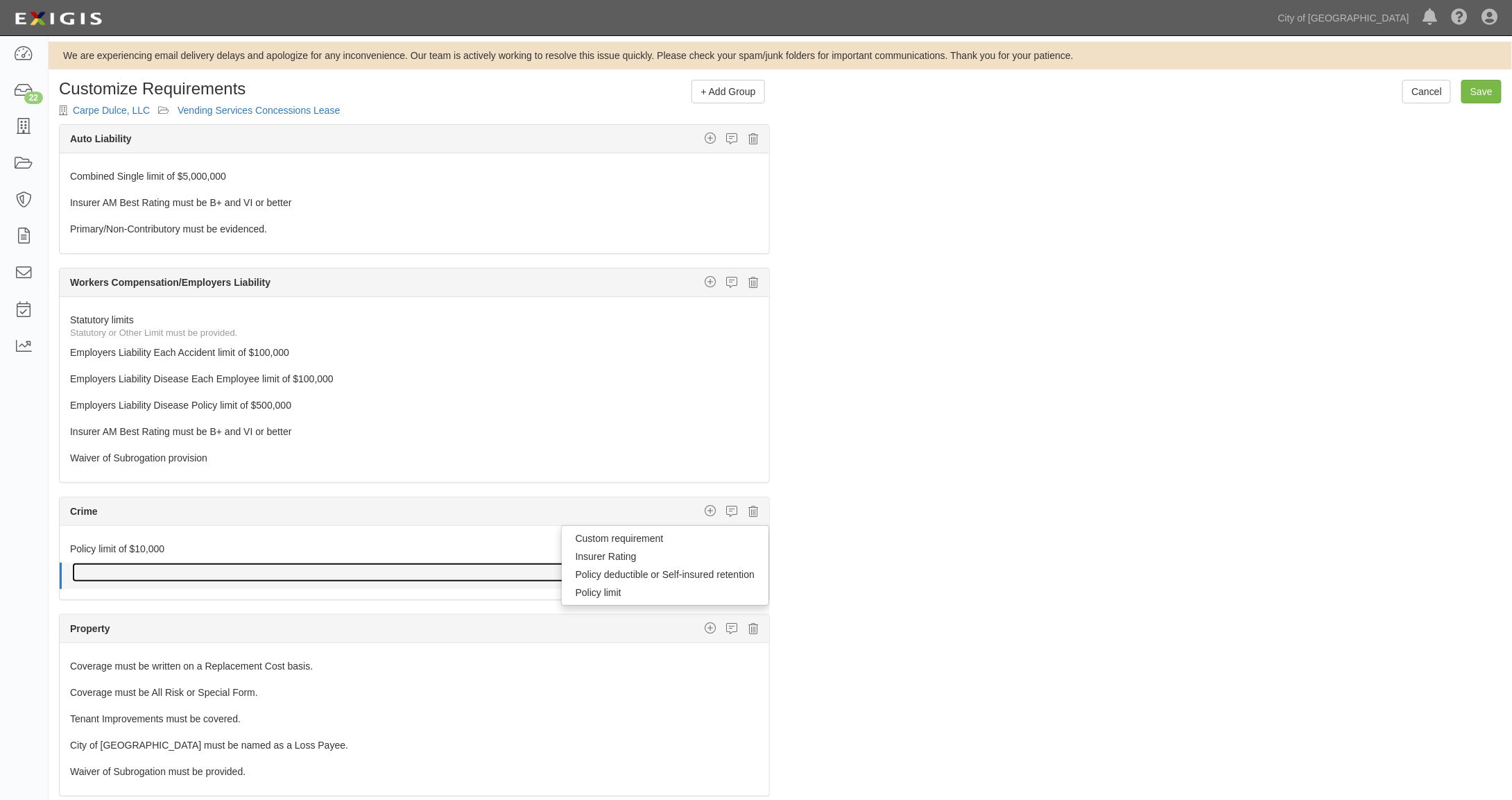
click at [349, 563] on link at bounding box center [389, 572] width 635 height 20
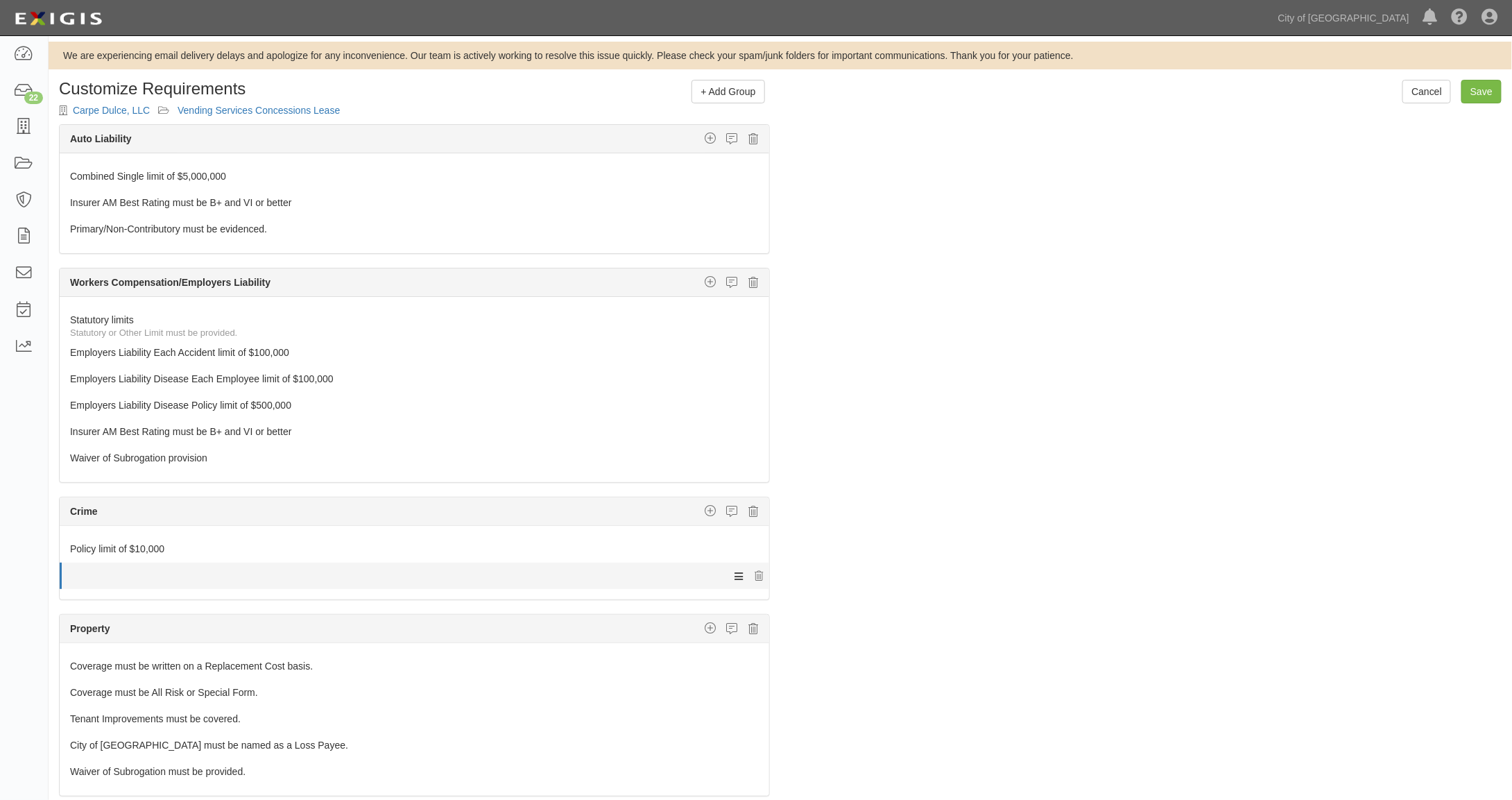
click at [735, 569] on icon at bounding box center [738, 575] width 8 height 12
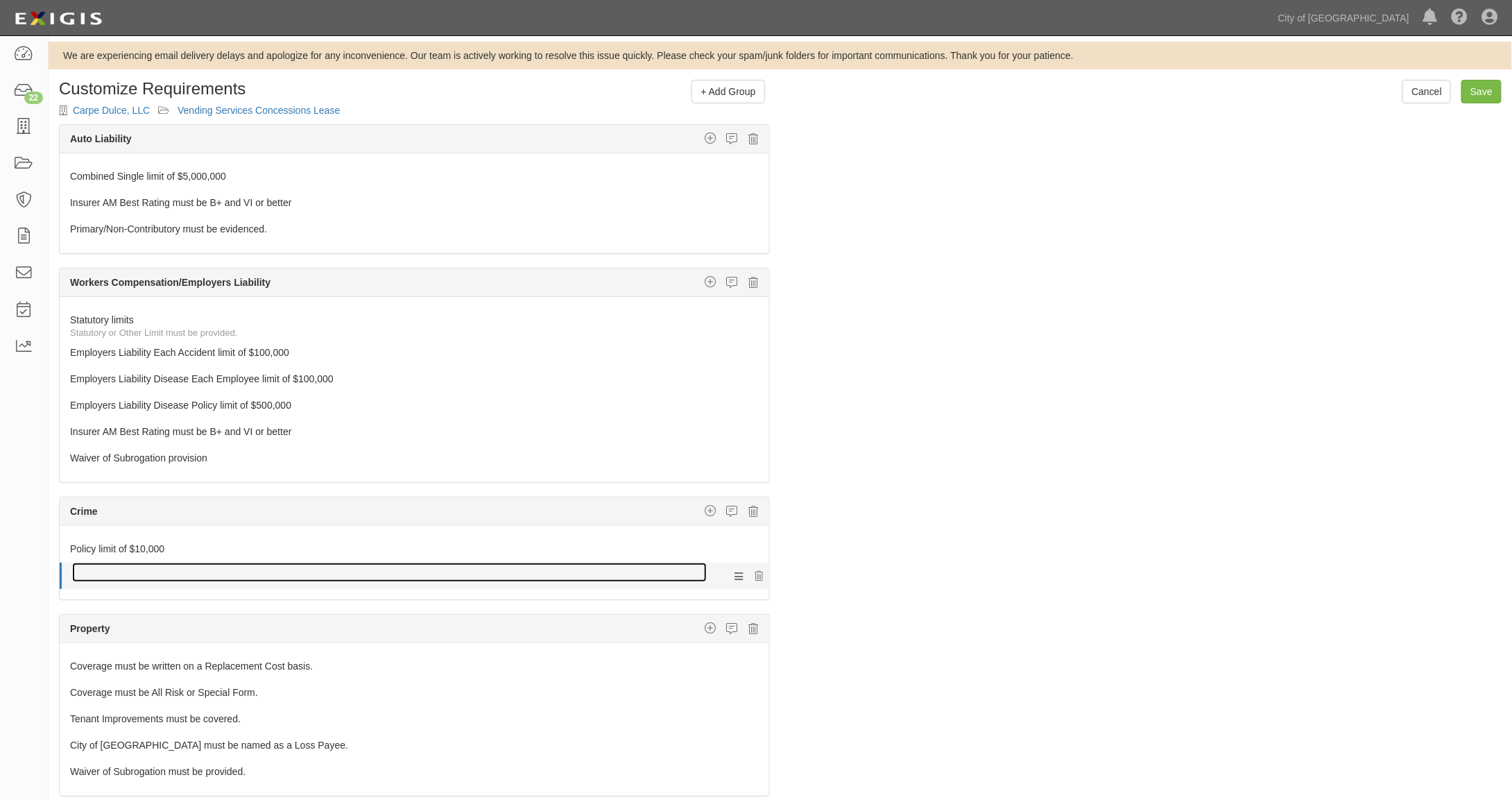
click at [585, 563] on link at bounding box center [389, 572] width 635 height 20
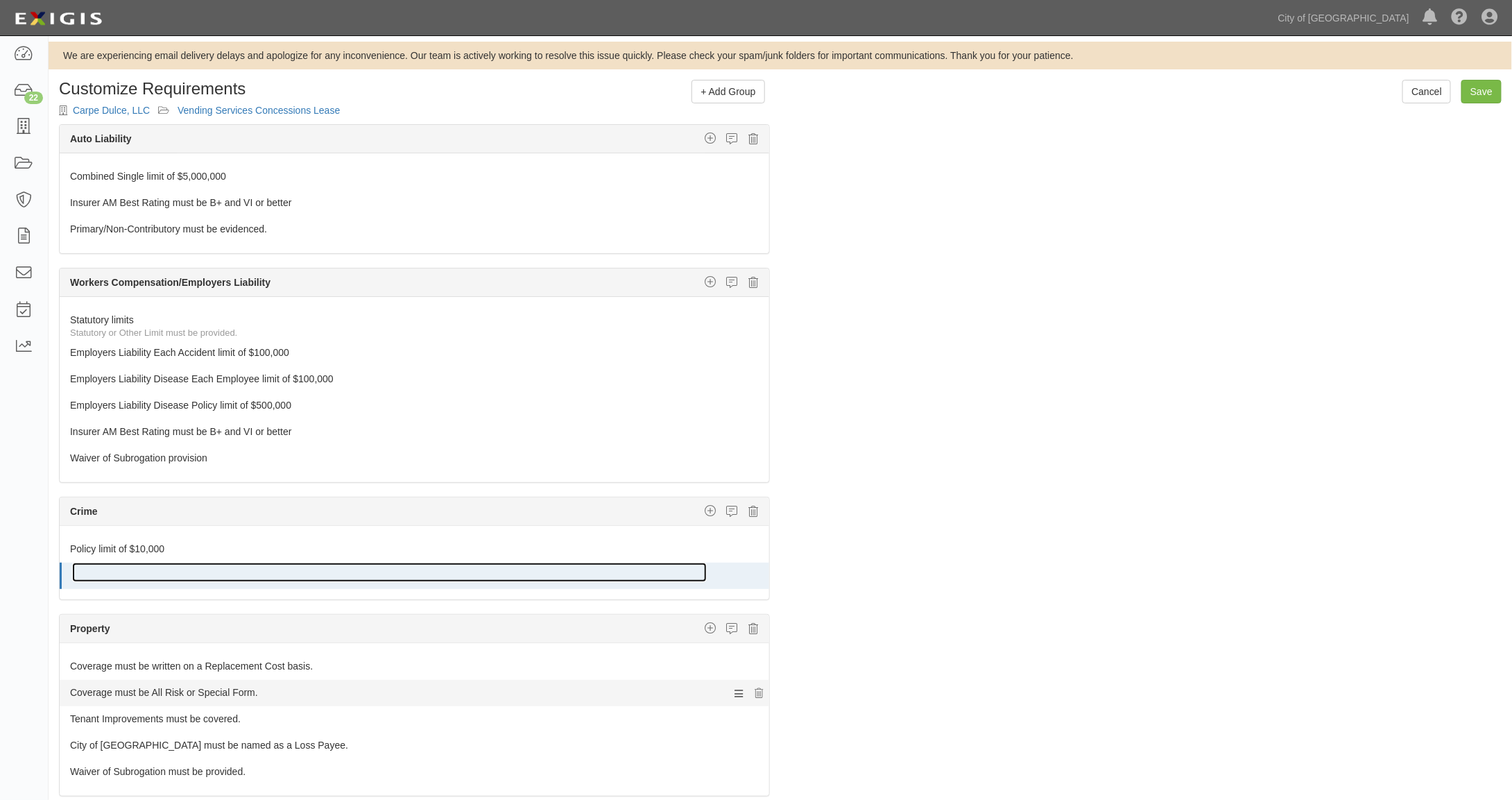
scroll to position [324, 0]
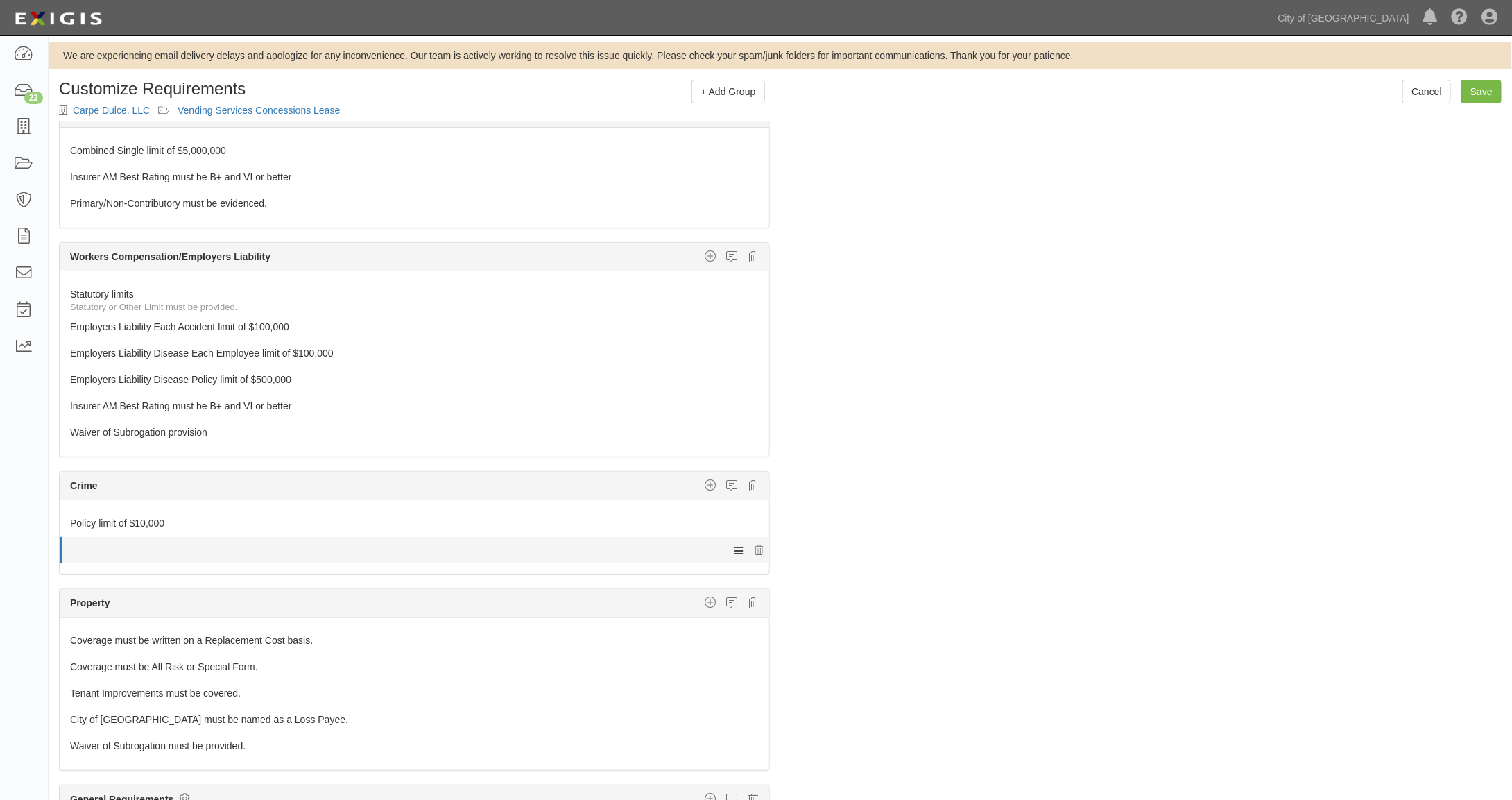
click at [735, 544] on icon at bounding box center [738, 550] width 8 height 12
click at [726, 479] on icon at bounding box center [732, 485] width 11 height 12
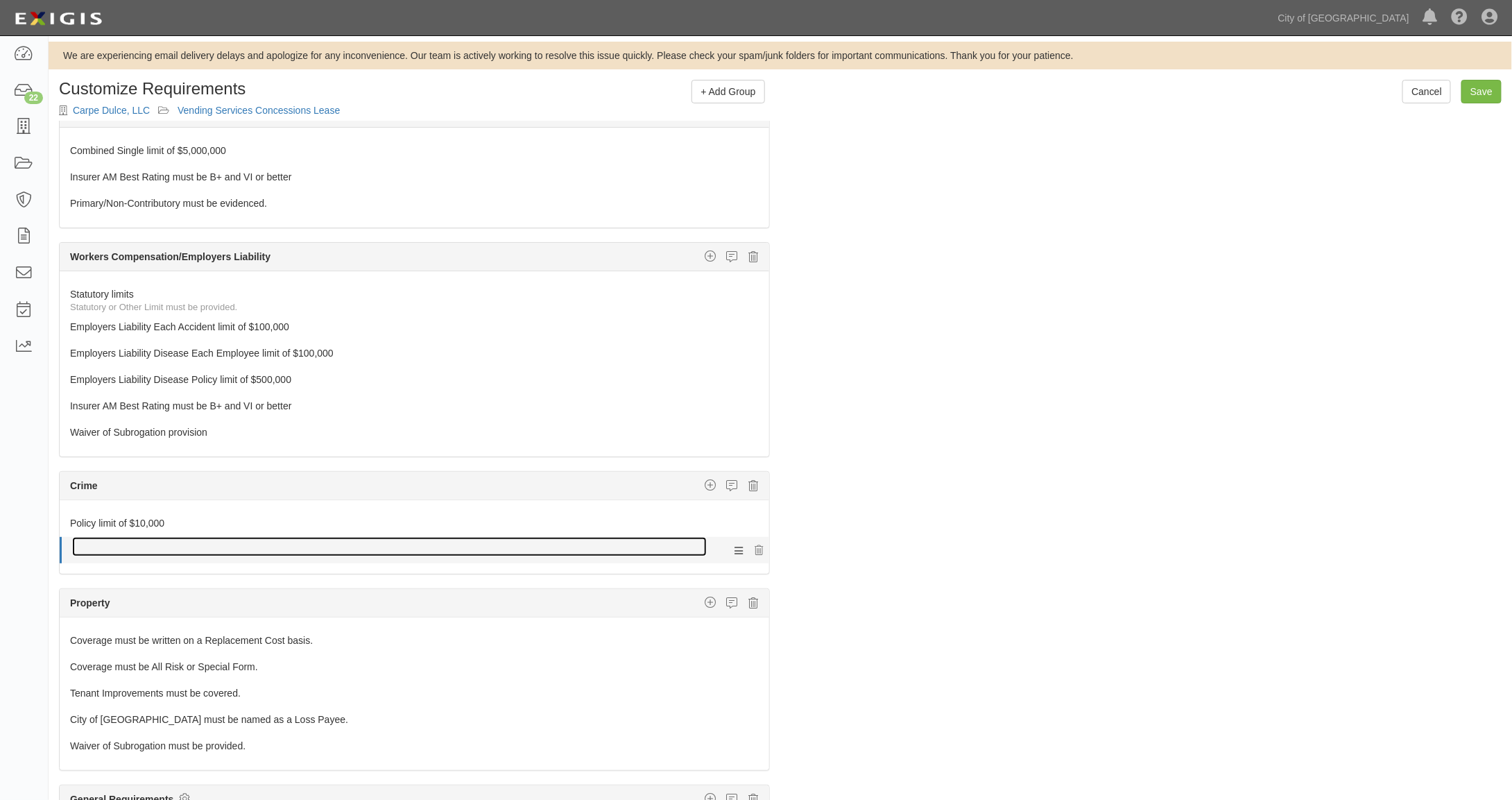
click at [567, 536] on link at bounding box center [389, 546] width 635 height 20
drag, startPoint x: 567, startPoint y: 536, endPoint x: 496, endPoint y: 537, distance: 71.0
click at [496, 537] on link at bounding box center [389, 546] width 635 height 20
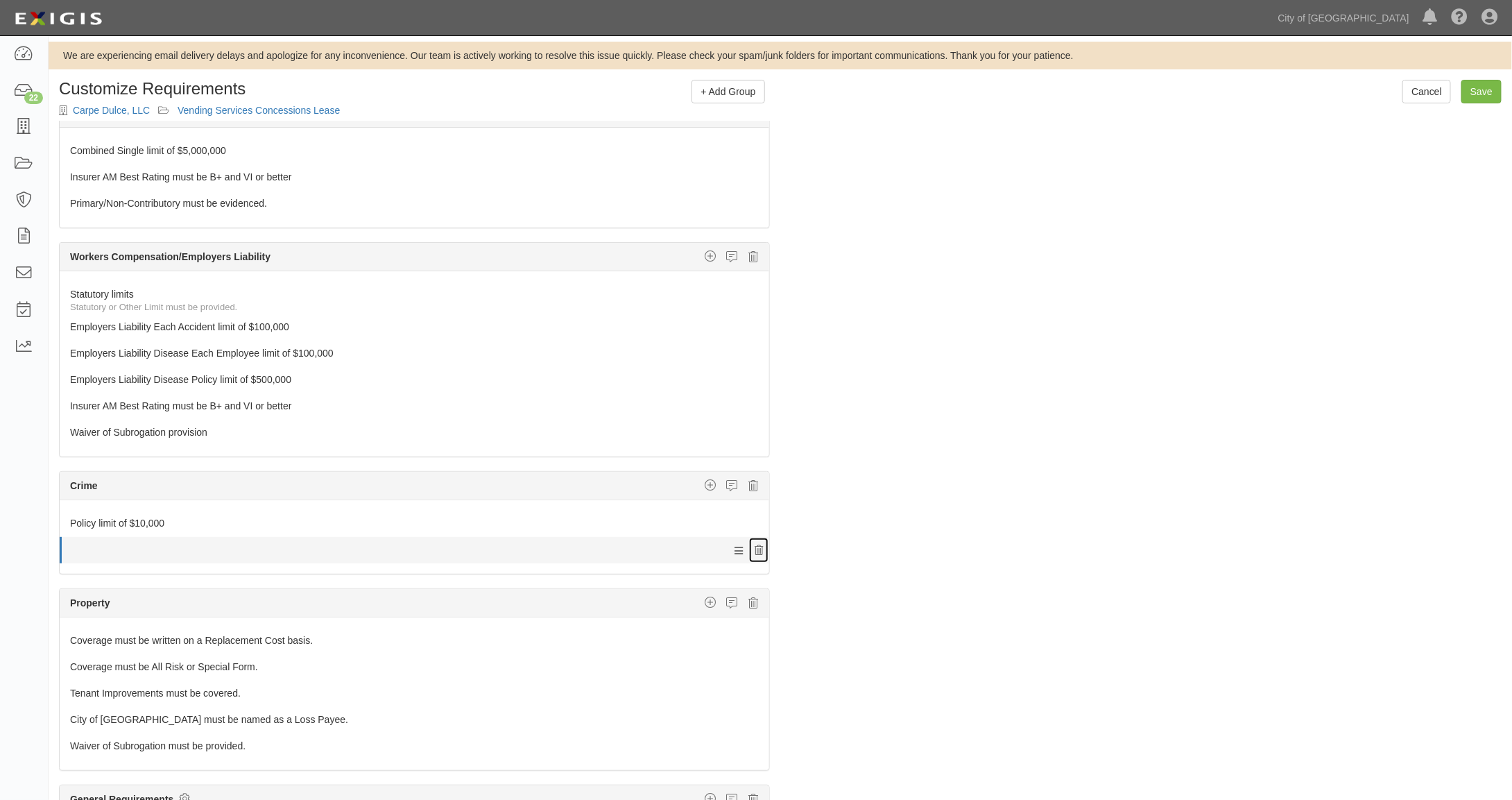
click at [754, 546] on icon at bounding box center [758, 550] width 8 height 9
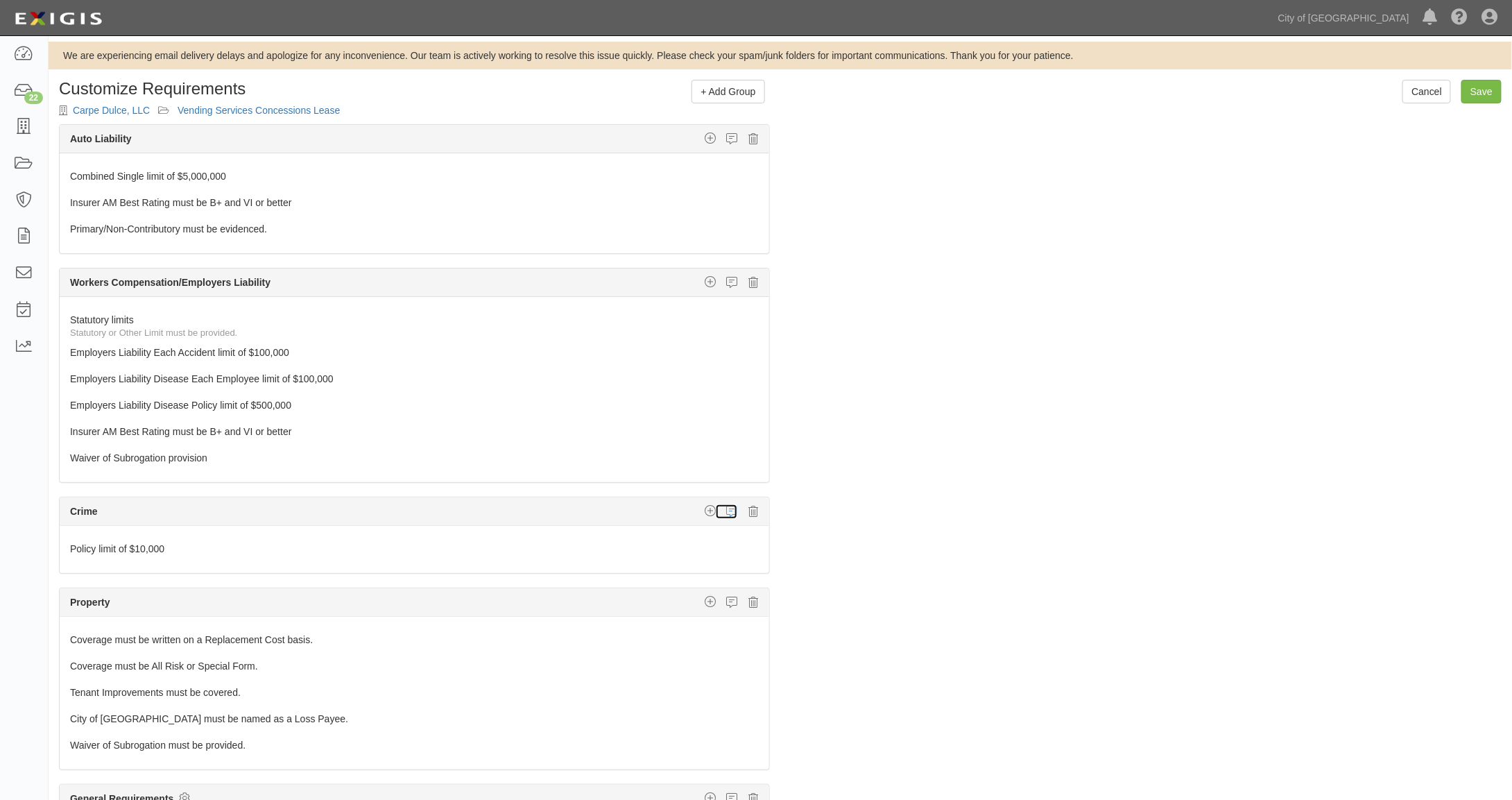
click at [726, 505] on icon at bounding box center [732, 510] width 11 height 12
click at [705, 505] on icon "button" at bounding box center [710, 510] width 11 height 12
click at [593, 548] on link "Insurer Rating" at bounding box center [664, 556] width 207 height 18
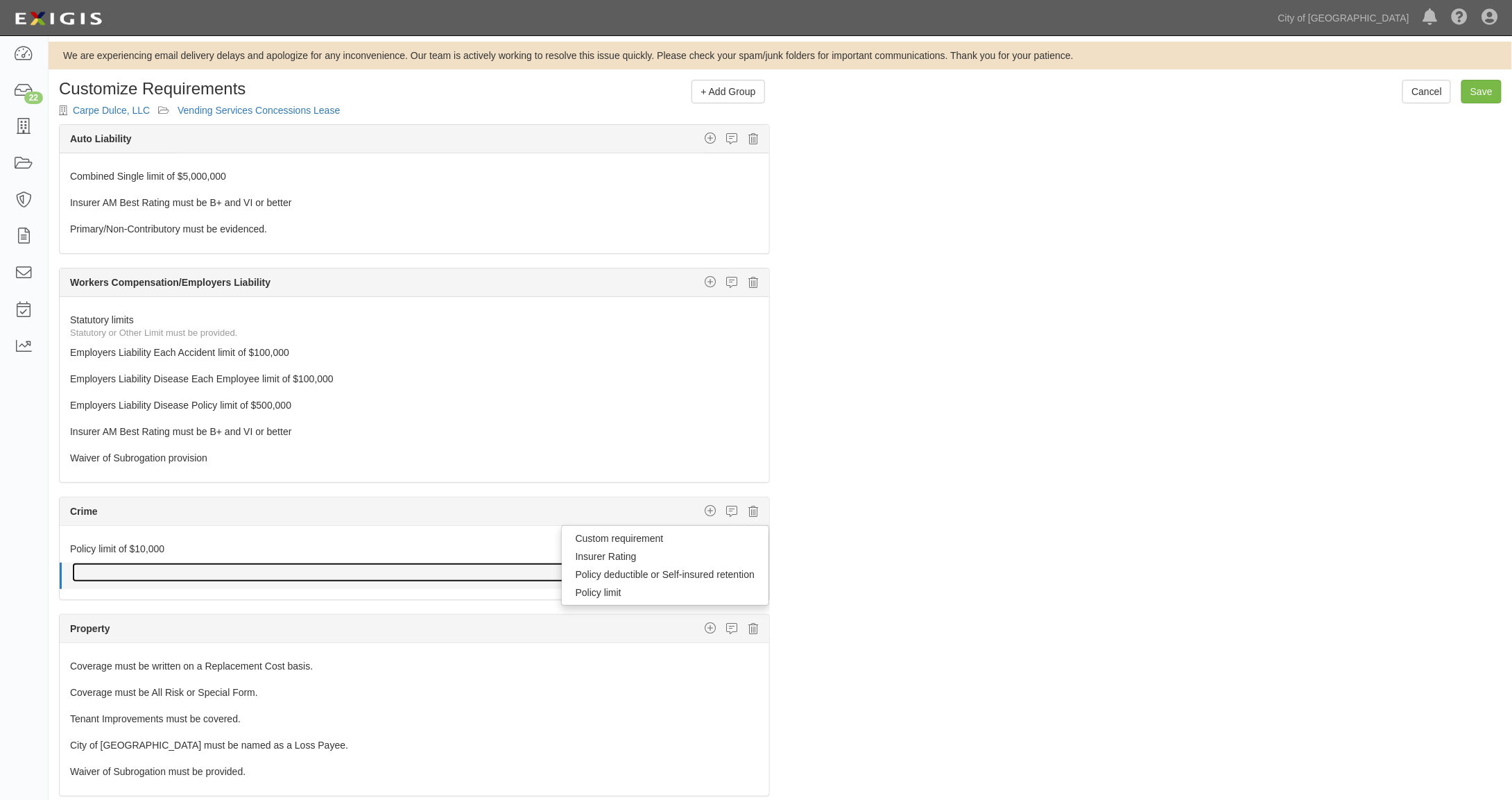
click at [533, 563] on link at bounding box center [389, 572] width 635 height 20
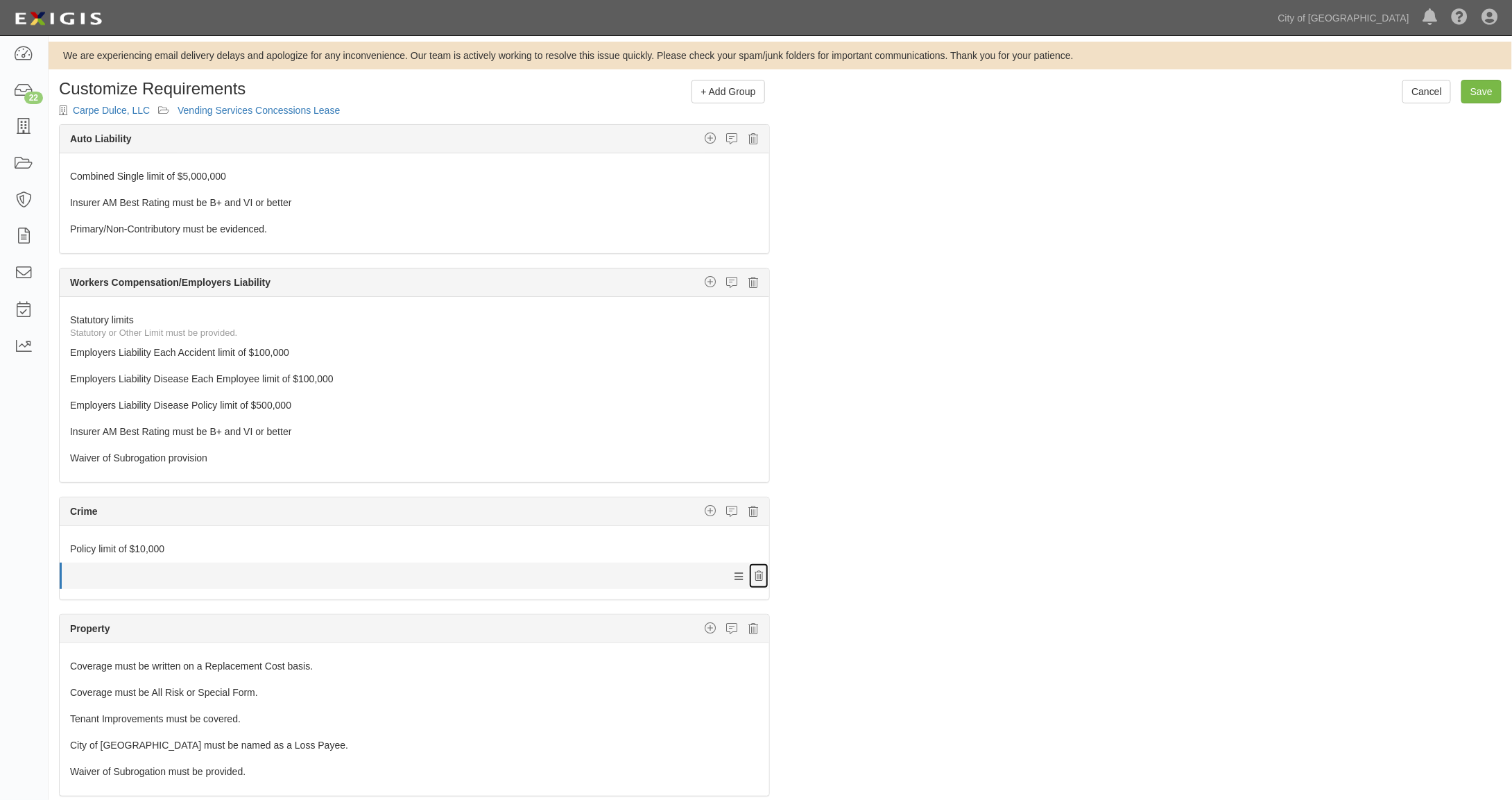
click at [754, 571] on icon at bounding box center [758, 576] width 8 height 9
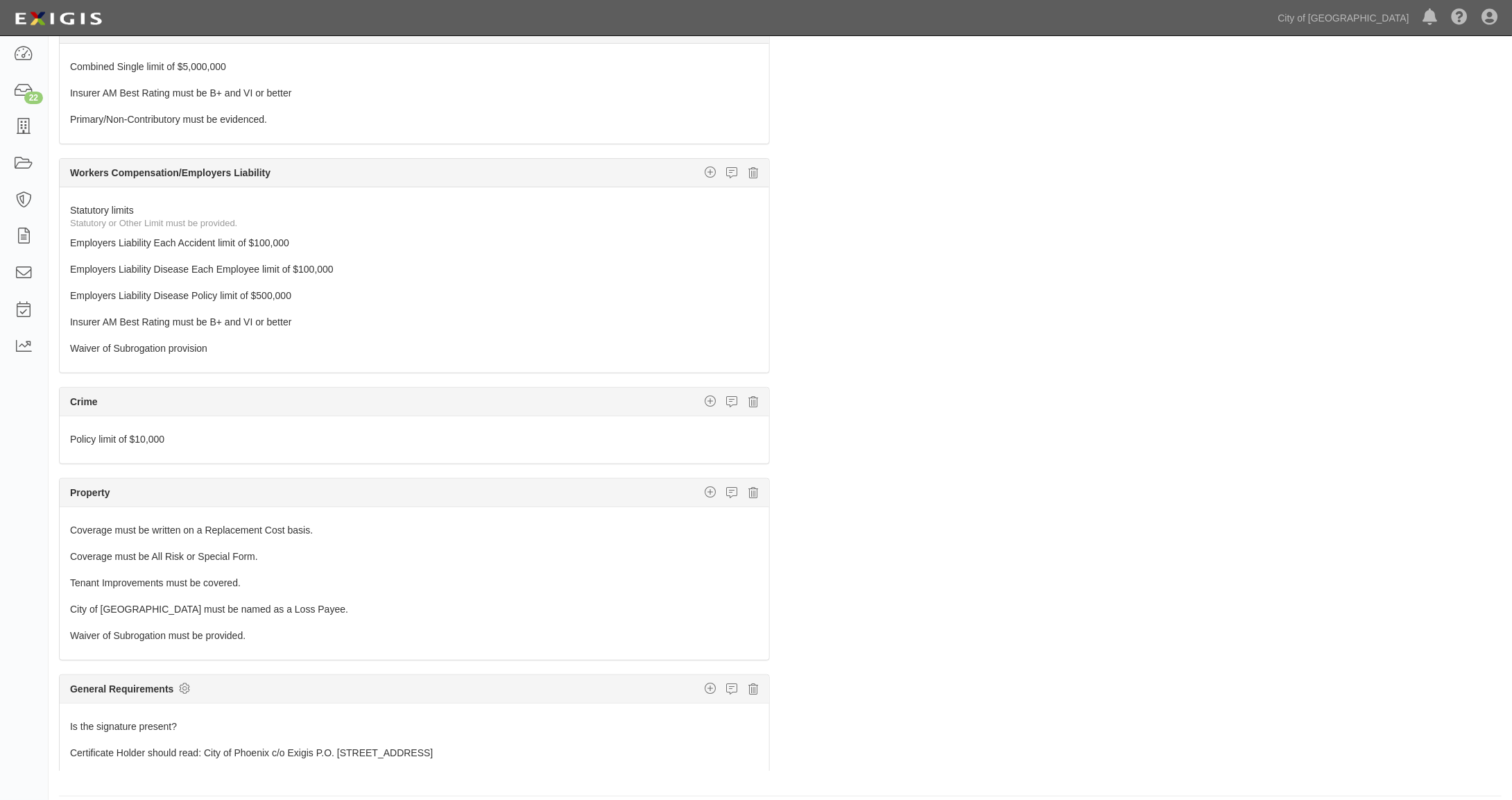
scroll to position [121, 0]
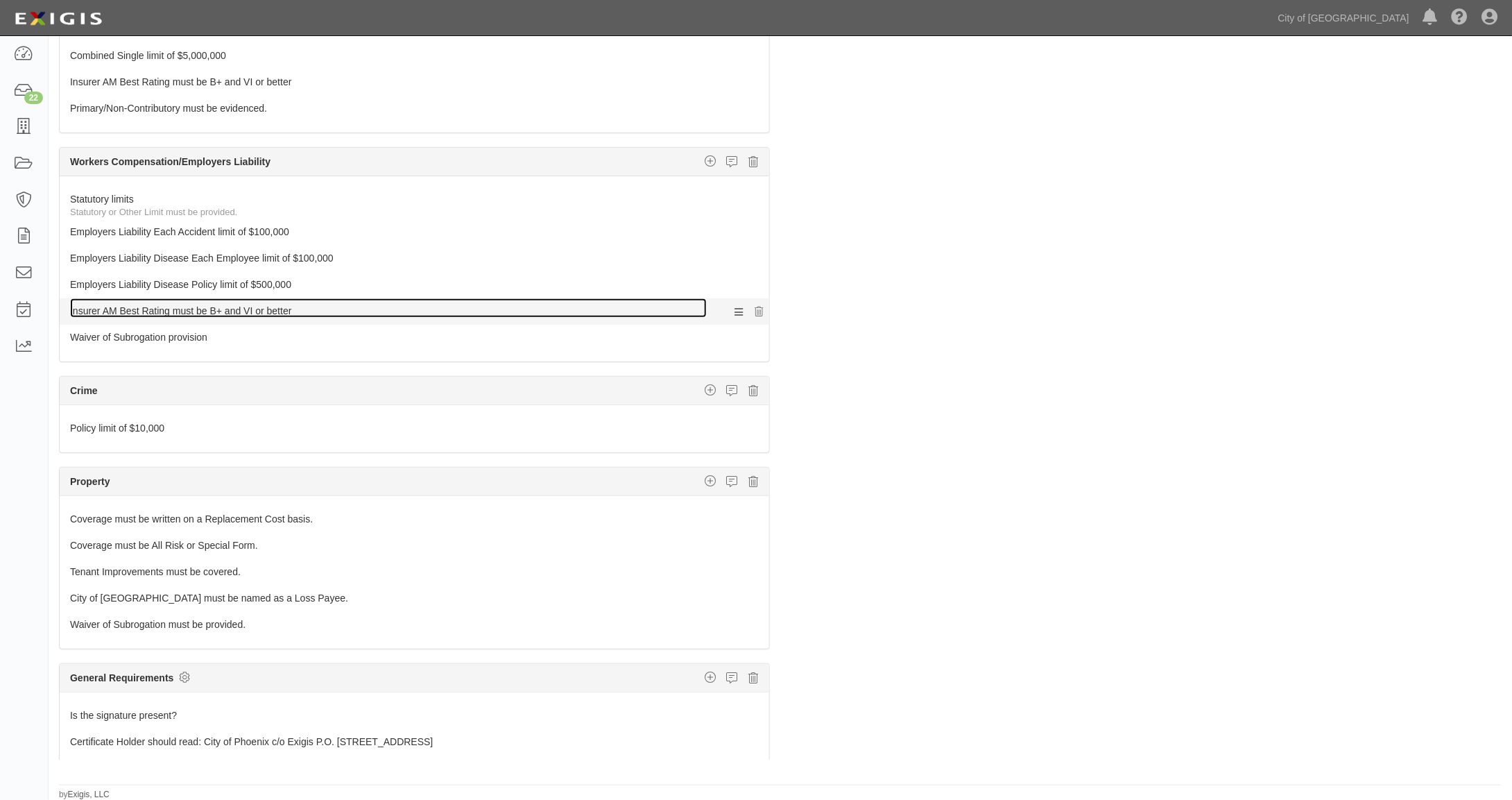
click at [258, 298] on link "Insurer AM Best Rating must be B+ and VI or better" at bounding box center [388, 307] width 636 height 20
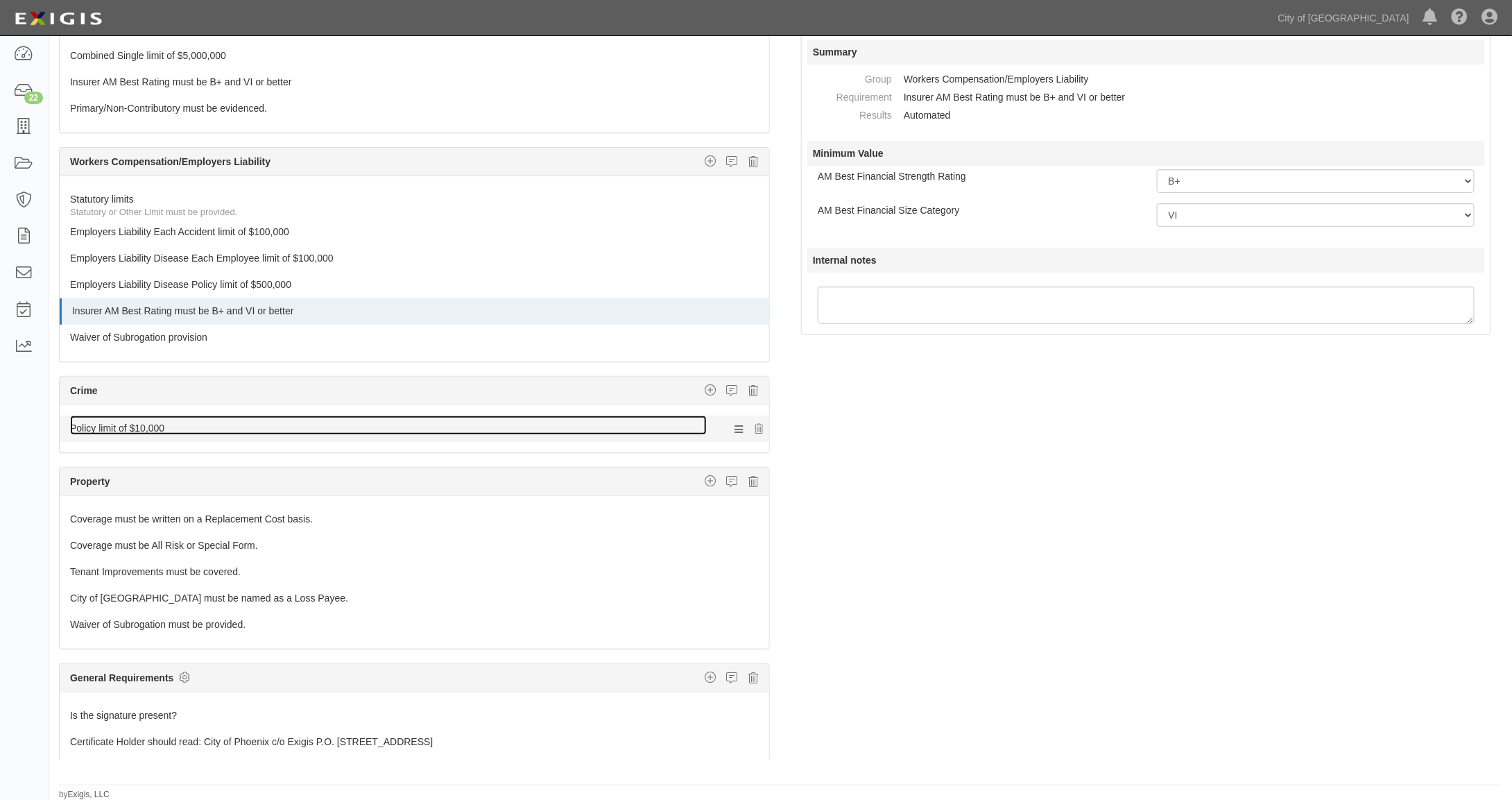
click at [143, 416] on link "Policy limit of $10,000" at bounding box center [388, 425] width 636 height 20
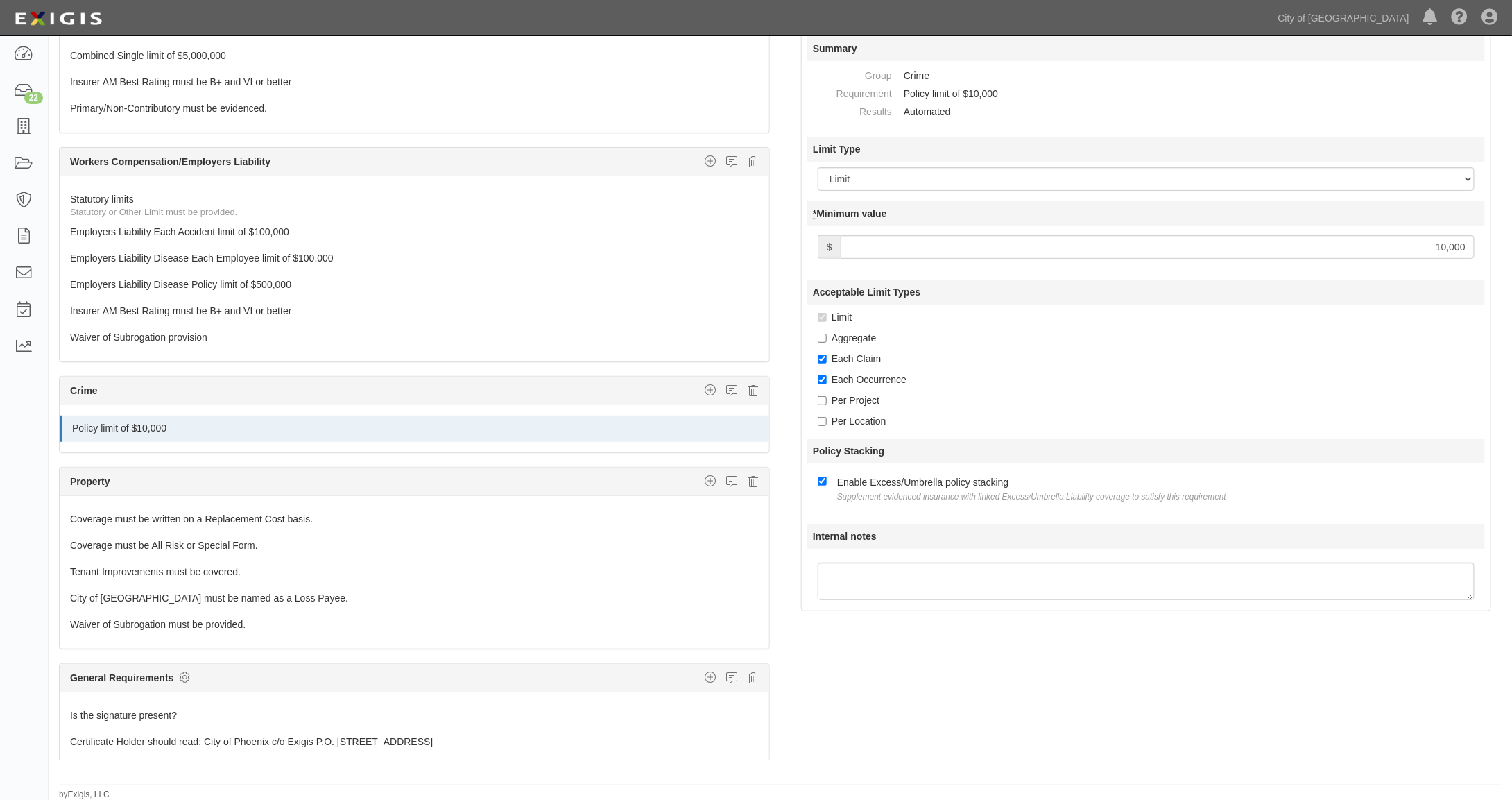
scroll to position [0, 0]
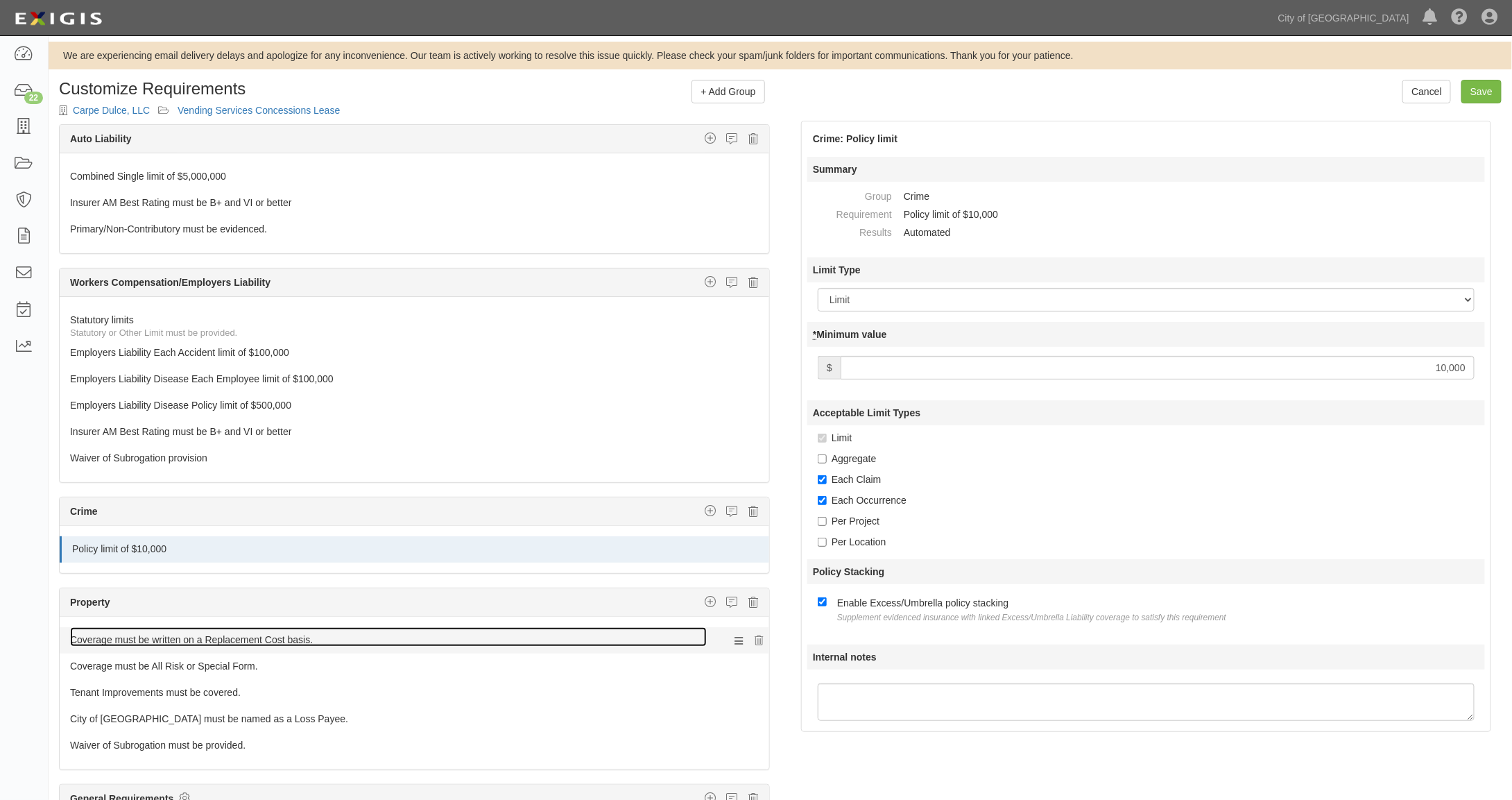
click at [294, 627] on link "Coverage must be written on a Replacement Cost basis." at bounding box center [388, 636] width 636 height 20
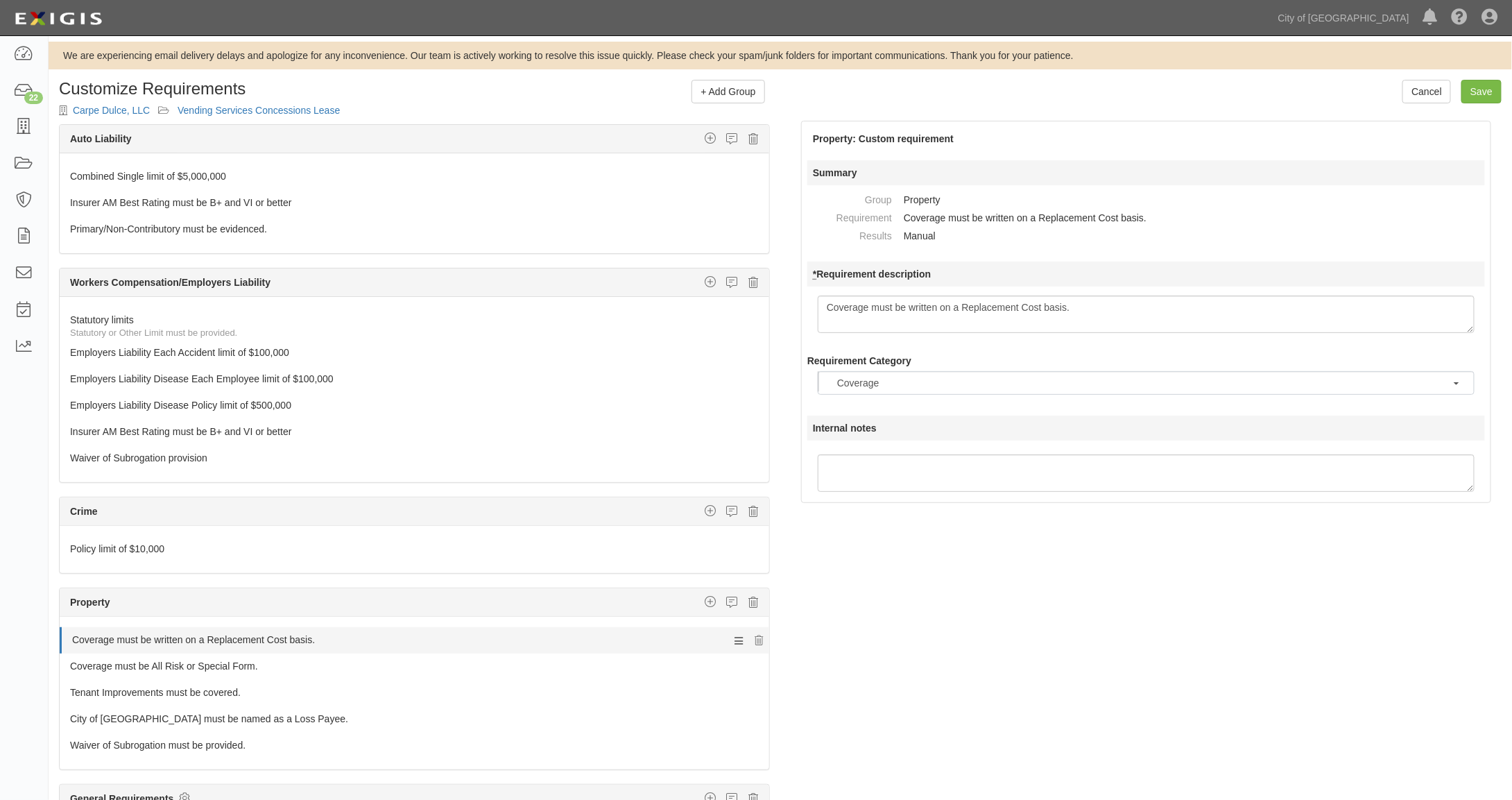
scroll to position [15, 0]
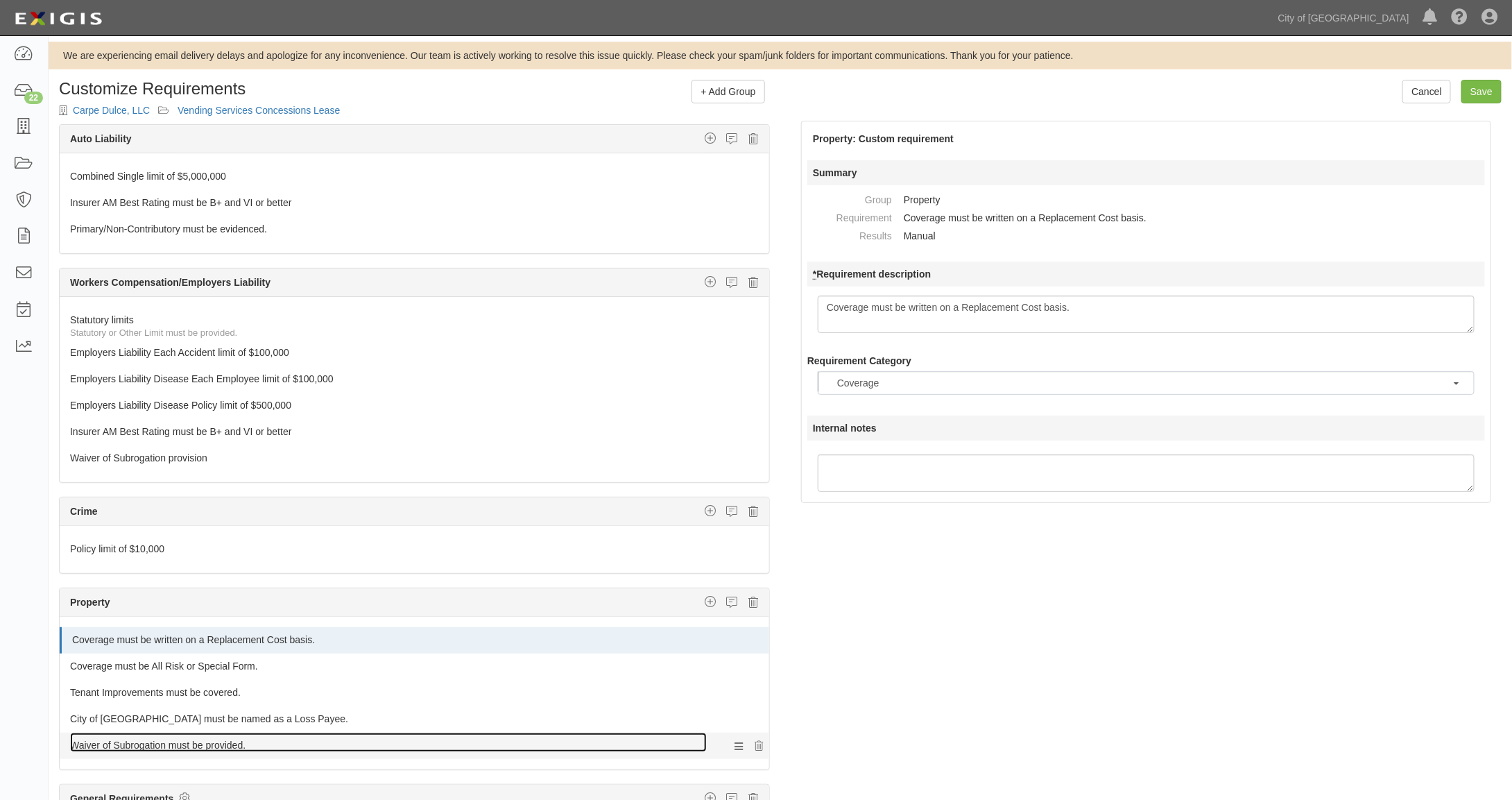
click at [223, 733] on link "Waiver of Subrogation must be provided." at bounding box center [388, 742] width 636 height 20
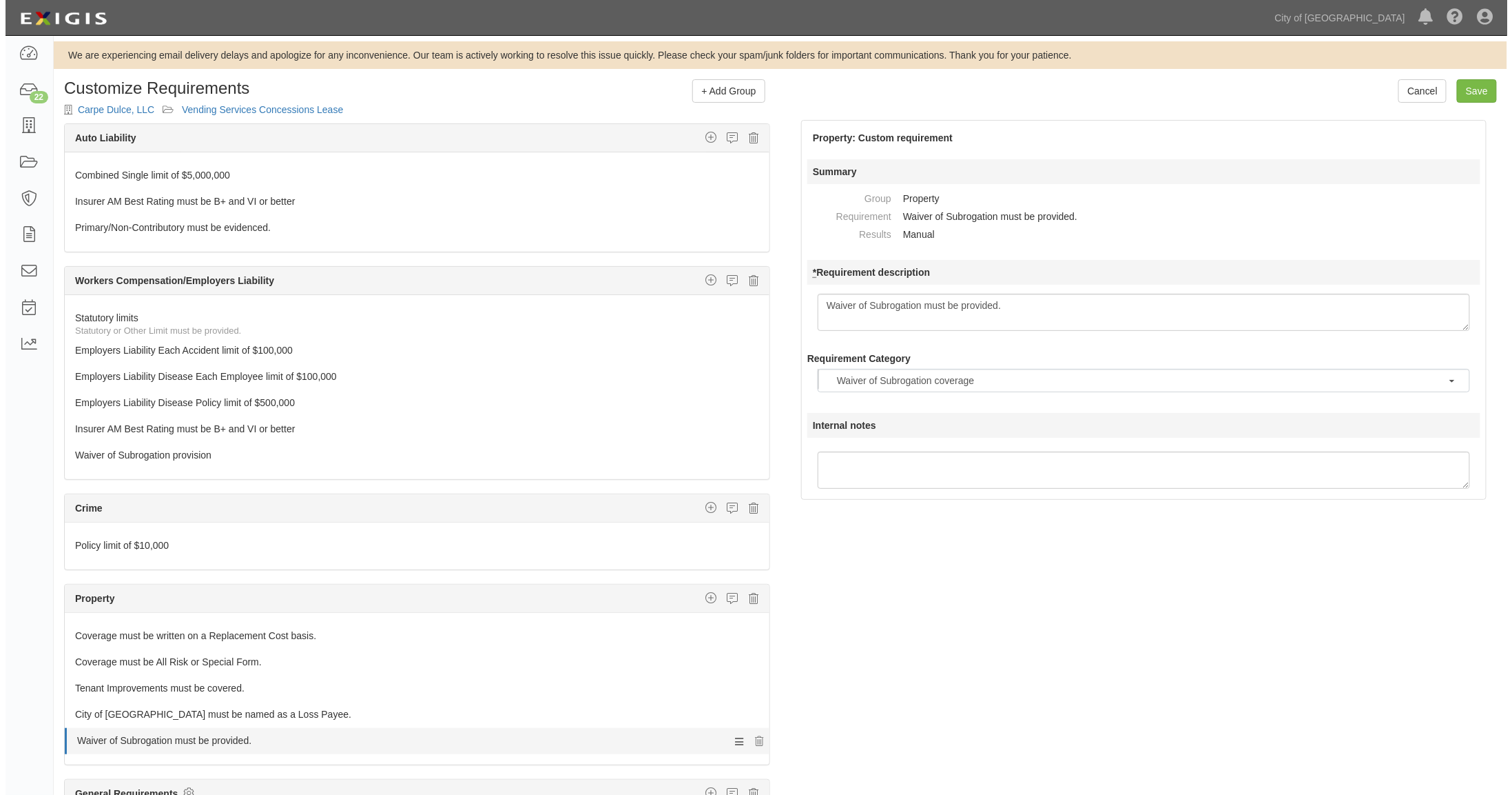
scroll to position [85, 0]
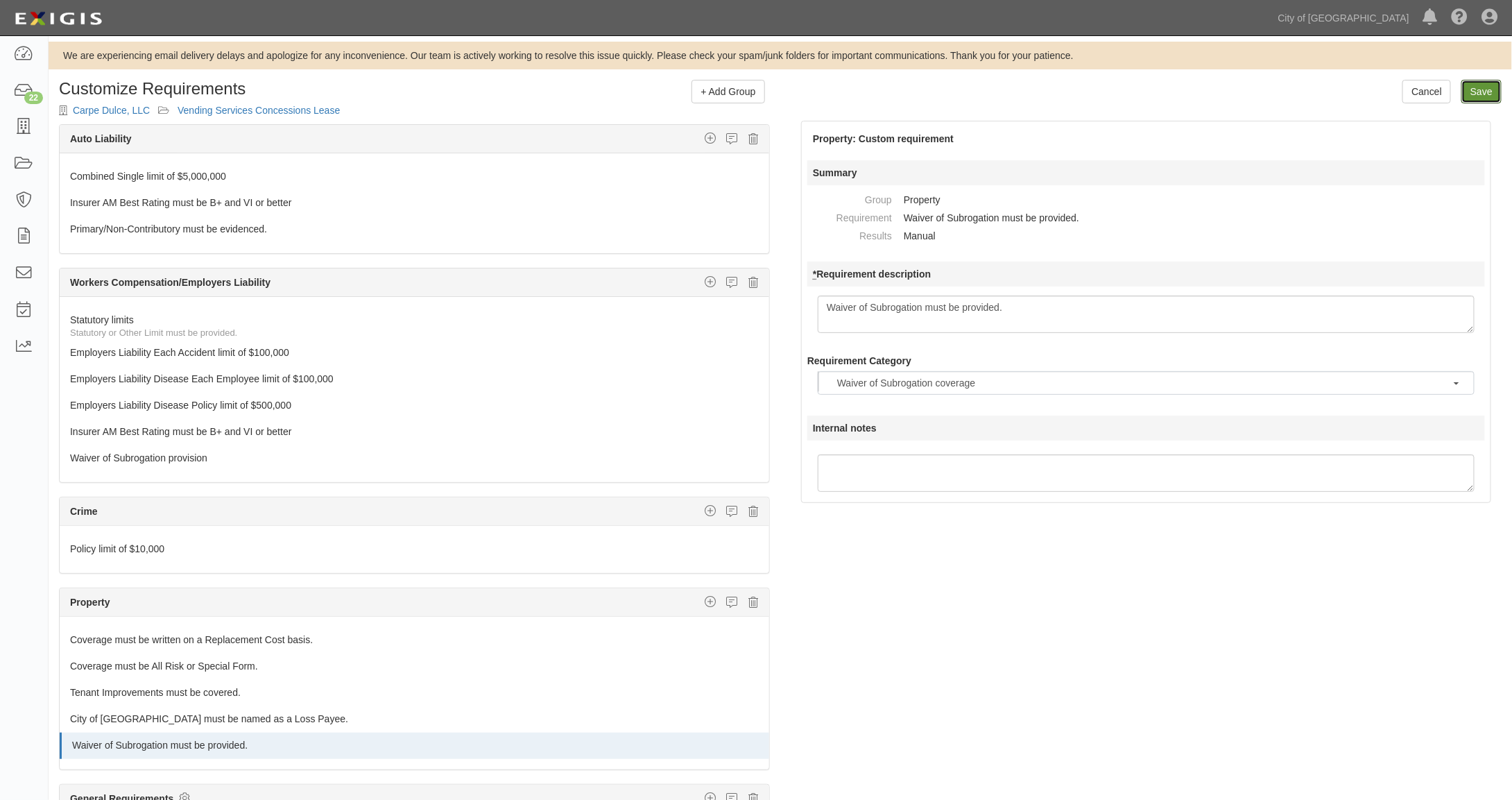
click at [1480, 91] on link "Save" at bounding box center [1481, 91] width 40 height 23
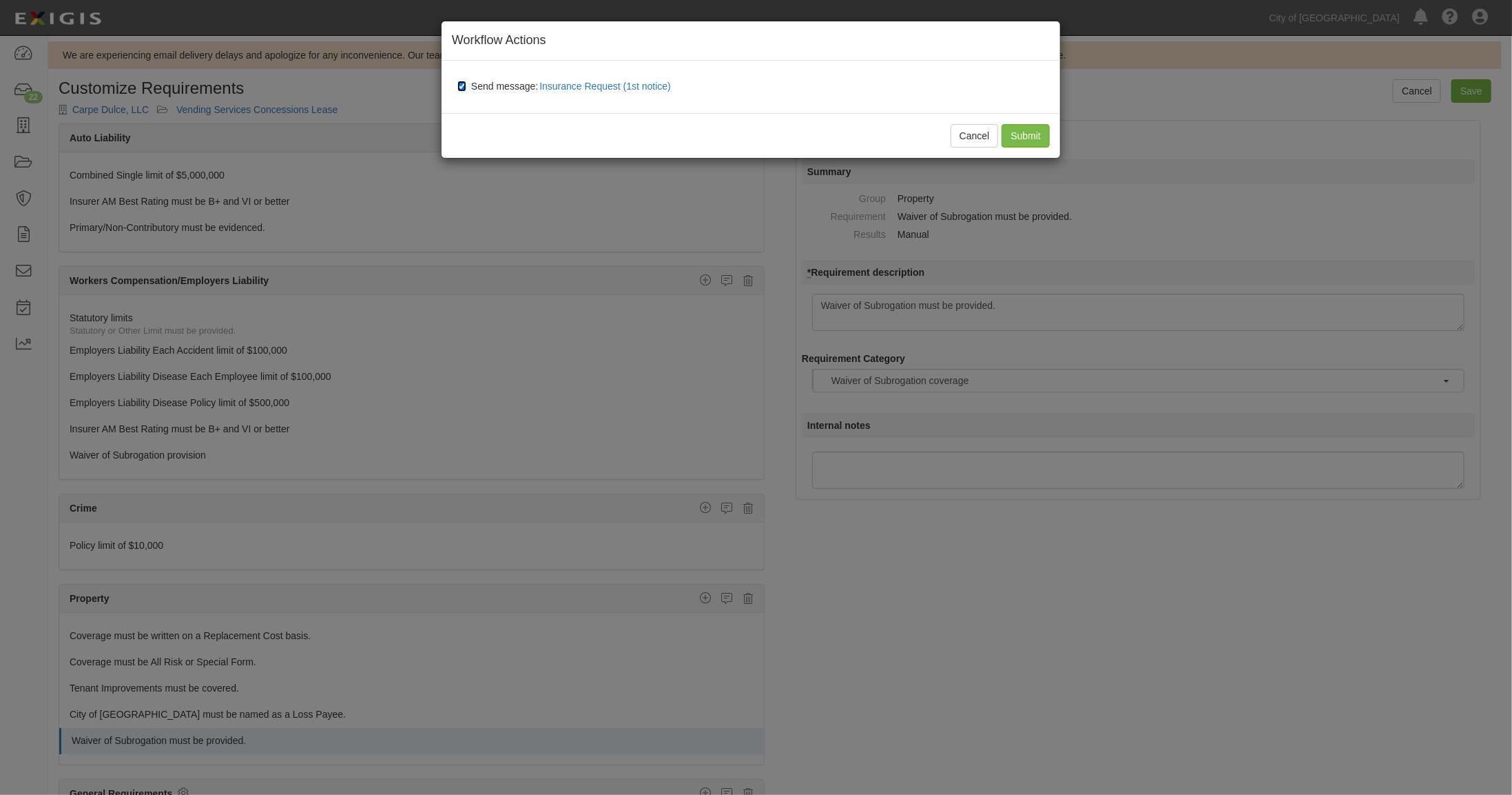
click at [459, 85] on input "Send message: Insurance Request (1st notice)" at bounding box center [462, 86] width 9 height 11
checkbox input "false"
click at [1021, 134] on input "Submit" at bounding box center [1026, 136] width 48 height 23
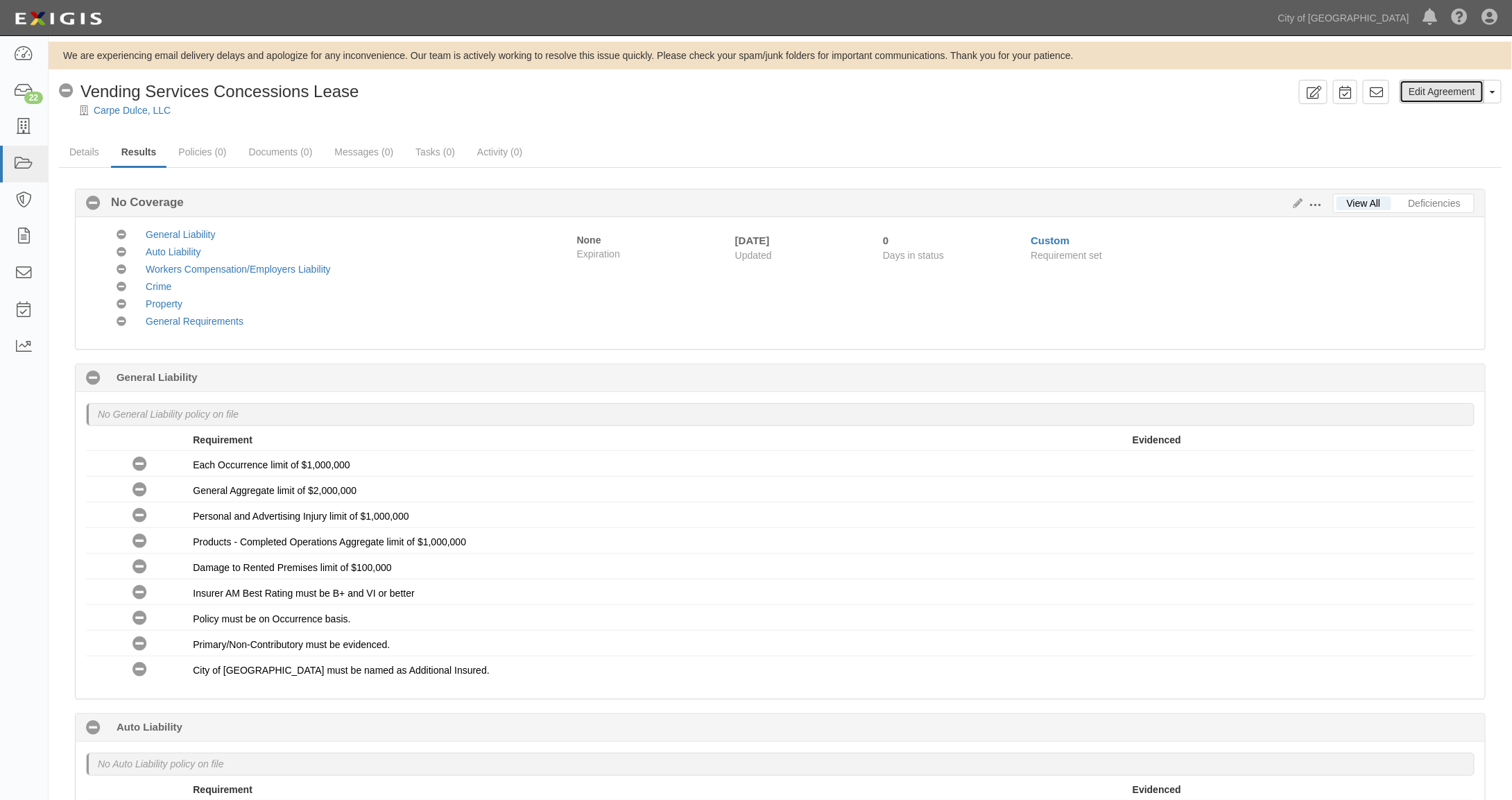
click at [1443, 89] on link "Edit Agreement" at bounding box center [1442, 91] width 85 height 23
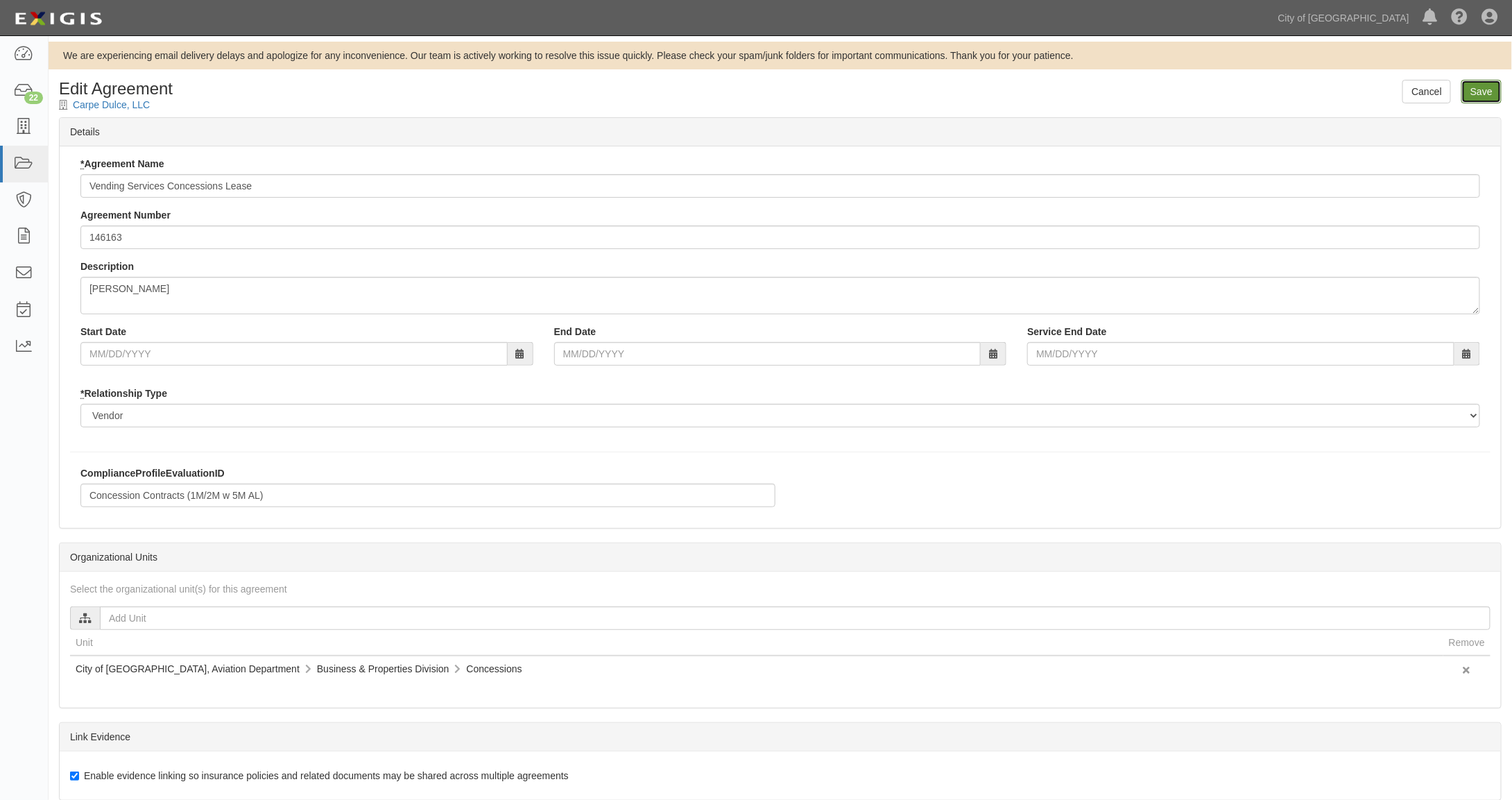
click at [1481, 92] on input "Save" at bounding box center [1481, 91] width 40 height 23
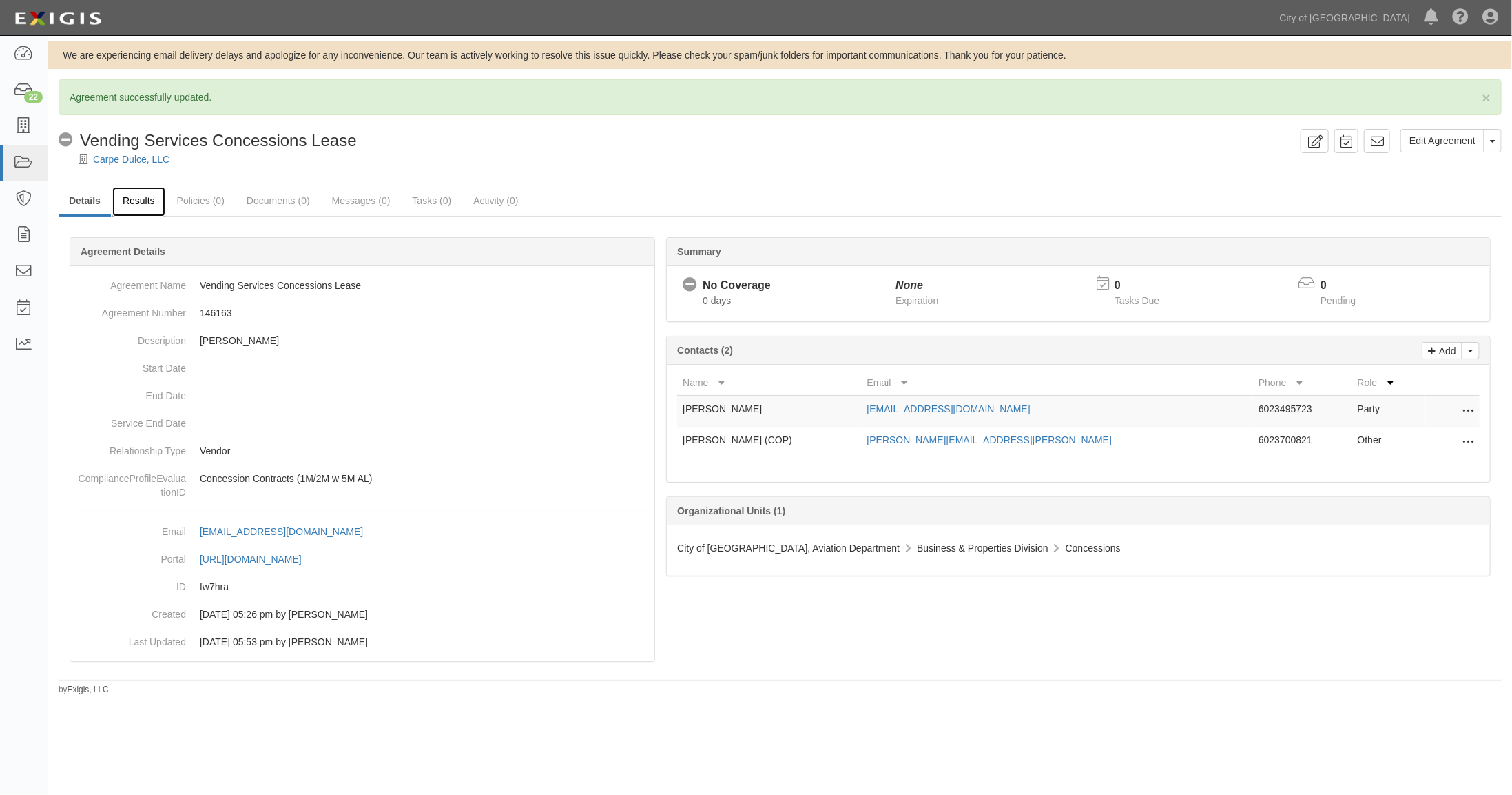
click at [141, 201] on link "Results" at bounding box center [138, 202] width 53 height 30
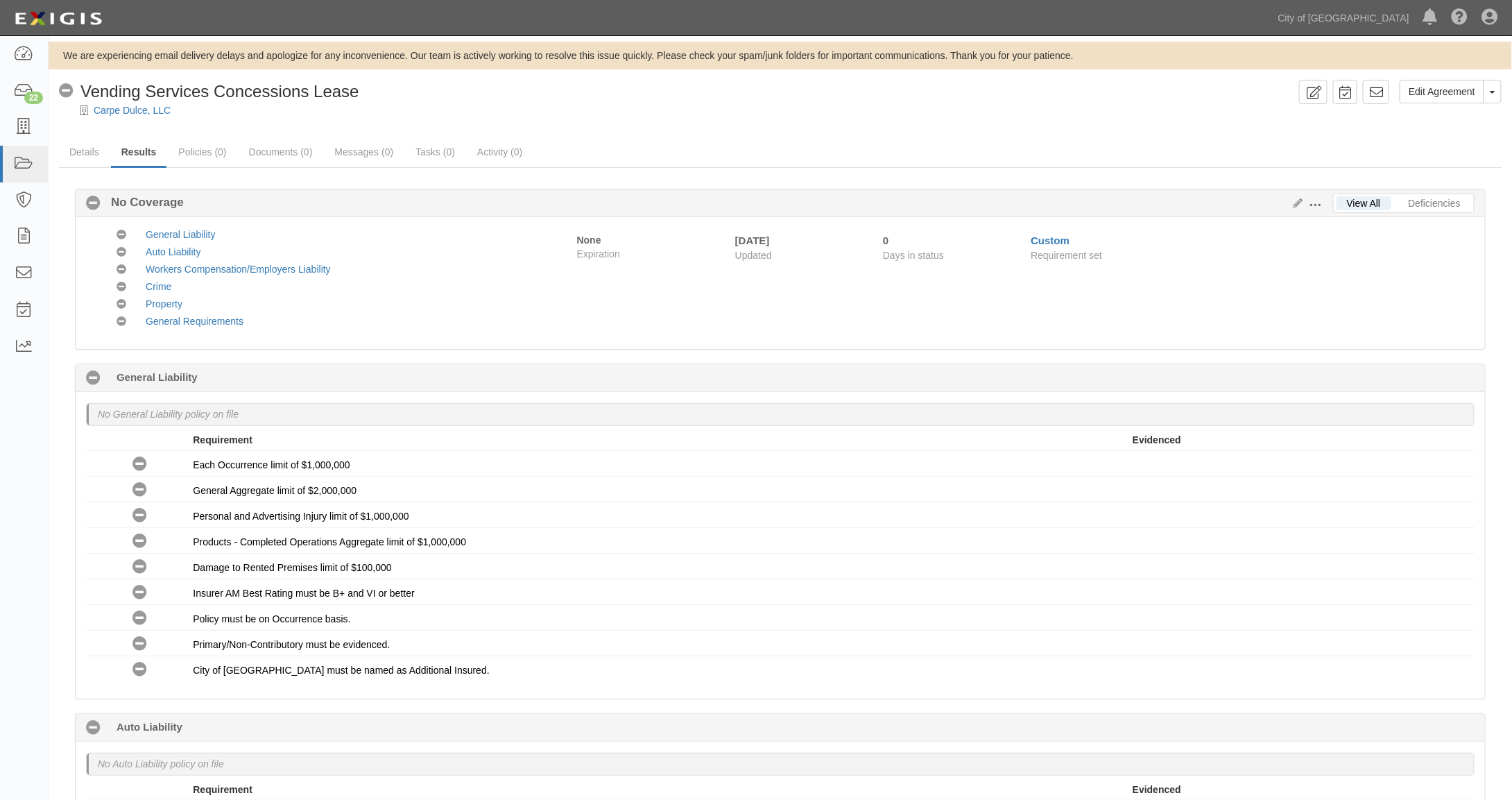
click at [1317, 202] on span at bounding box center [1315, 205] width 12 height 12
click at [1360, 201] on link "Edit Requirements" at bounding box center [1378, 202] width 109 height 25
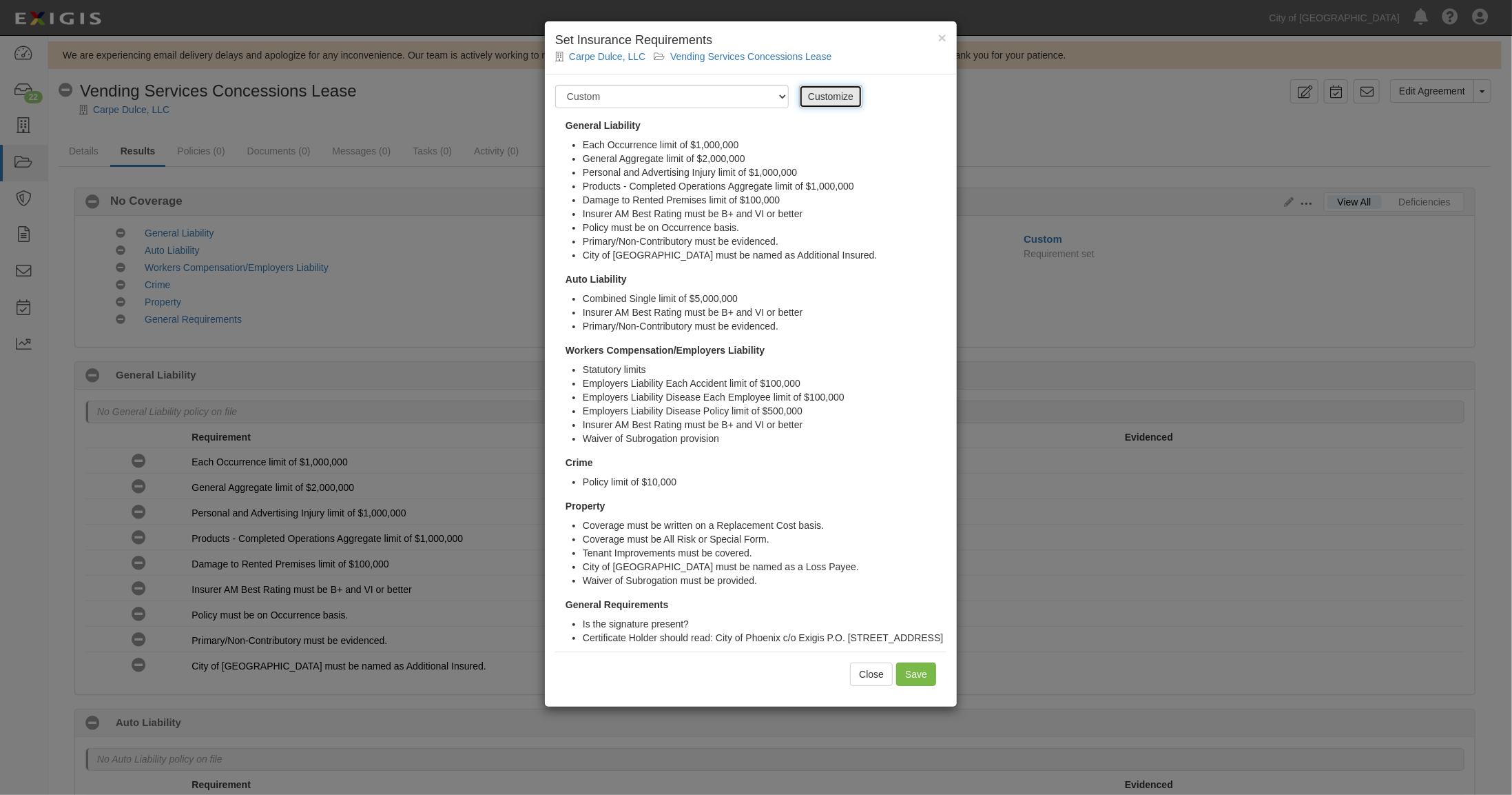
click at [816, 97] on link "Customize" at bounding box center [831, 96] width 63 height 23
click at [817, 101] on link "Customize" at bounding box center [831, 96] width 63 height 23
